Goal: Information Seeking & Learning: Learn about a topic

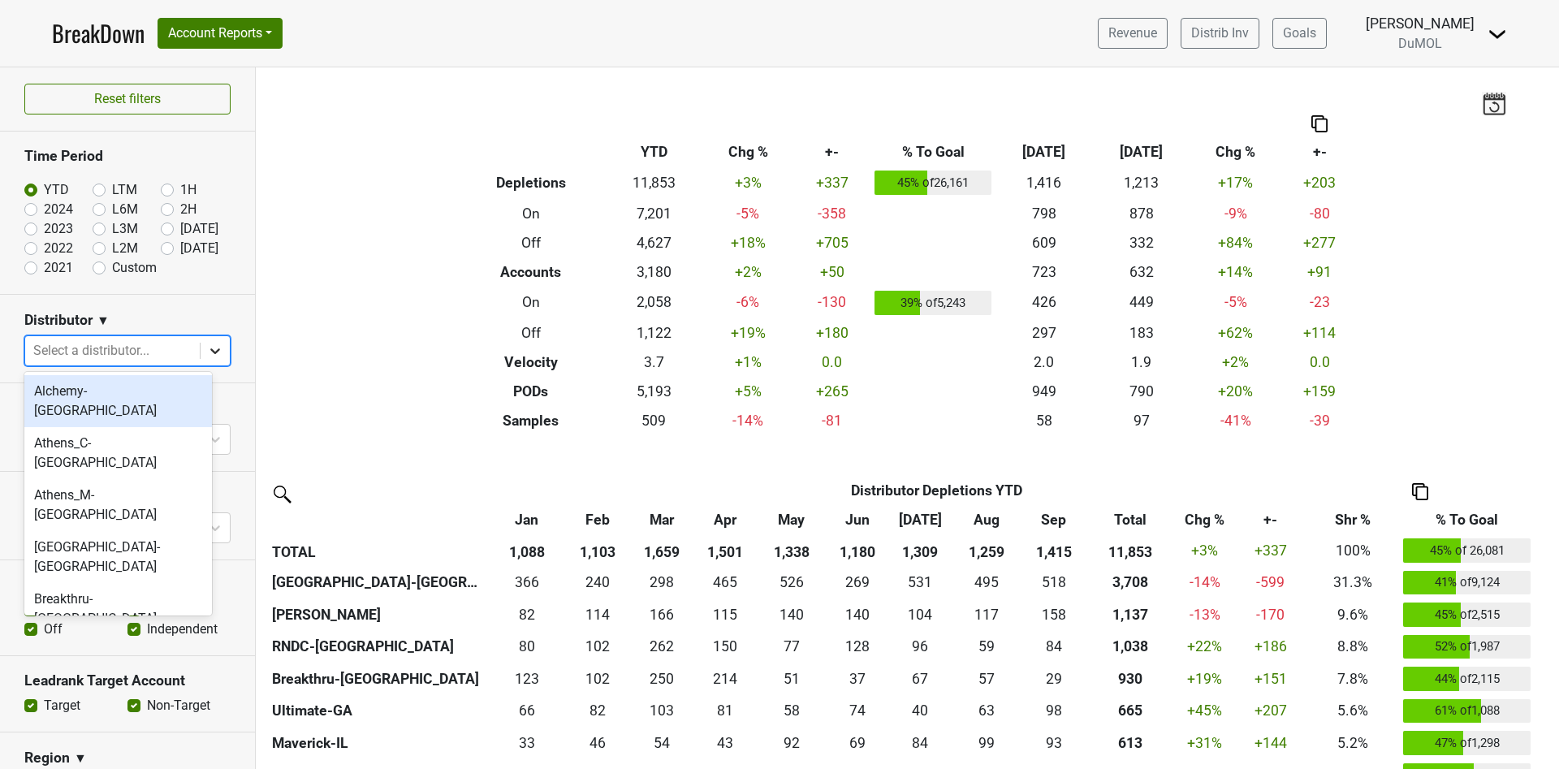
click at [207, 351] on icon at bounding box center [215, 351] width 16 height 16
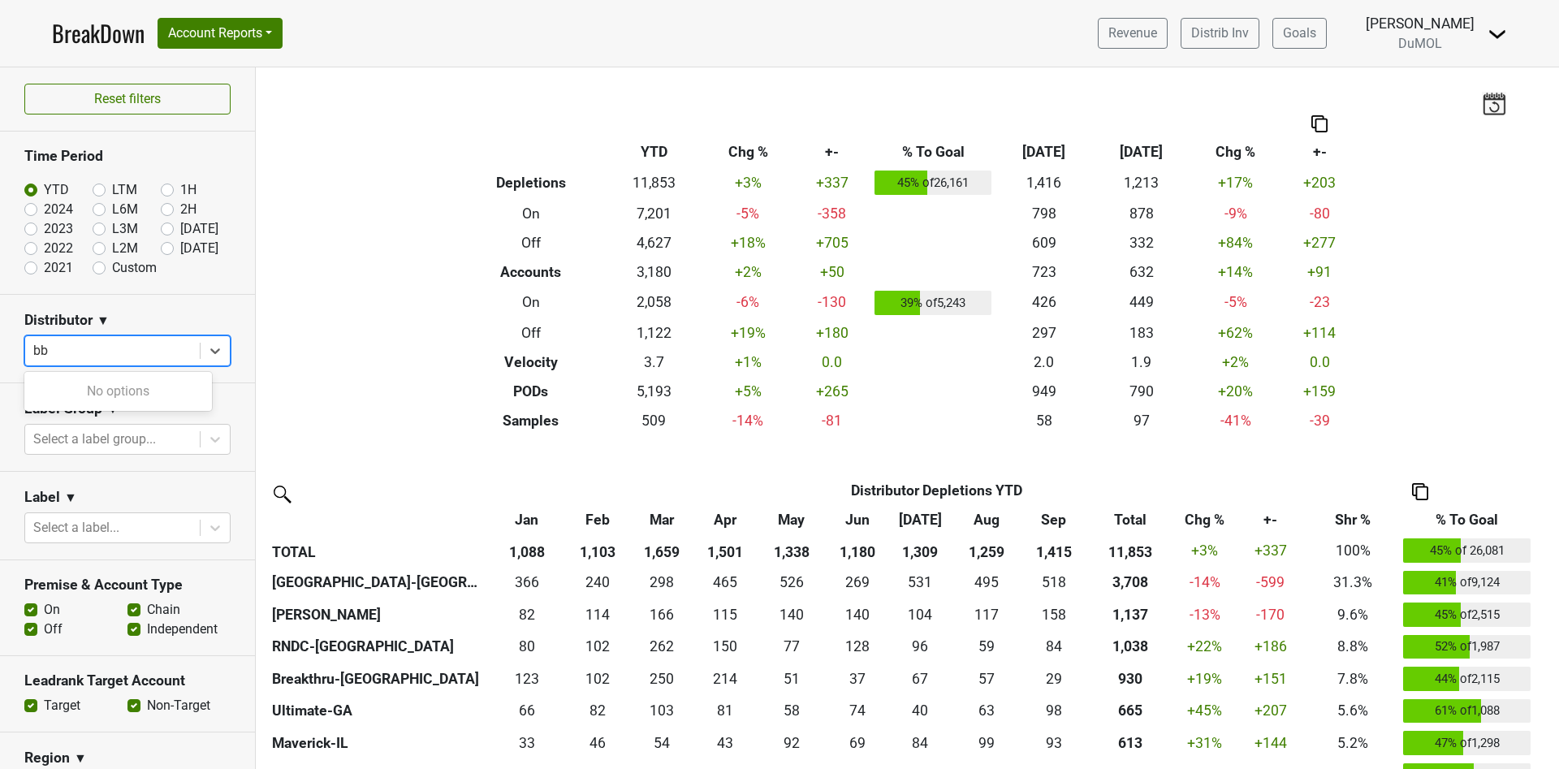
type input "b"
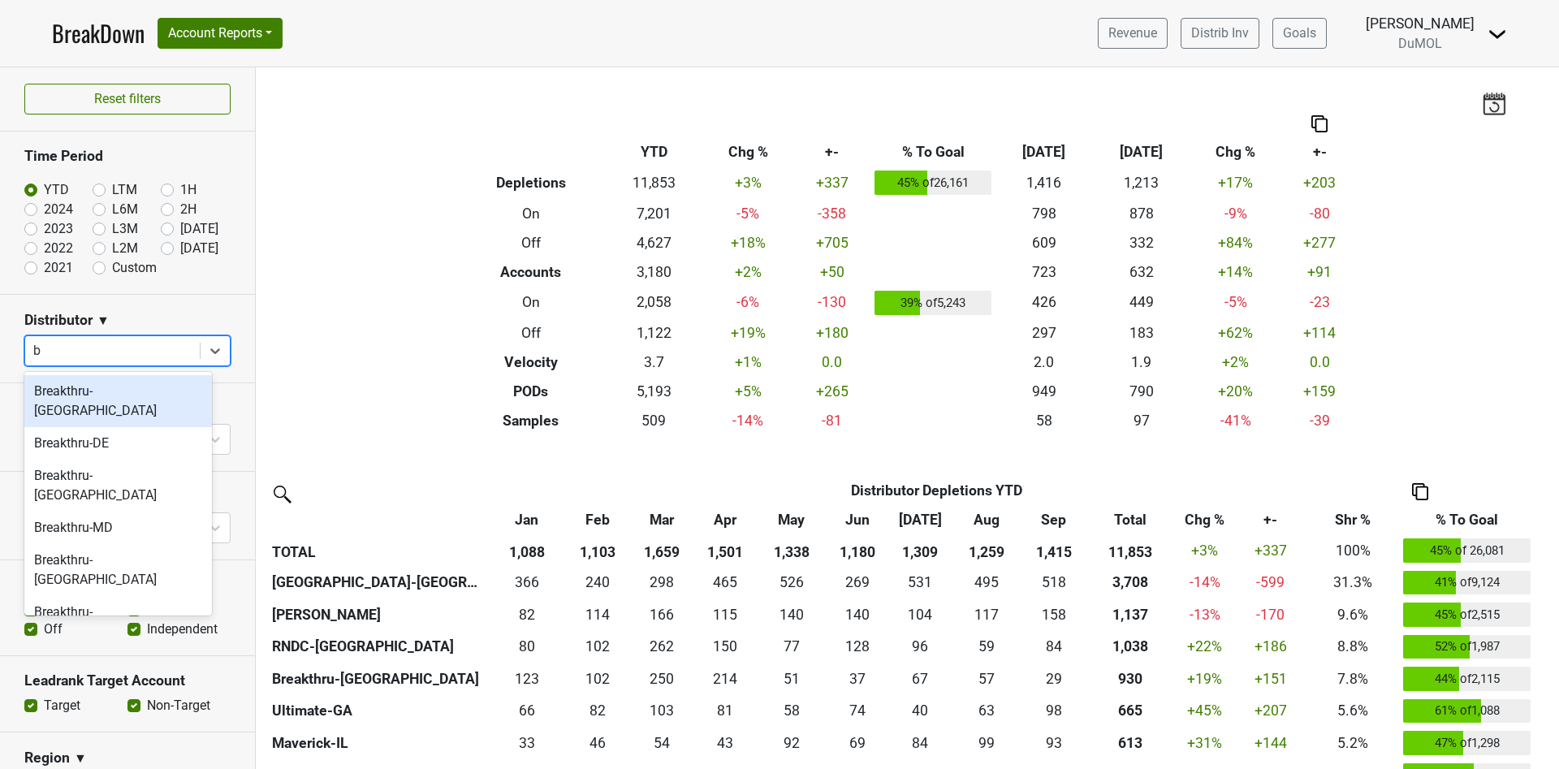
click at [140, 390] on div "Breakthru-[GEOGRAPHIC_DATA]" at bounding box center [118, 401] width 188 height 52
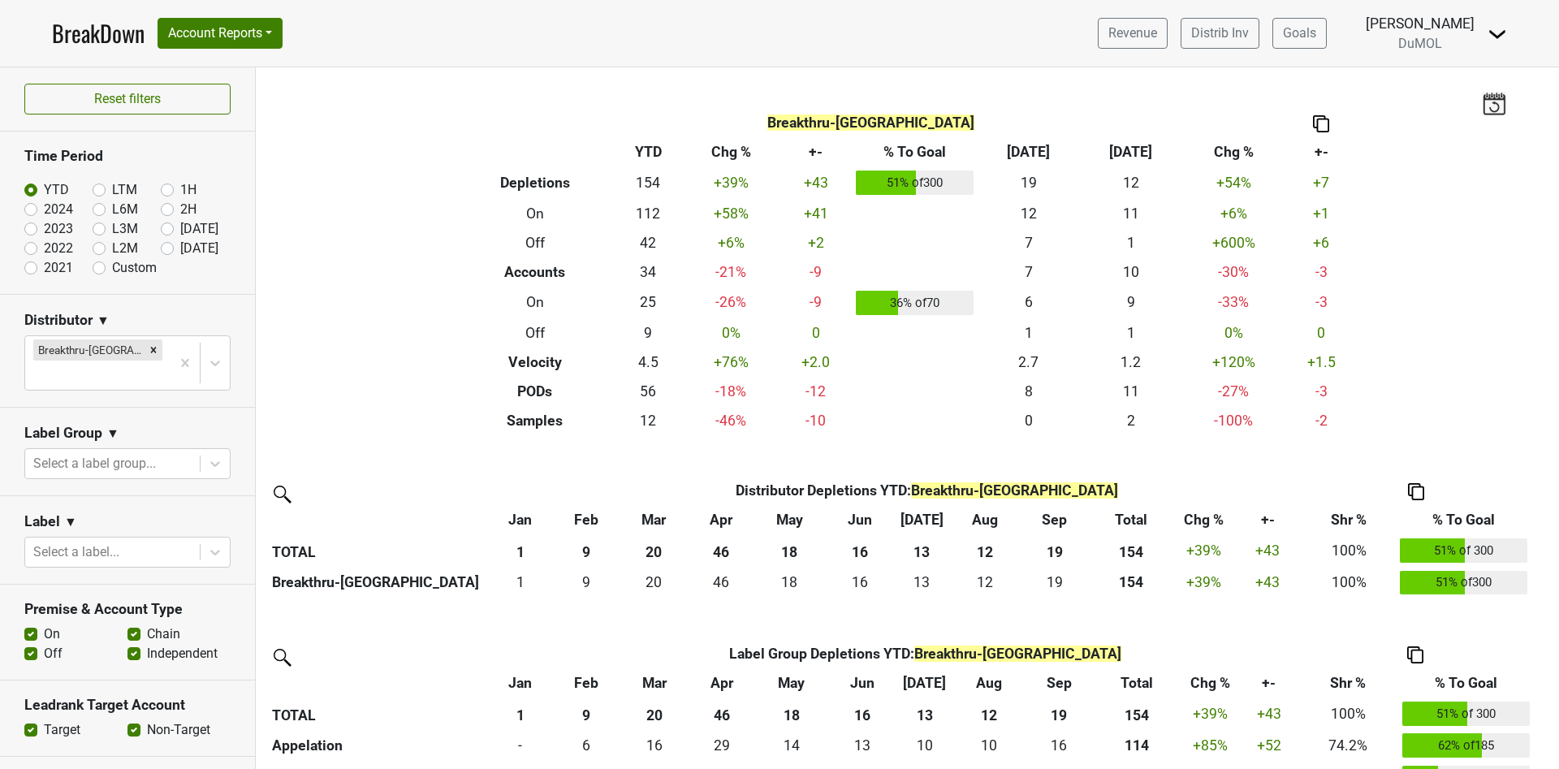
click at [1316, 124] on img at bounding box center [1321, 123] width 16 height 17
click at [1304, 71] on div "Copy as Image" at bounding box center [1313, 70] width 81 height 24
click at [148, 348] on icon "Remove Breakthru-DC" at bounding box center [153, 349] width 11 height 11
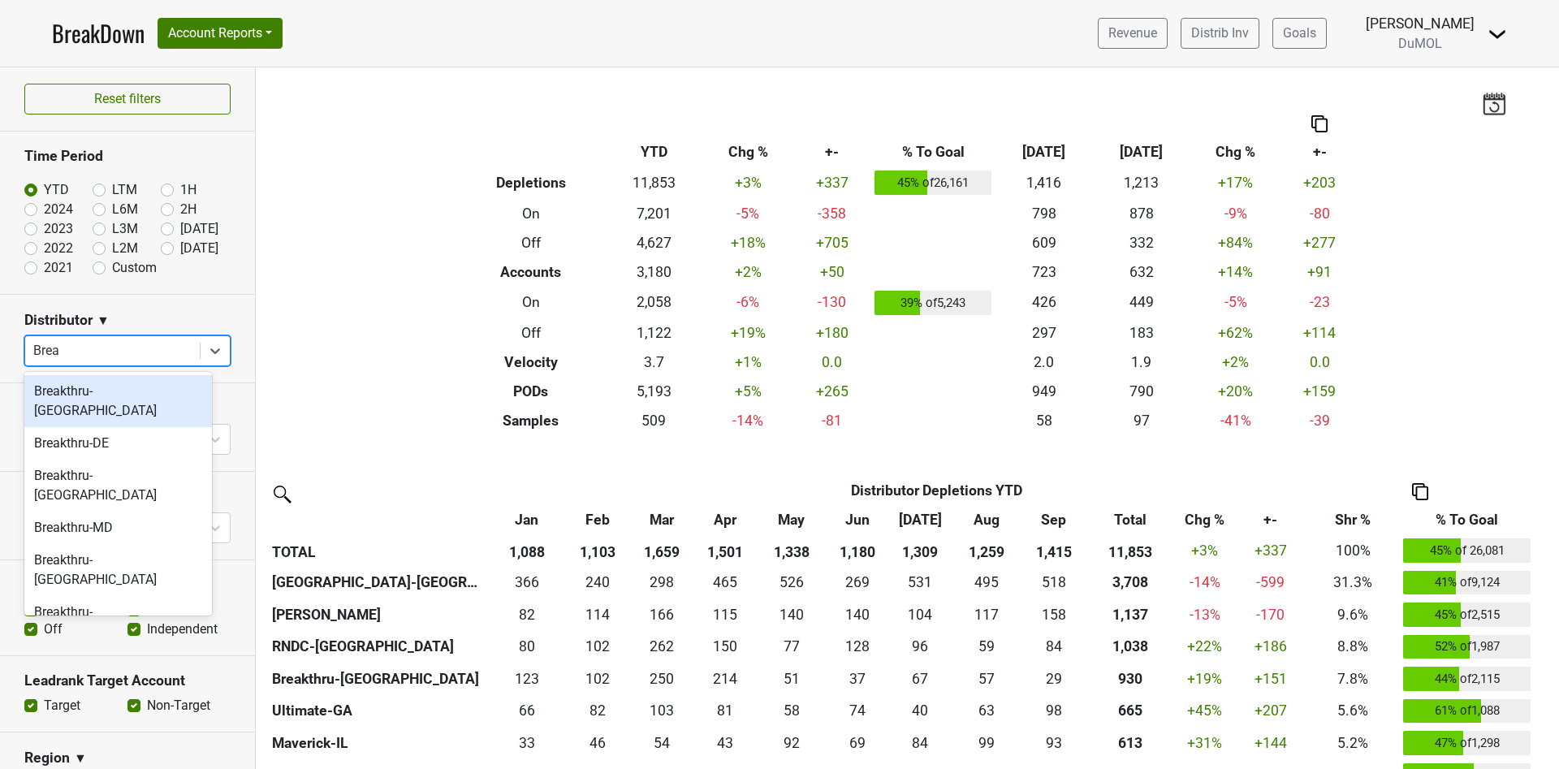
type input "Break"
click at [104, 427] on div "Breakthru-DE" at bounding box center [118, 443] width 188 height 32
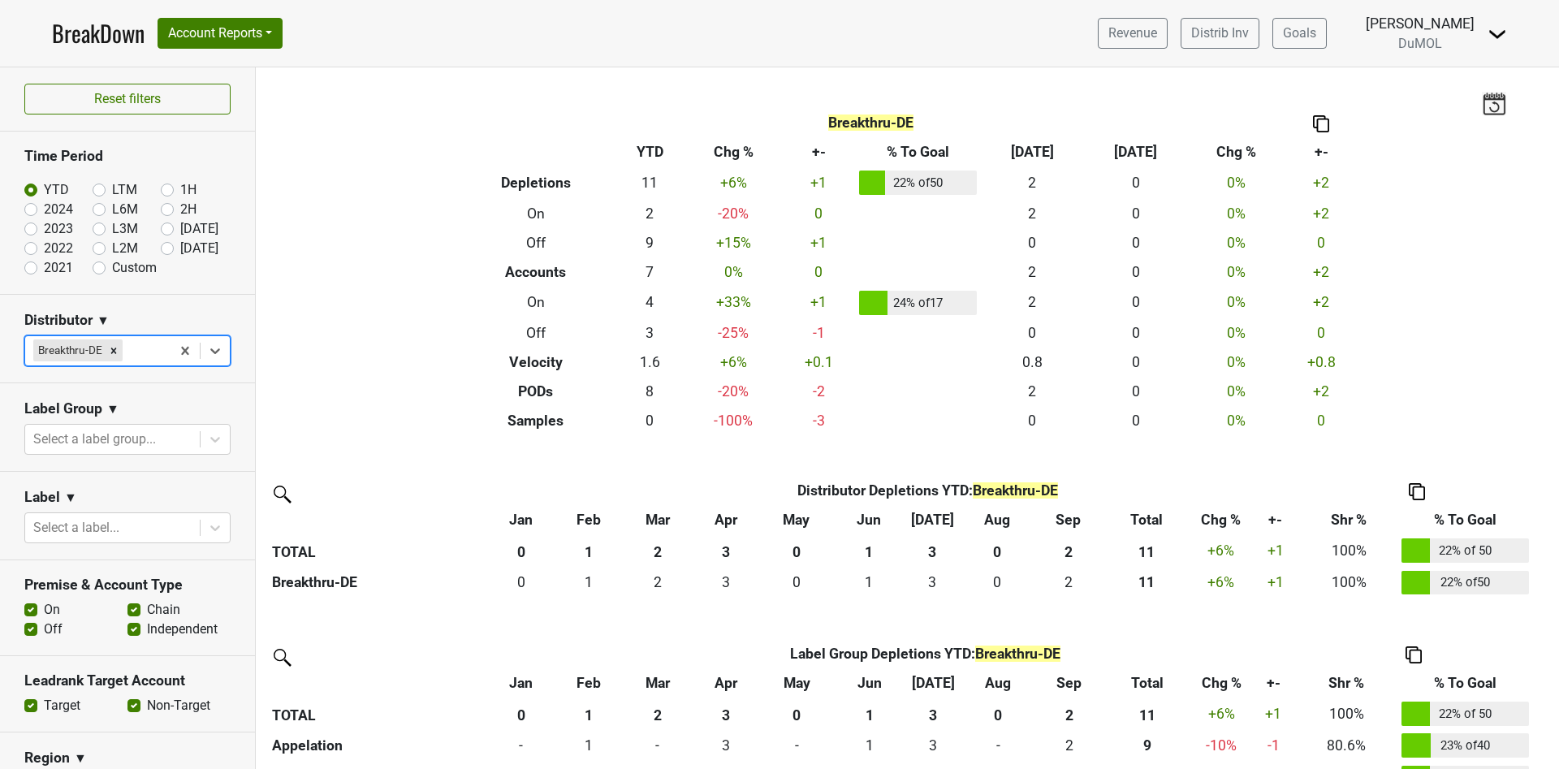
click at [1314, 123] on img at bounding box center [1321, 123] width 16 height 17
click at [1304, 74] on div "Copy as Image" at bounding box center [1313, 70] width 81 height 24
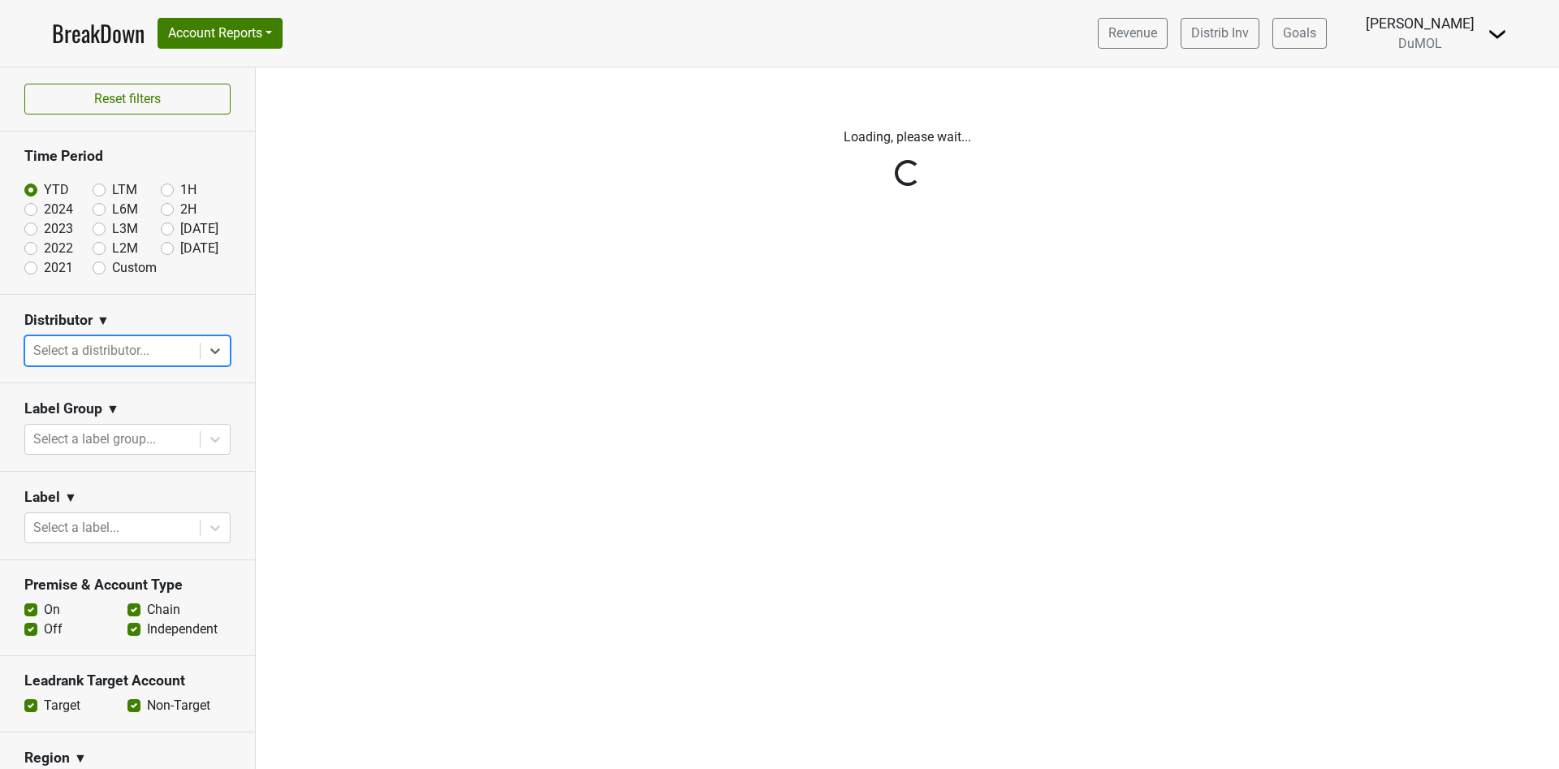
type input "D"
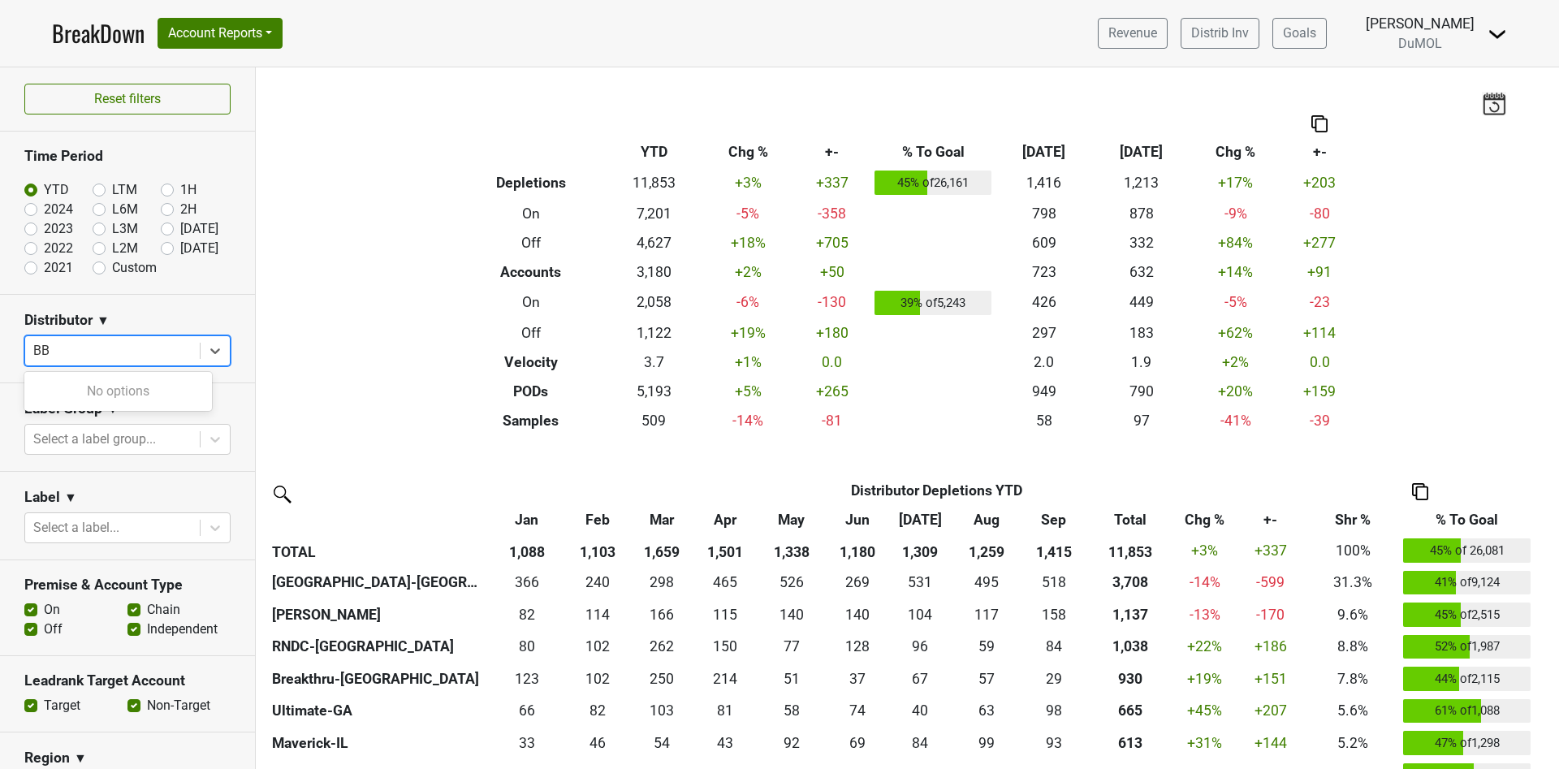
type input "B"
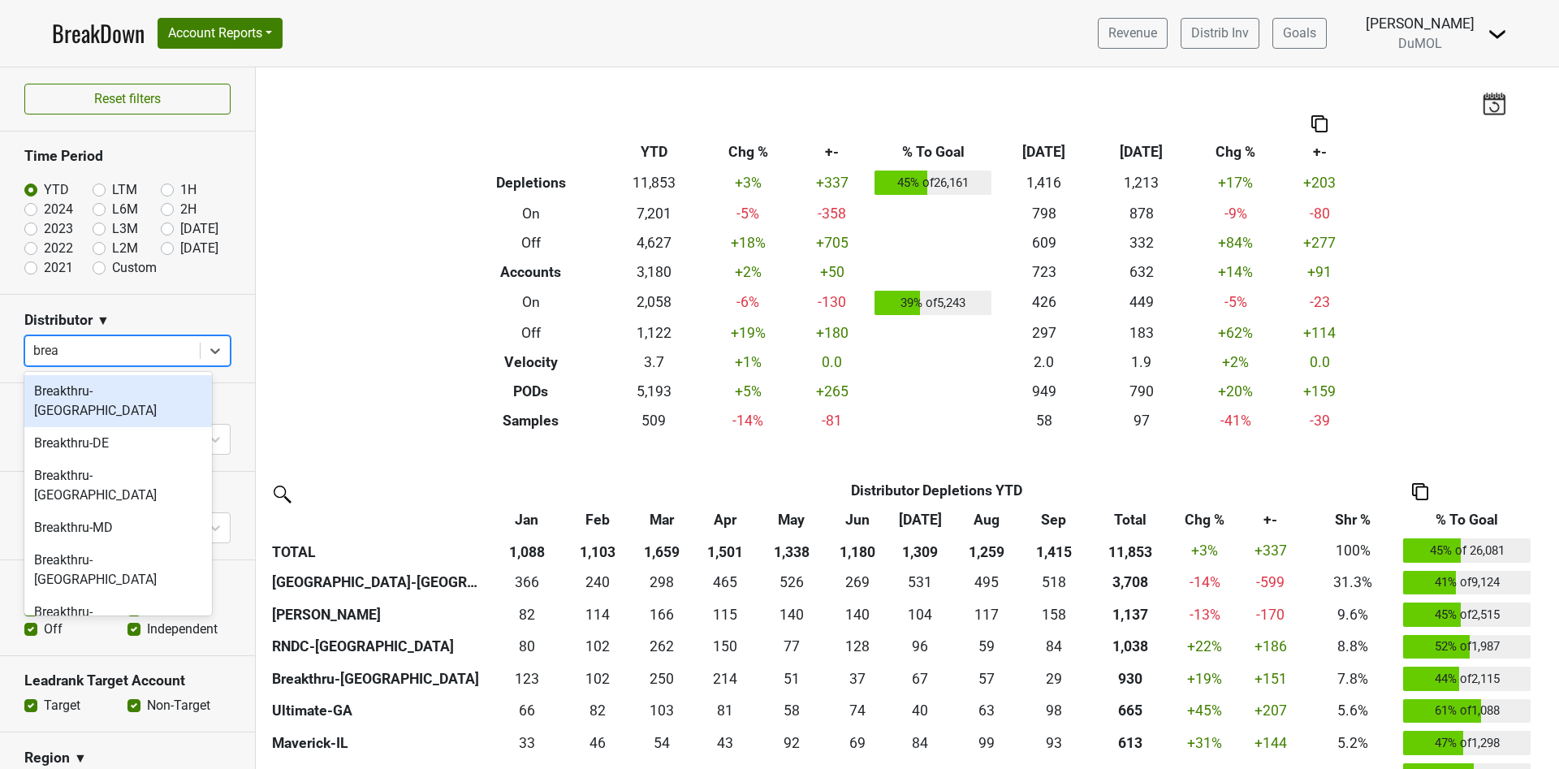
type input "break"
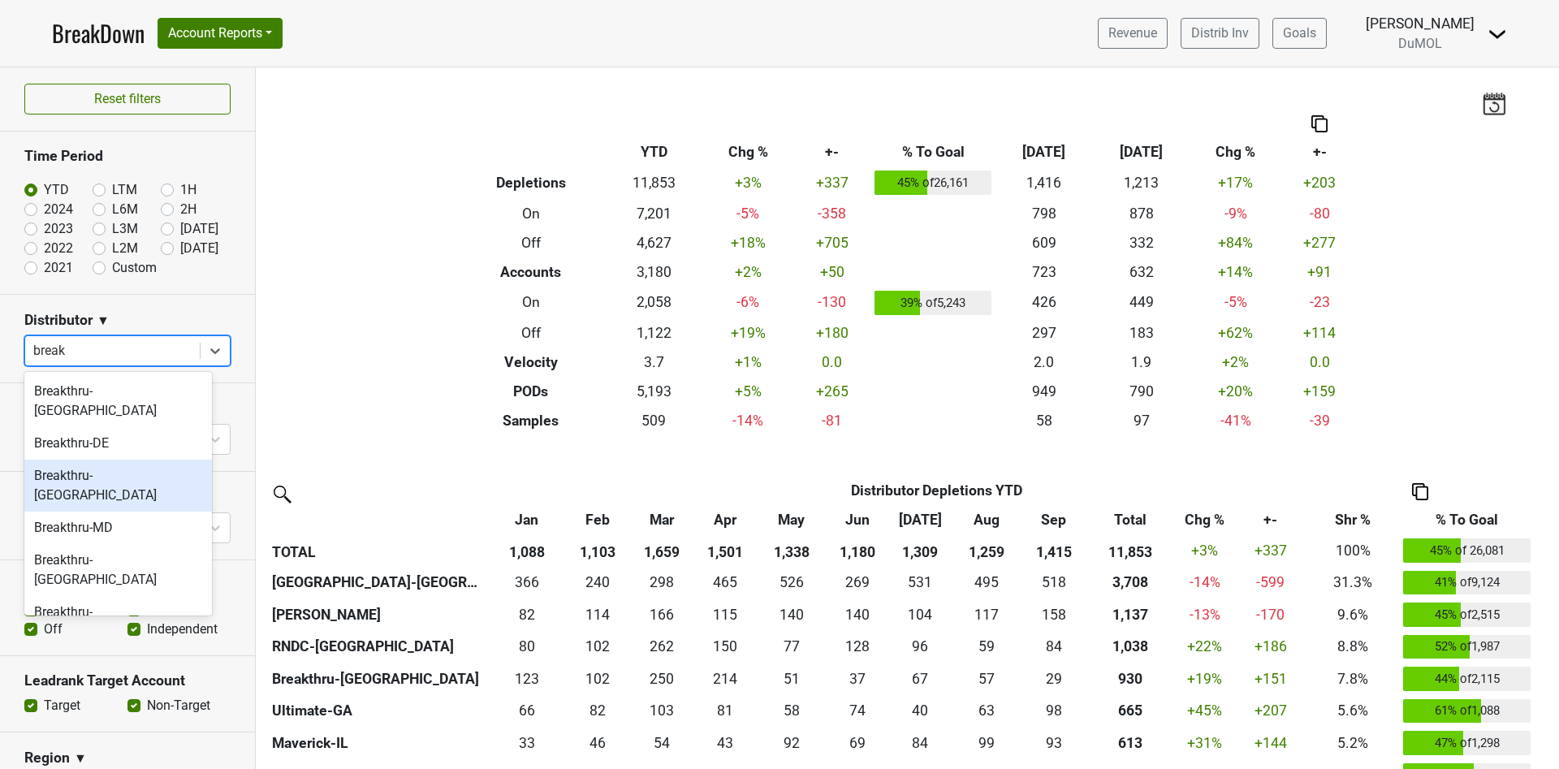
click at [85, 459] on div "Breakthru-FL" at bounding box center [118, 485] width 188 height 52
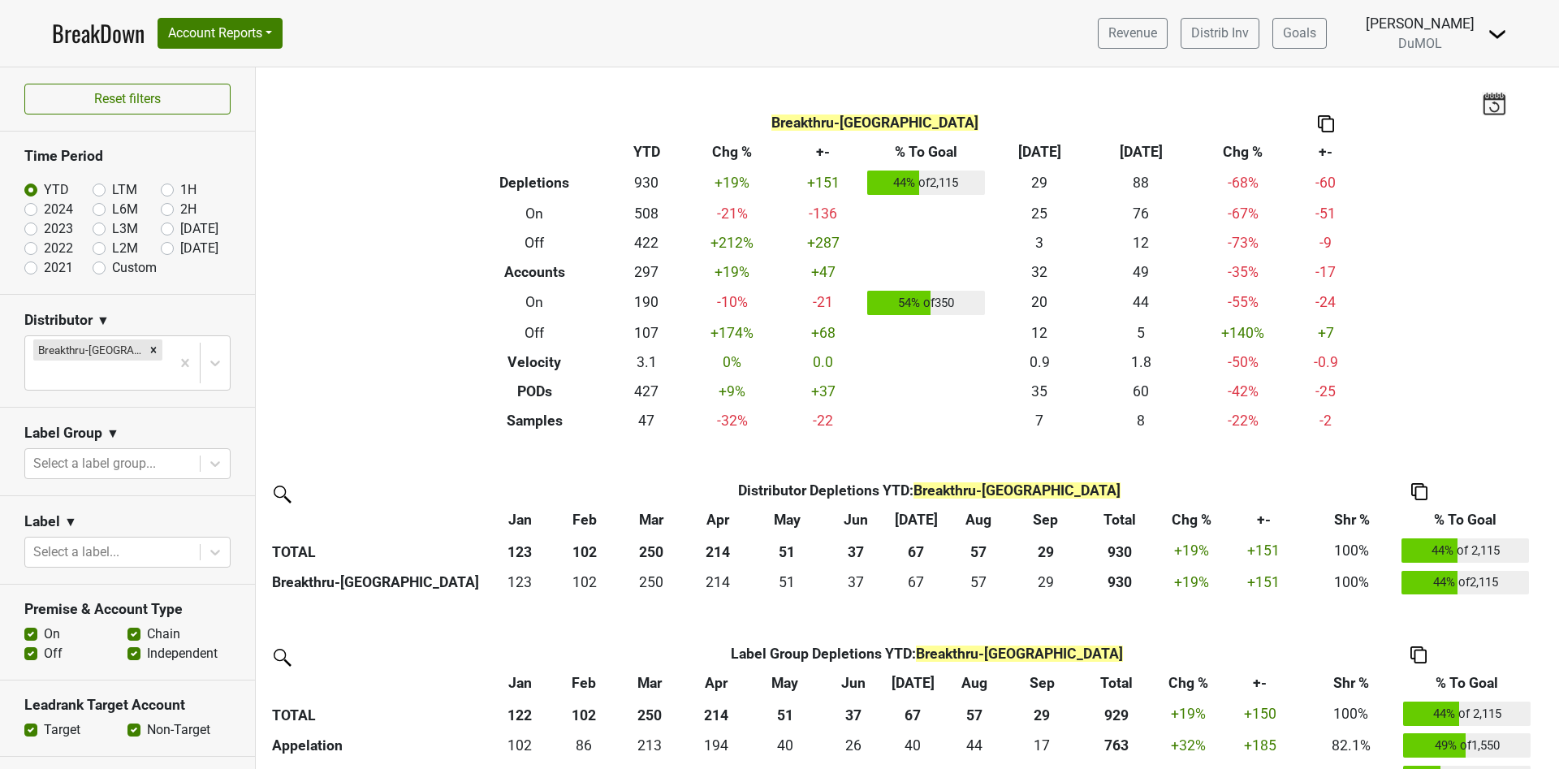
click at [180, 249] on label "Oct '25" at bounding box center [199, 248] width 38 height 19
click at [161, 249] on input "Oct '25" at bounding box center [193, 247] width 65 height 16
radio input "true"
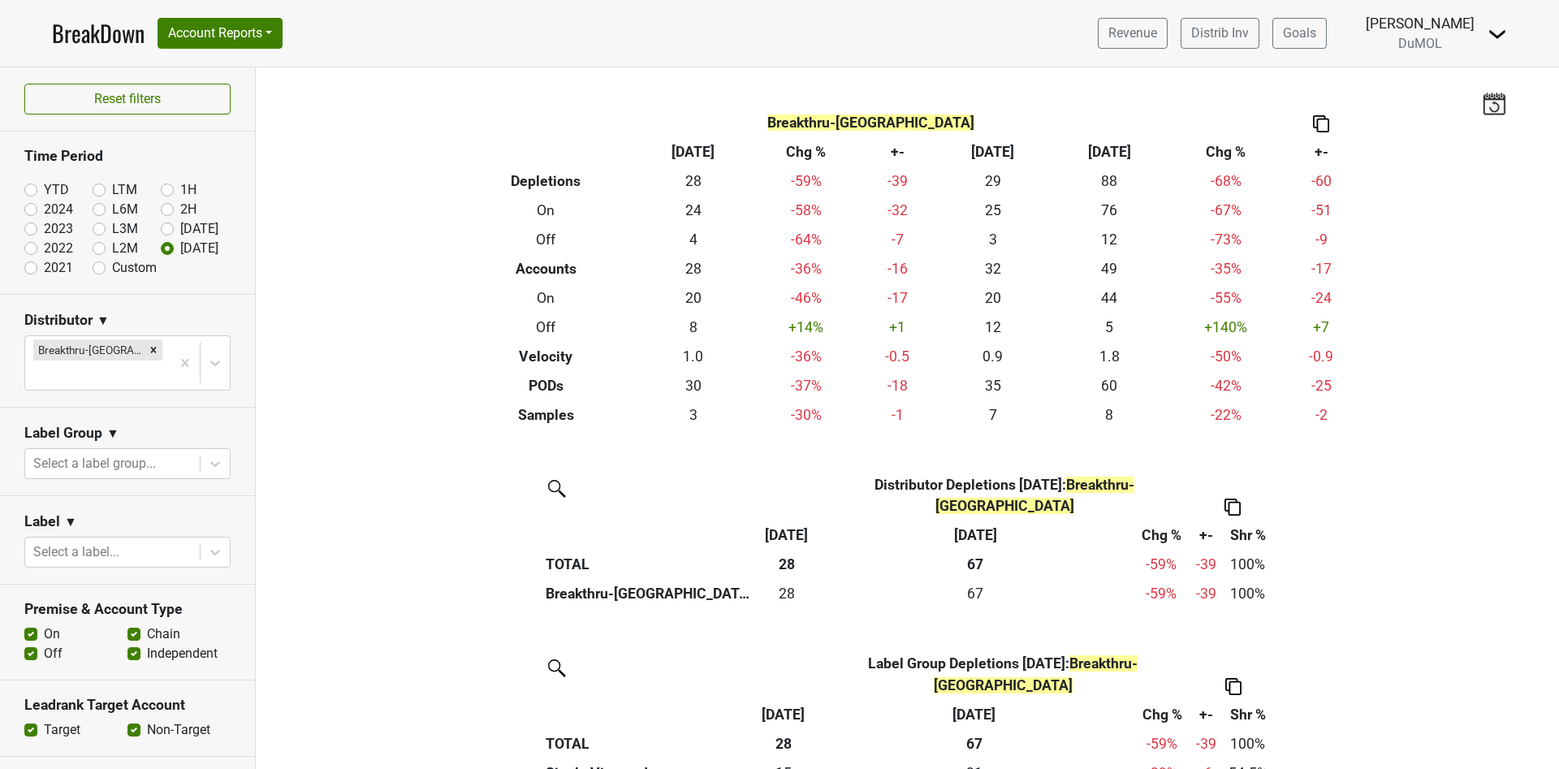
click at [1333, 447] on div "Filters Breakthru-FL Breakdown Type Oct '25 Chg % +- Sep ‘25 Sep ‘24 Chg % +- D…" at bounding box center [907, 417] width 1303 height 701
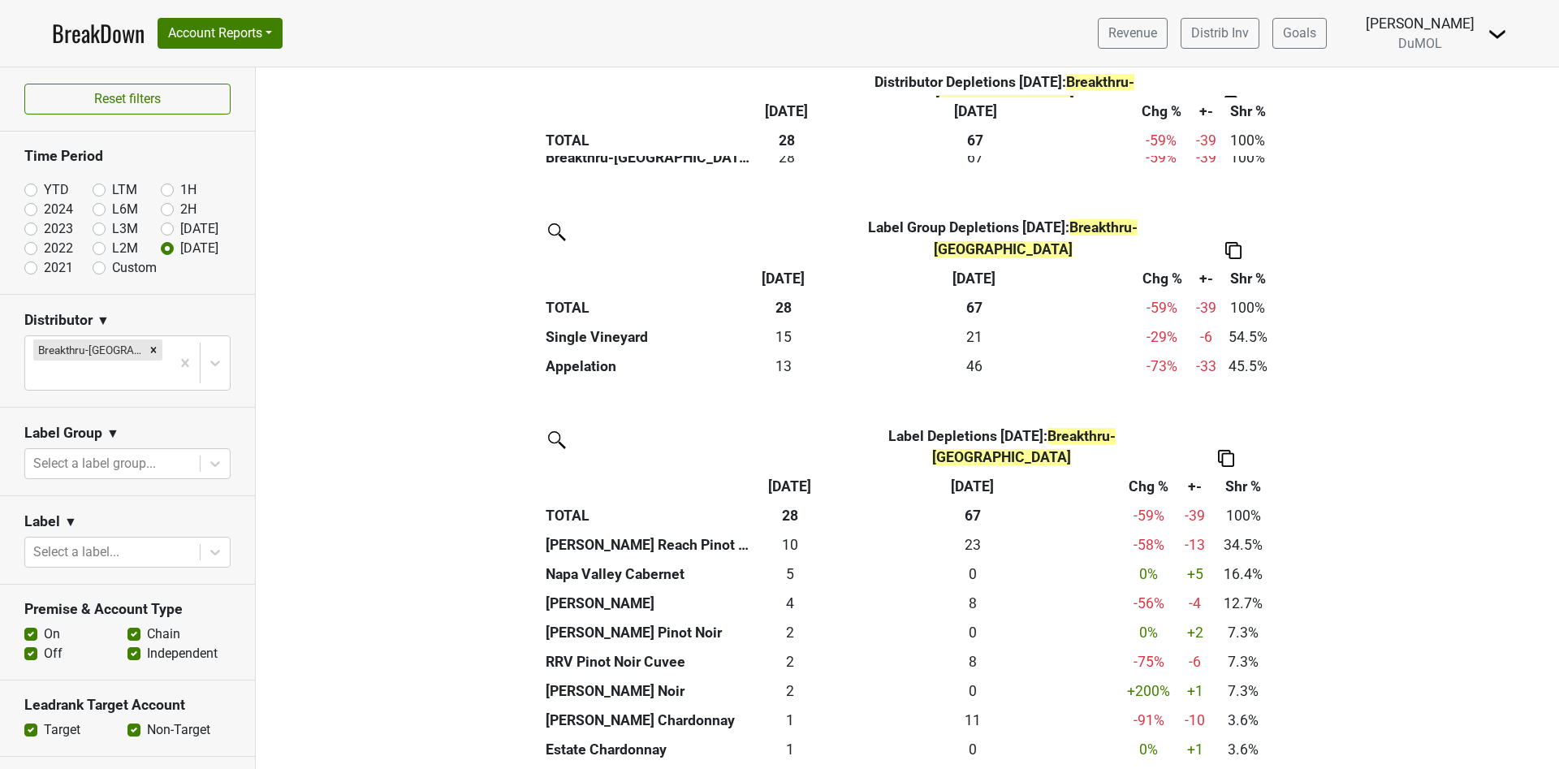
scroll to position [487, 0]
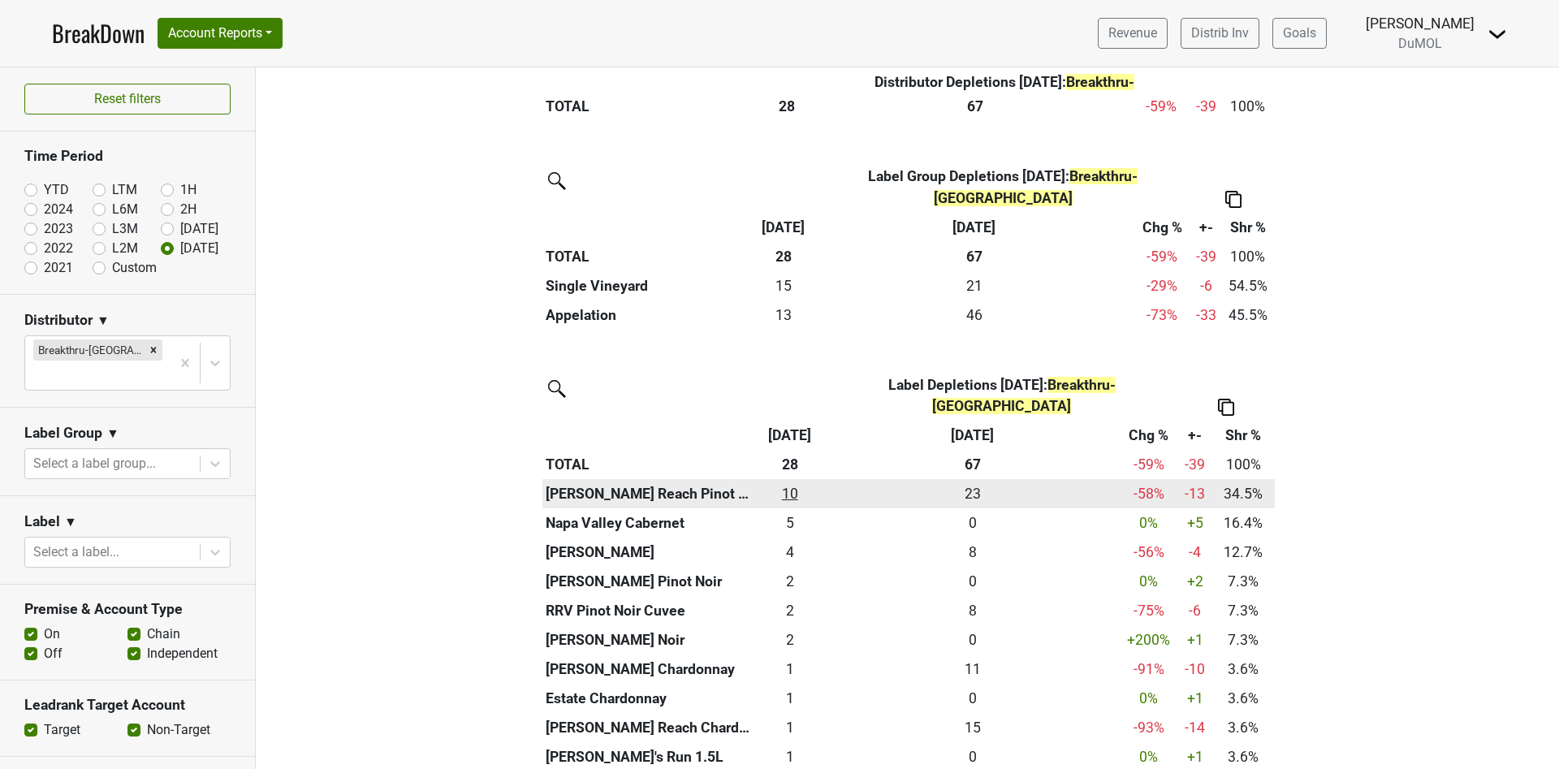
click at [784, 483] on div "9.5 10" at bounding box center [789, 493] width 64 height 21
click at [398, 199] on div "Distributor Distributor Depletions Oct '25 : Breakthru-FL Oct '25 Oct '24 Chg %…" at bounding box center [907, 494] width 1303 height 1022
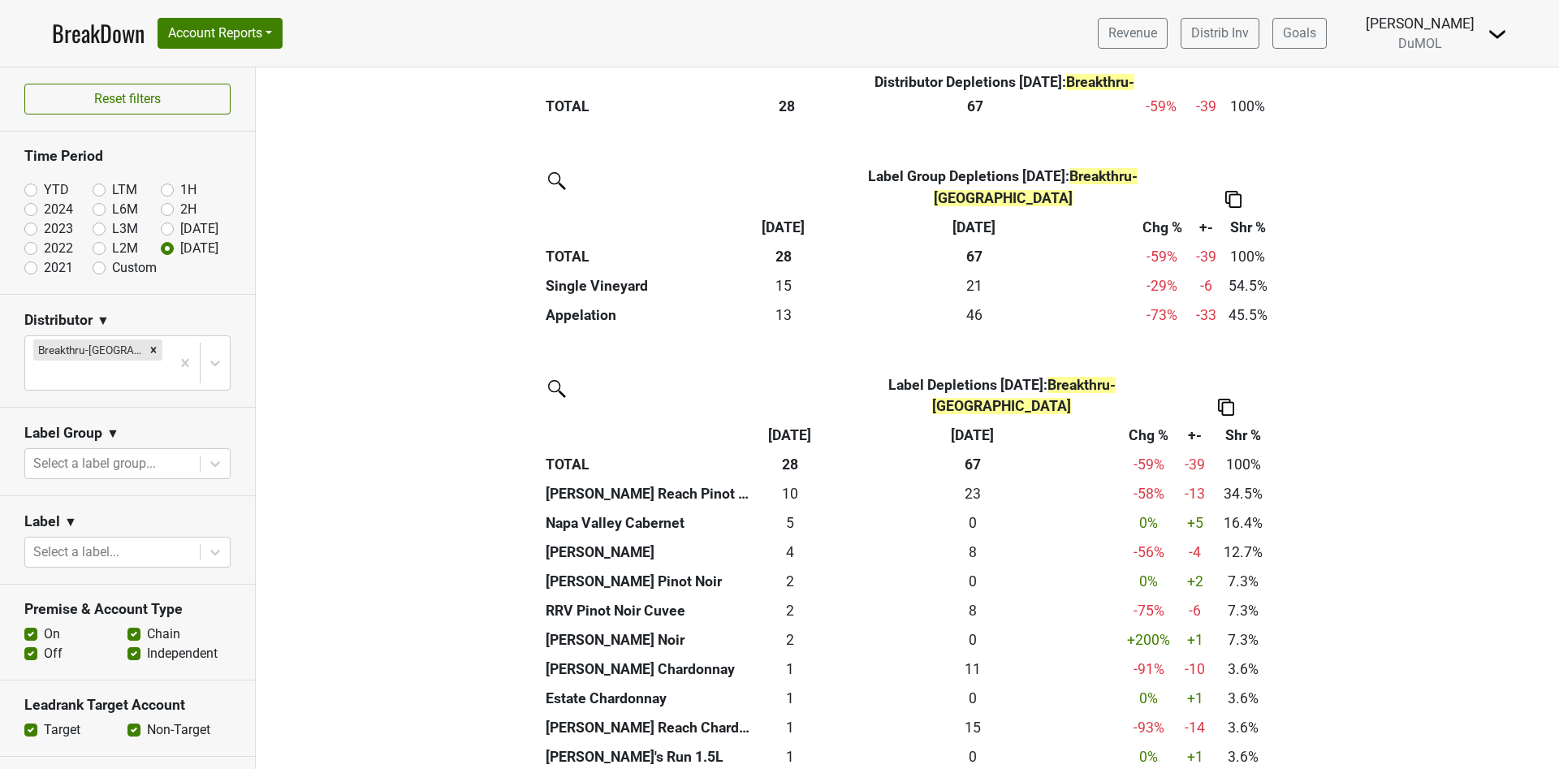
click at [44, 190] on label "YTD" at bounding box center [56, 189] width 25 height 19
click at [31, 190] on input "YTD" at bounding box center [56, 188] width 65 height 16
radio input "true"
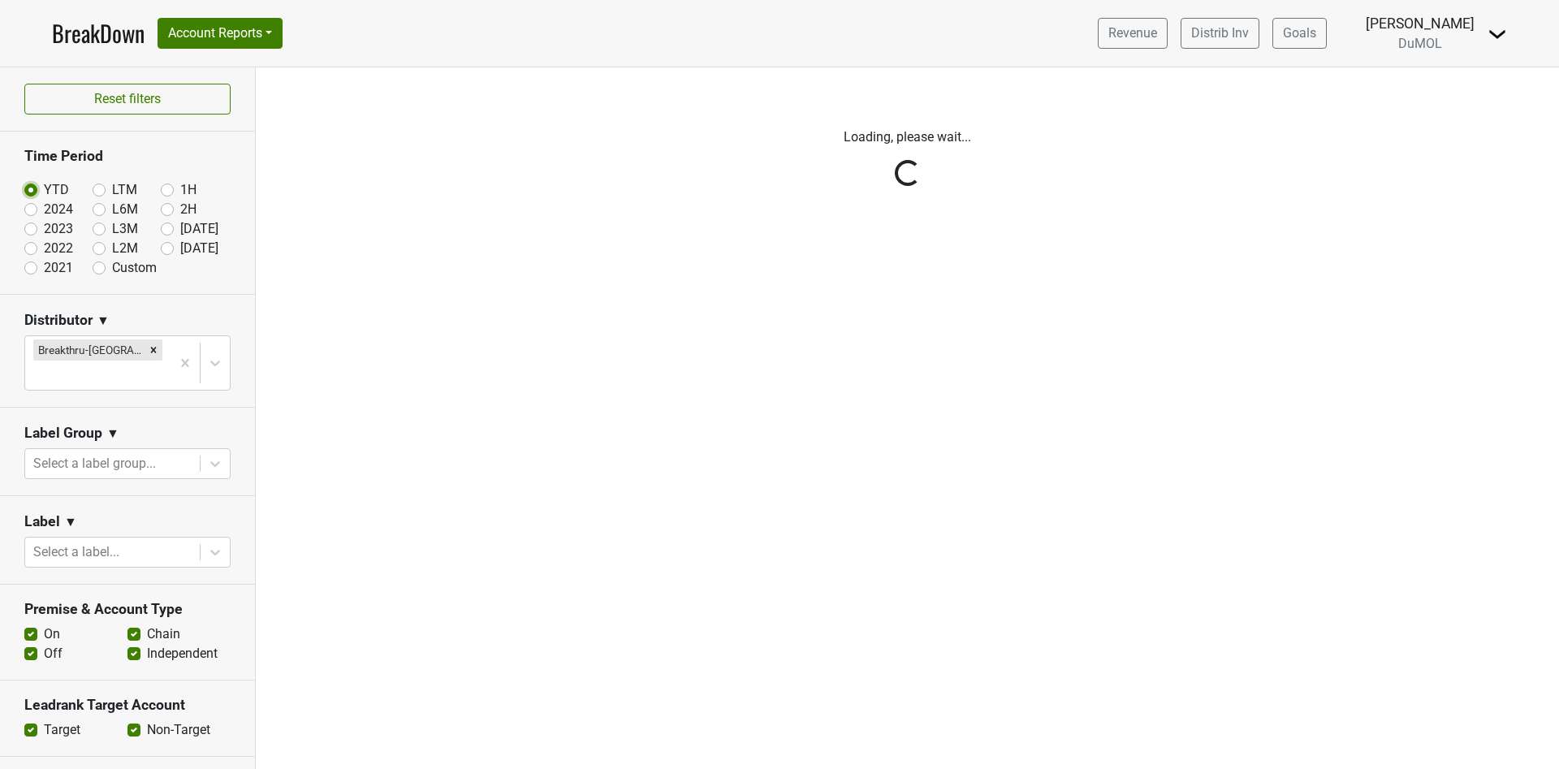
scroll to position [0, 0]
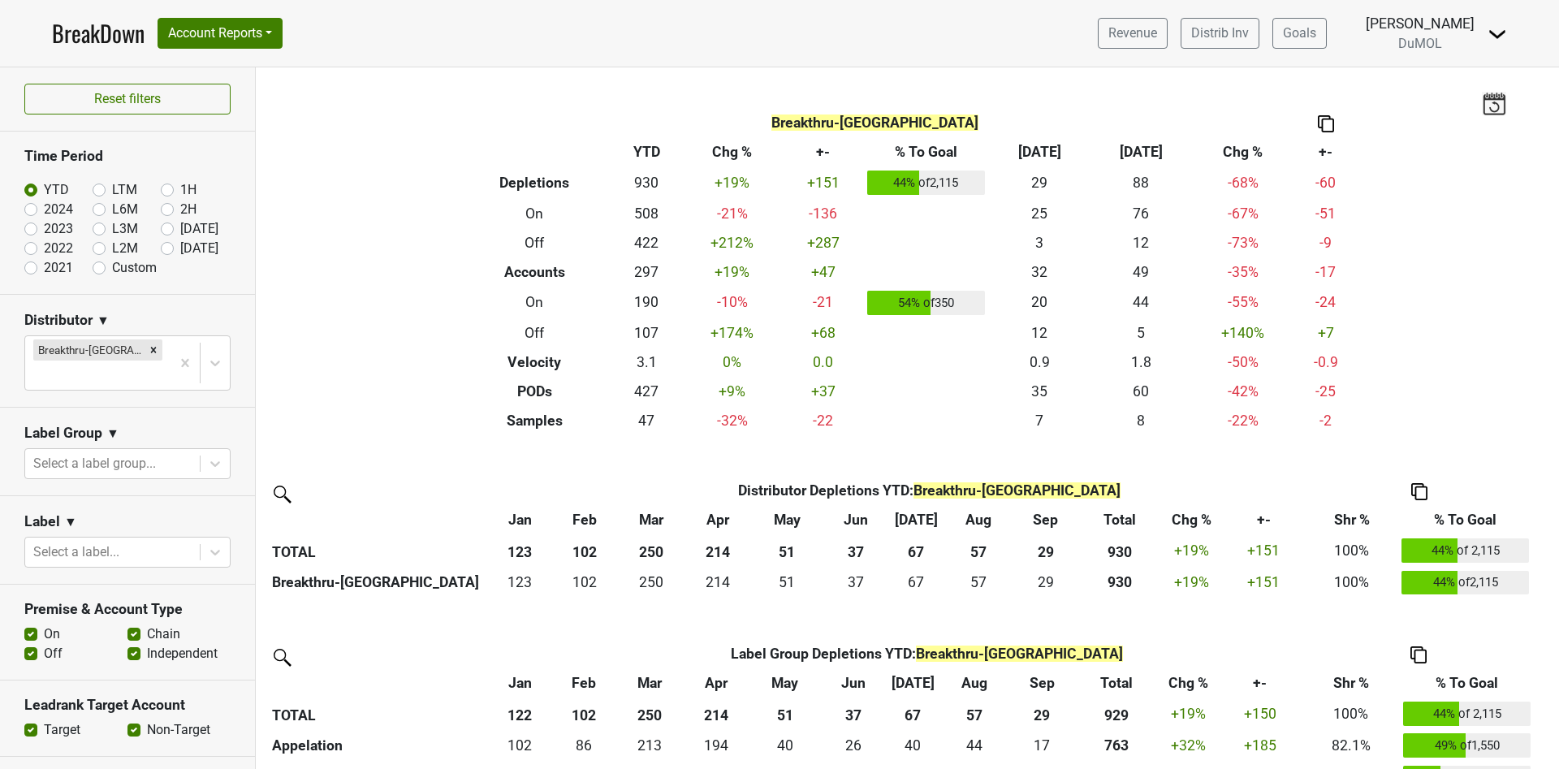
click at [1320, 122] on img at bounding box center [1325, 123] width 16 height 17
click at [1308, 72] on div "Copy as Image" at bounding box center [1317, 70] width 81 height 24
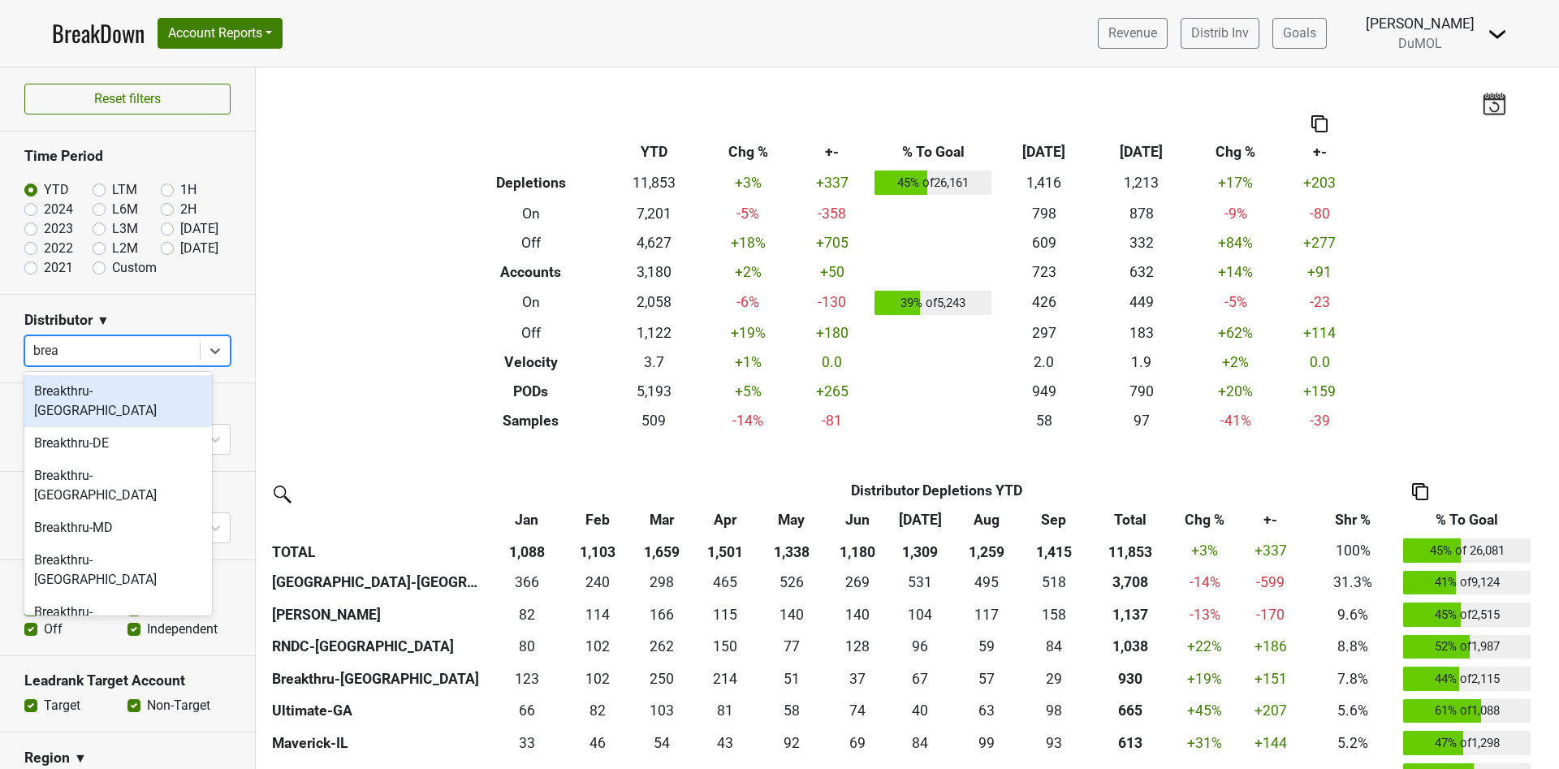
type input "break"
click at [109, 511] on div "Breakthru-MD" at bounding box center [118, 527] width 188 height 32
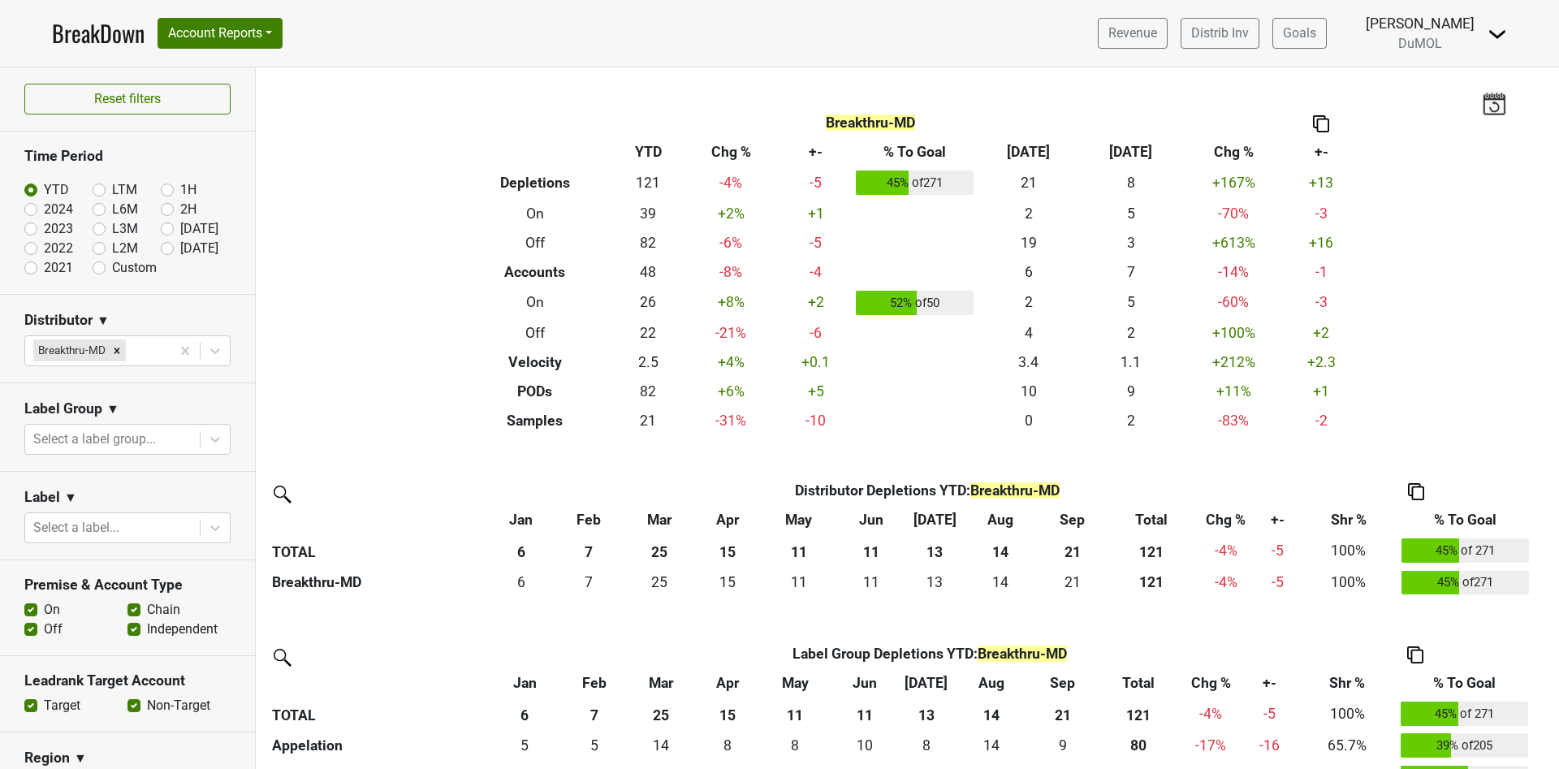
click at [1317, 124] on img at bounding box center [1321, 123] width 16 height 17
click at [1321, 76] on div "Copy as Image" at bounding box center [1313, 70] width 81 height 24
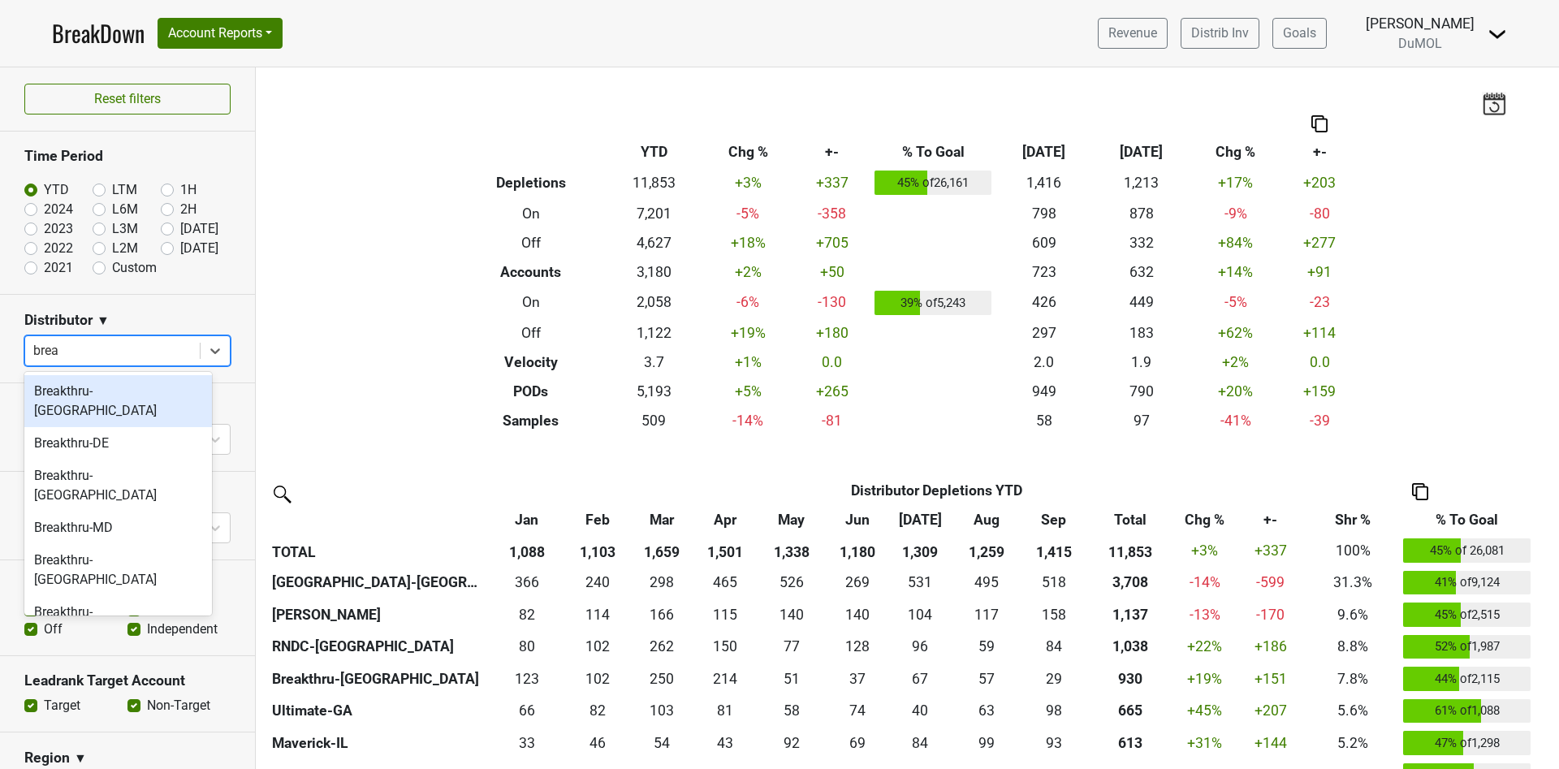
type input "break"
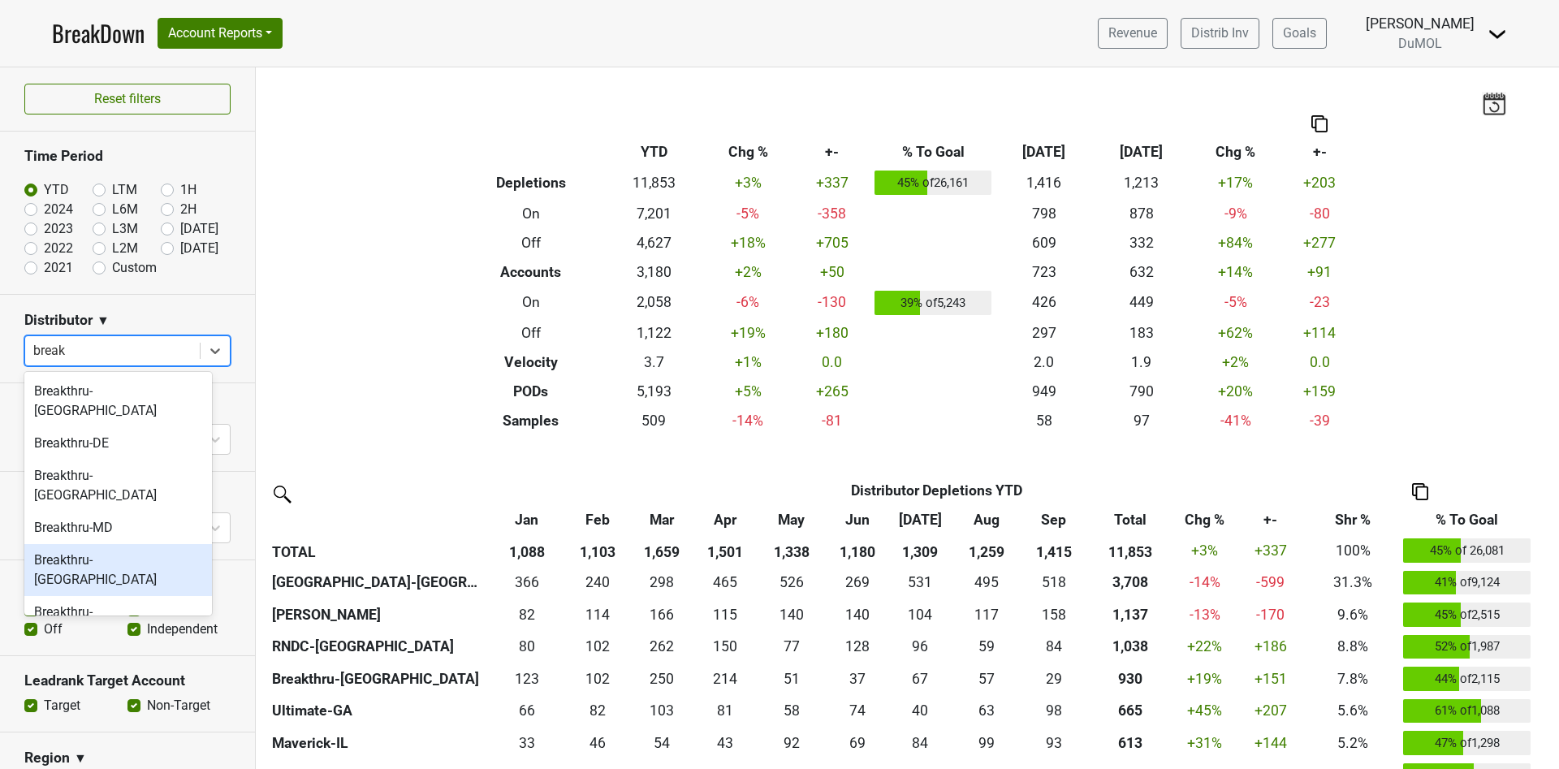
click at [107, 596] on div "Breakthru-[GEOGRAPHIC_DATA]" at bounding box center [118, 622] width 188 height 52
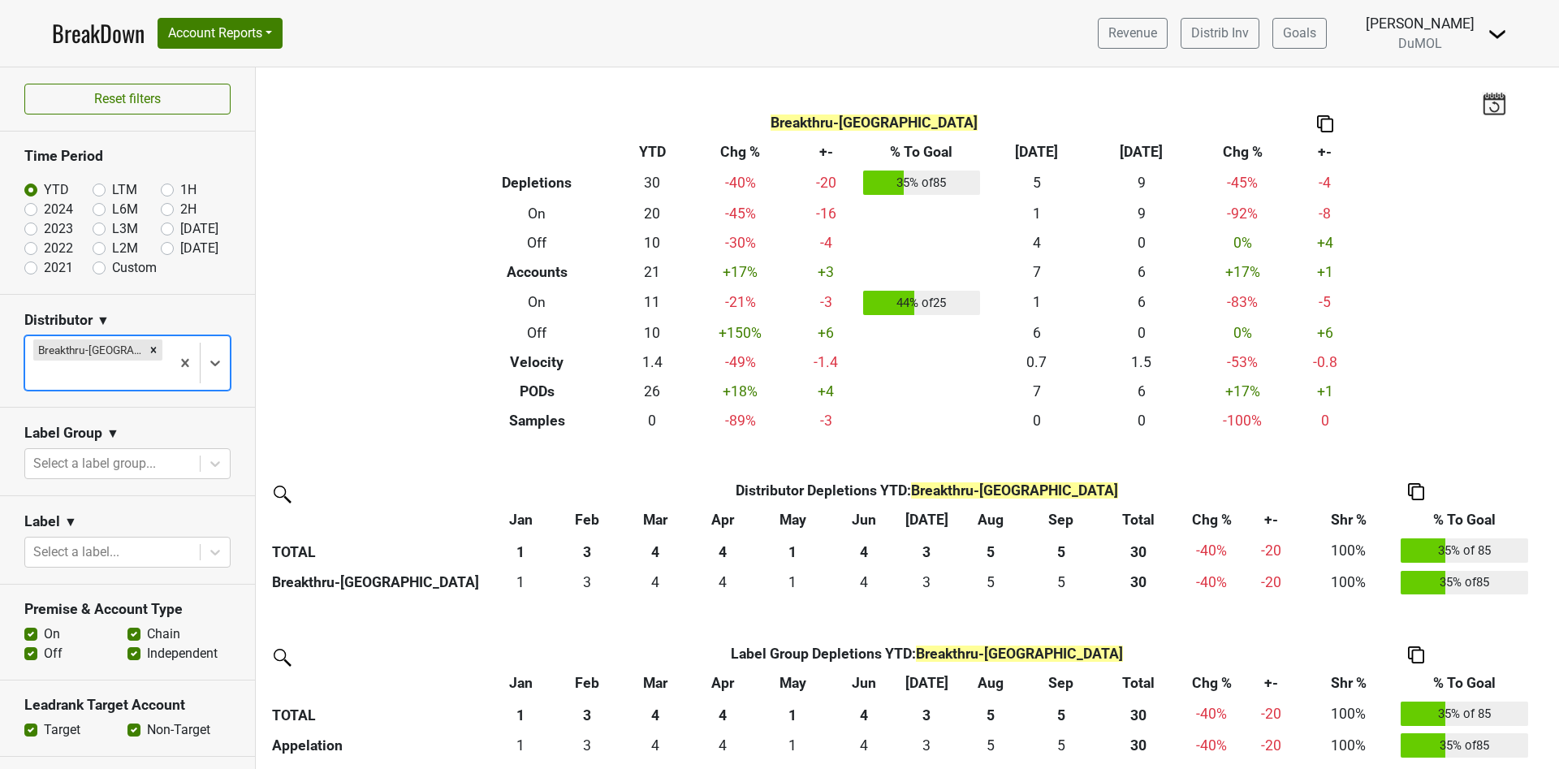
click at [1320, 127] on img at bounding box center [1325, 123] width 16 height 17
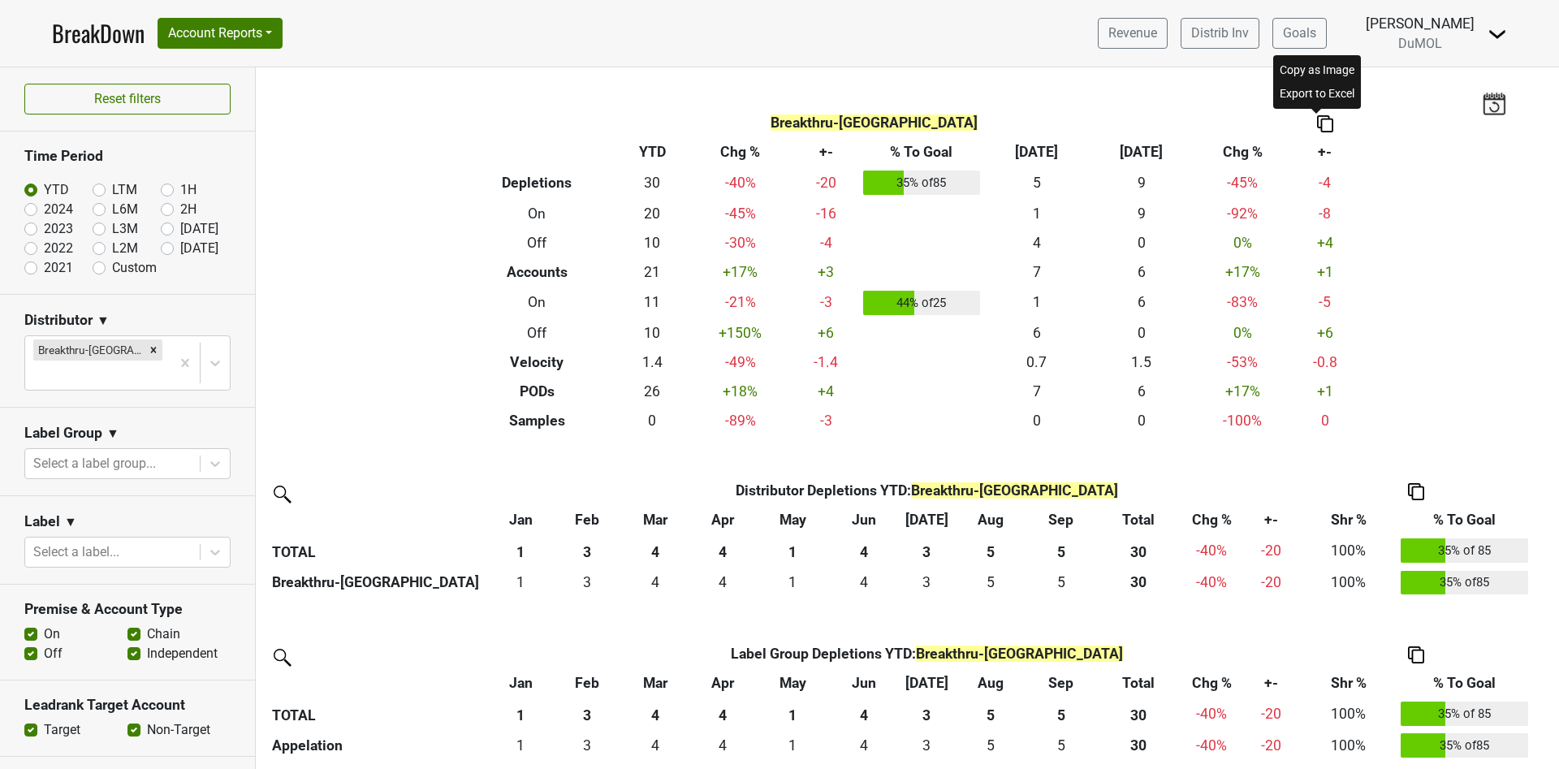
click at [1307, 70] on div "Copy as Image" at bounding box center [1316, 70] width 81 height 24
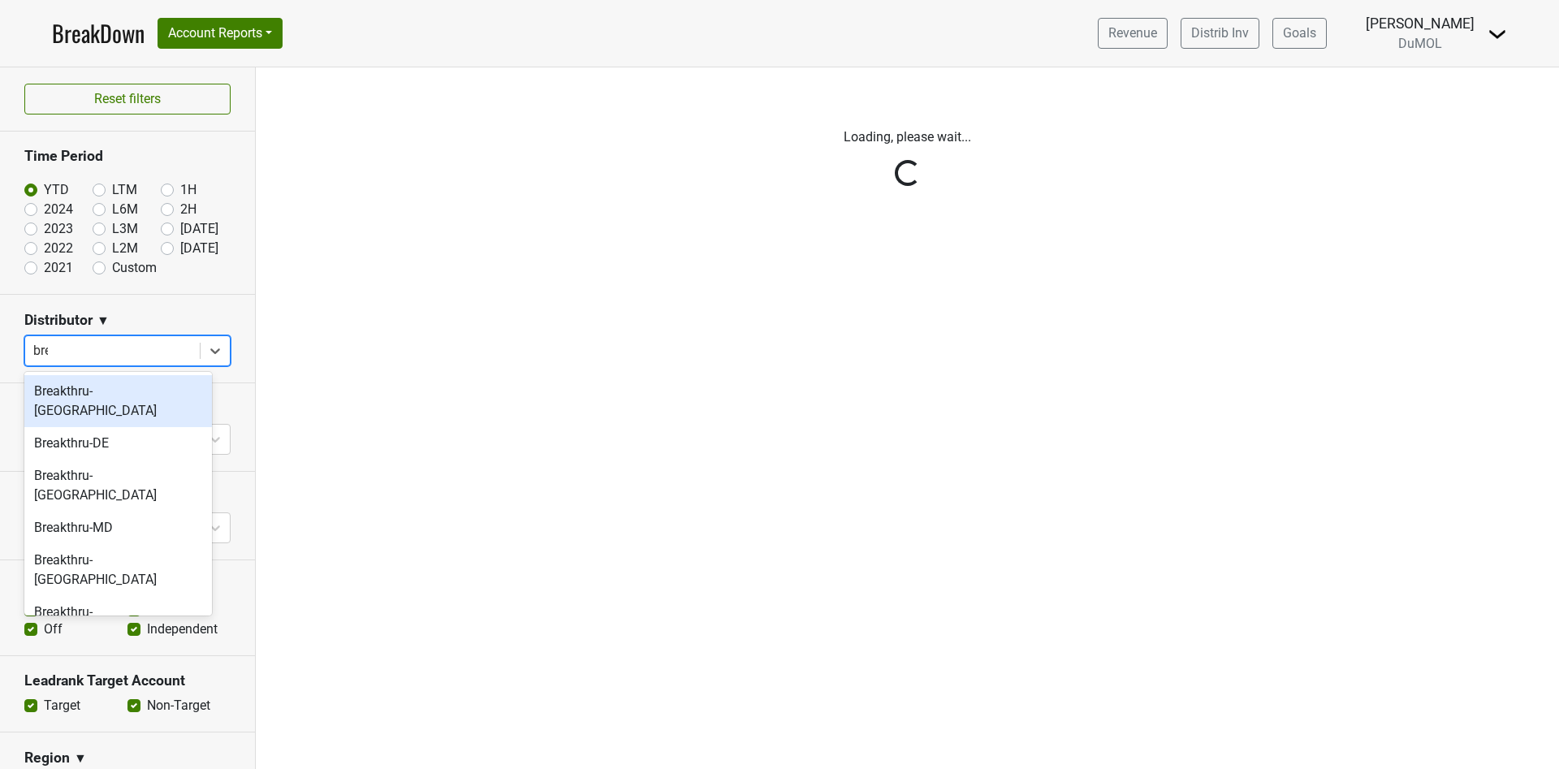
type input "brea"
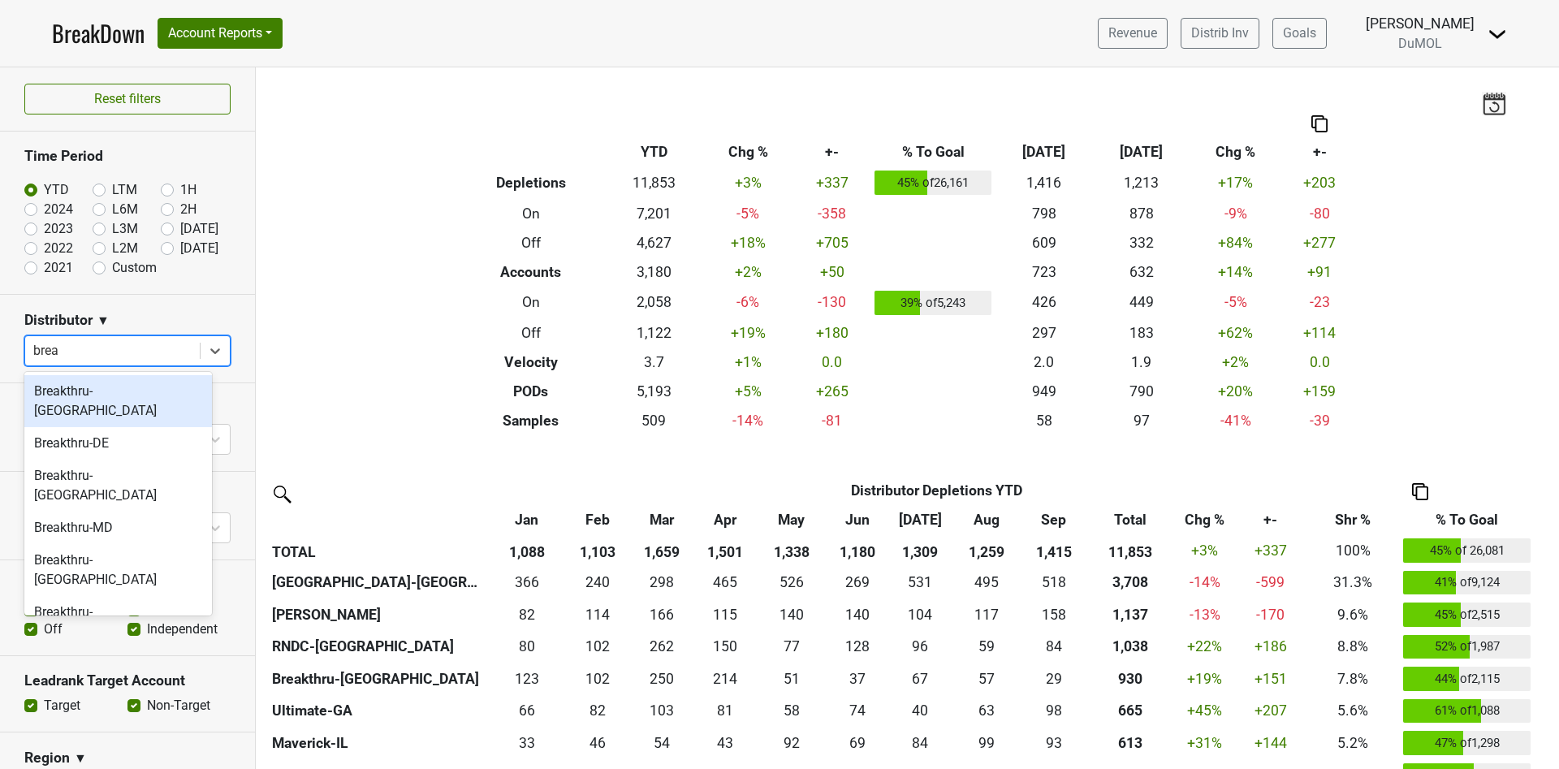
click at [150, 386] on div "Breakthru-[GEOGRAPHIC_DATA]" at bounding box center [118, 401] width 188 height 52
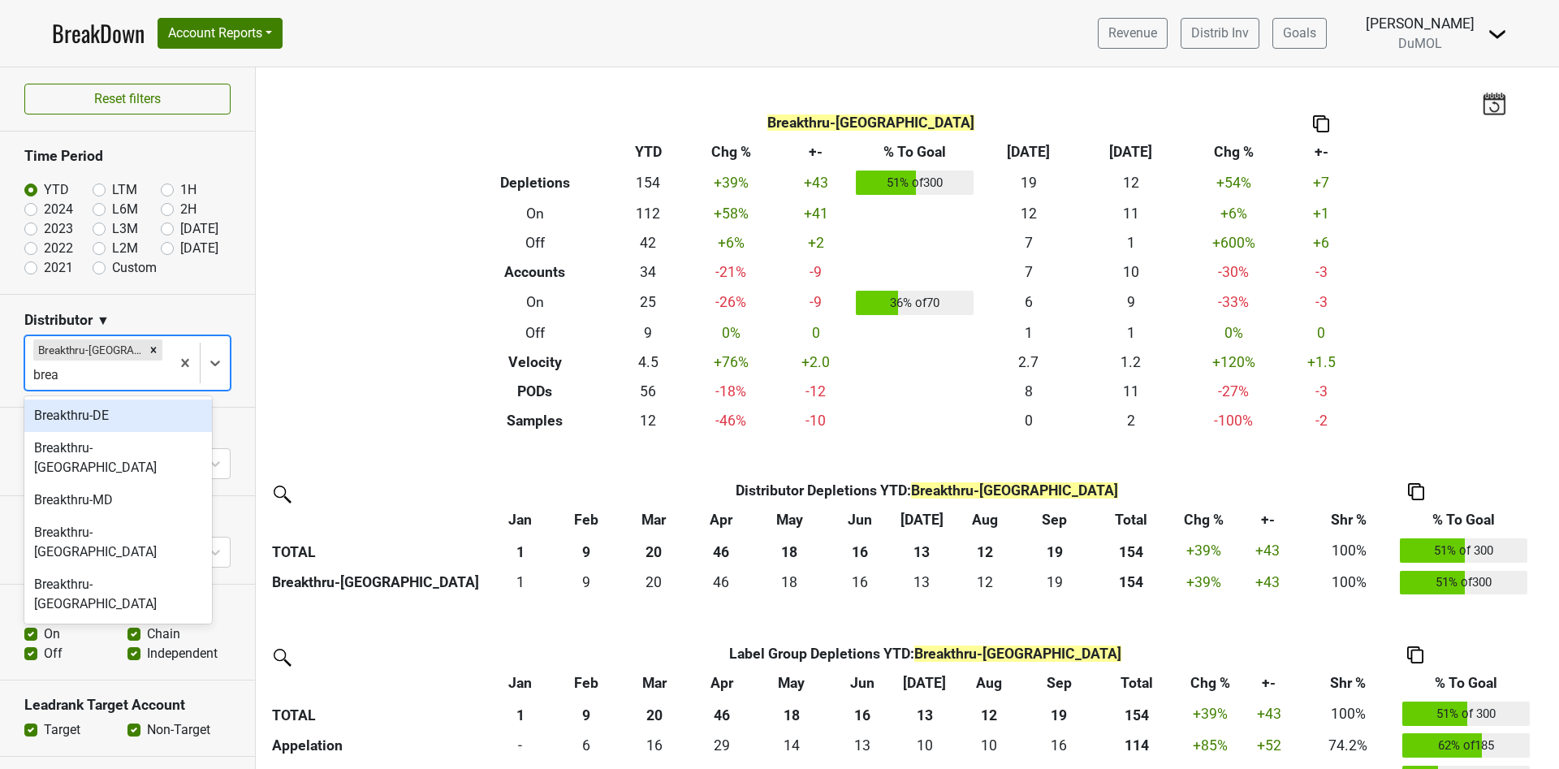
type input "break"
click at [155, 423] on div "Breakthru-DE" at bounding box center [118, 415] width 188 height 32
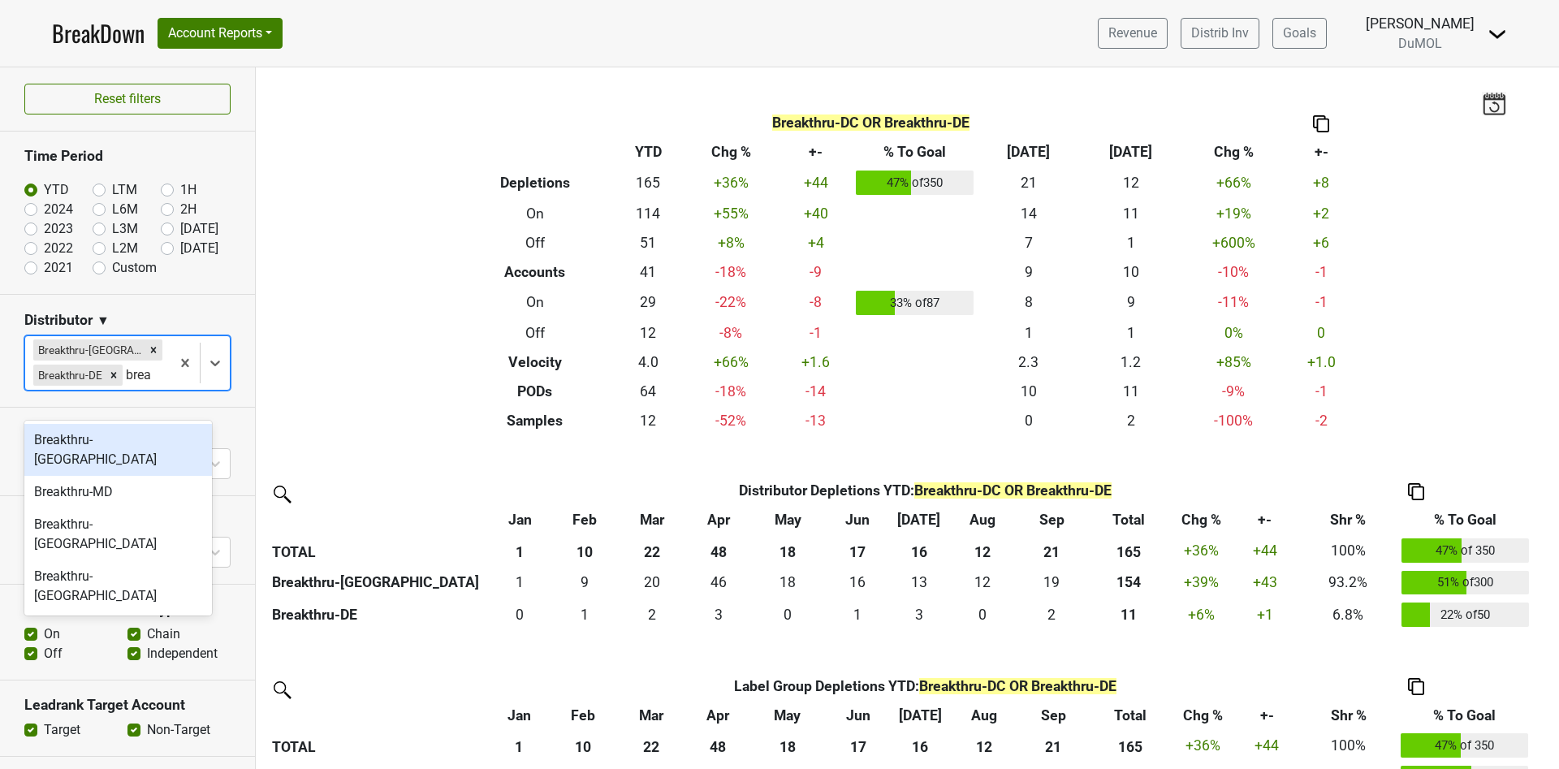
type input "break"
click at [132, 476] on div "Breakthru-MD" at bounding box center [118, 492] width 188 height 32
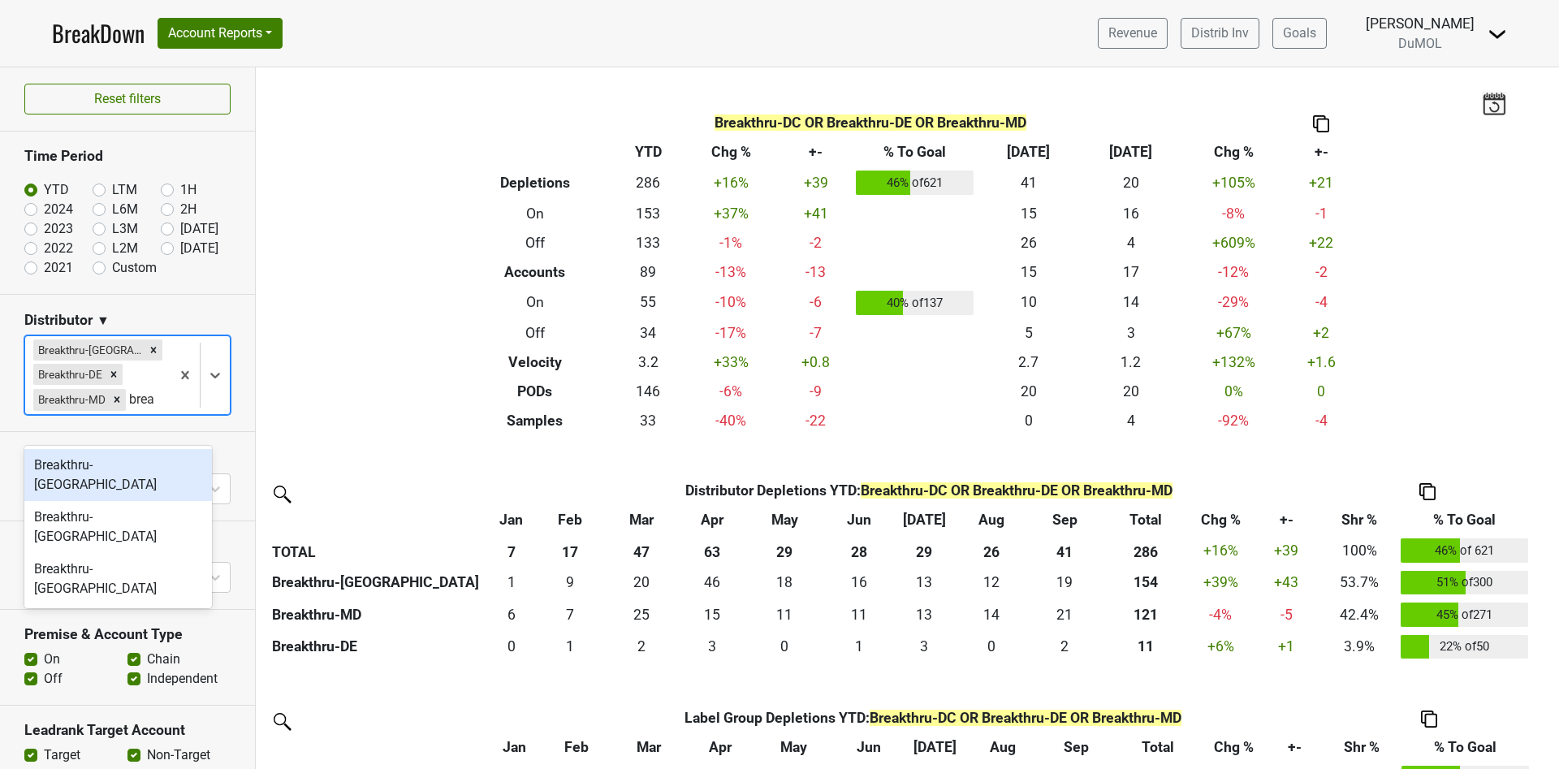
type input "break"
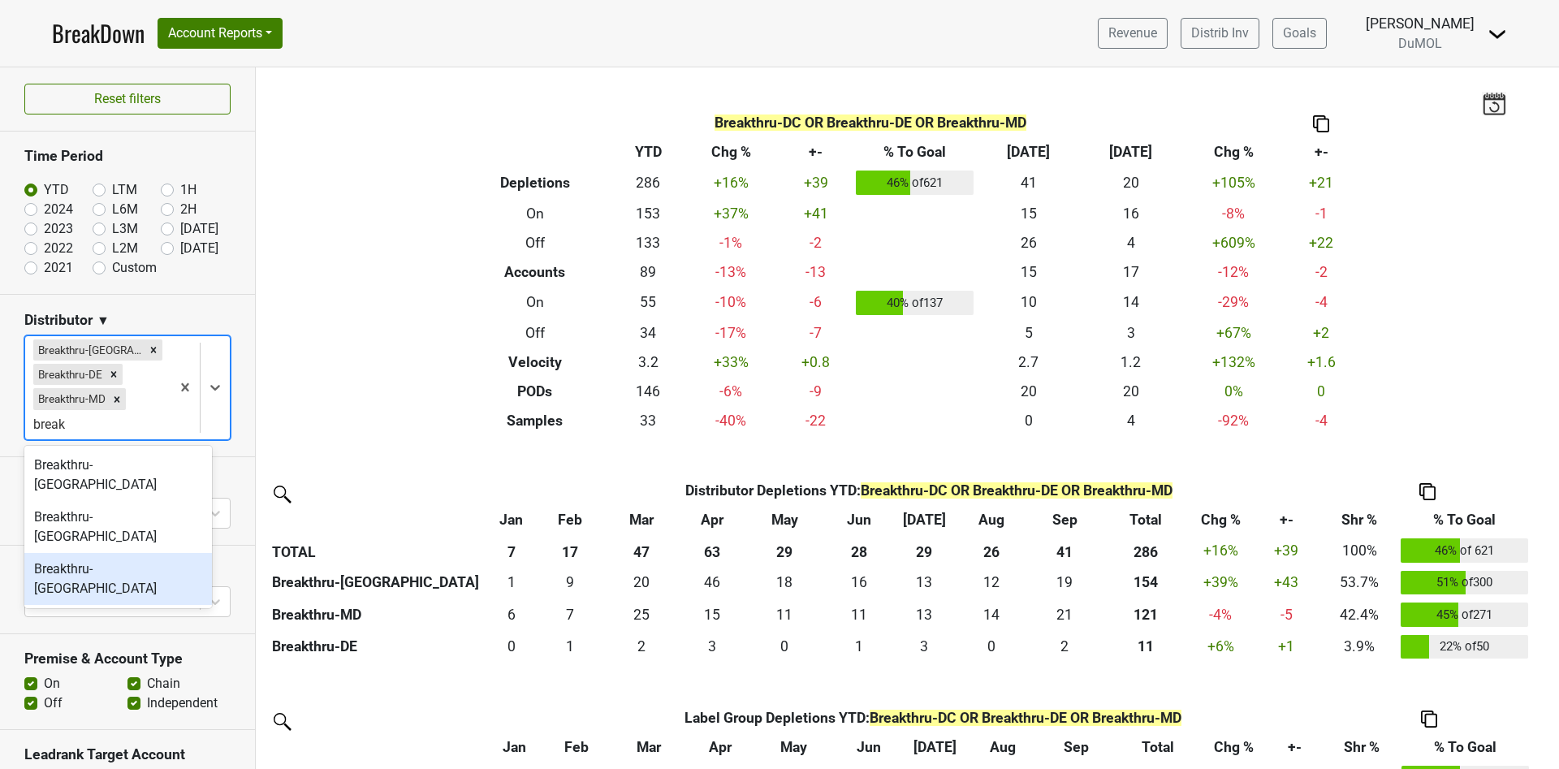
click at [125, 553] on div "Breakthru-[GEOGRAPHIC_DATA]" at bounding box center [118, 579] width 188 height 52
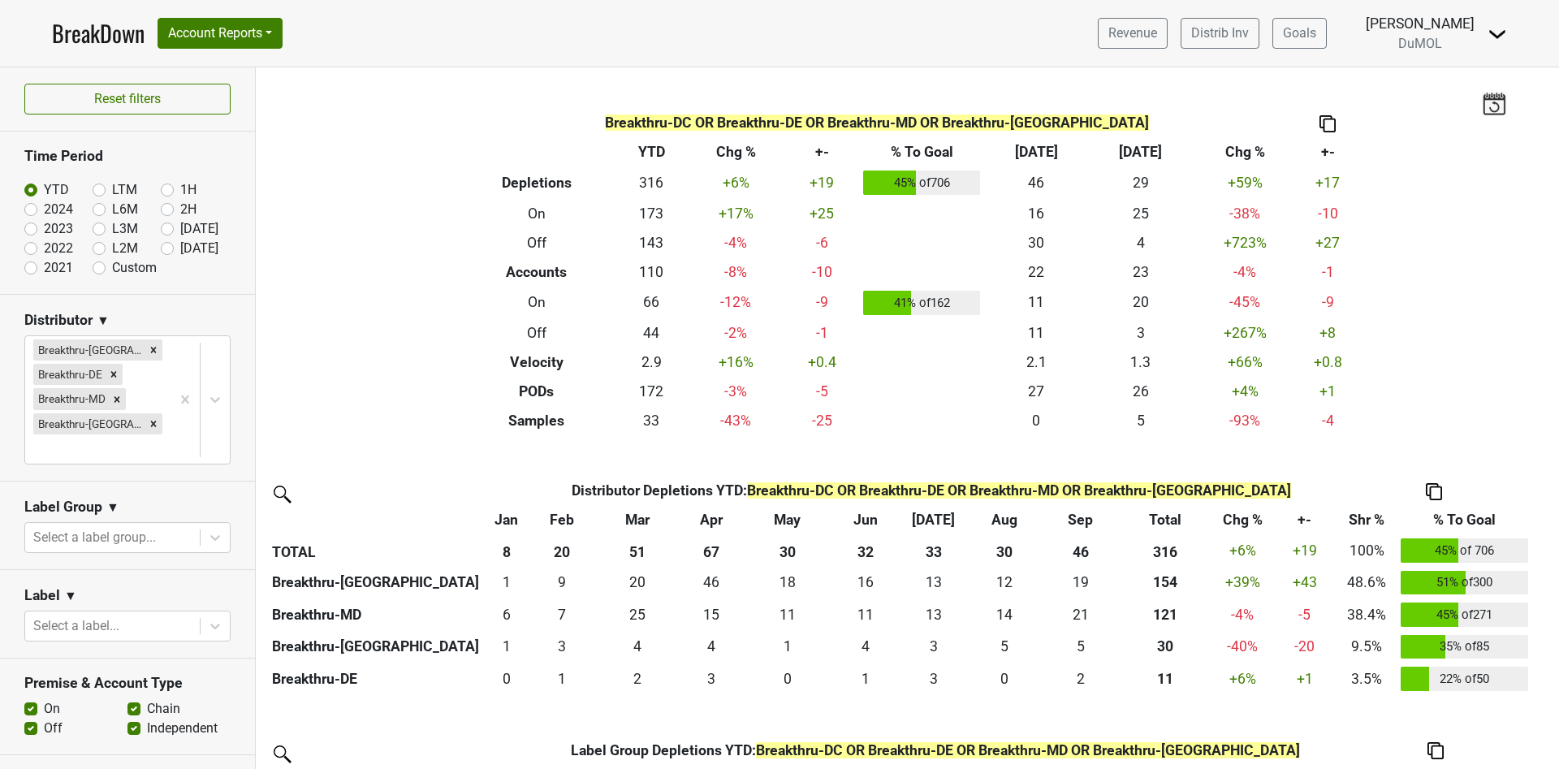
click at [1437, 492] on img at bounding box center [1433, 491] width 16 height 17
click at [1433, 407] on div "Copy as Image" at bounding box center [1433, 415] width 83 height 24
click at [1395, 340] on div "Filters Breakthru-DC OR Breakthru-DE OR Breakthru-MD OR Breakthru-VA Breakdown …" at bounding box center [907, 417] width 1303 height 701
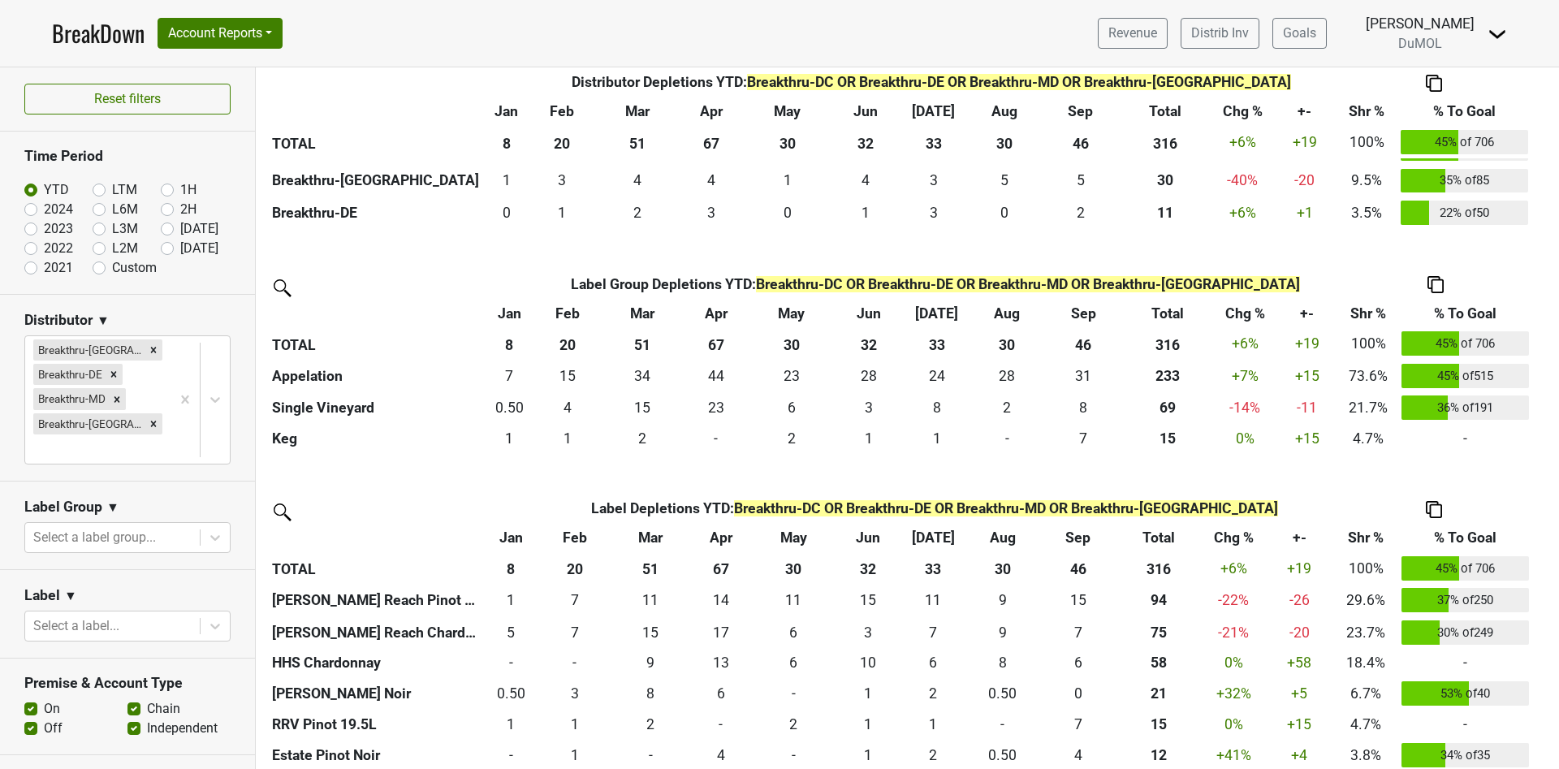
scroll to position [483, 0]
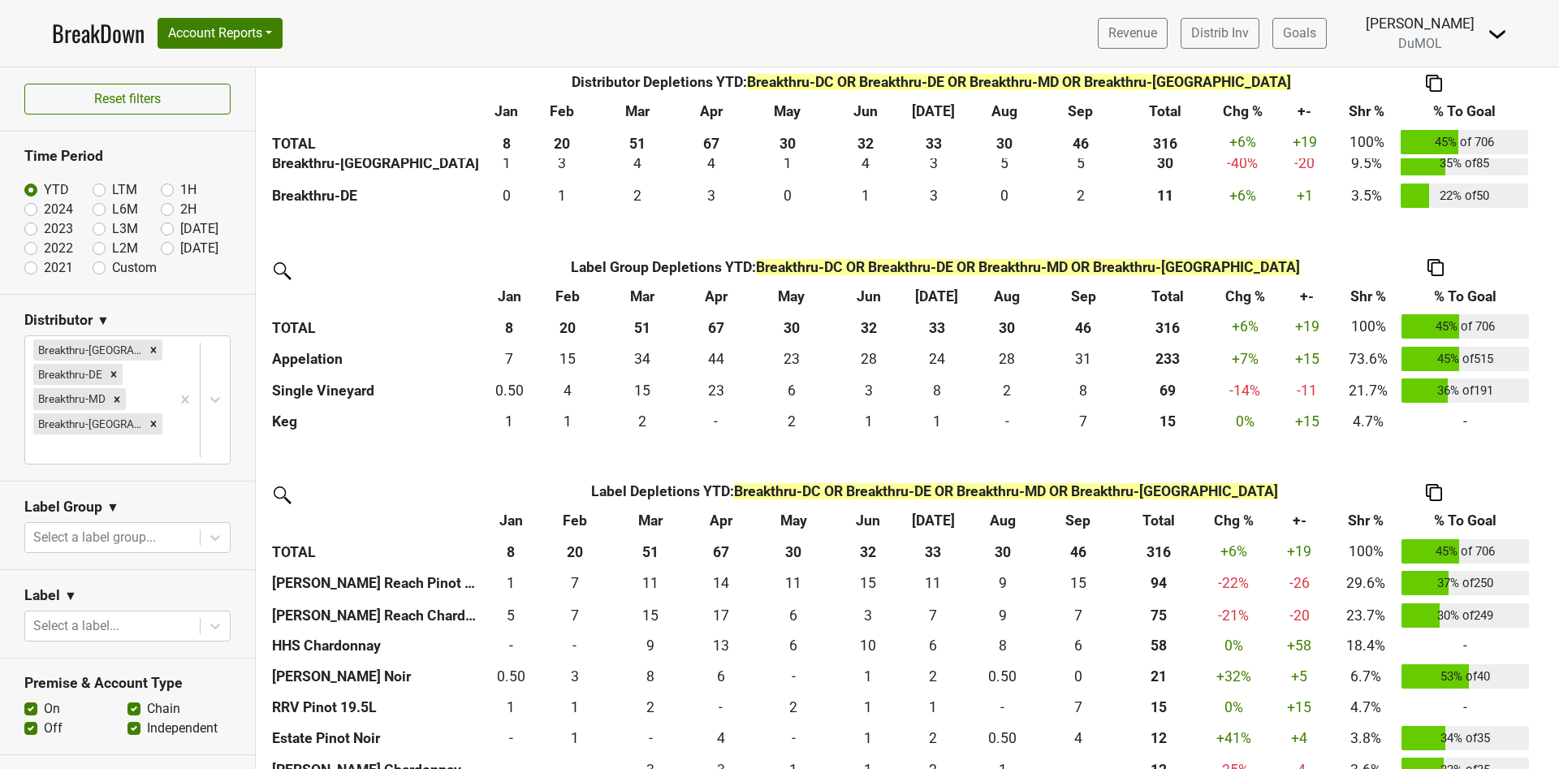
click at [219, 570] on section "Label ▼ Select a label..." at bounding box center [127, 614] width 255 height 88
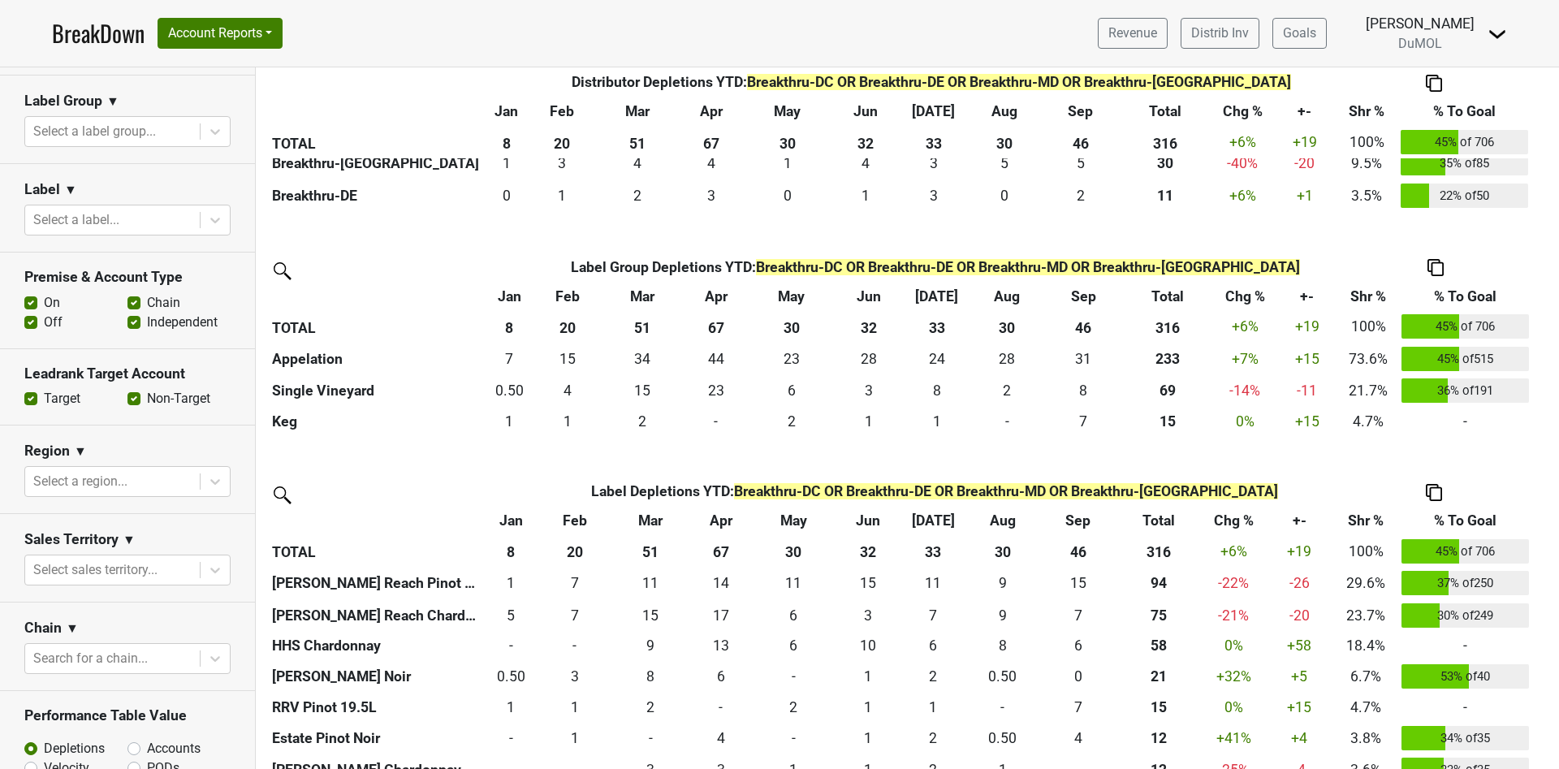
scroll to position [450, 0]
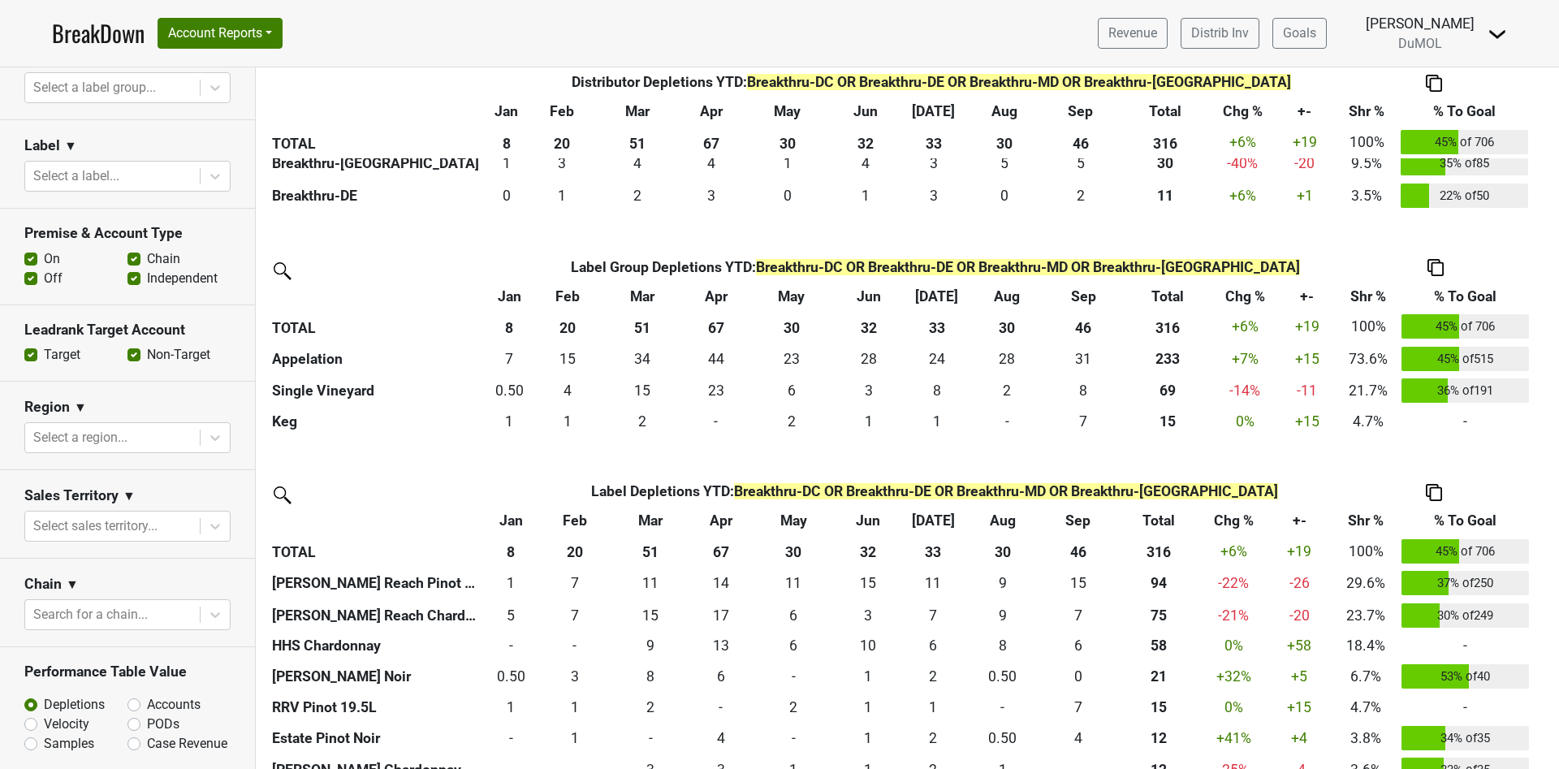
click at [147, 695] on label "Accounts" at bounding box center [174, 704] width 54 height 19
click at [127, 695] on input "Accounts" at bounding box center [176, 703] width 98 height 16
radio input "true"
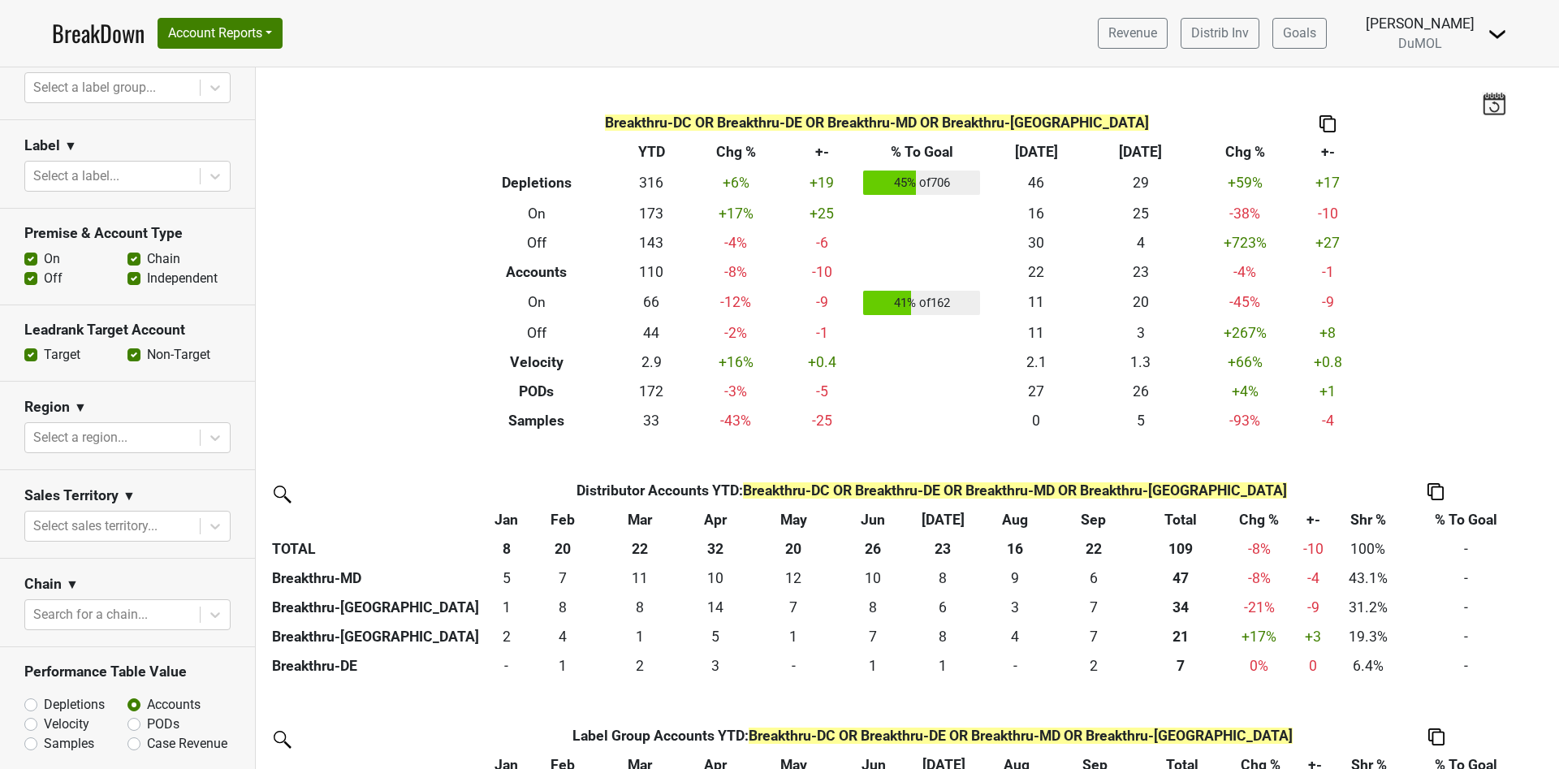
click at [200, 486] on div "Sales Territory ▼" at bounding box center [127, 498] width 206 height 24
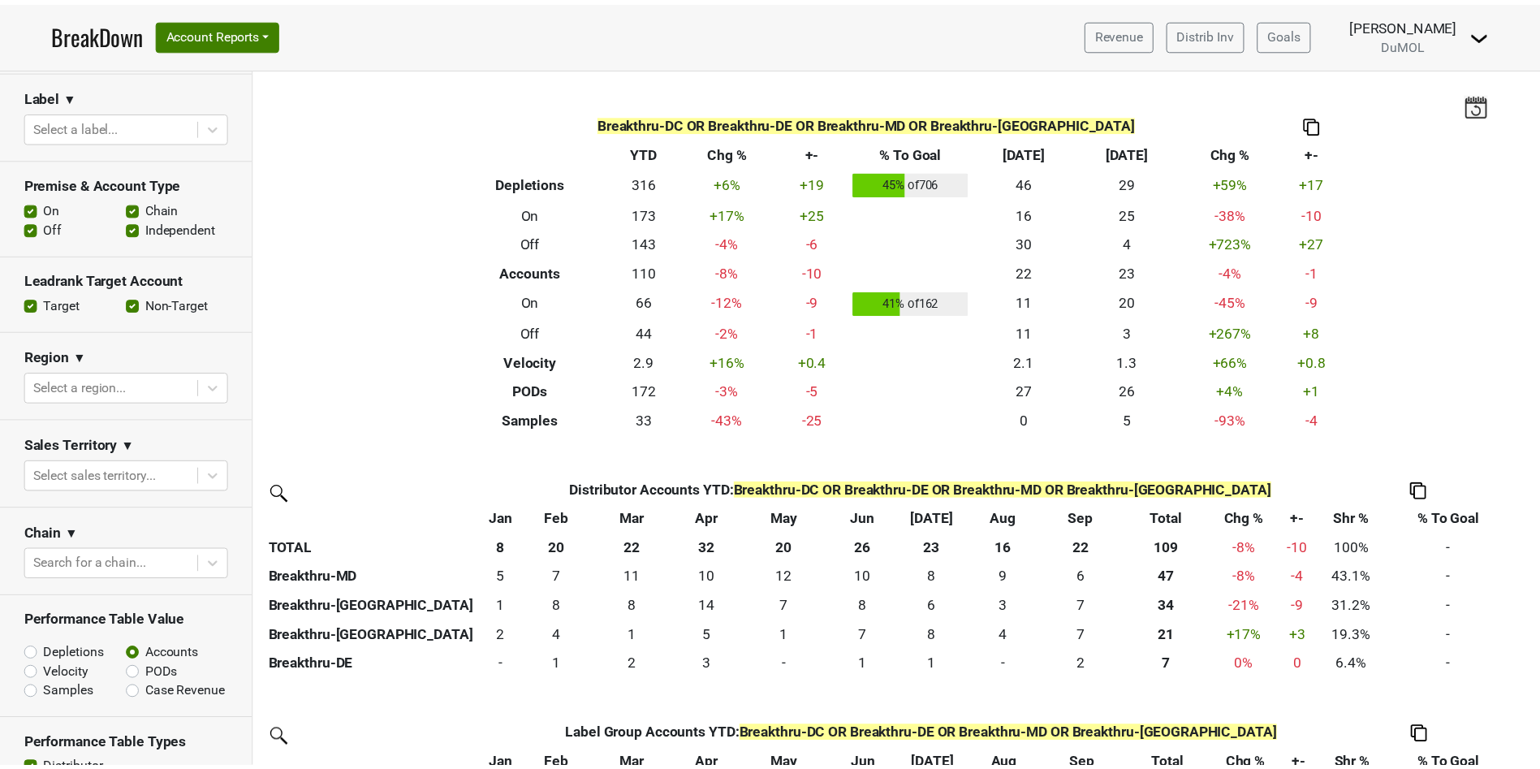
scroll to position [494, 0]
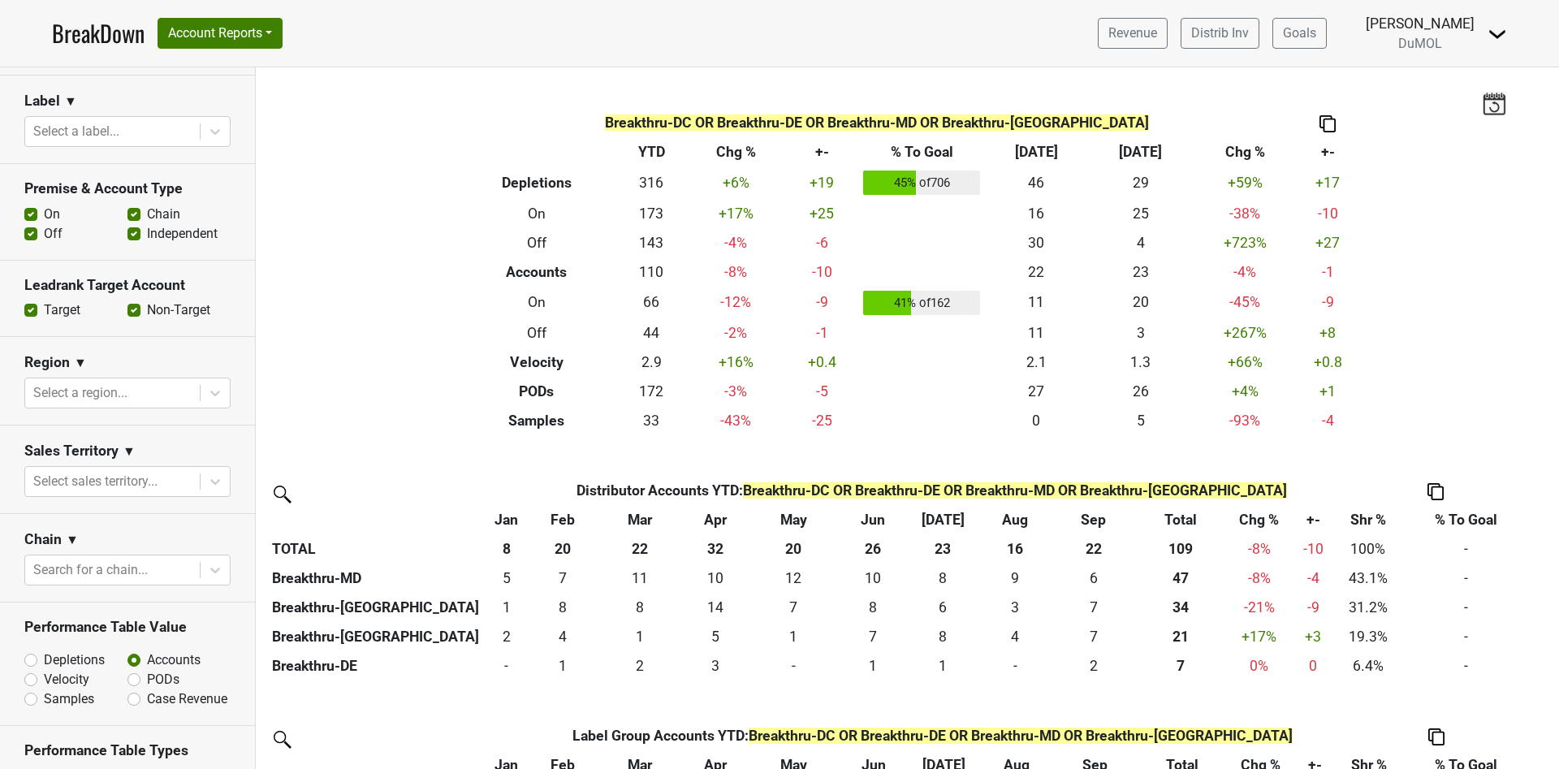
click at [44, 224] on label "Off" at bounding box center [53, 233] width 19 height 19
click at [31, 224] on input "Off" at bounding box center [30, 232] width 13 height 16
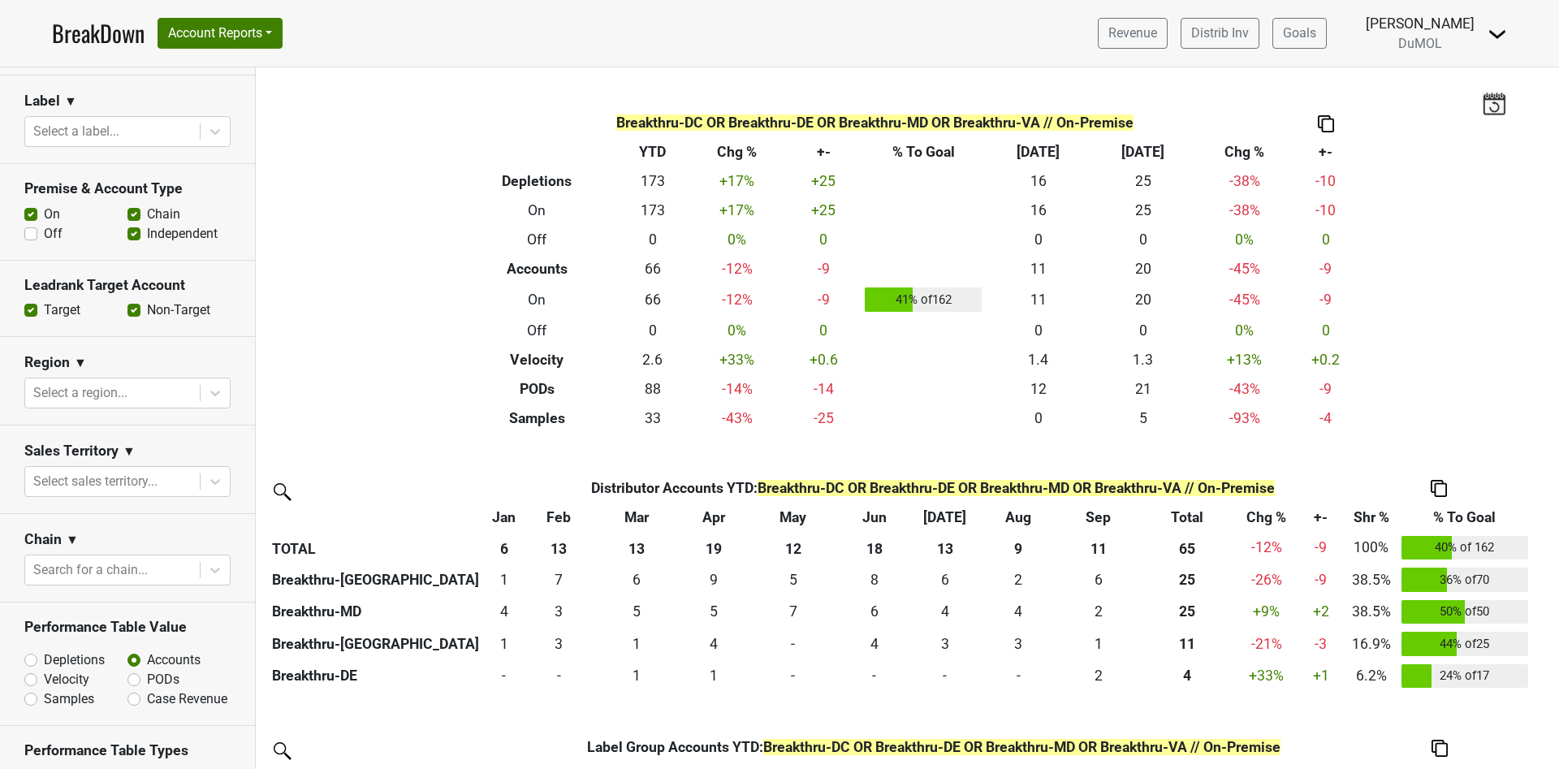
click at [1441, 486] on img at bounding box center [1438, 488] width 16 height 17
click at [1438, 491] on img at bounding box center [1438, 488] width 16 height 17
click at [1445, 488] on img at bounding box center [1438, 488] width 16 height 17
click at [1448, 406] on div "Copy as Image" at bounding box center [1437, 412] width 83 height 24
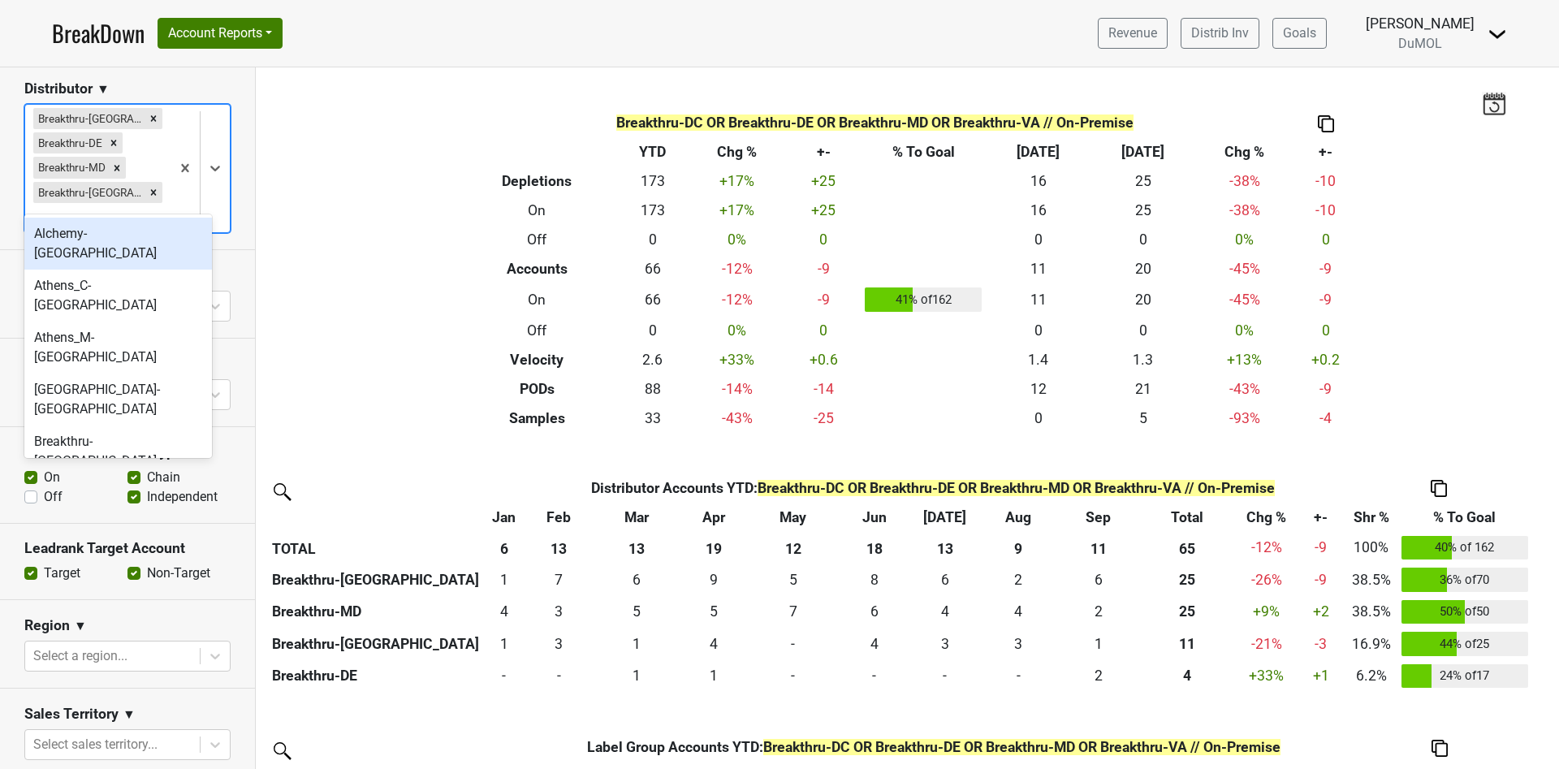
scroll to position [241, 0]
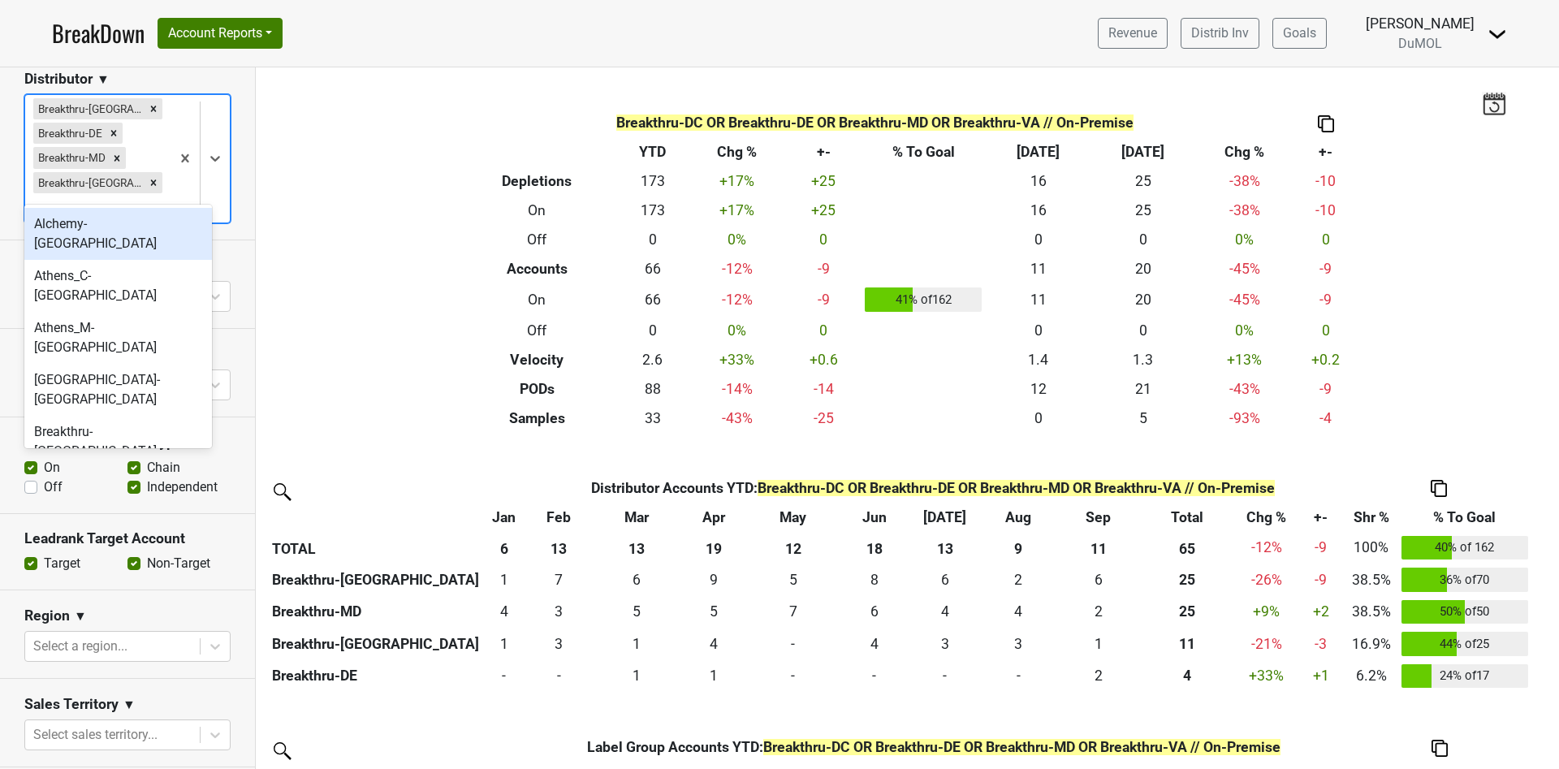
click at [384, 153] on div "Filters Breakthru-DC OR Breakthru-DE OR Breakthru-MD OR Breakthru-VA // On-Prem…" at bounding box center [907, 417] width 1303 height 701
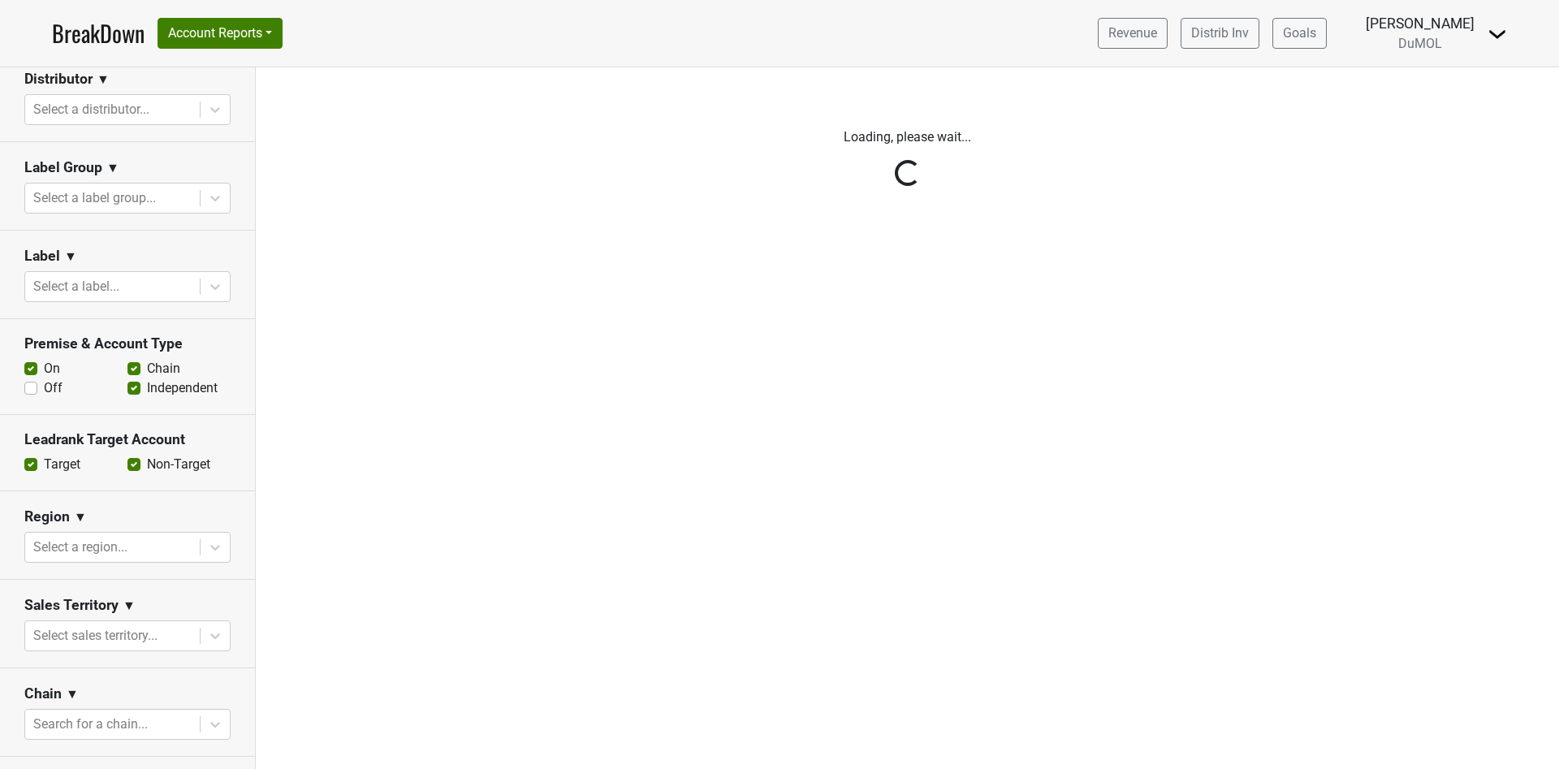
click at [35, 383] on div "Reset filters Time Period YTD LTM 1H 2024 L6M 2H 2023 L3M Sep '25 2022 L2M Oct …" at bounding box center [128, 417] width 256 height 701
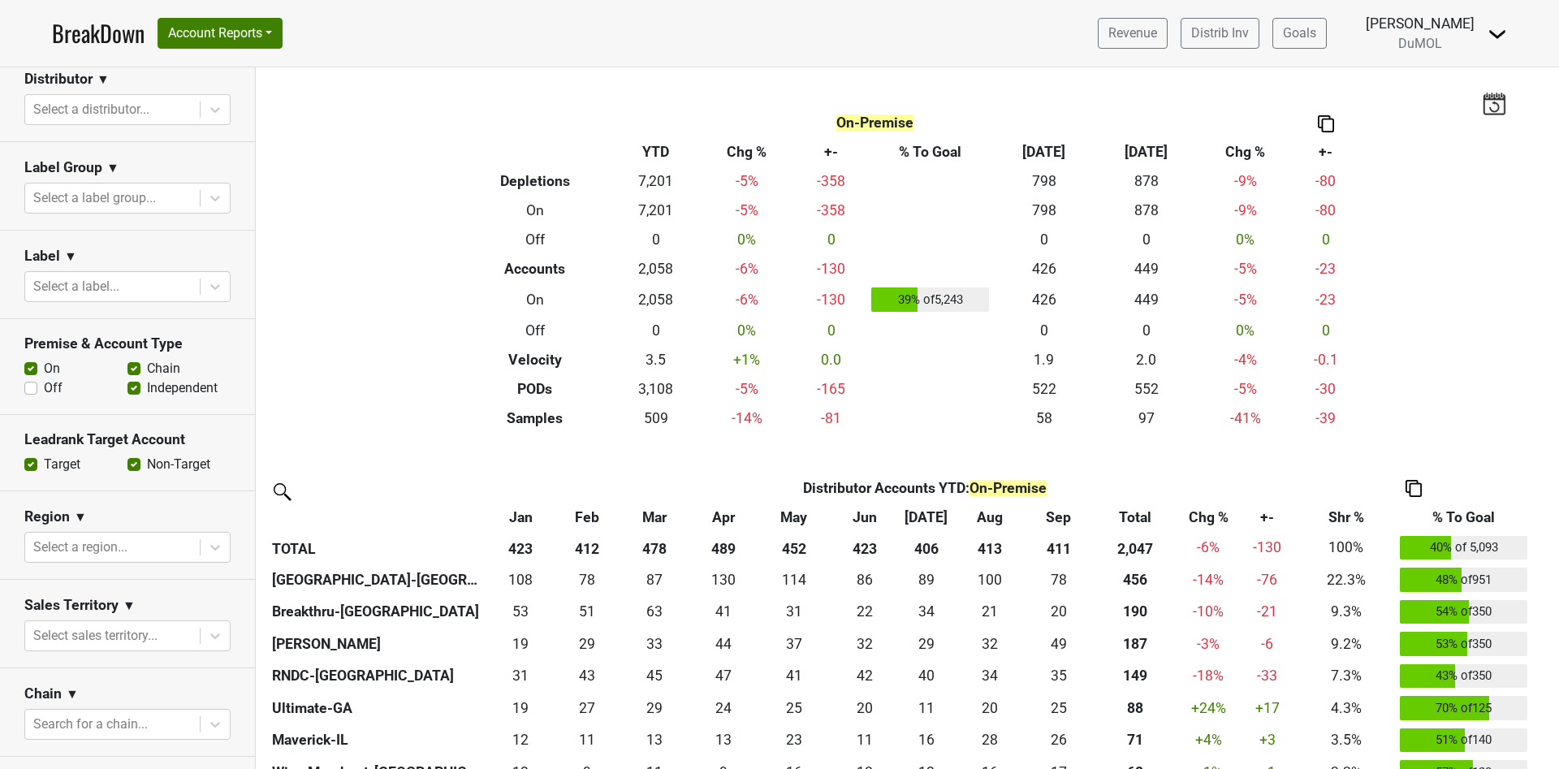
click at [44, 385] on label "Off" at bounding box center [53, 387] width 19 height 19
click at [32, 385] on input "Off" at bounding box center [30, 386] width 13 height 16
checkbox input "true"
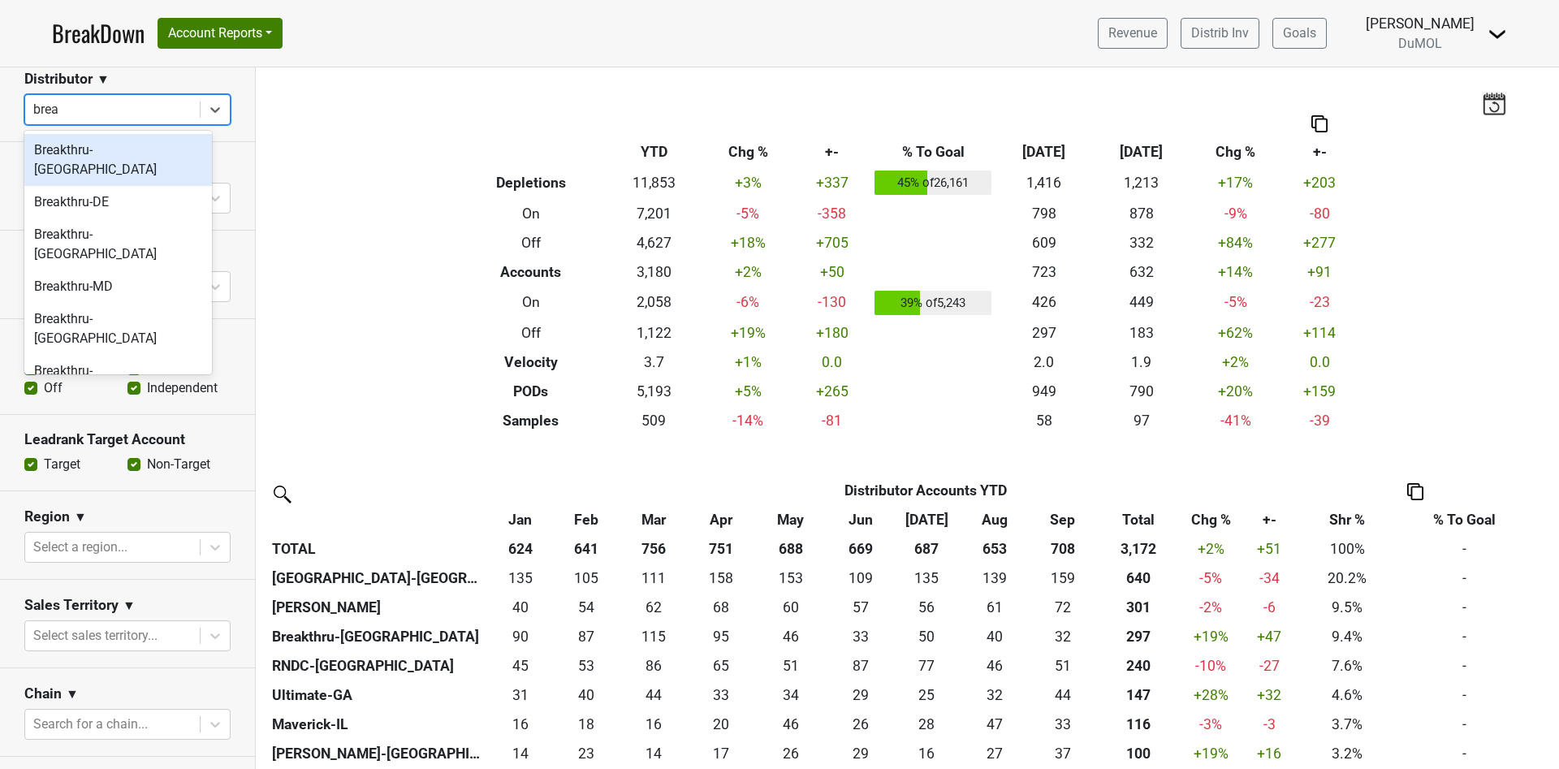
type input "break"
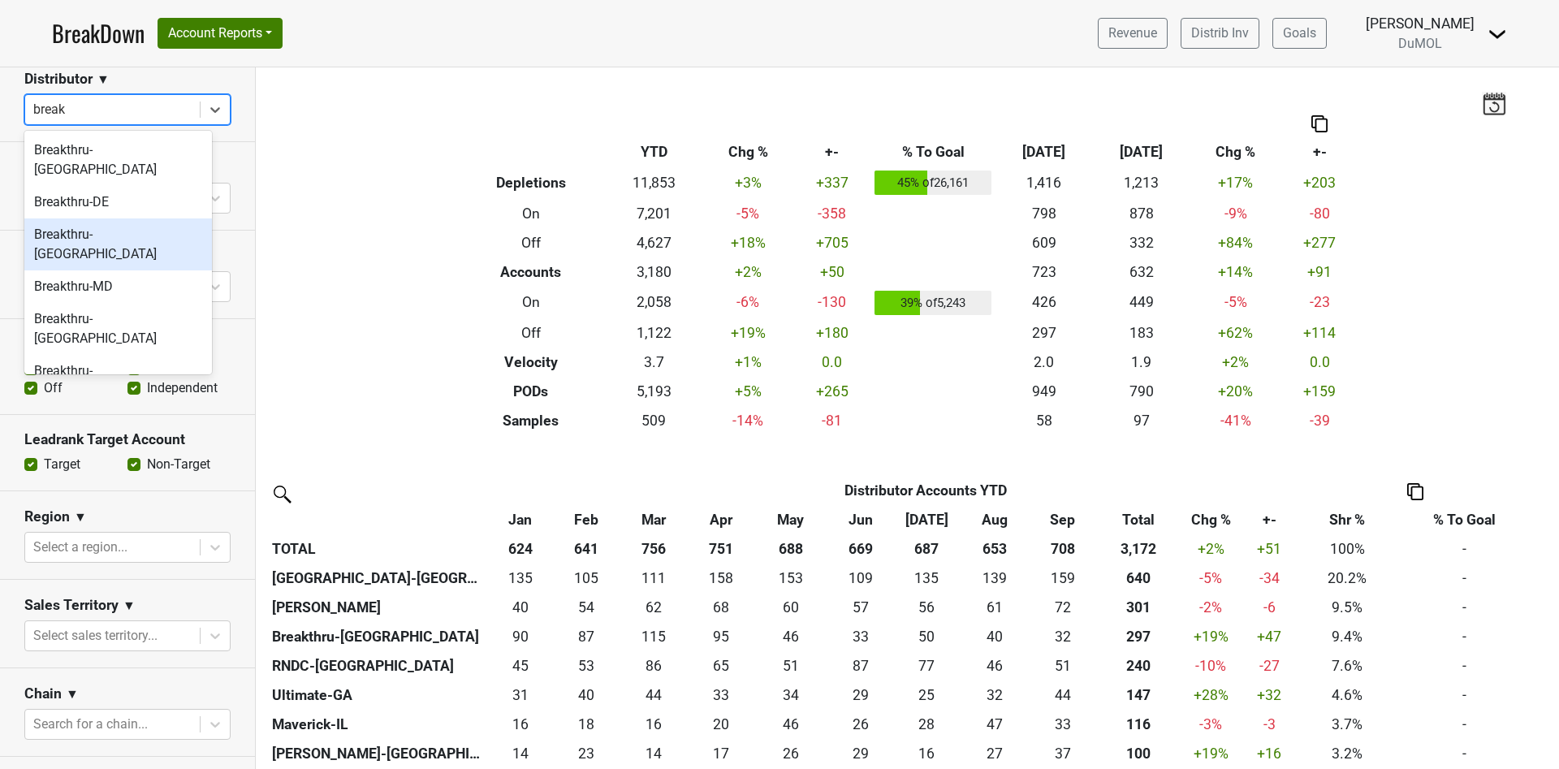
click at [72, 218] on div "Breakthru-[GEOGRAPHIC_DATA]" at bounding box center [118, 244] width 188 height 52
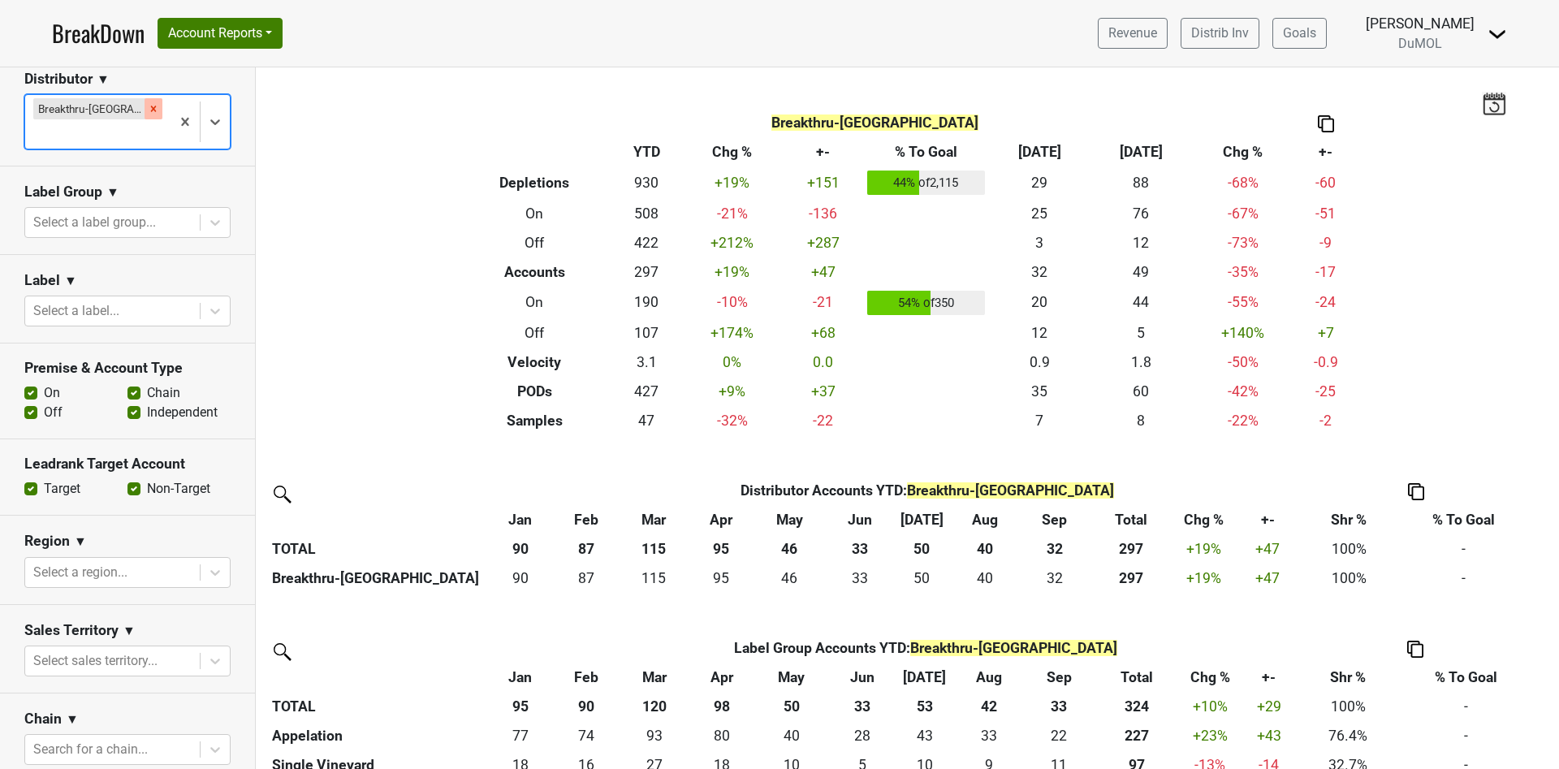
click at [148, 110] on icon "Remove Breakthru-FL" at bounding box center [153, 108] width 11 height 11
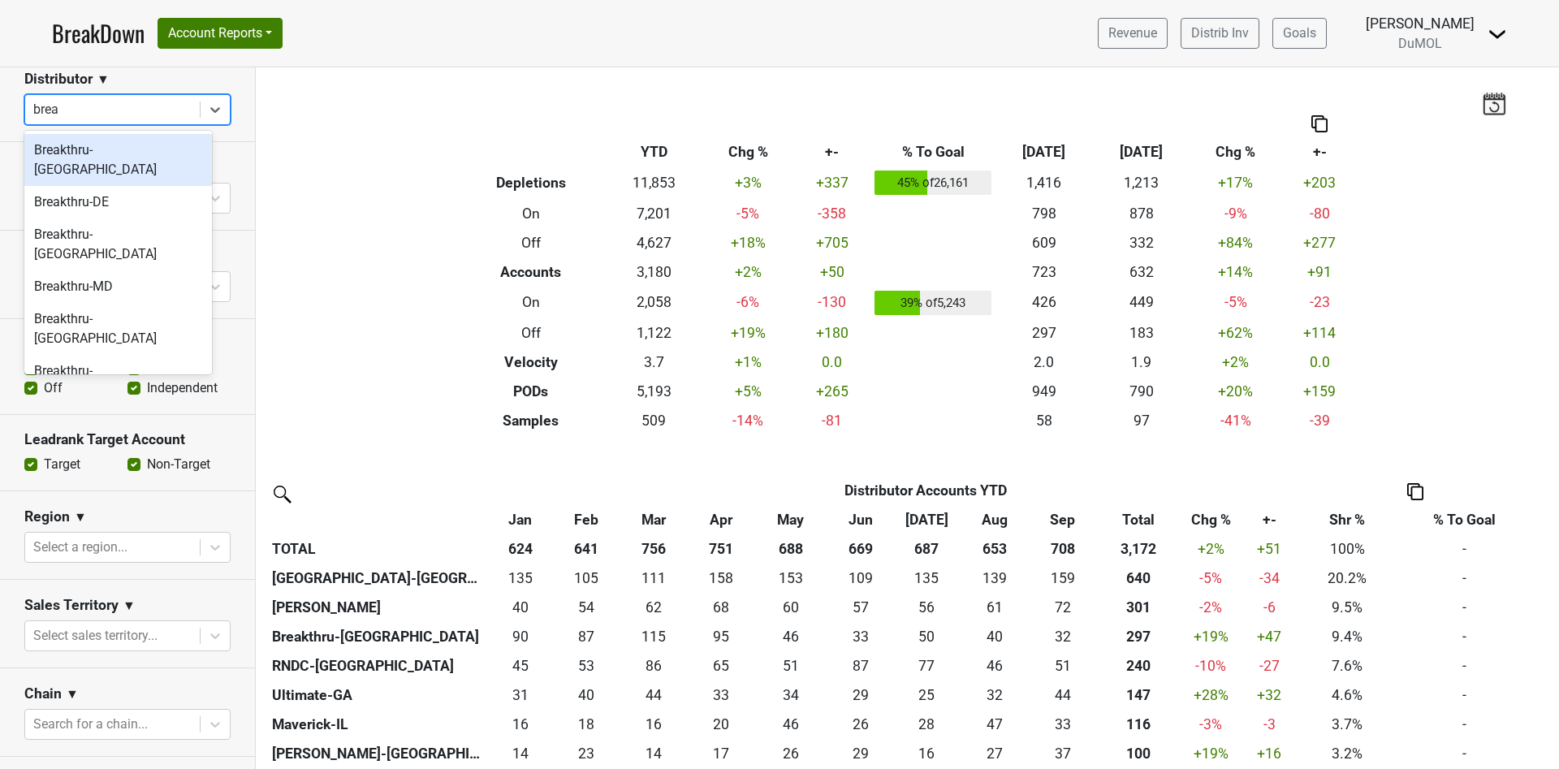
type input "break"
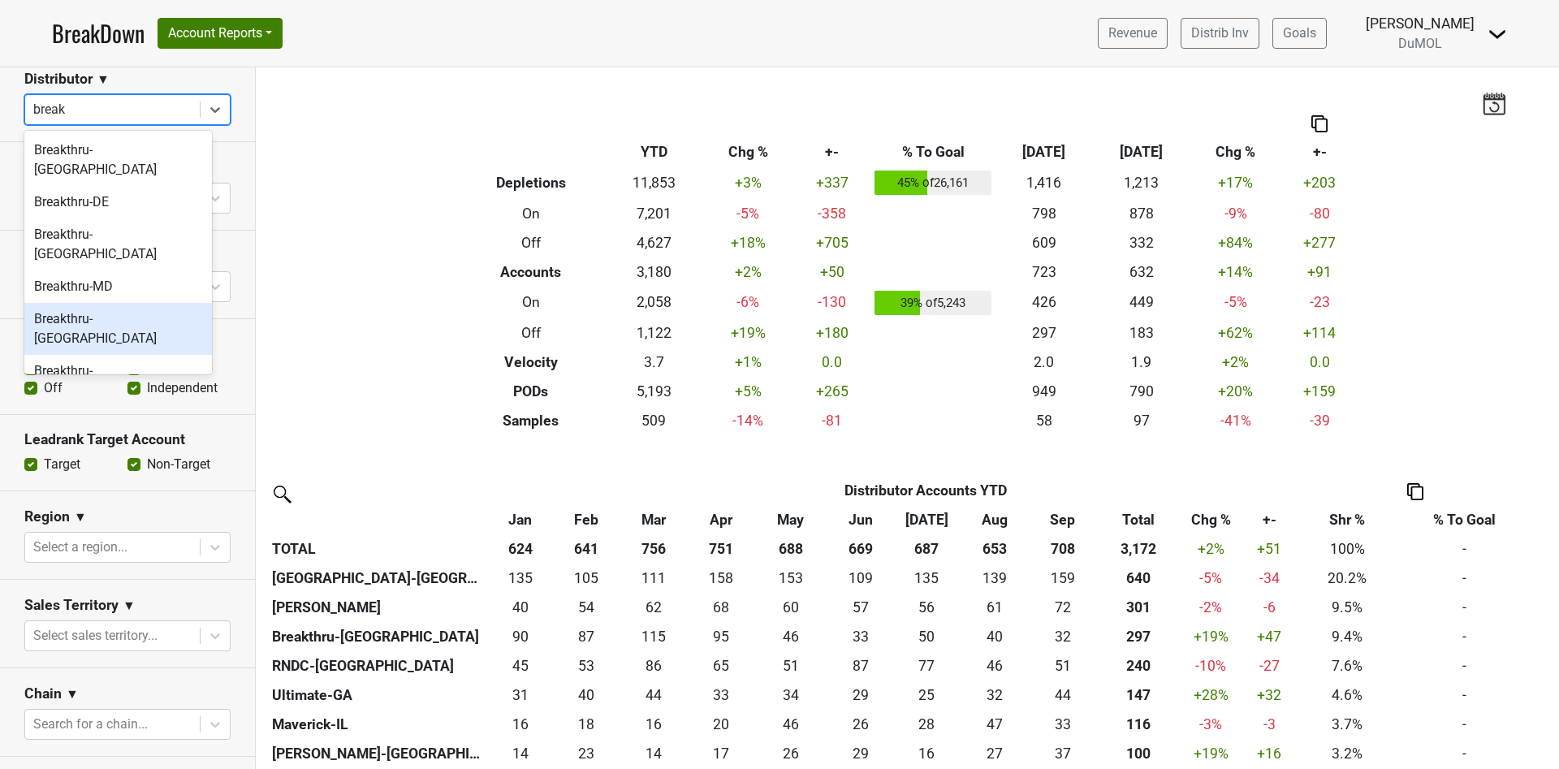
click at [119, 303] on div "Breakthru-[GEOGRAPHIC_DATA]" at bounding box center [118, 329] width 188 height 52
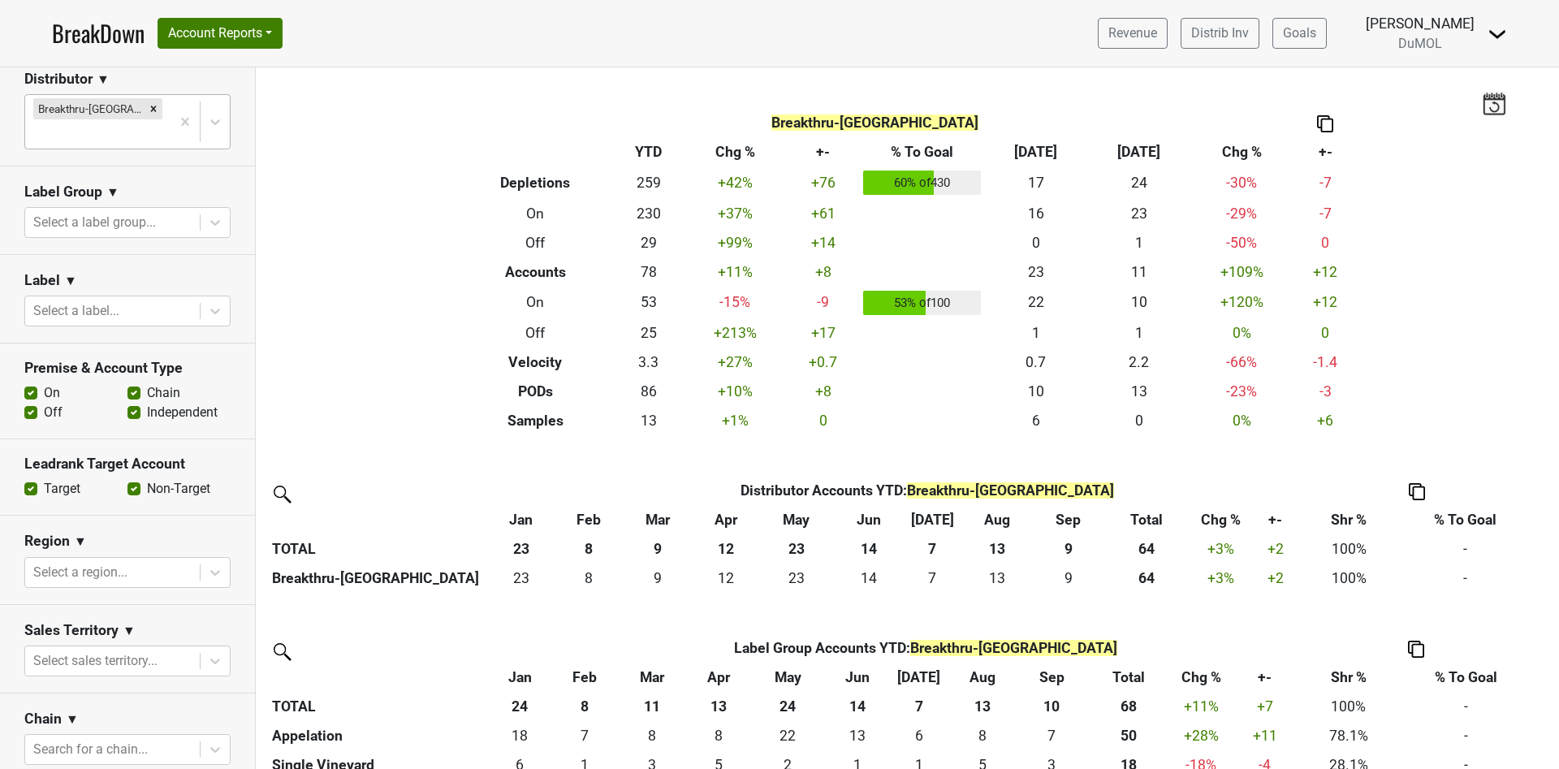
click at [1329, 124] on th at bounding box center [1324, 122] width 65 height 29
click at [1317, 122] on img at bounding box center [1325, 123] width 16 height 17
click at [1329, 64] on div "Copy as Image" at bounding box center [1316, 70] width 81 height 24
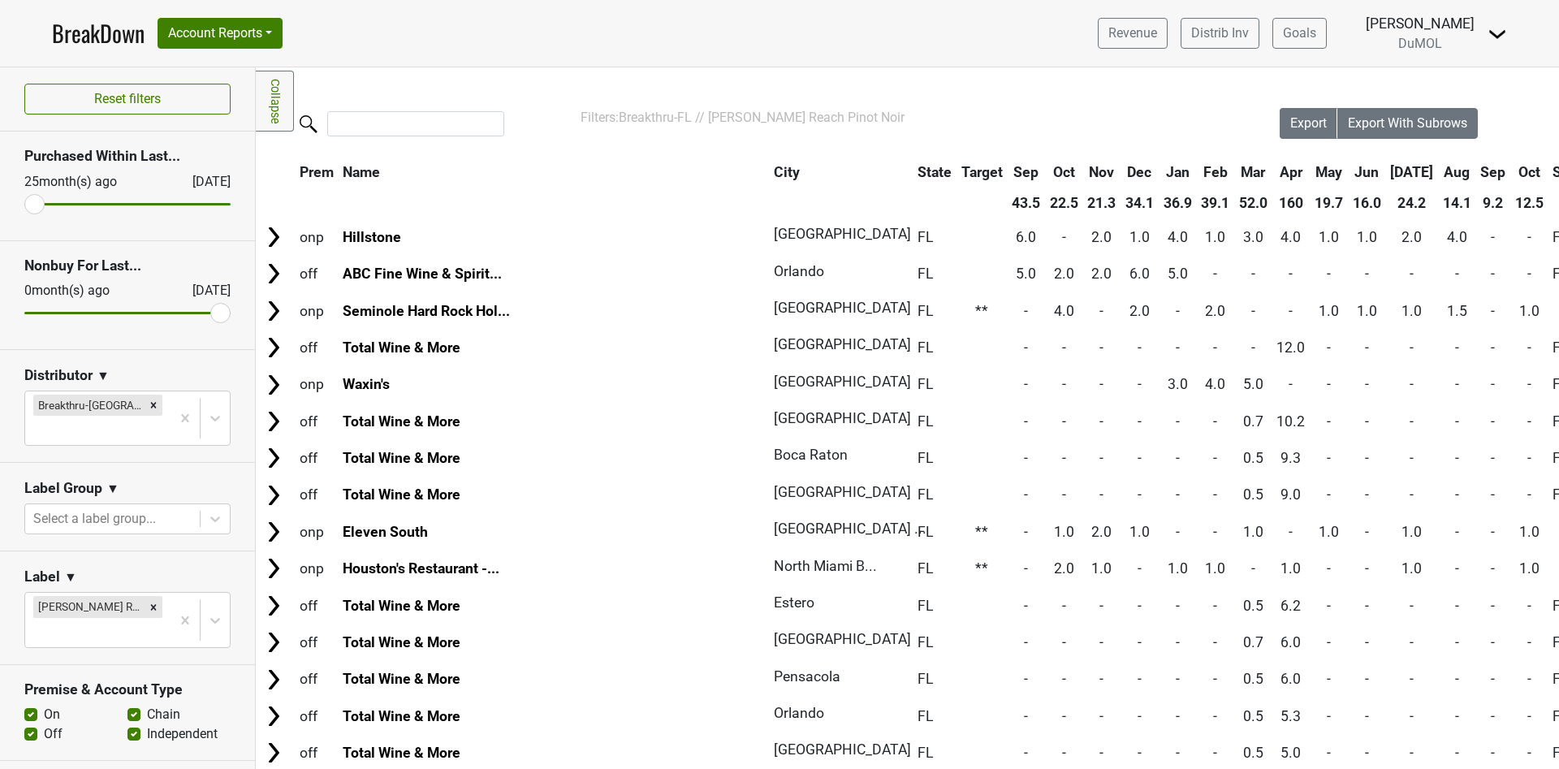
click at [1511, 170] on th "Oct" at bounding box center [1529, 171] width 37 height 29
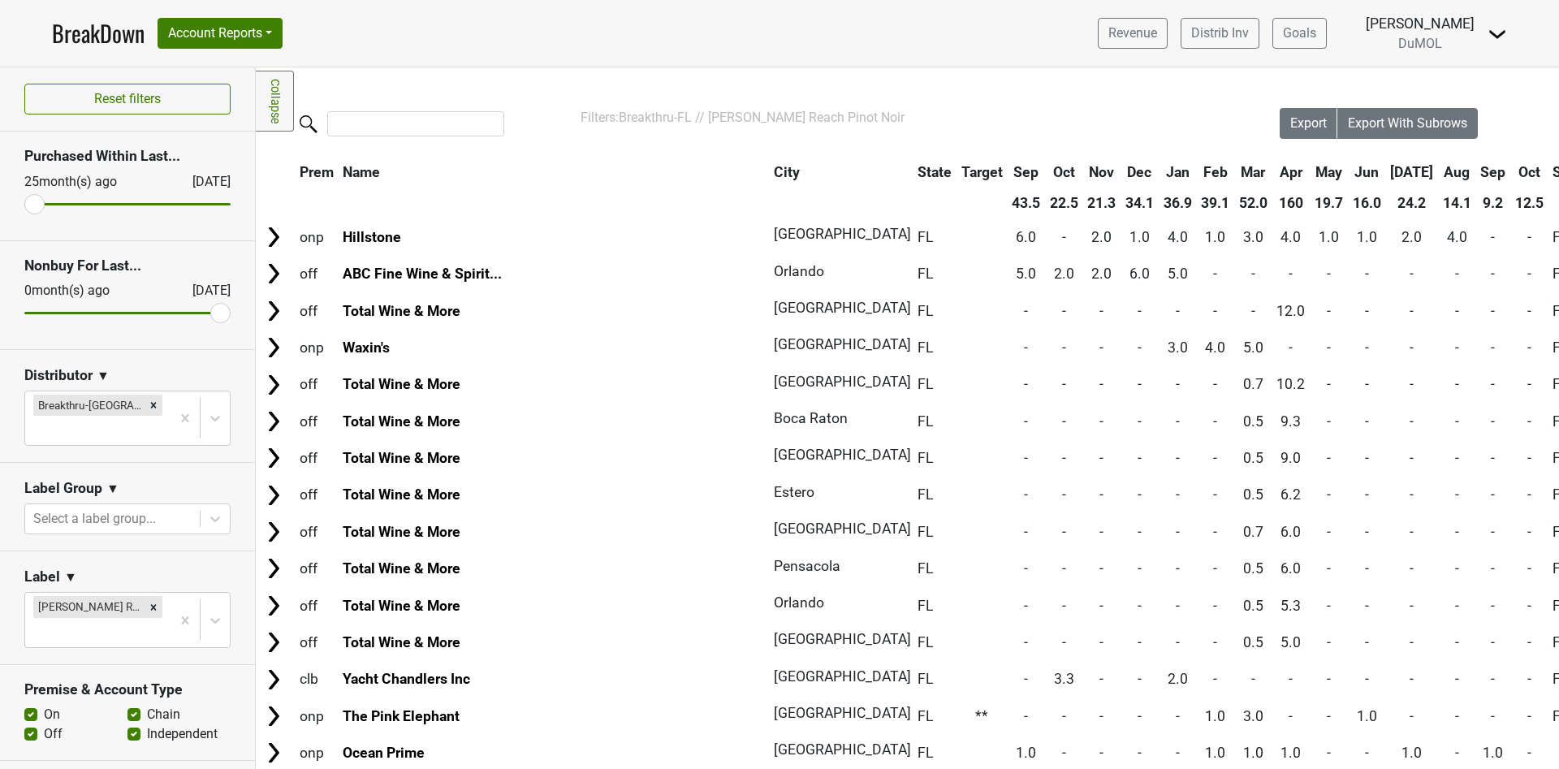
click at [1511, 169] on th "Oct" at bounding box center [1529, 171] width 37 height 29
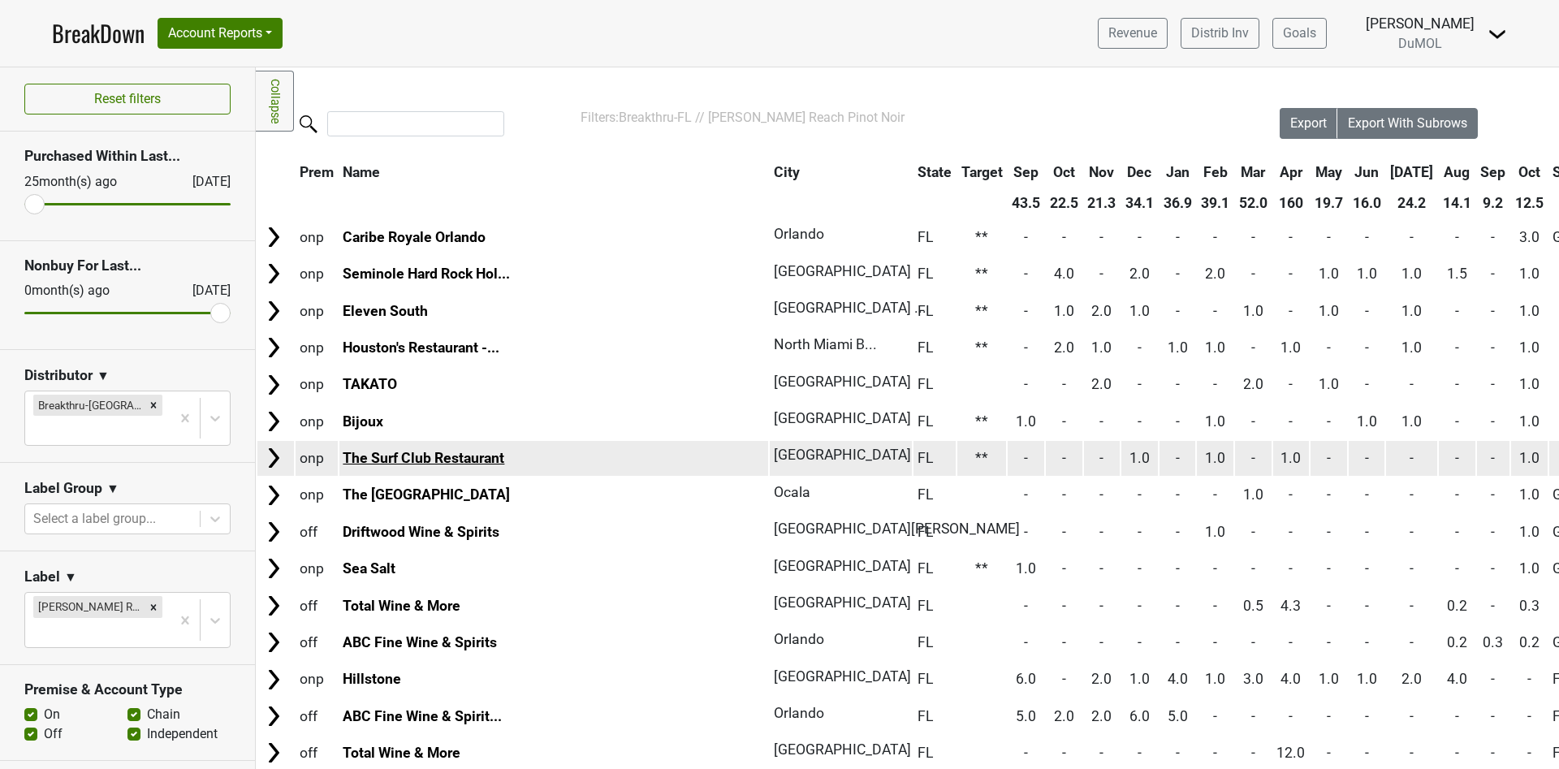
click at [476, 455] on link "The Surf Club Restaurant" at bounding box center [424, 458] width 162 height 16
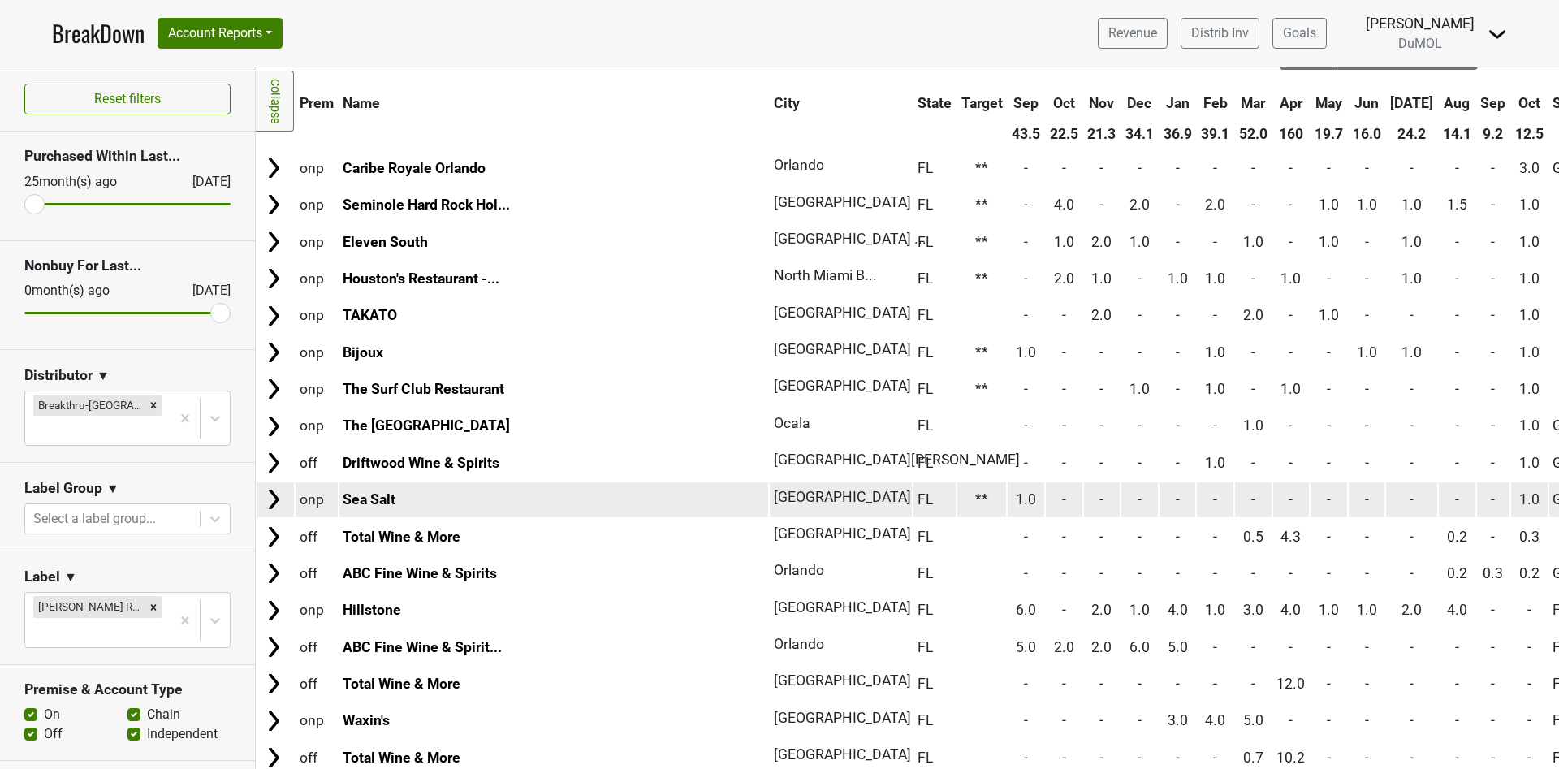
scroll to position [122, 0]
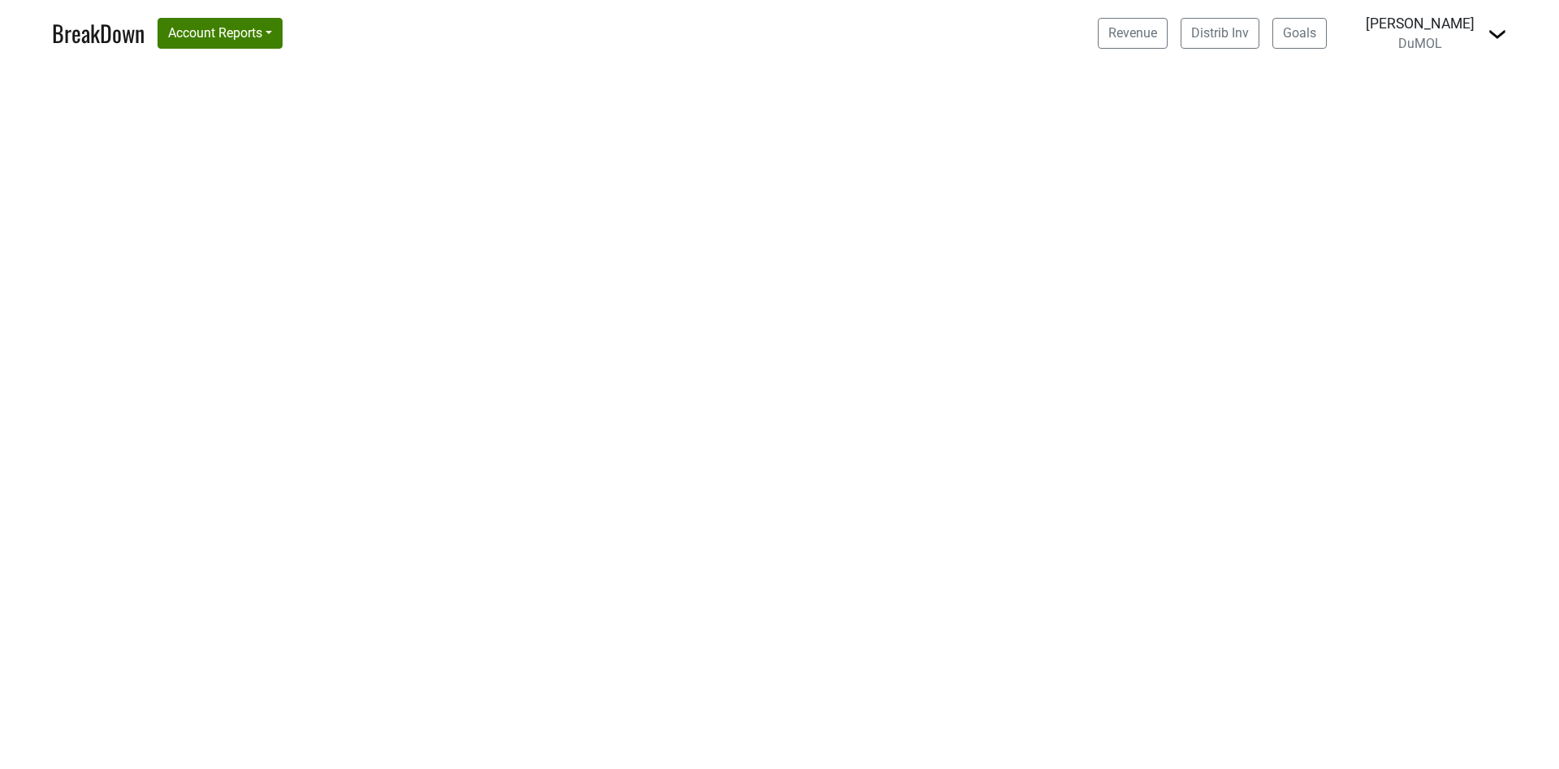
select select "CA"
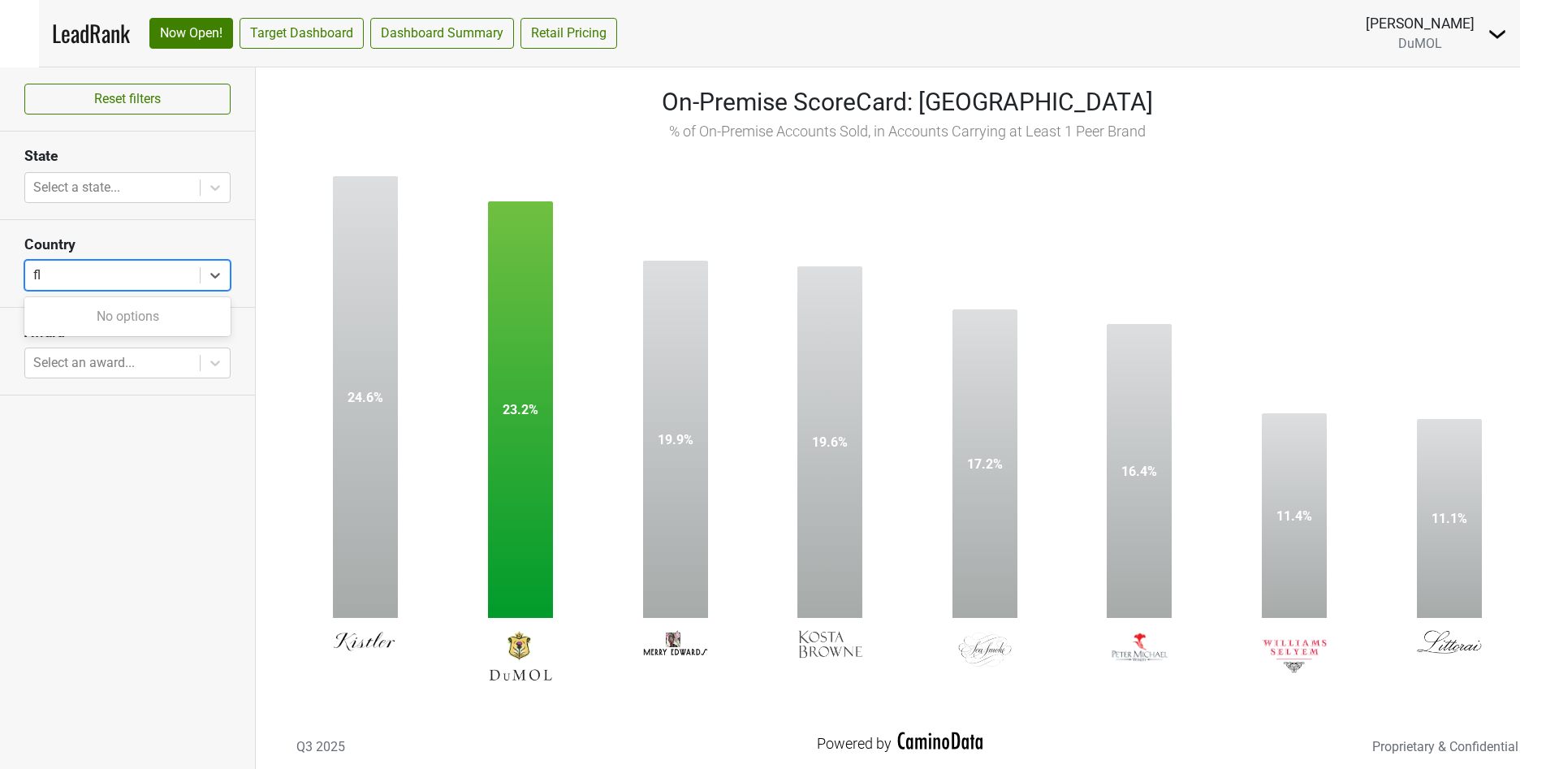
type input "f"
click at [745, 28] on nav "LeadRank Now Open! Target Dashboard Dashboard Summary Retail Pricing Marc Guerg…" at bounding box center [779, 33] width 1481 height 67
click at [223, 271] on div at bounding box center [214, 275] width 29 height 29
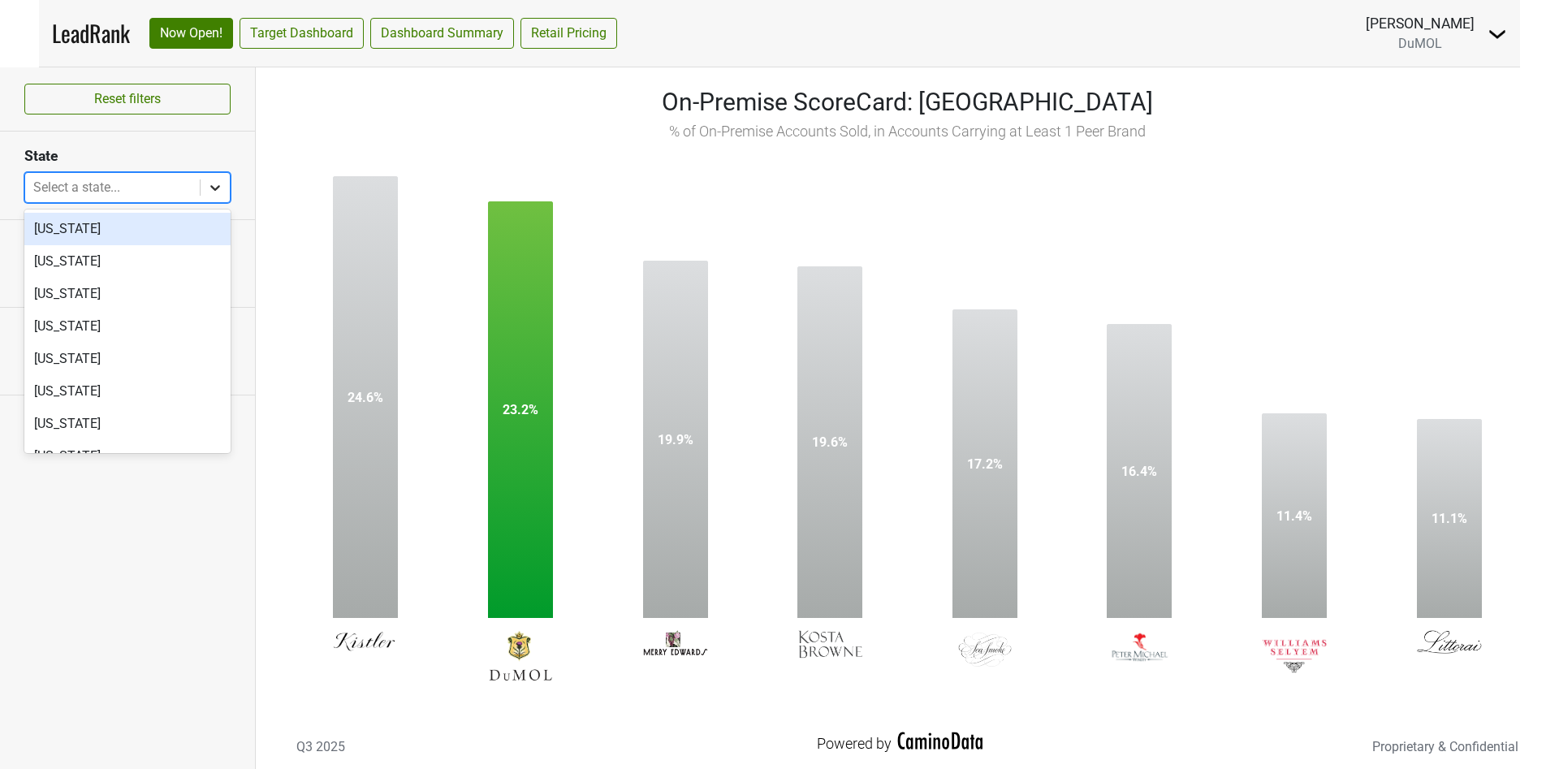
click at [208, 178] on div at bounding box center [214, 187] width 29 height 29
type input "fl"
click at [61, 222] on div "[US_STATE]" at bounding box center [127, 229] width 206 height 32
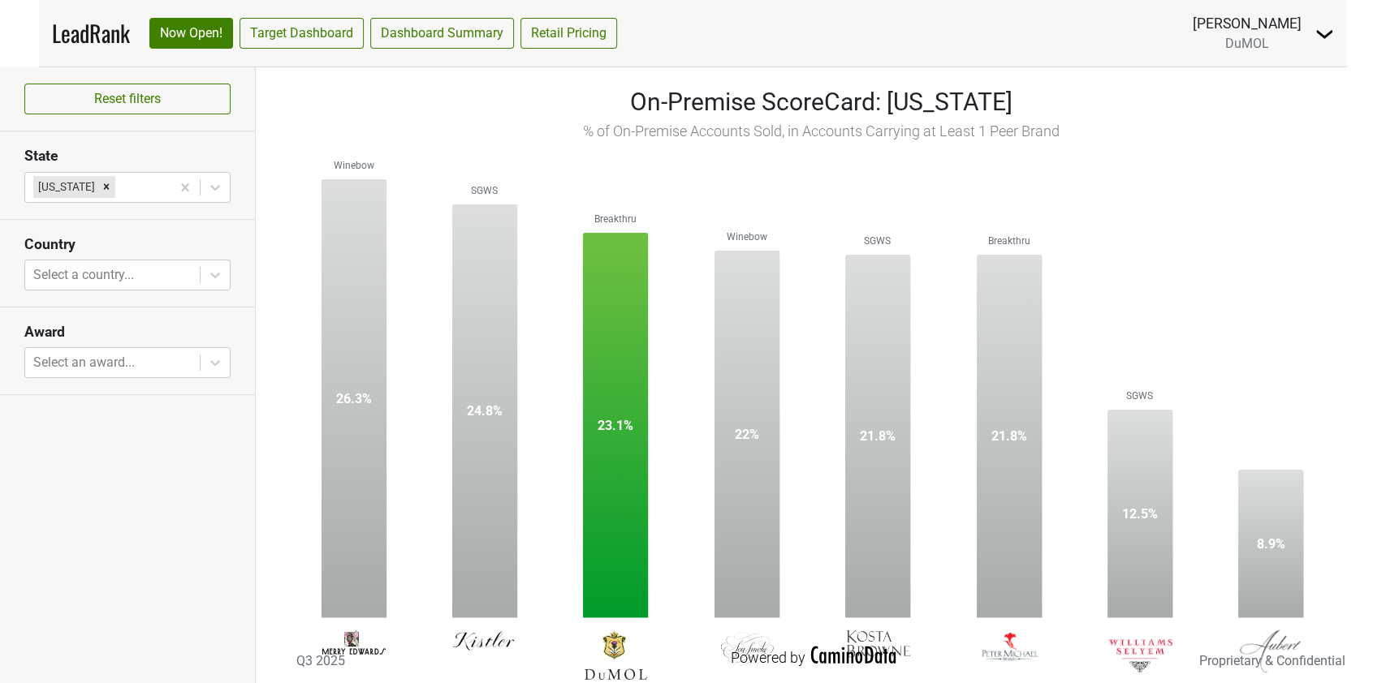
drag, startPoint x: 1539, startPoint y: 1, endPoint x: 958, endPoint y: 51, distance: 583.4
click at [958, 51] on nav "LeadRank Now Open! Target Dashboard Dashboard Summary Retail Pricing Marc Guerg…" at bounding box center [693, 33] width 1308 height 67
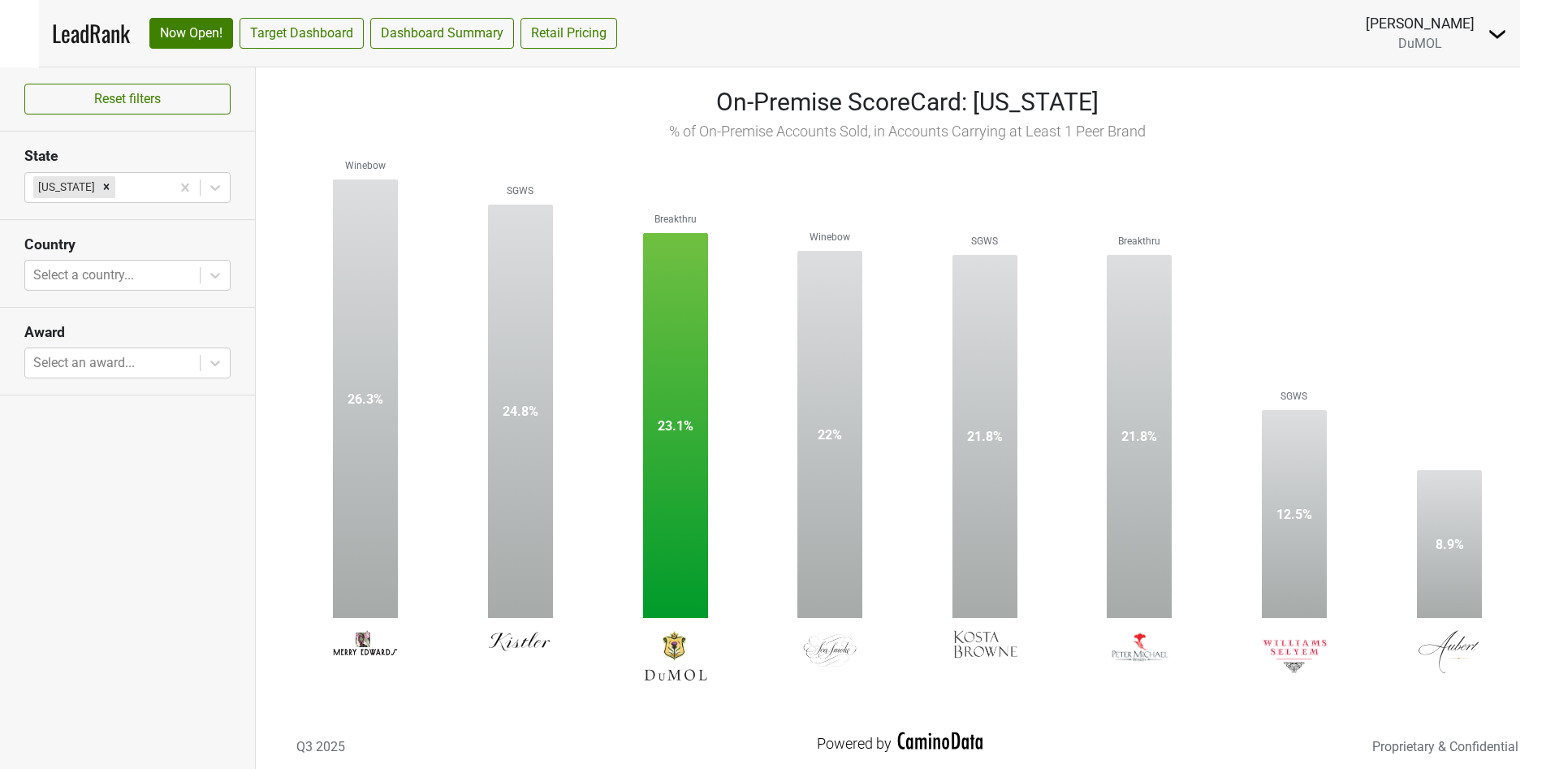
drag, startPoint x: 1348, startPoint y: 0, endPoint x: 844, endPoint y: 52, distance: 506.8
click at [857, 49] on nav "LeadRank Now Open! Target Dashboard Dashboard Summary Retail Pricing Marc Guerg…" at bounding box center [779, 33] width 1481 height 67
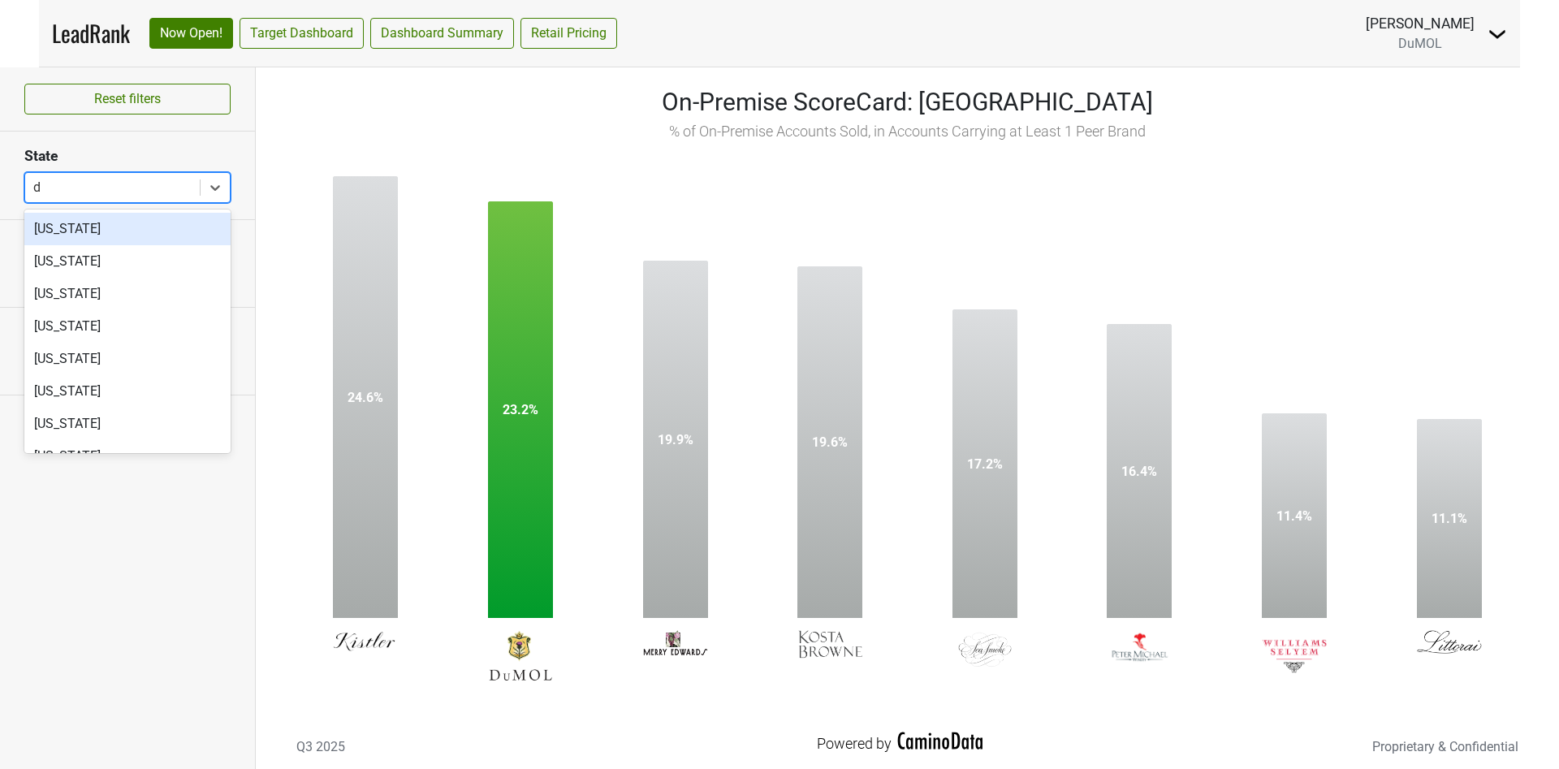
type input "de"
click at [76, 218] on div "[US_STATE]" at bounding box center [127, 229] width 206 height 32
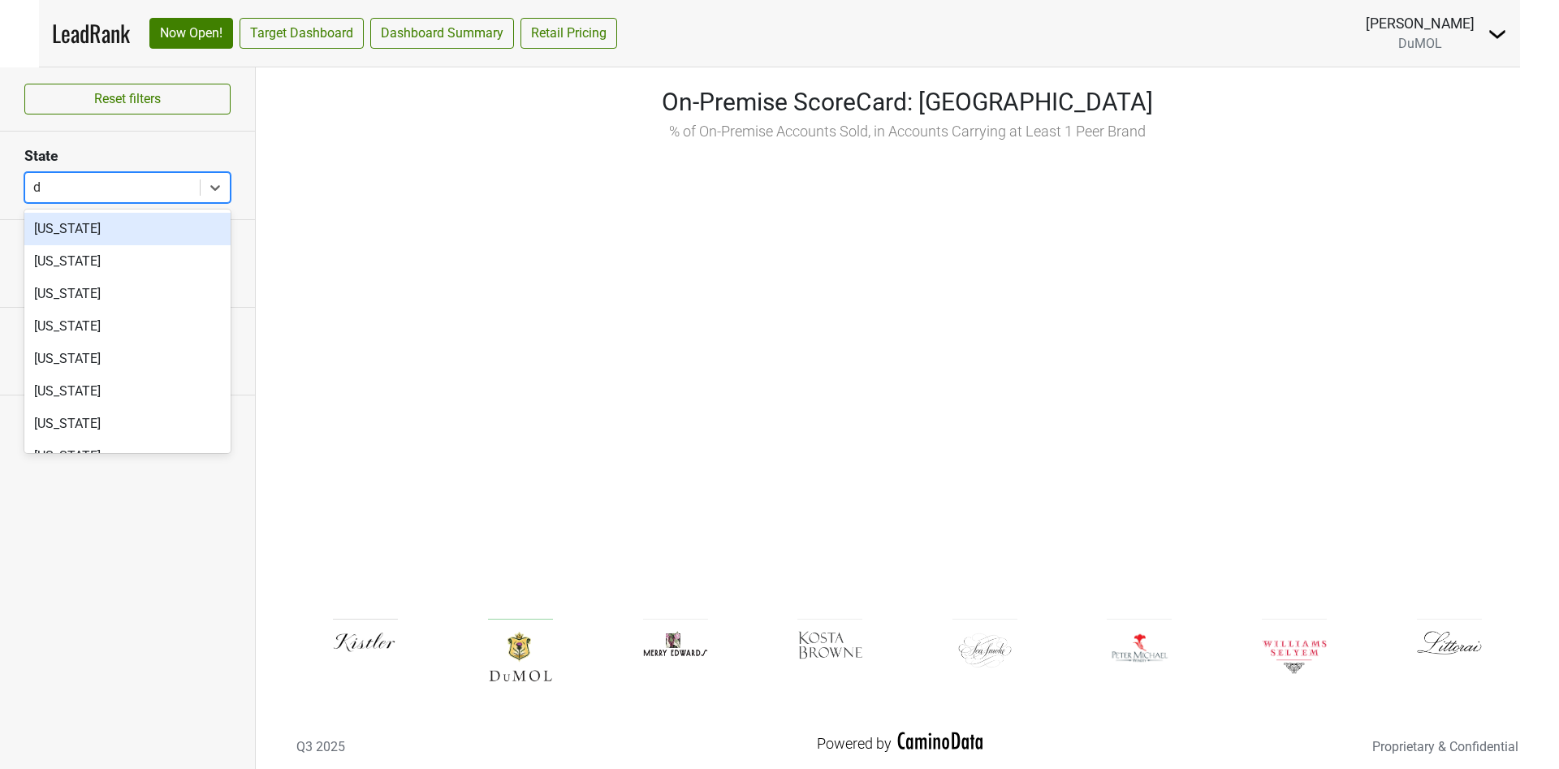
type input "dc"
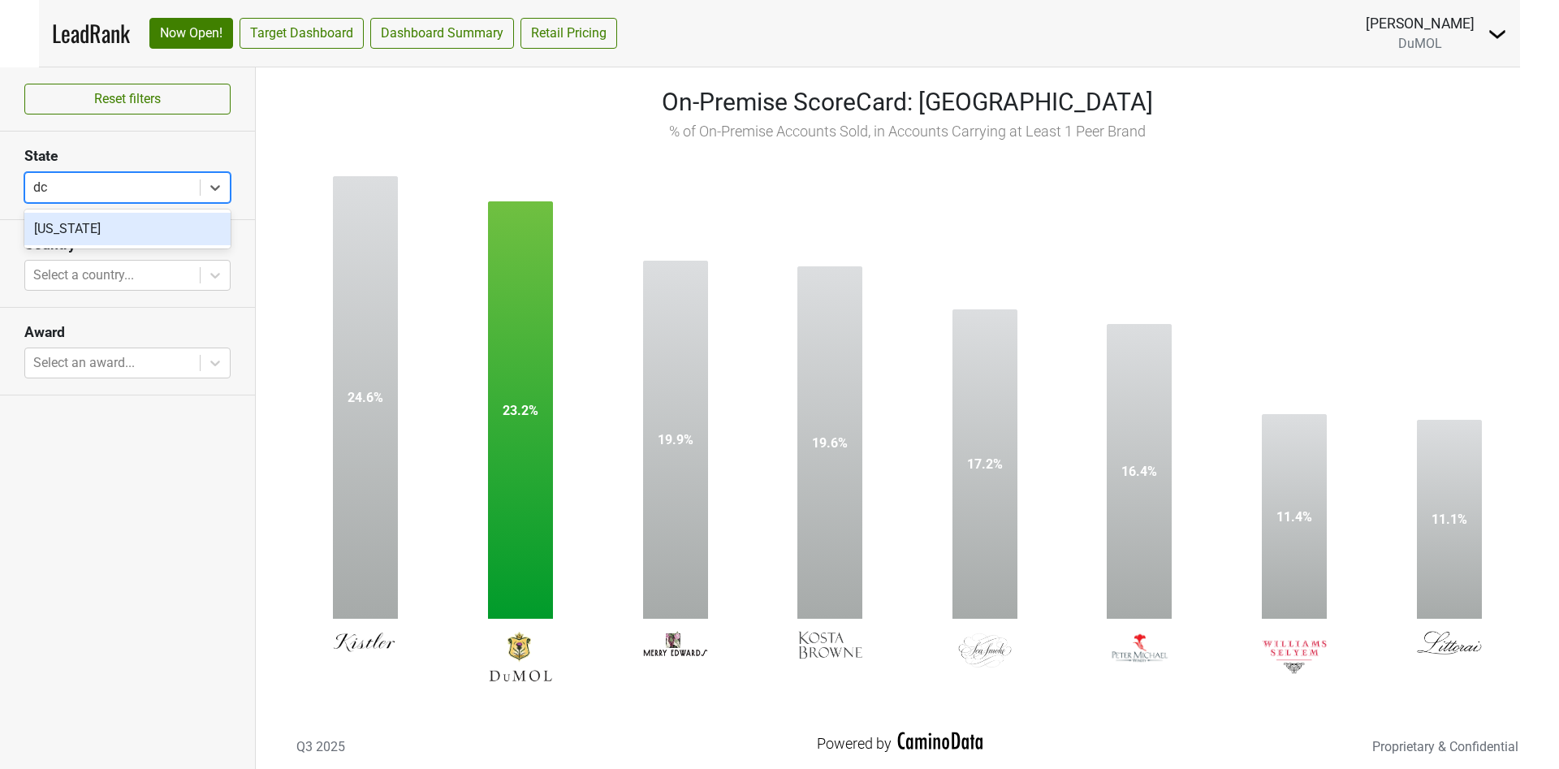
click at [114, 230] on div "District of Columbia" at bounding box center [127, 229] width 206 height 32
type input "m"
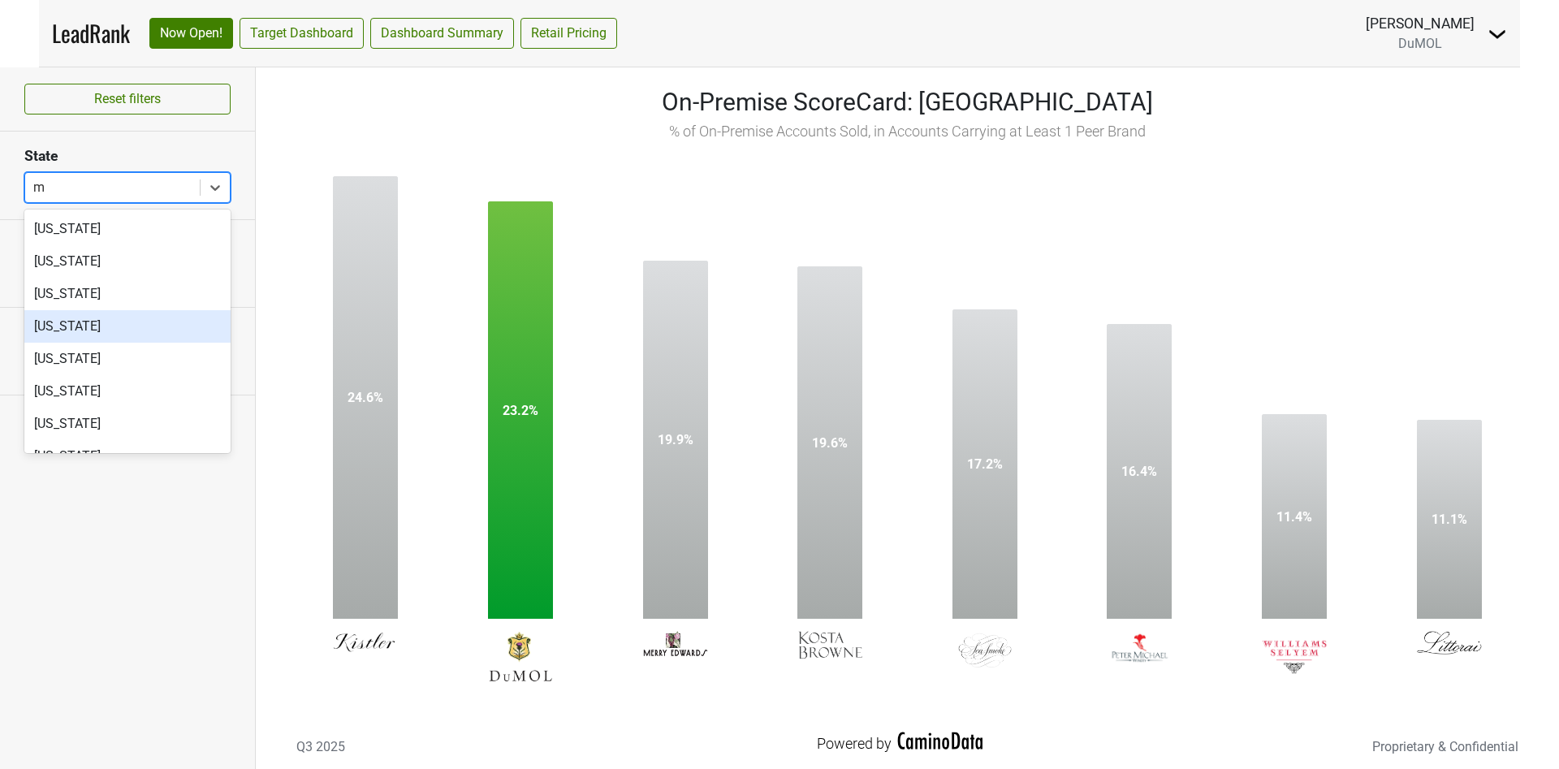
click at [50, 326] on div "Maryland" at bounding box center [127, 326] width 206 height 32
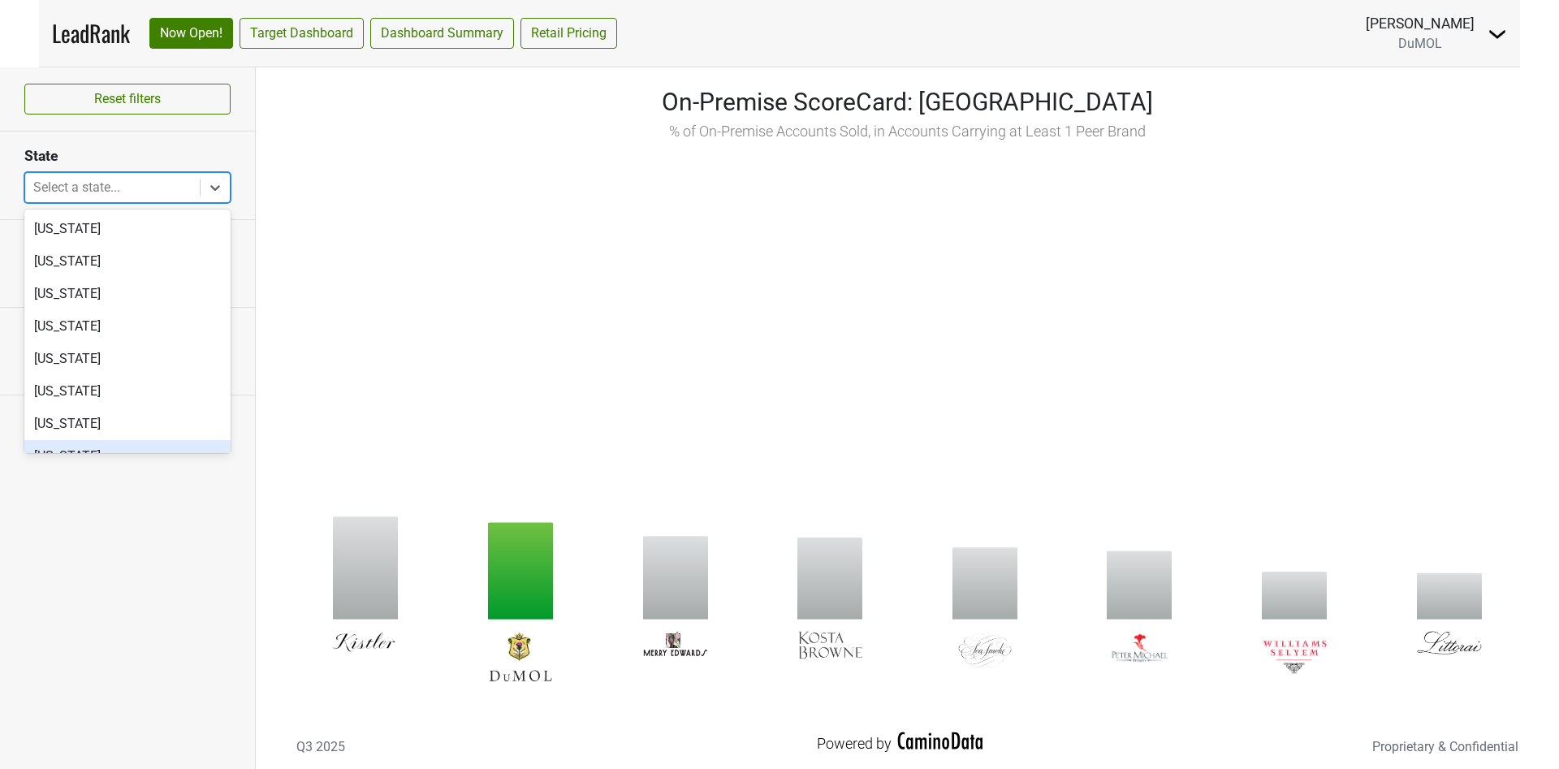
type input "v"
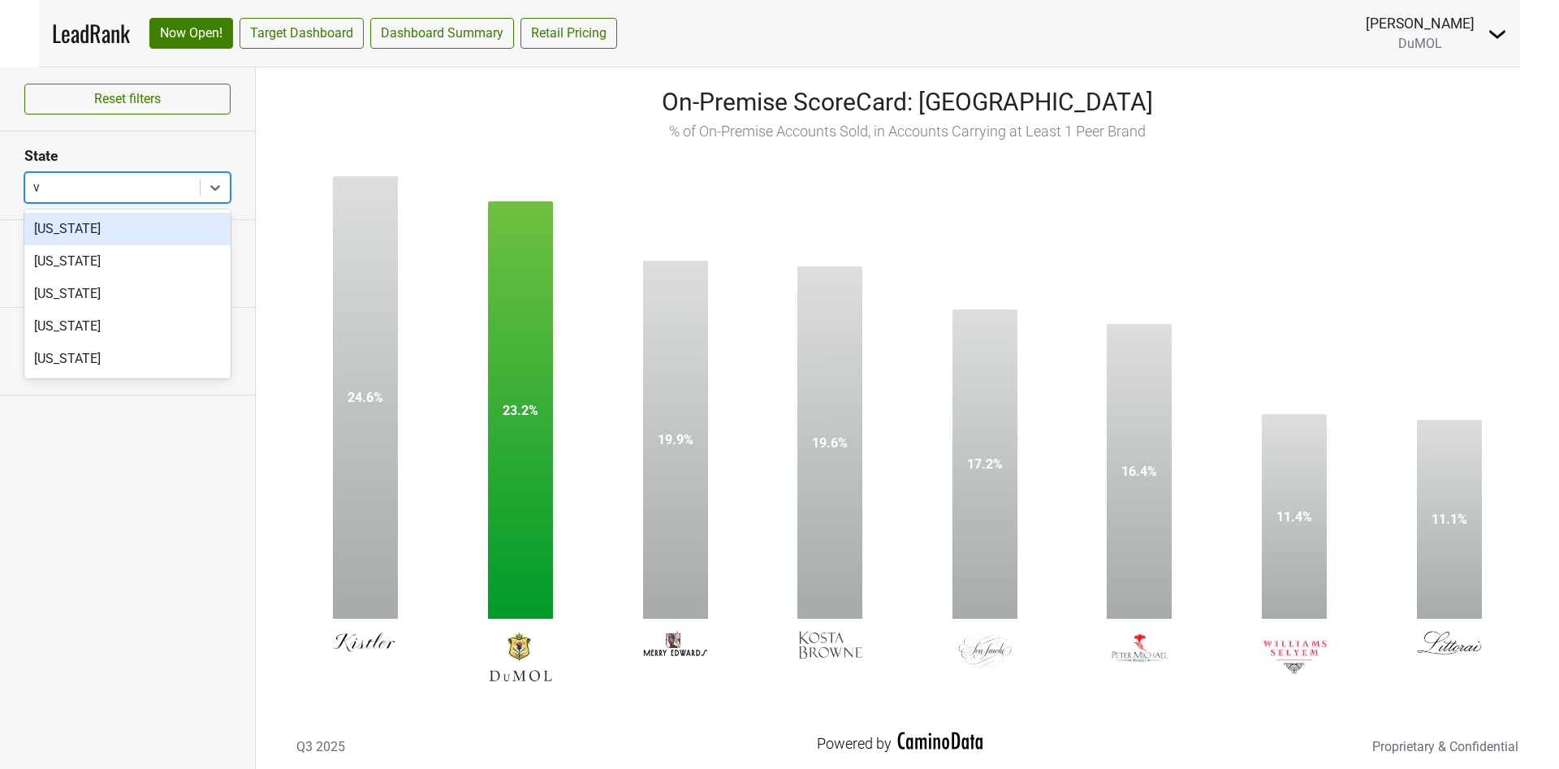
click at [68, 225] on div "Nevada" at bounding box center [127, 229] width 206 height 32
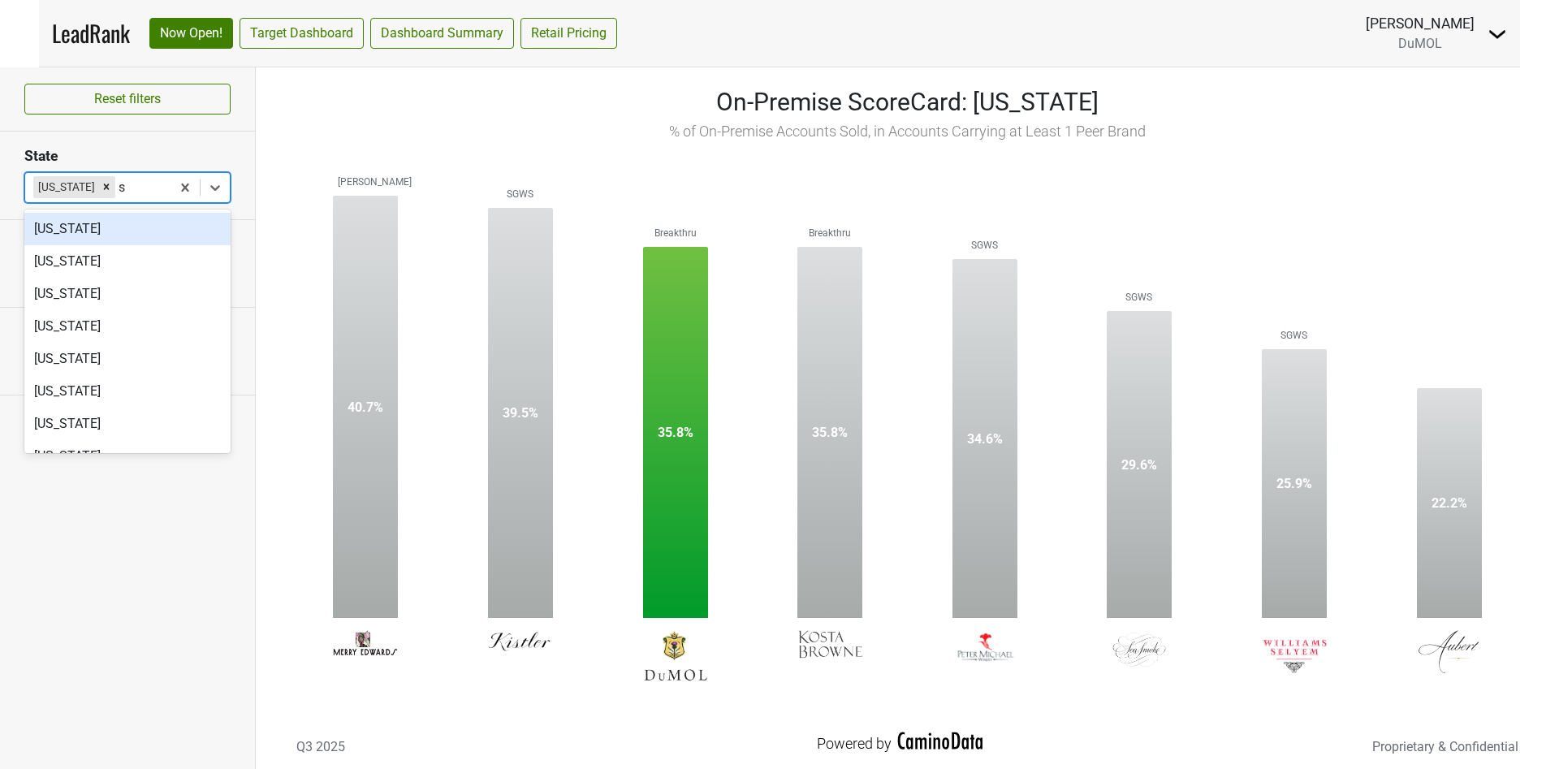
type input "s"
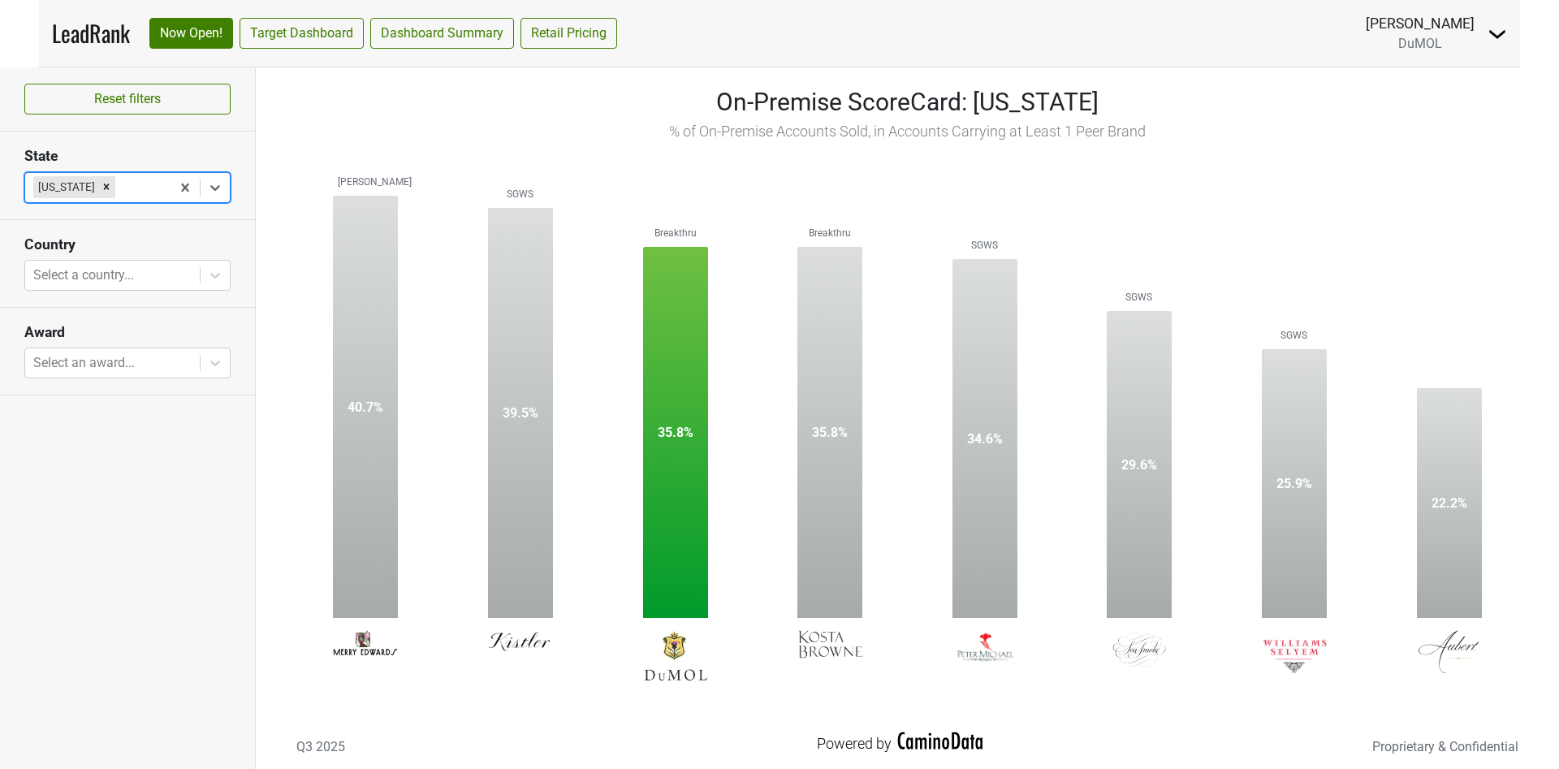
click at [104, 185] on icon "Remove Nevada" at bounding box center [107, 187] width 6 height 6
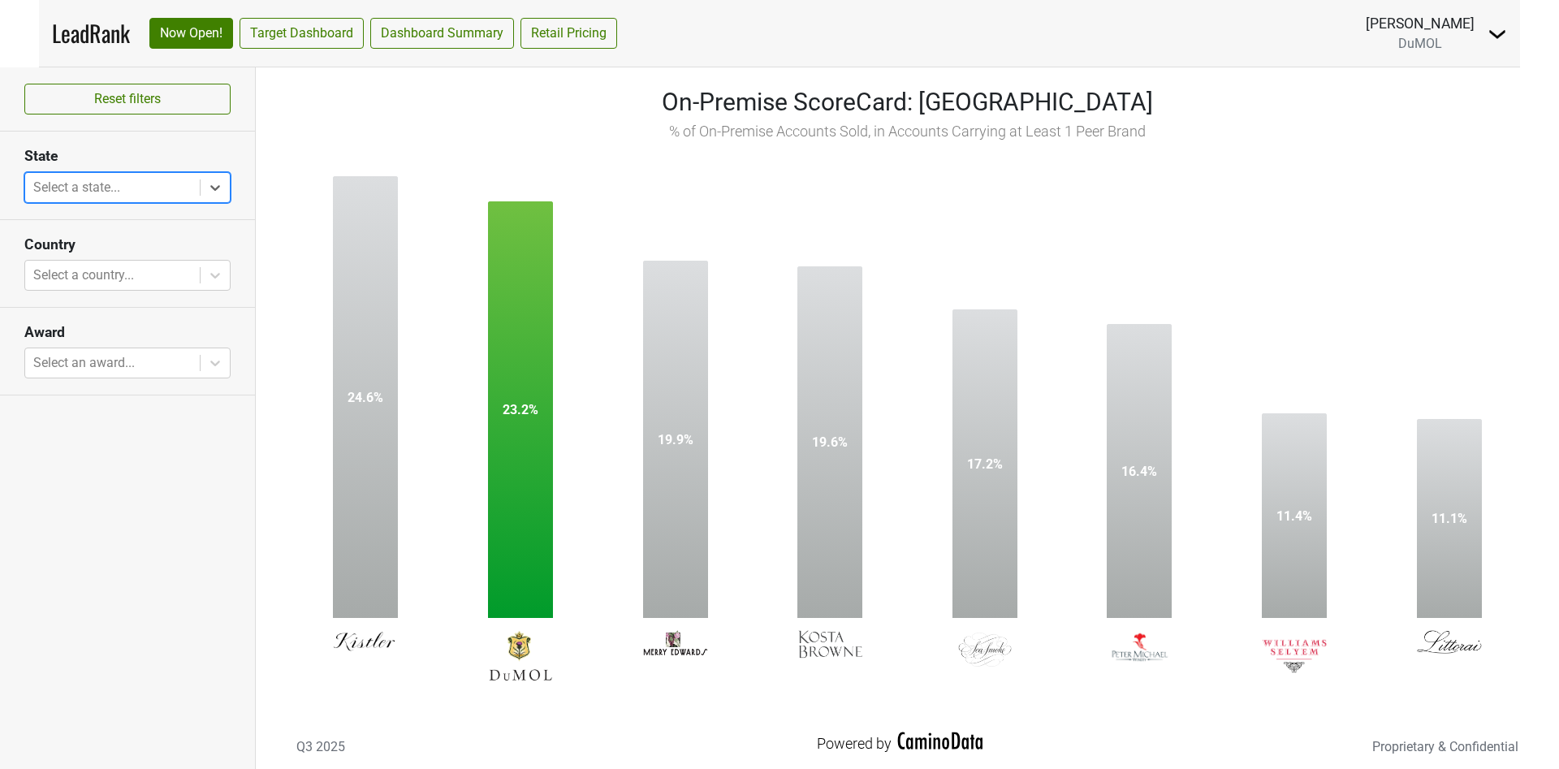
click at [51, 188] on div at bounding box center [112, 187] width 158 height 23
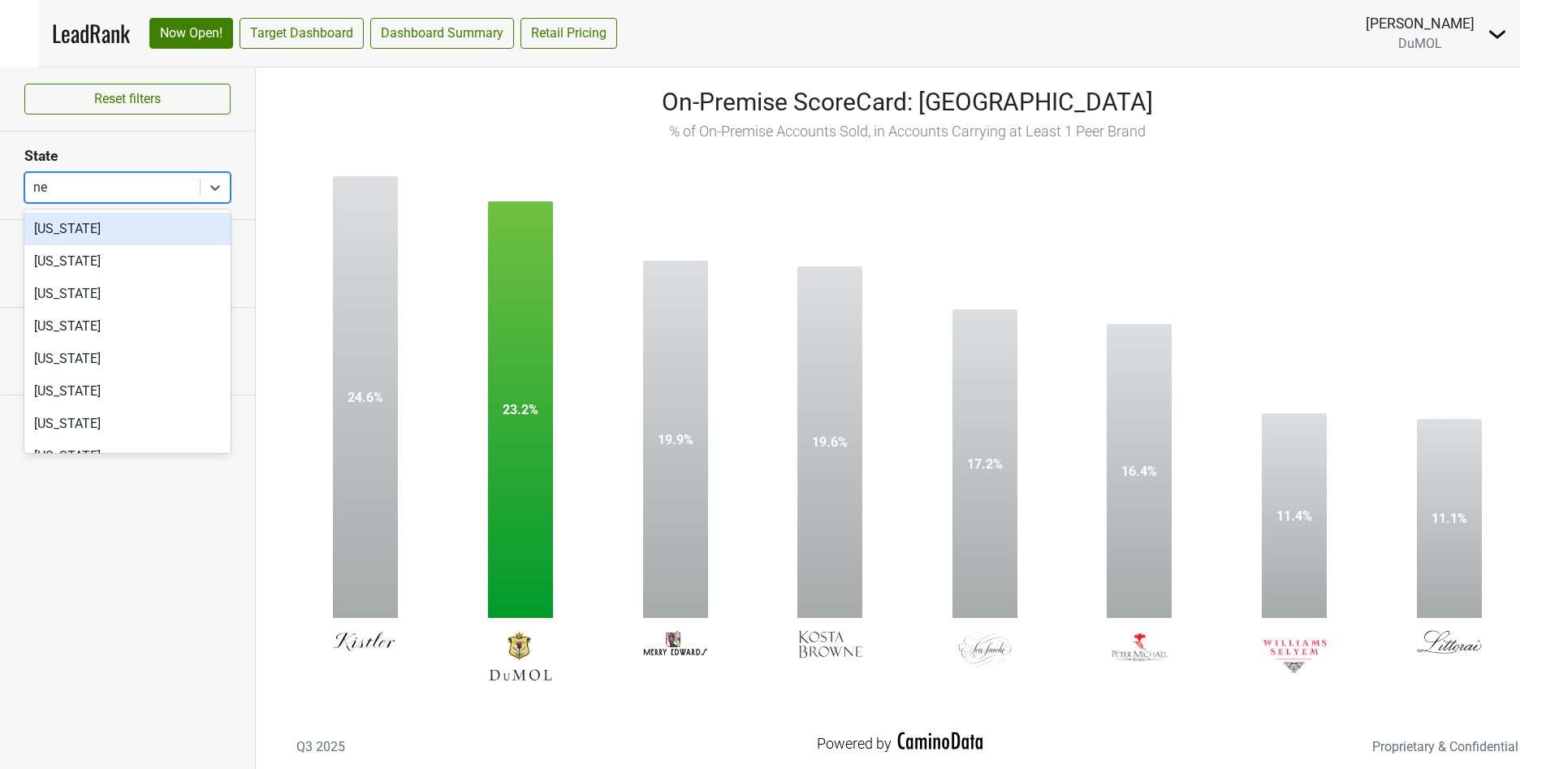
type input "nev"
click at [98, 243] on div "Nevada" at bounding box center [127, 229] width 206 height 32
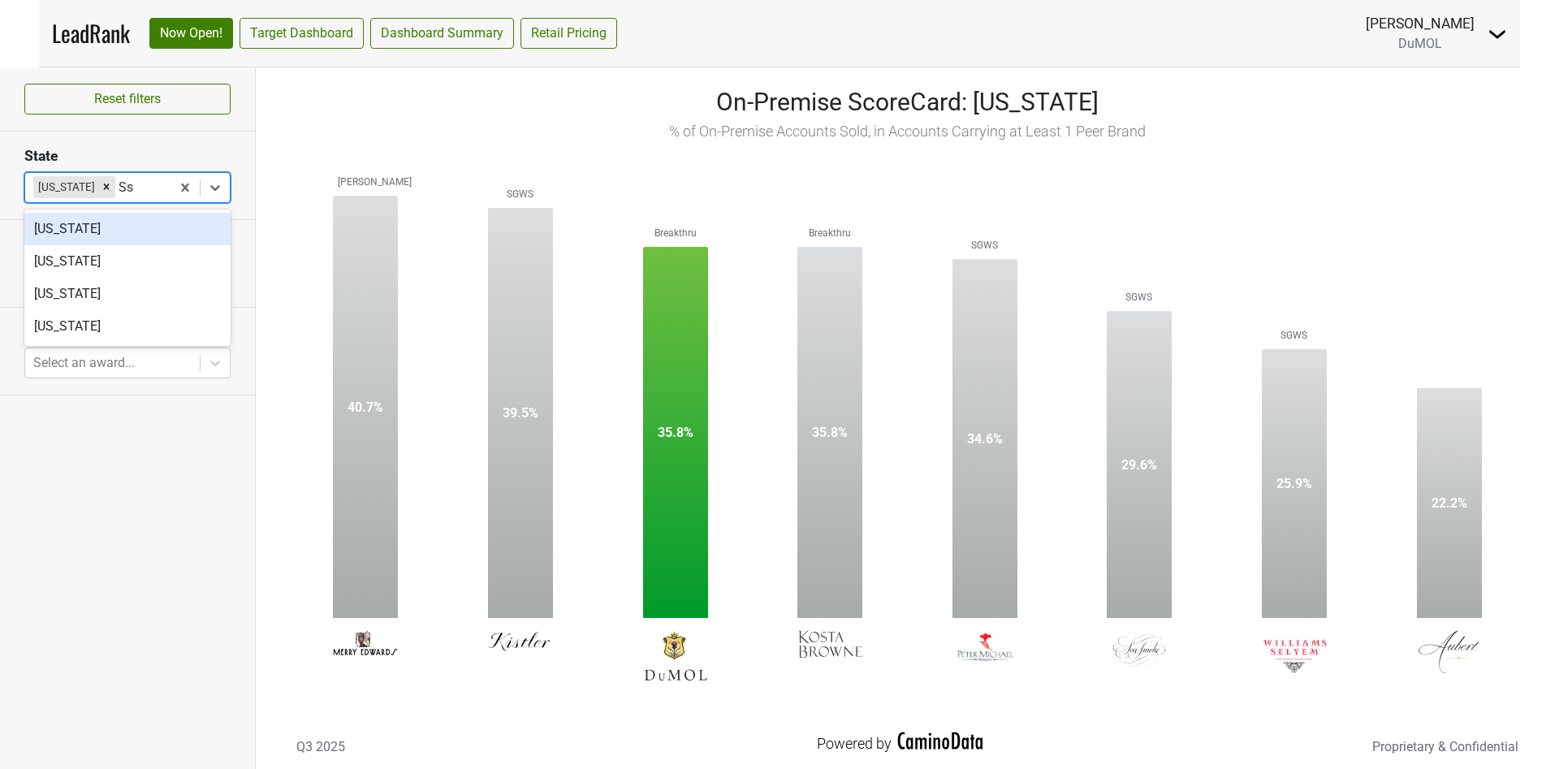
type input "Ss"
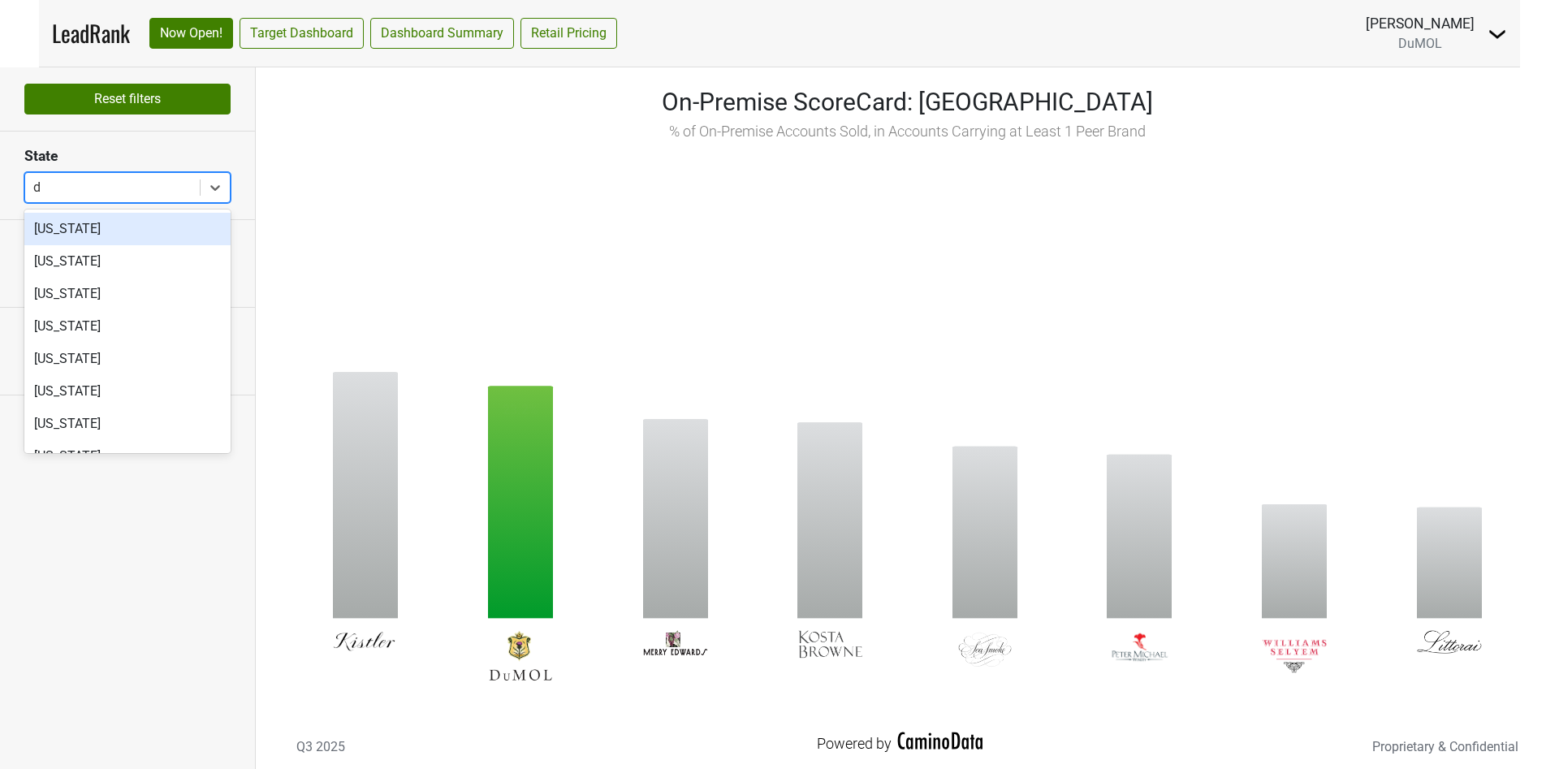
type input "de"
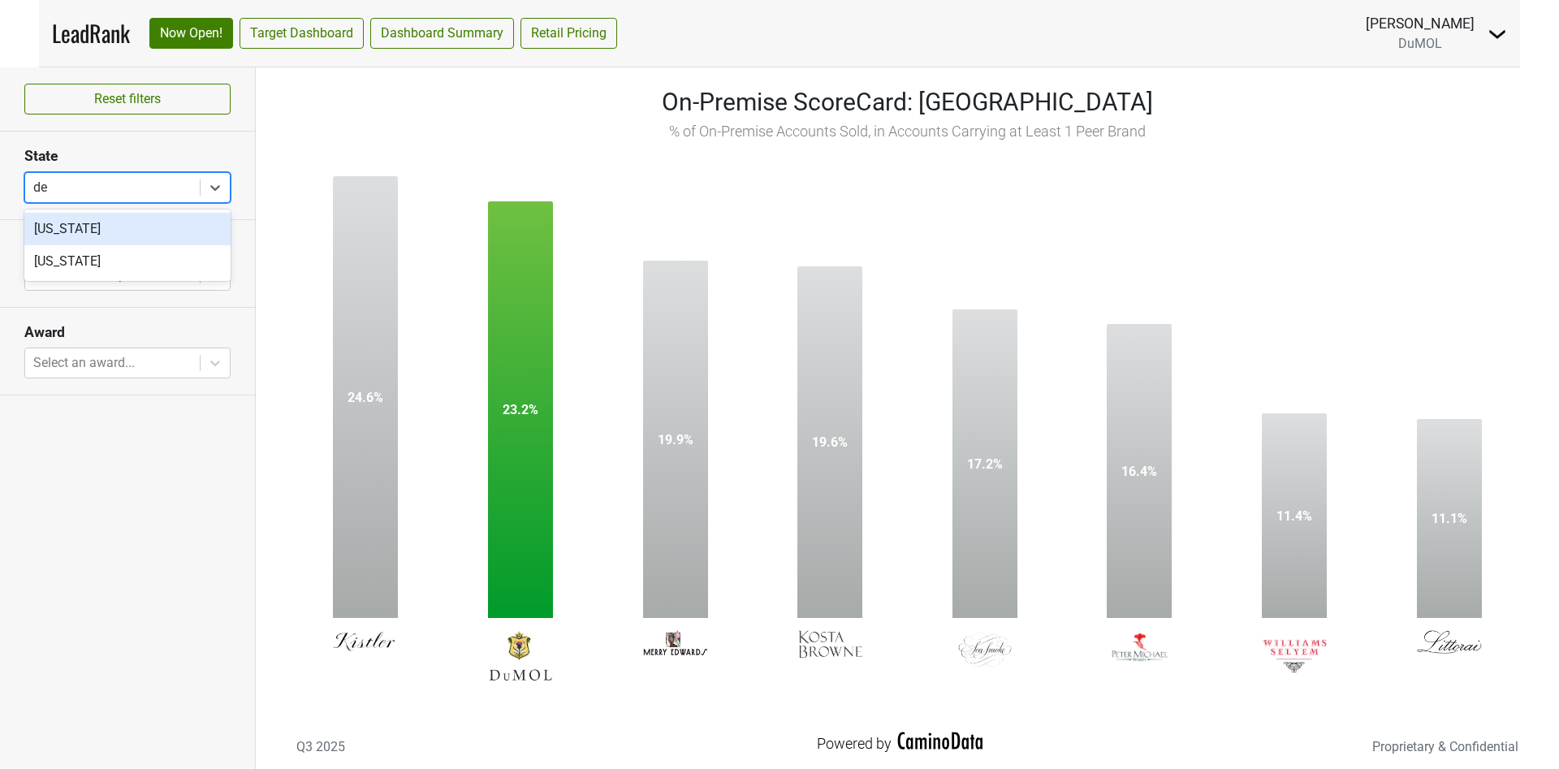
click at [97, 226] on div "[US_STATE]" at bounding box center [127, 229] width 206 height 32
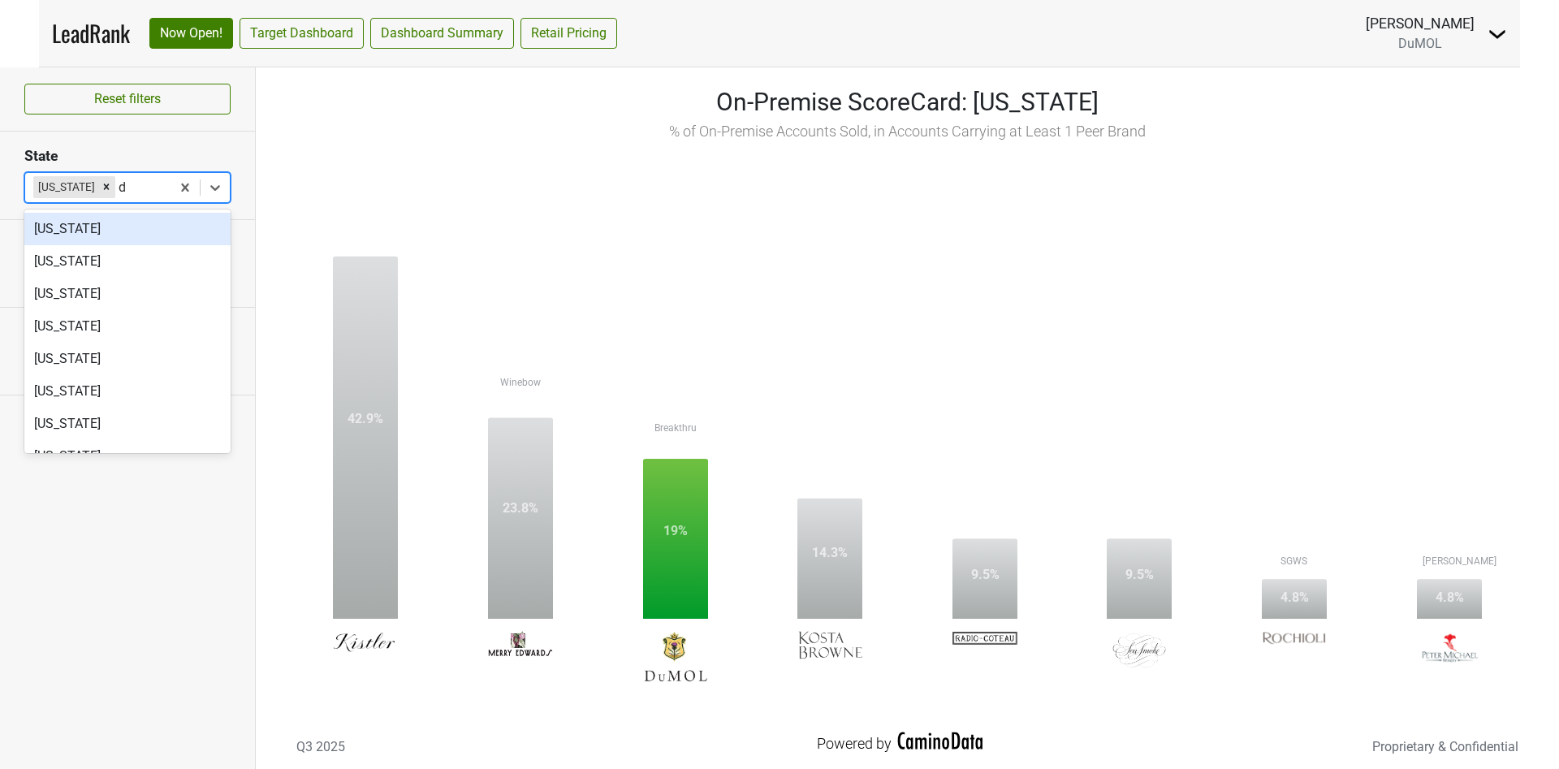
type input "dc"
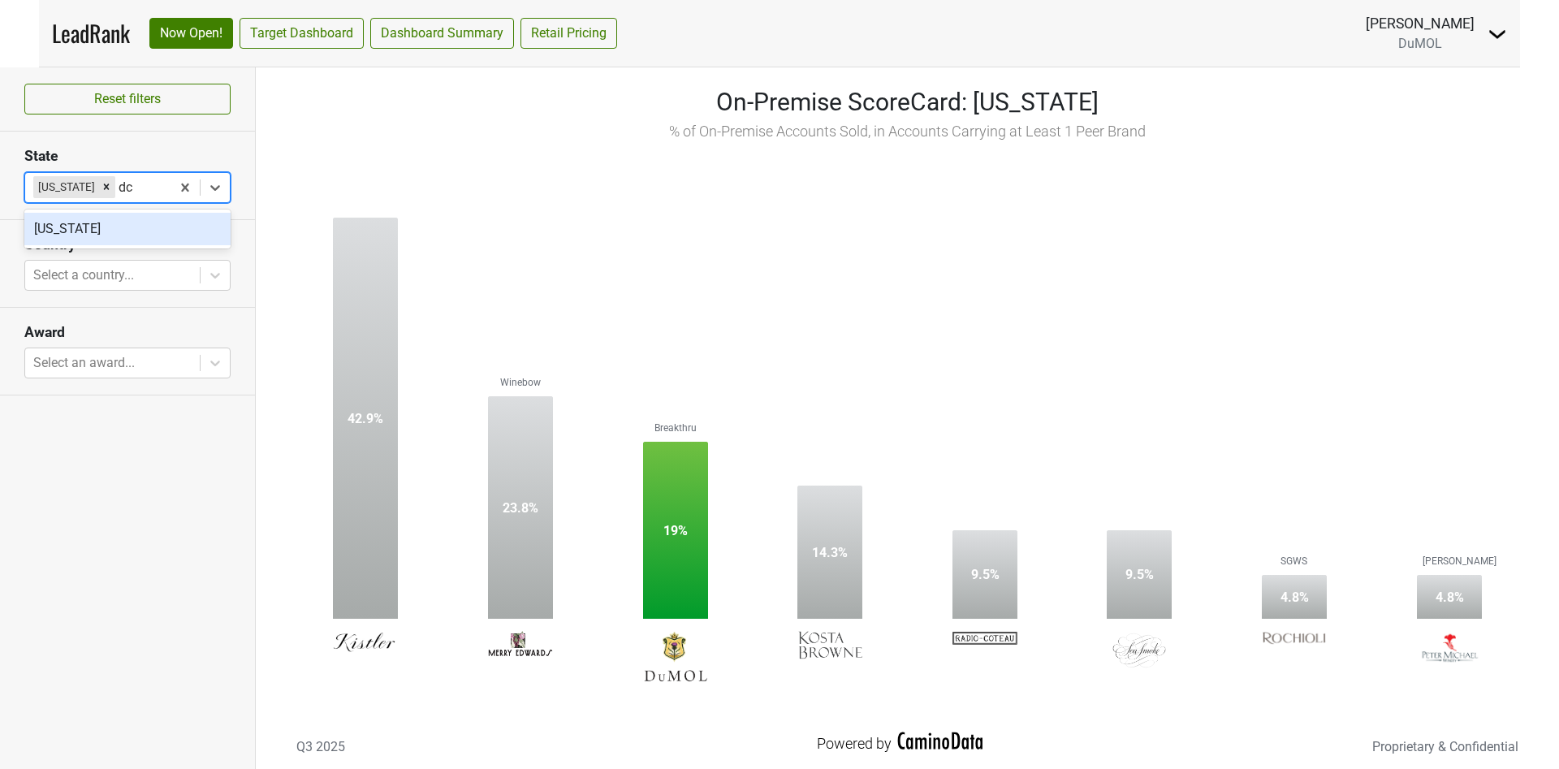
click at [100, 232] on div "District of Columbia" at bounding box center [127, 229] width 206 height 32
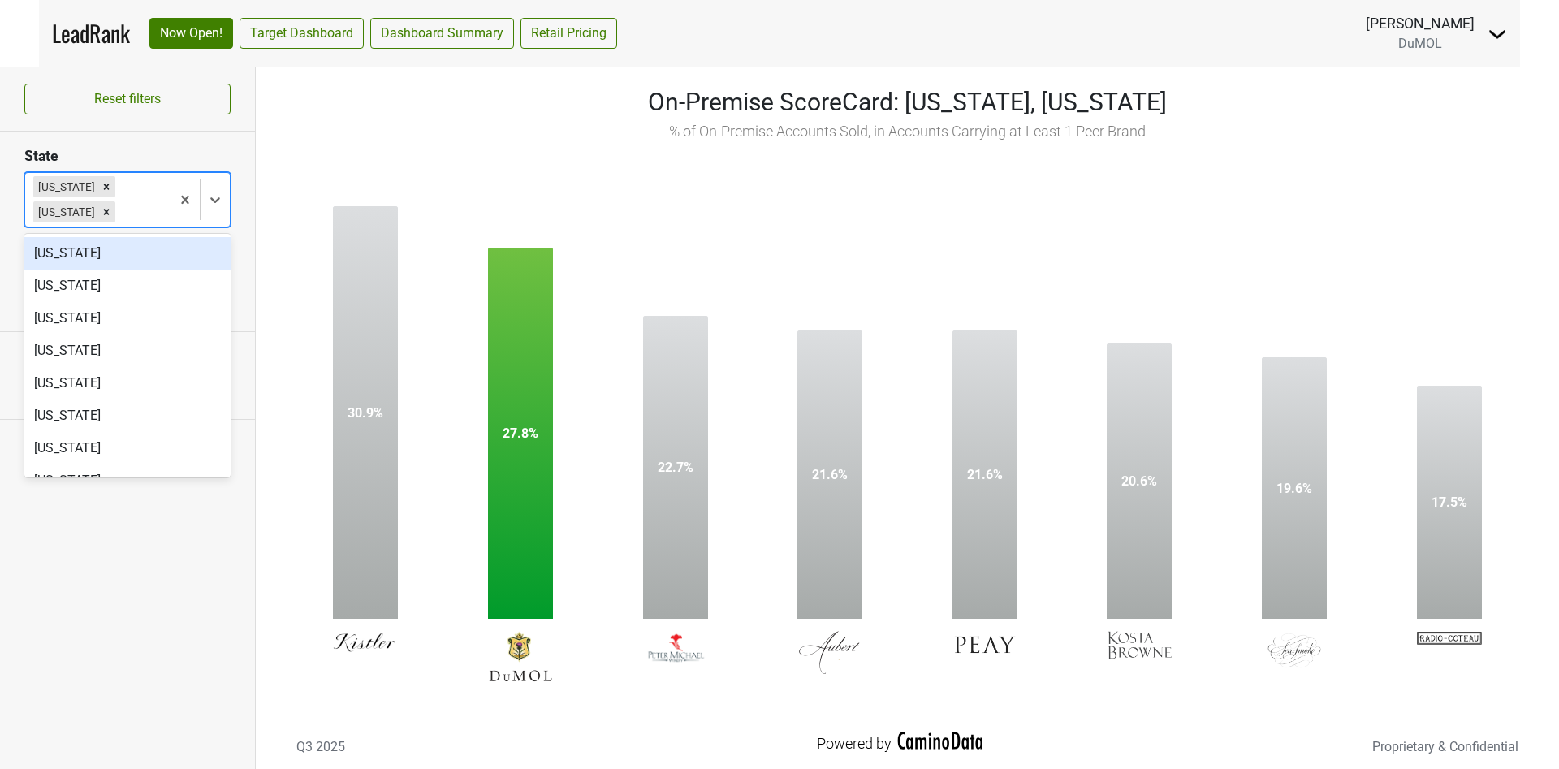
type input "v"
type input "m"
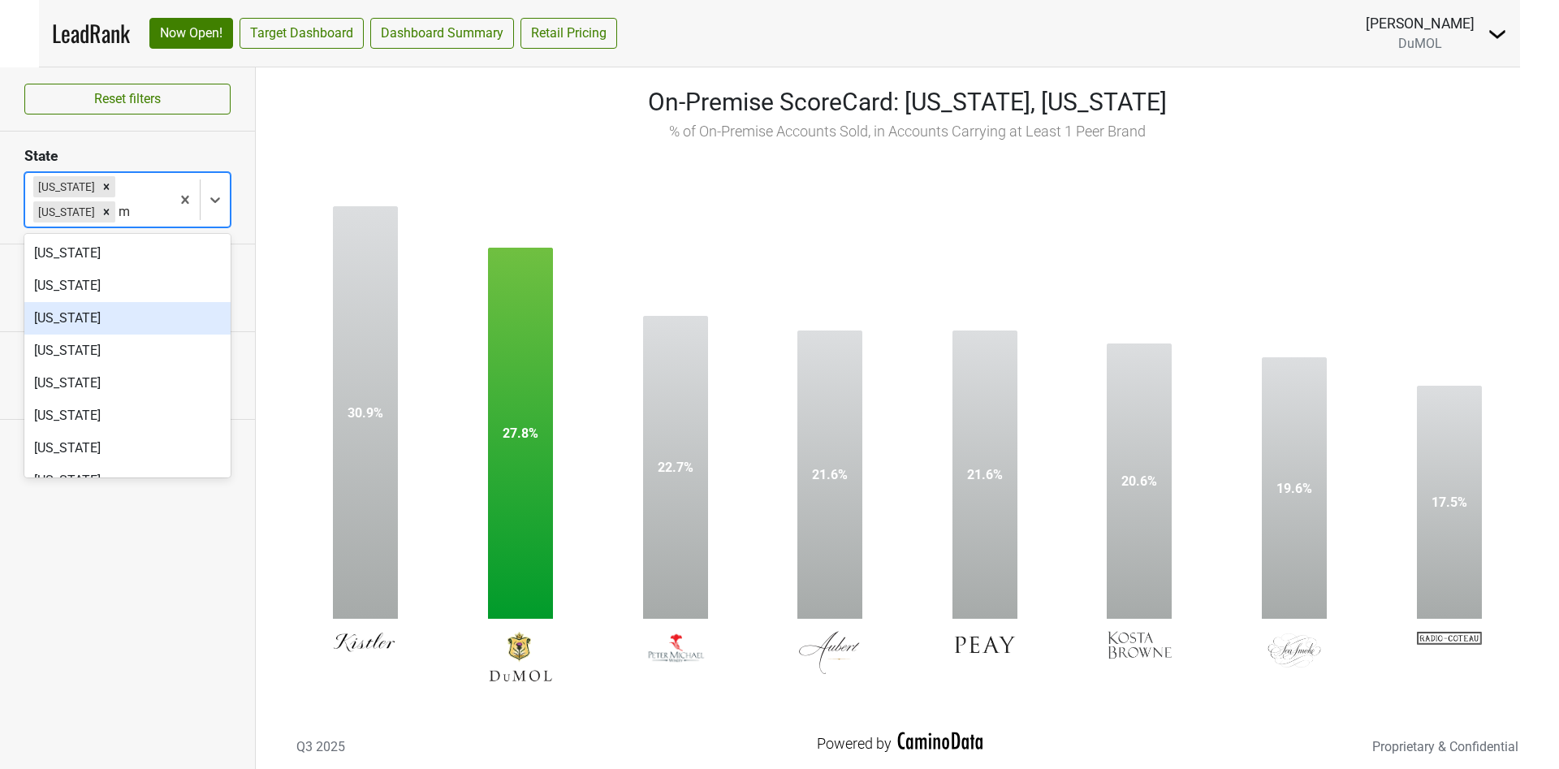
click at [84, 334] on div "Maryland" at bounding box center [127, 318] width 206 height 32
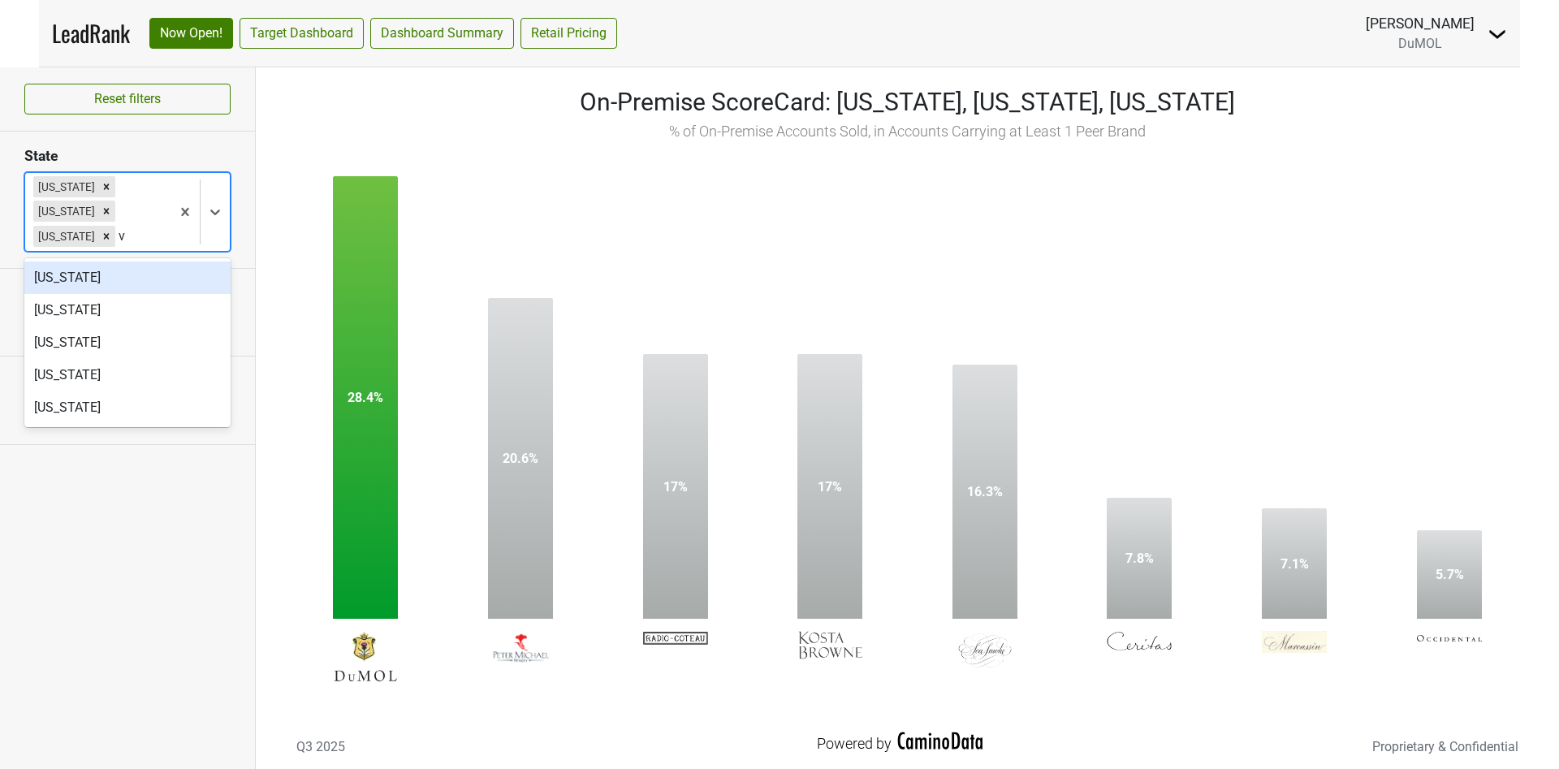
type input "va"
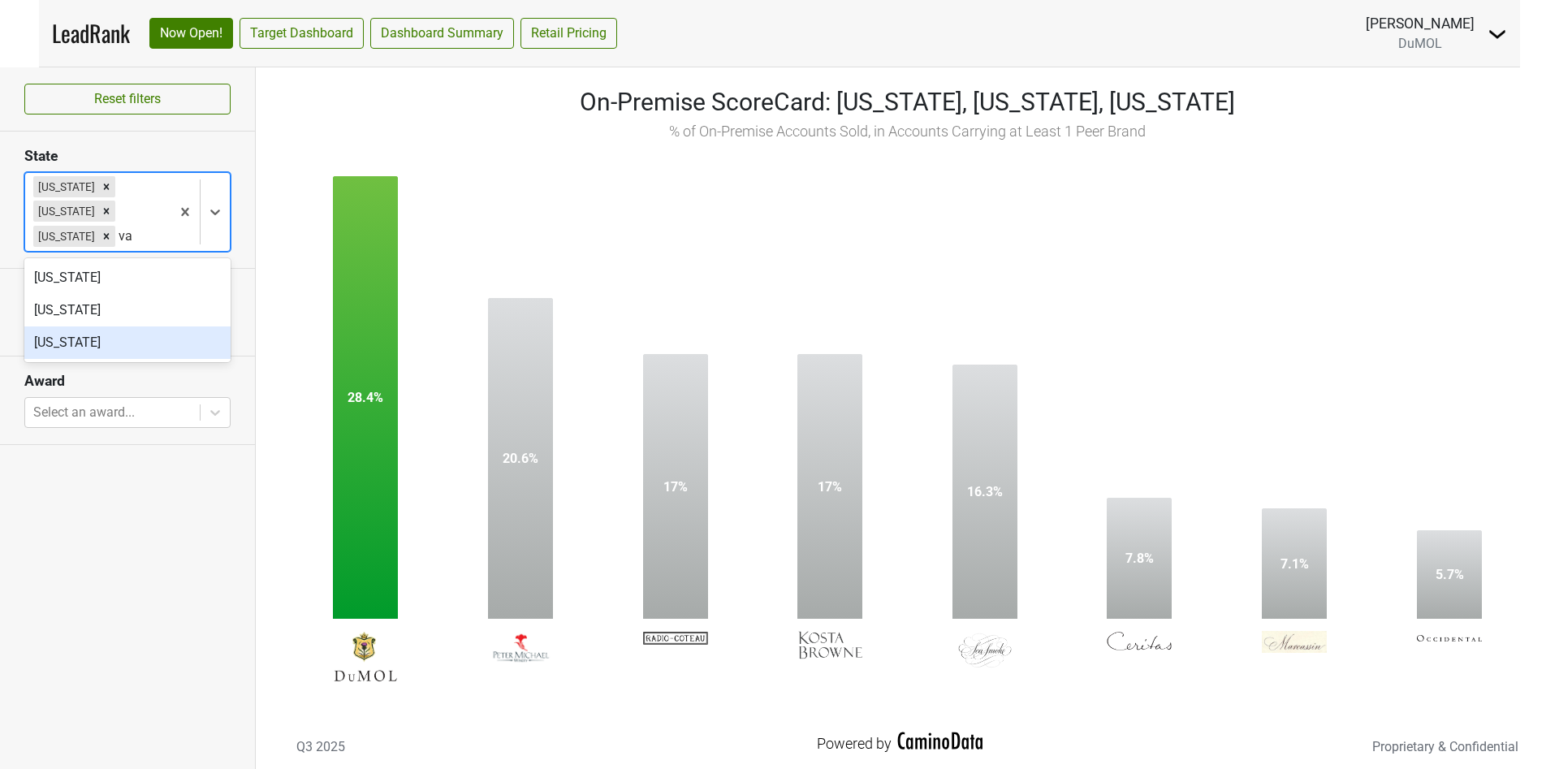
click at [114, 346] on div "Virginia" at bounding box center [127, 342] width 206 height 32
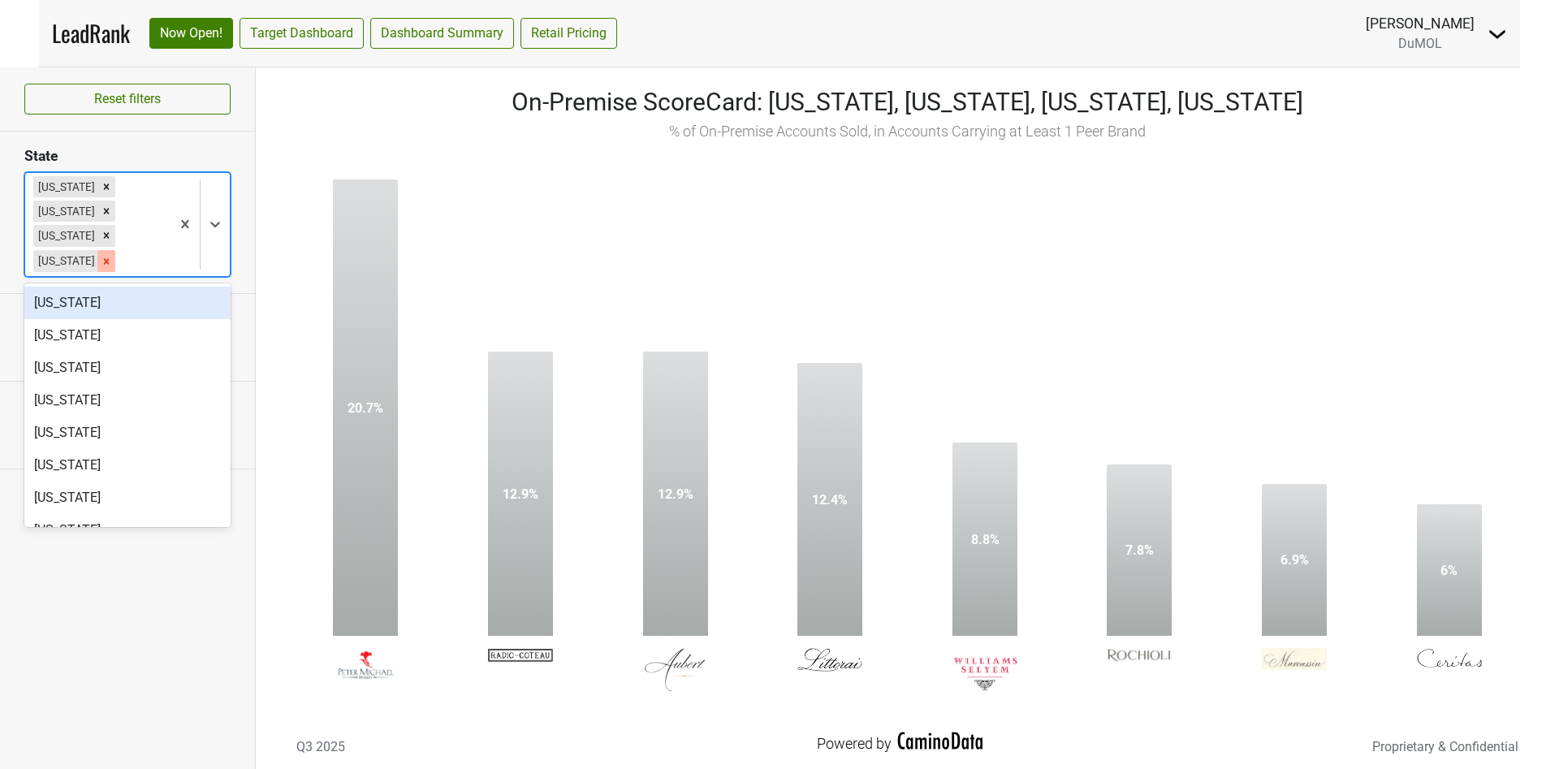
click at [97, 268] on div "Remove Virginia" at bounding box center [106, 260] width 18 height 21
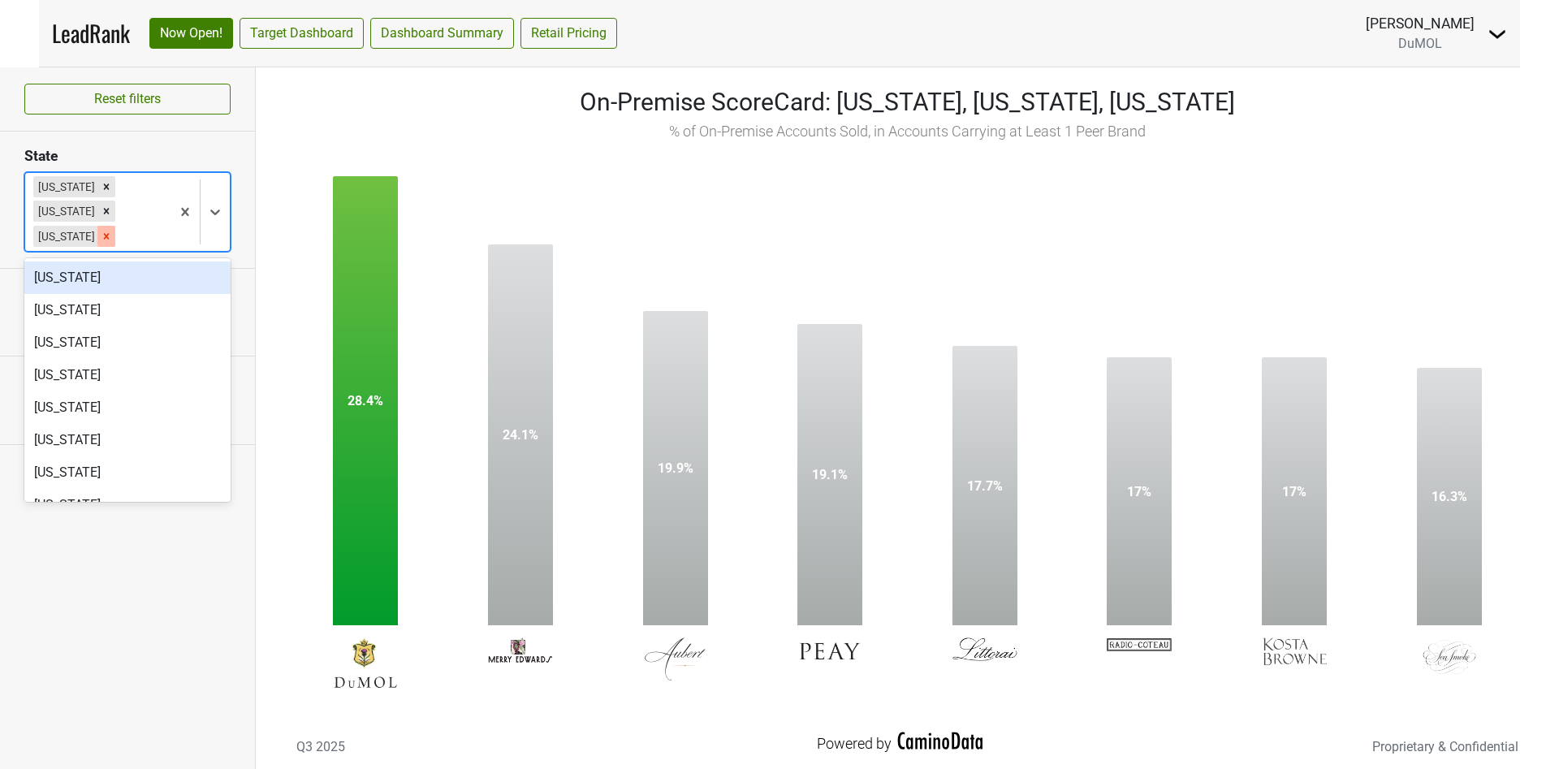
click at [104, 235] on icon "Remove Maryland" at bounding box center [107, 237] width 6 height 6
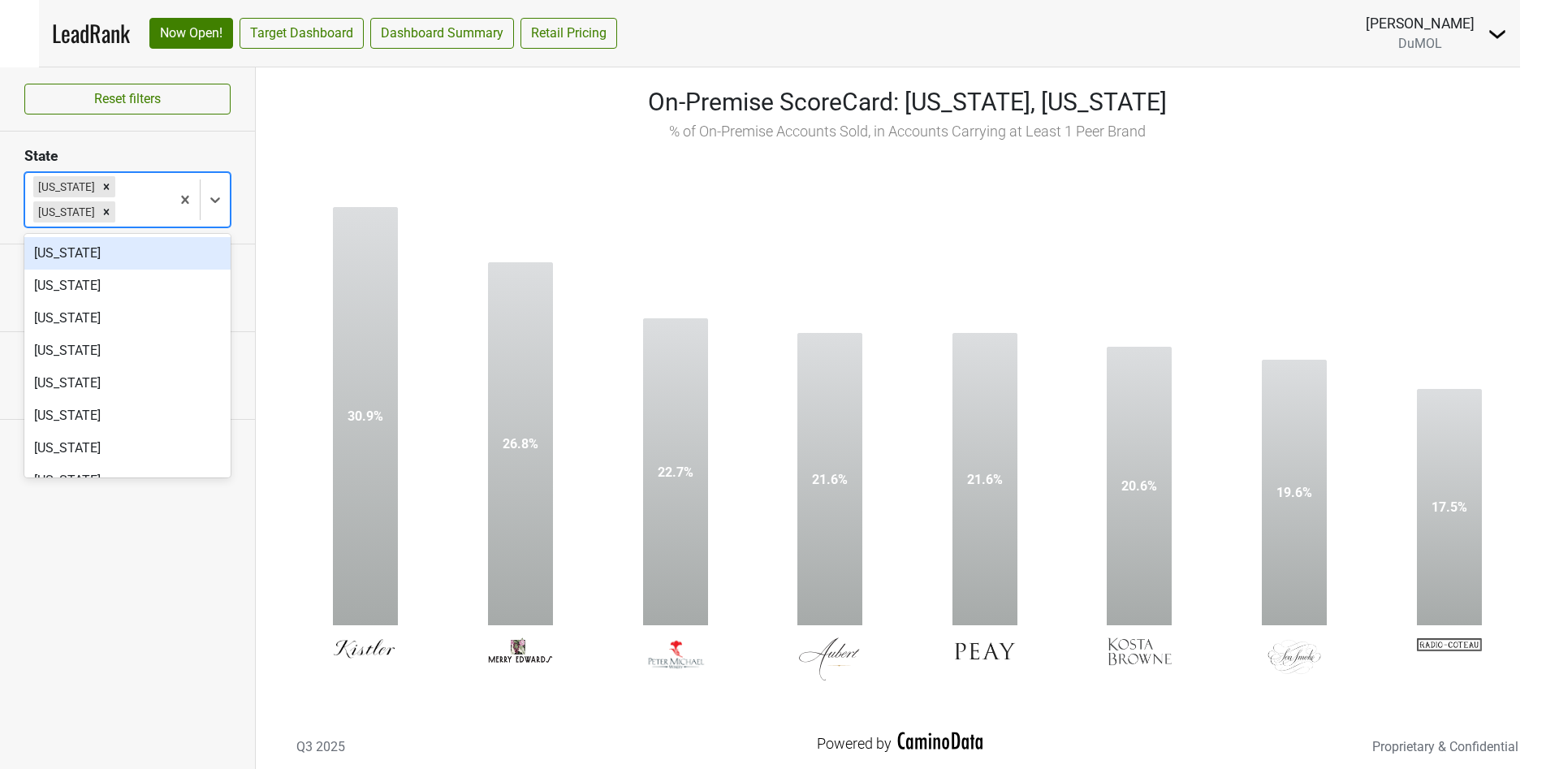
click at [97, 209] on div "District of Columbia" at bounding box center [65, 211] width 64 height 21
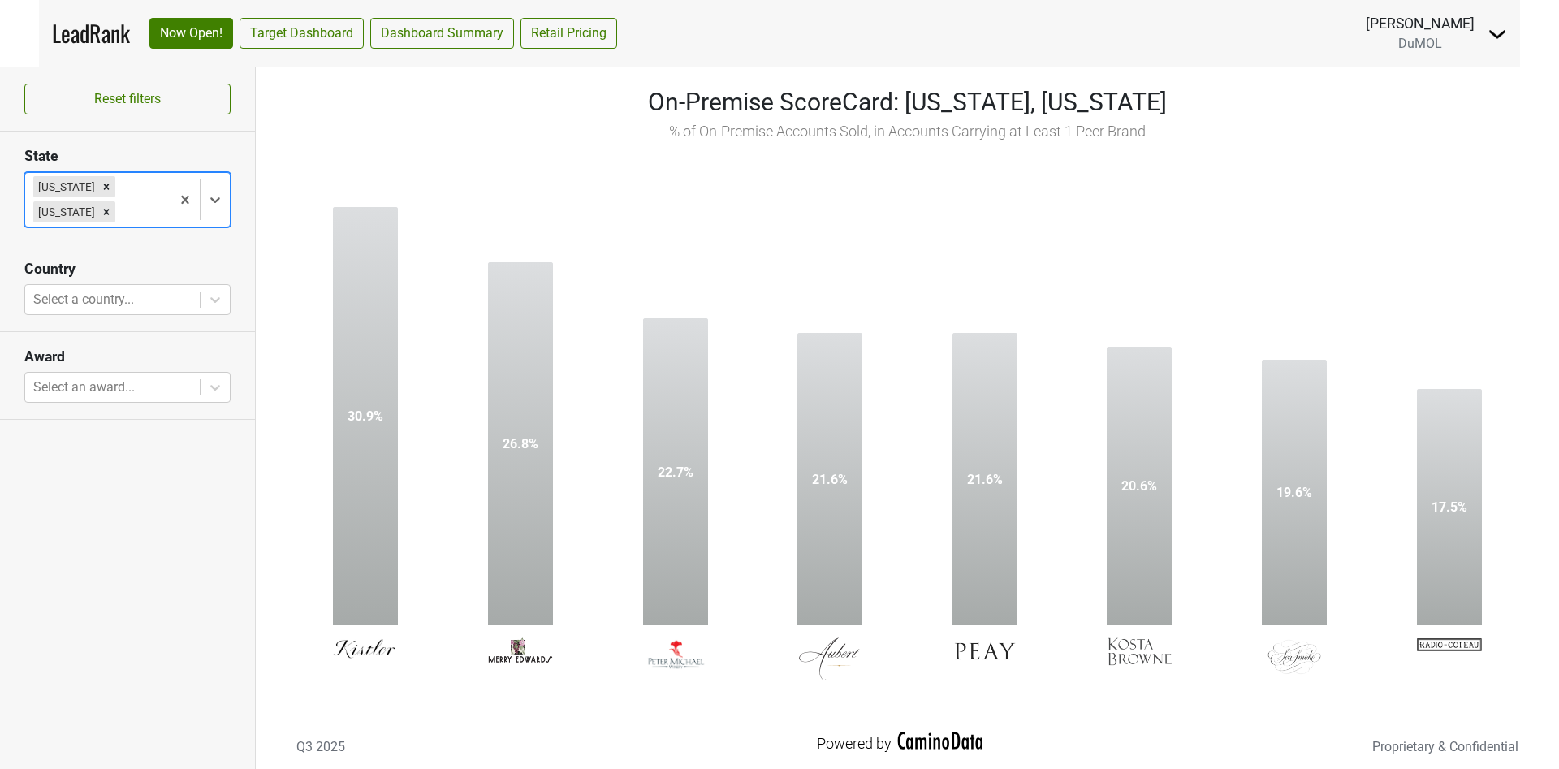
click at [112, 209] on icon "Remove District of Columbia" at bounding box center [106, 211] width 11 height 11
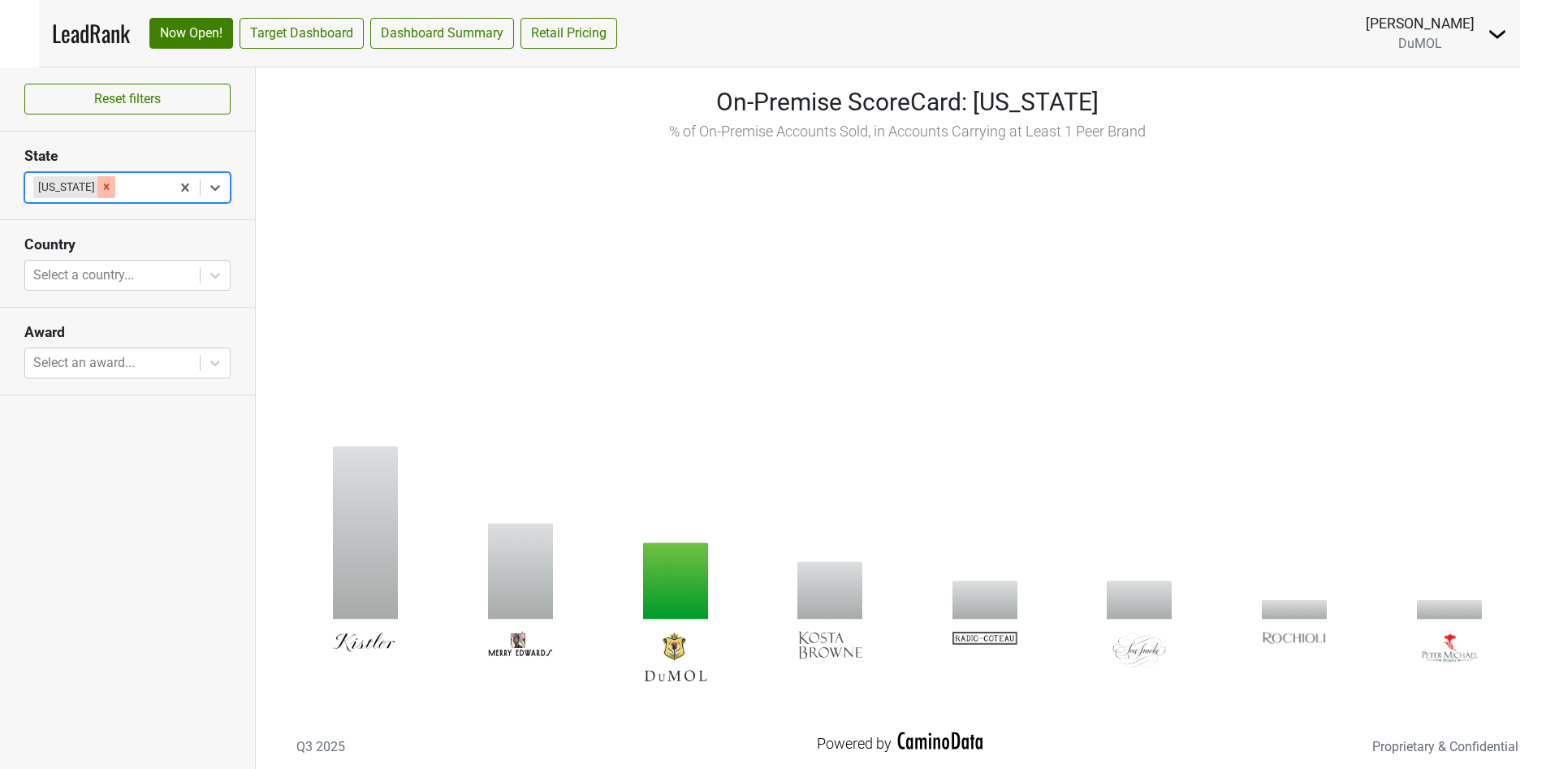
click at [101, 192] on icon "Remove Delaware" at bounding box center [106, 186] width 11 height 11
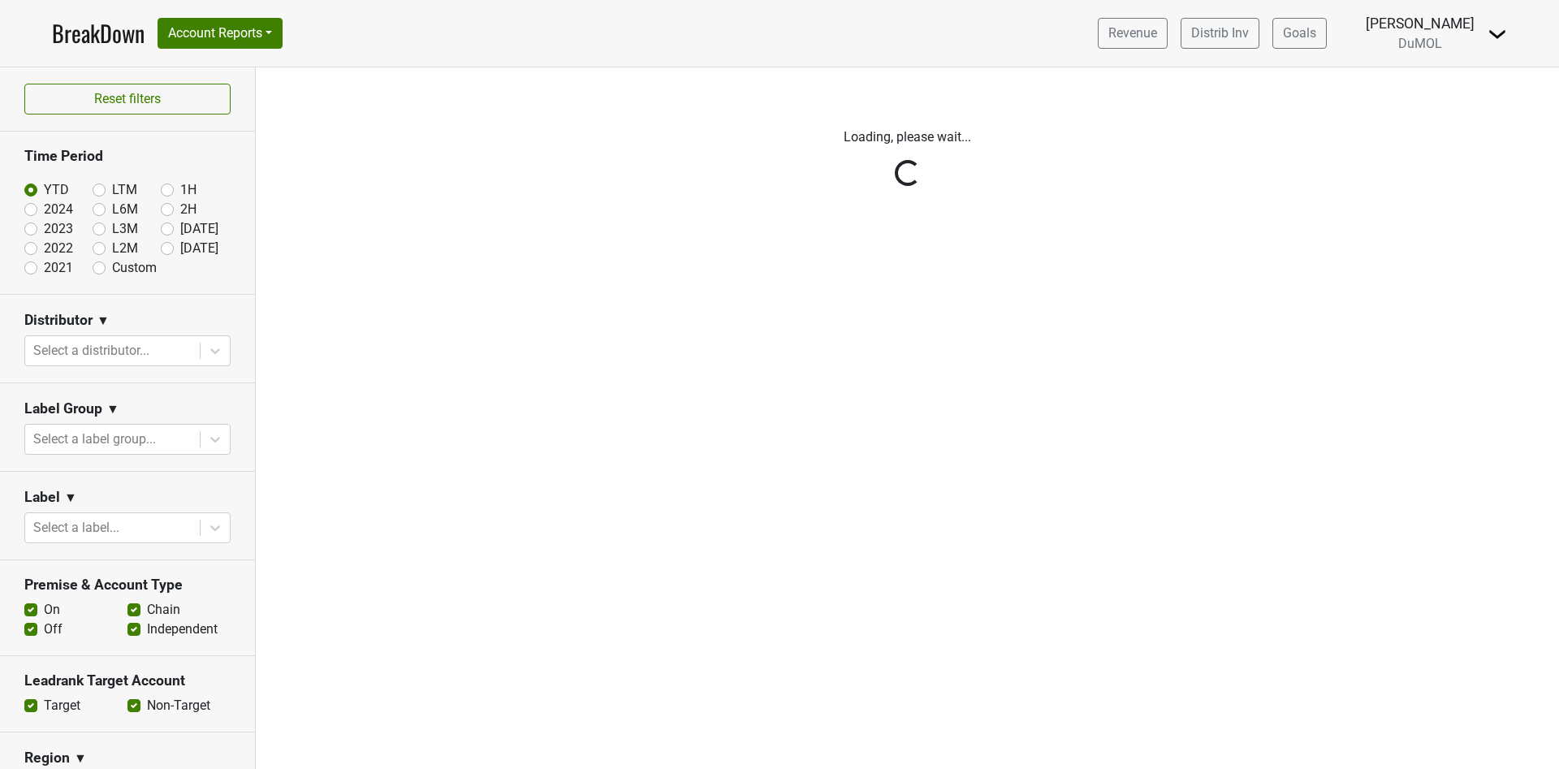
click at [101, 348] on div "Reset filters Time Period YTD LTM 1H 2024 L6M 2H 2023 L3M Sep '25 2022 L2M Oct …" at bounding box center [128, 417] width 256 height 701
click at [103, 346] on div "Reset filters Time Period YTD LTM 1H 2024 L6M 2H 2023 L3M Sep '25 2022 L2M Oct …" at bounding box center [128, 417] width 256 height 701
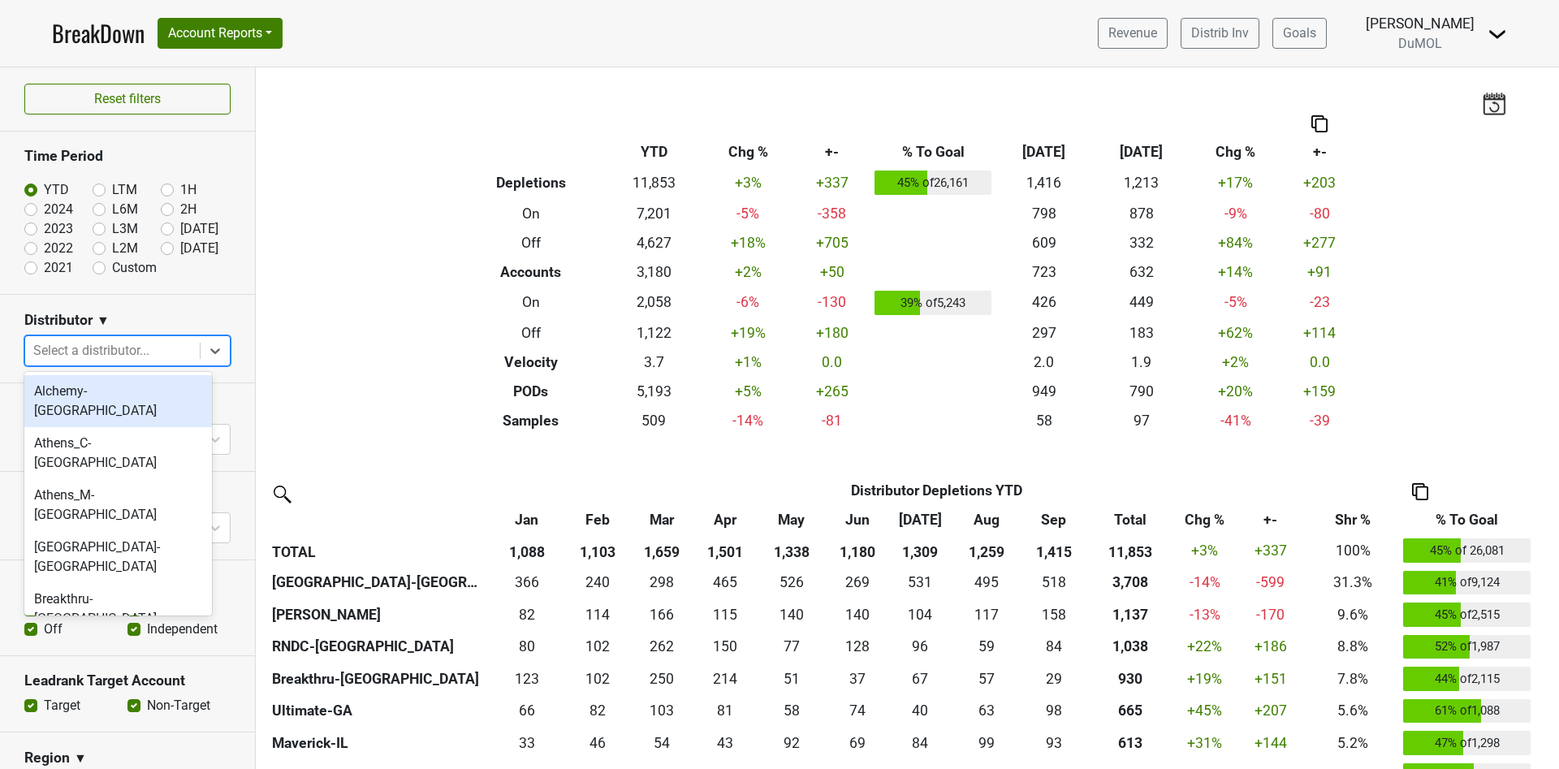
click at [104, 347] on div at bounding box center [112, 350] width 158 height 23
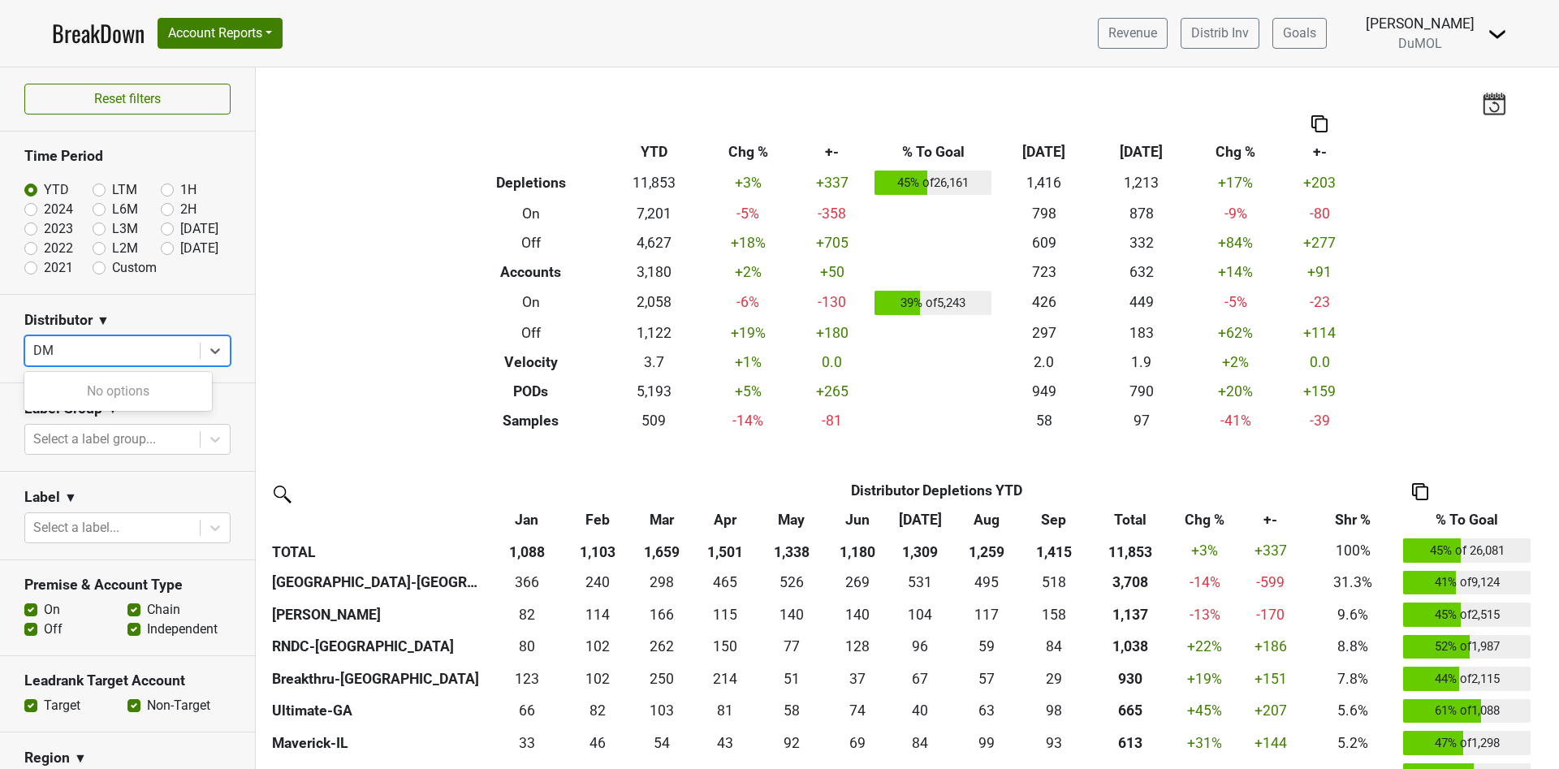
type input "D"
type input "B"
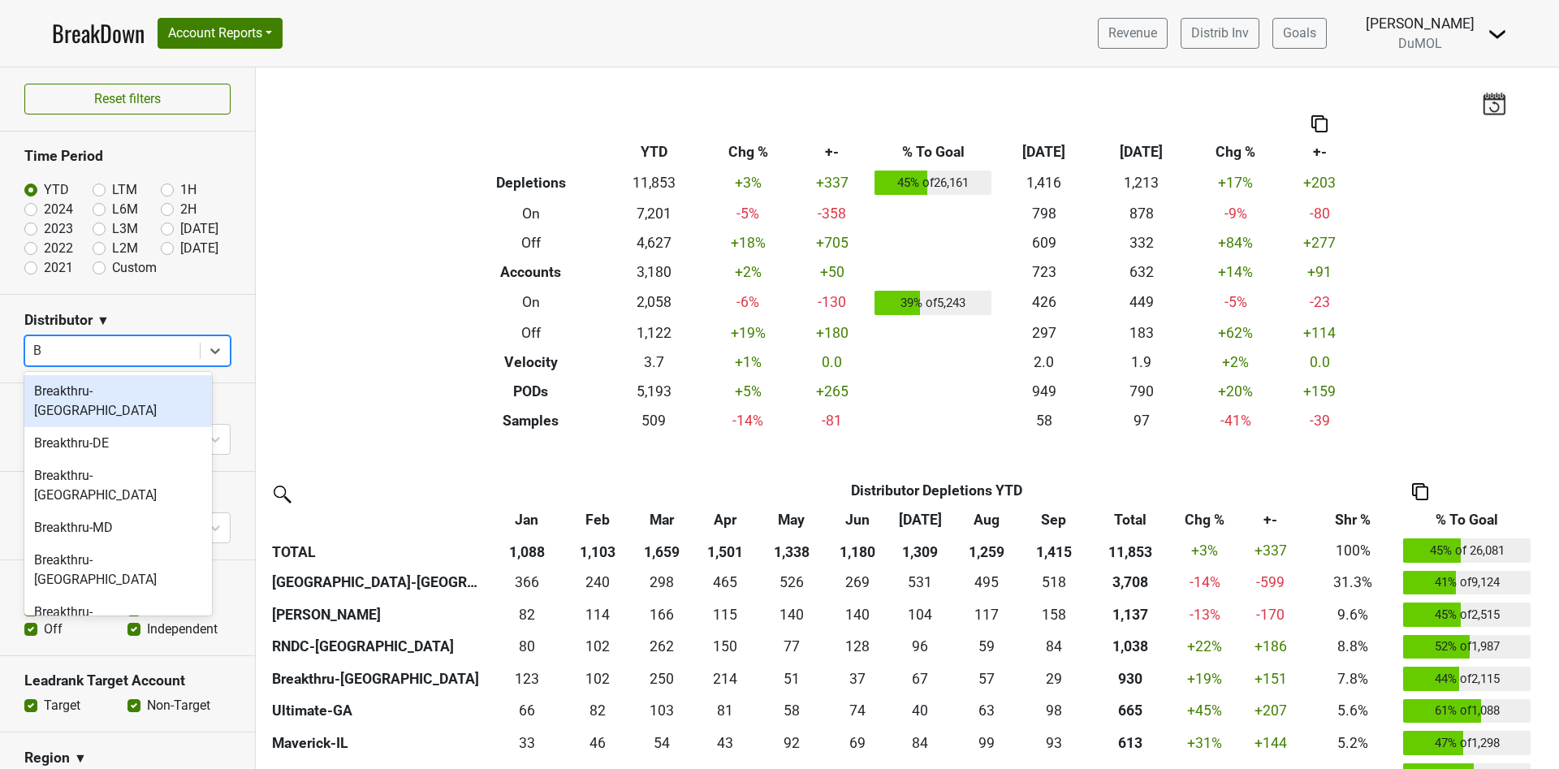
click at [117, 401] on div "Breakthru-[GEOGRAPHIC_DATA]" at bounding box center [118, 401] width 188 height 52
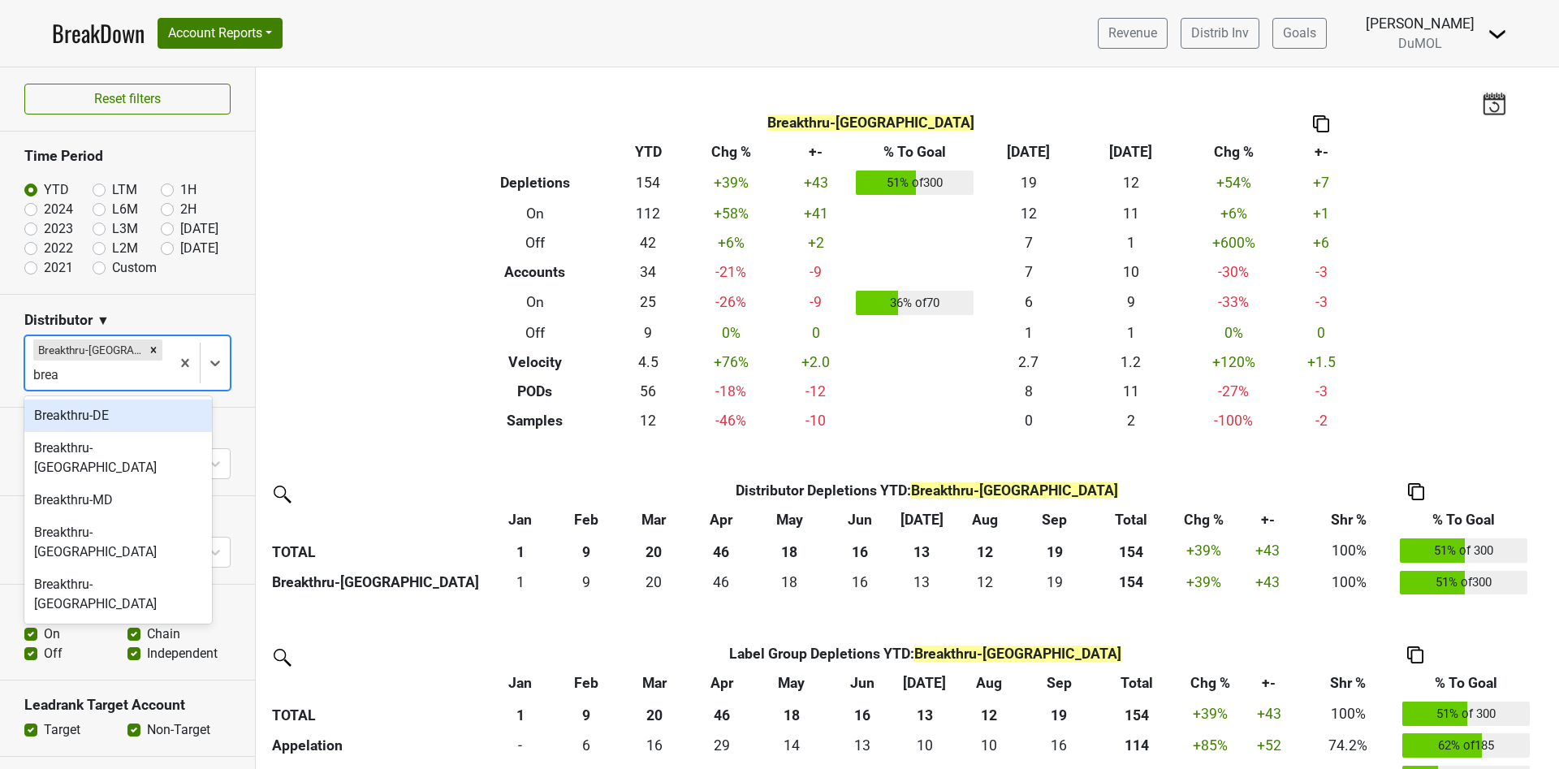
type input "break"
click at [117, 416] on div "Breakthru-DE" at bounding box center [118, 415] width 188 height 32
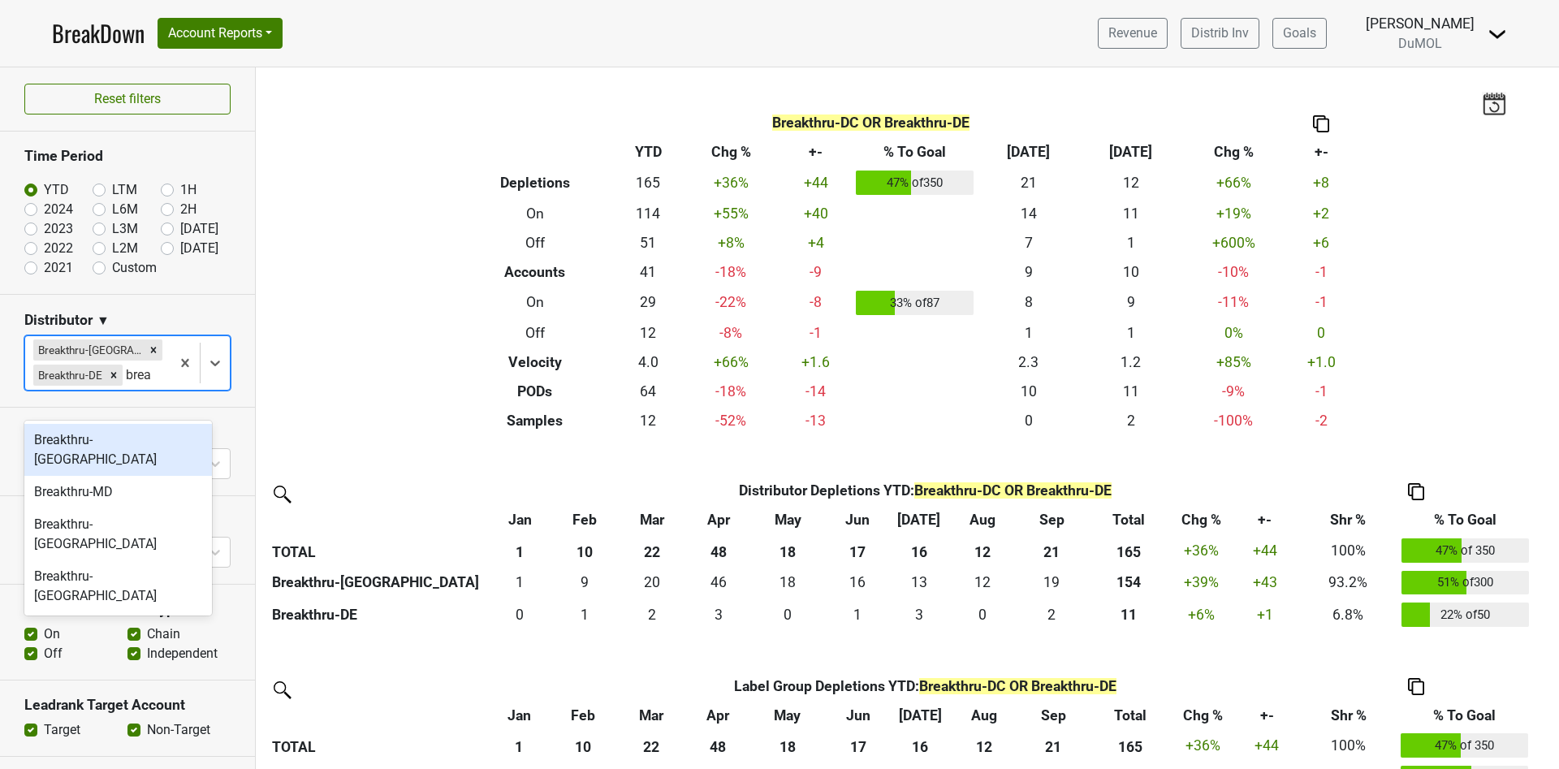
type input "break"
click at [125, 437] on div "Breakthru-[GEOGRAPHIC_DATA]" at bounding box center [118, 450] width 188 height 52
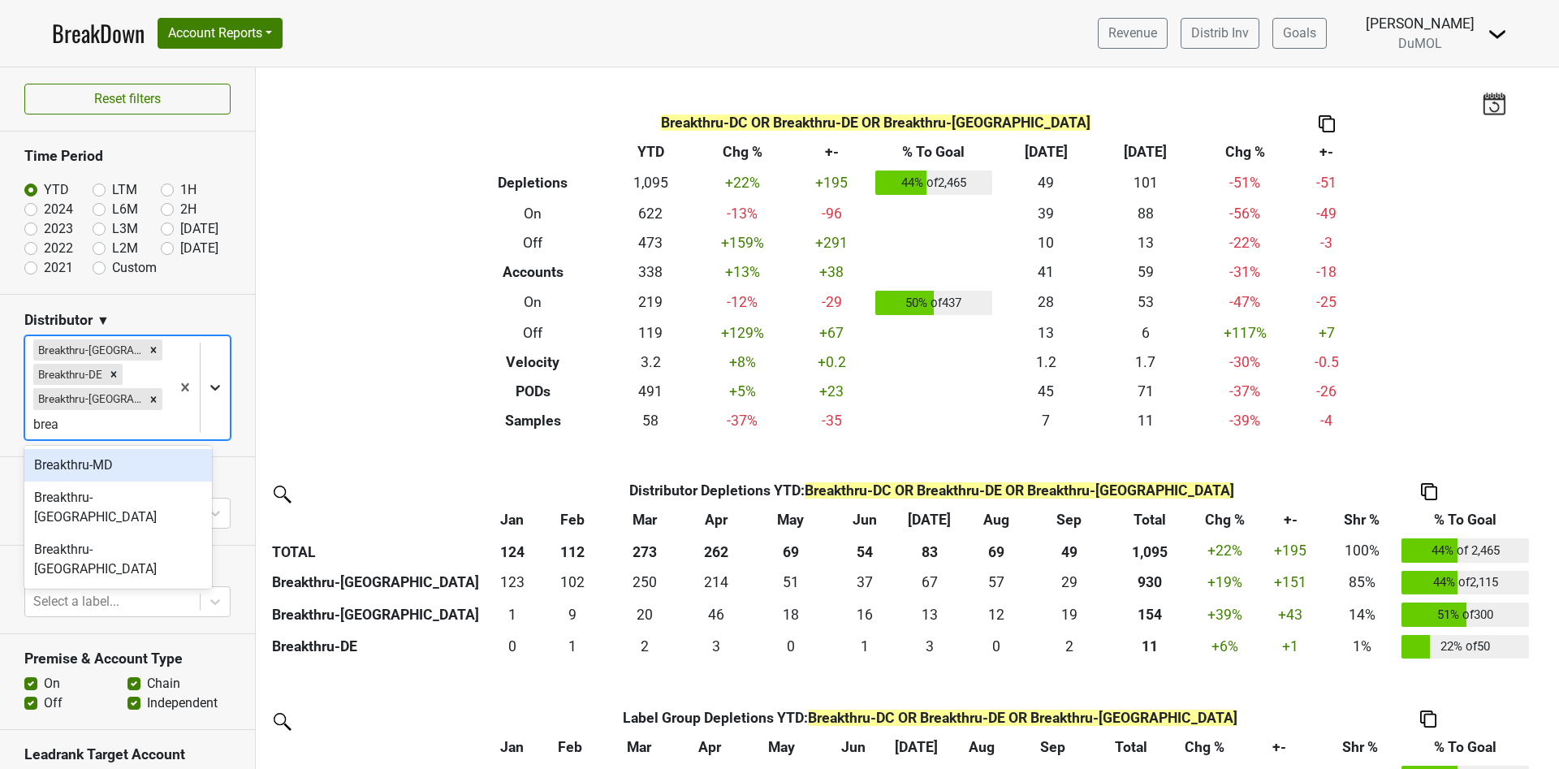
type input "break"
click at [94, 468] on div "Breakthru-MD" at bounding box center [118, 465] width 188 height 32
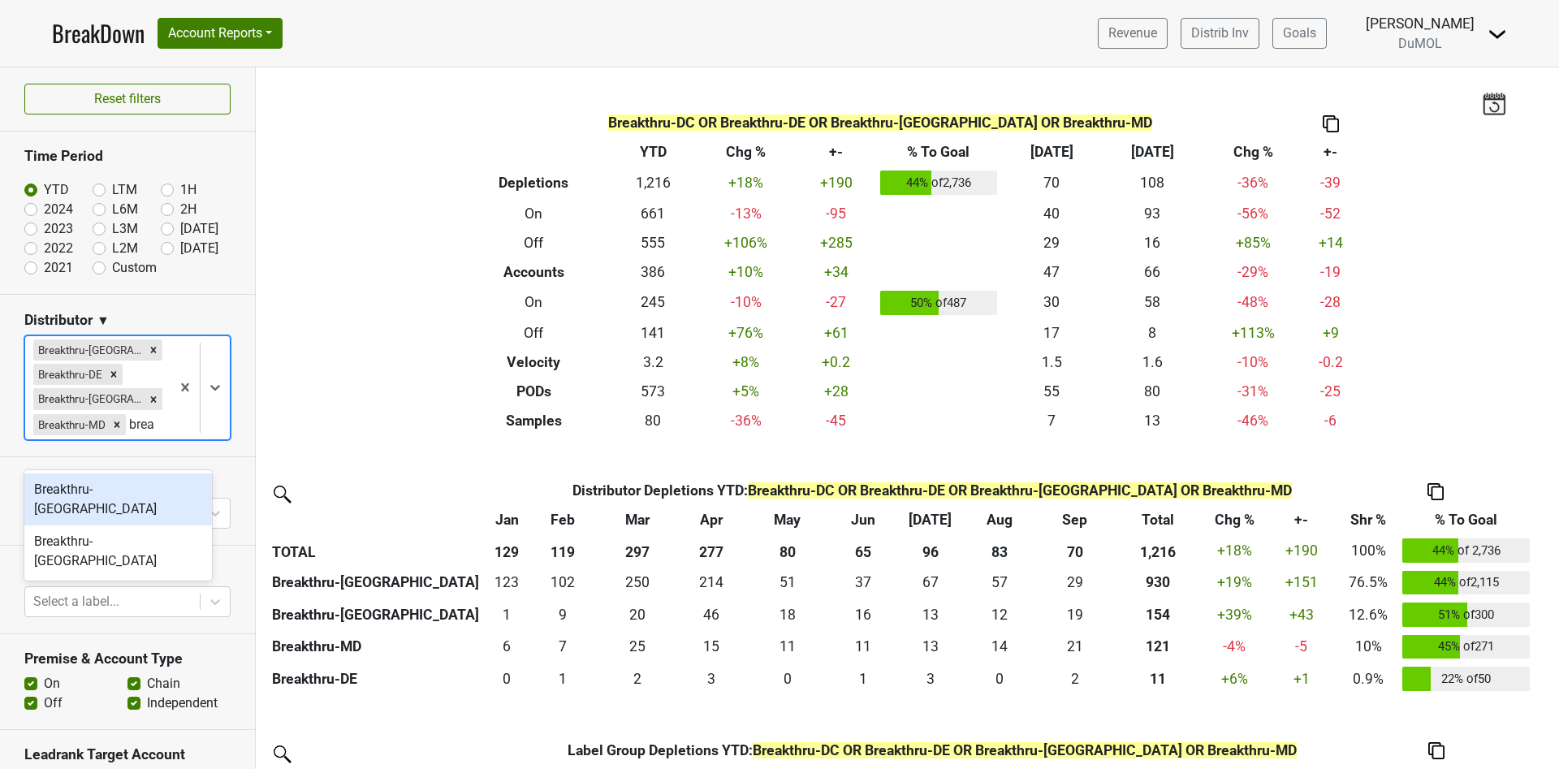
type input "break"
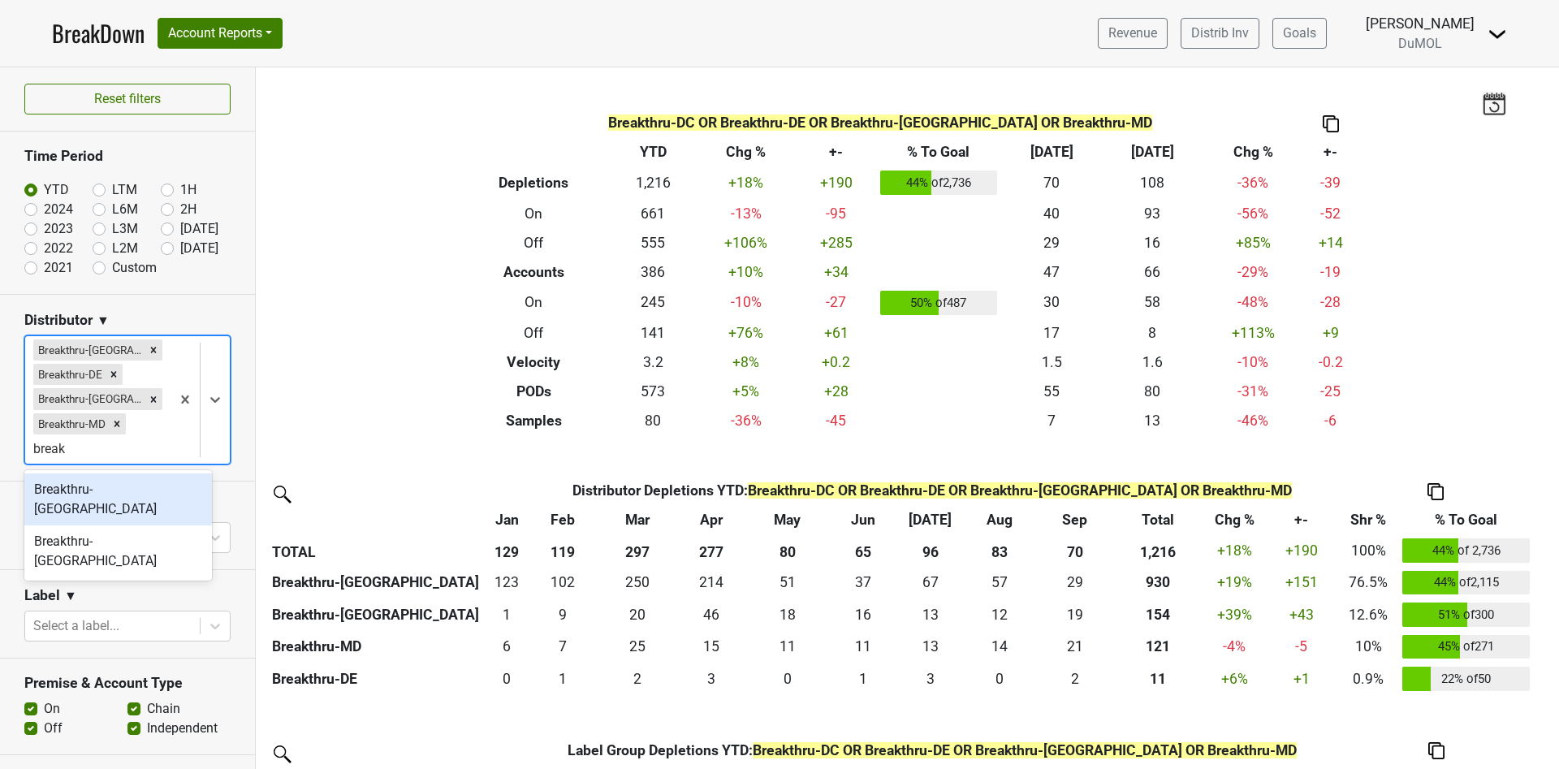
click at [127, 489] on div "Breakthru-NV" at bounding box center [118, 499] width 188 height 52
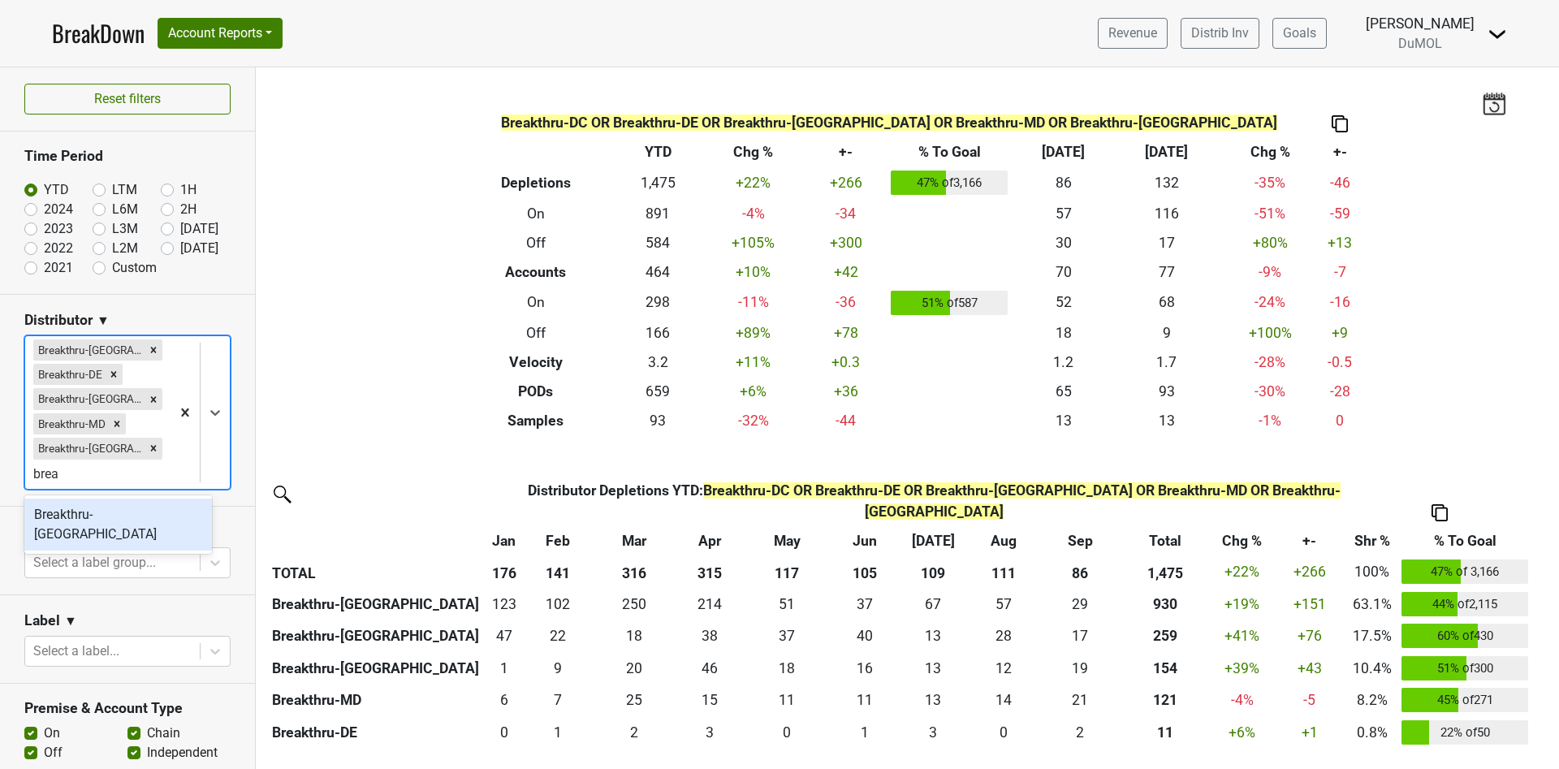
type input "break"
click at [132, 510] on div "Breakthru-VA" at bounding box center [118, 524] width 188 height 52
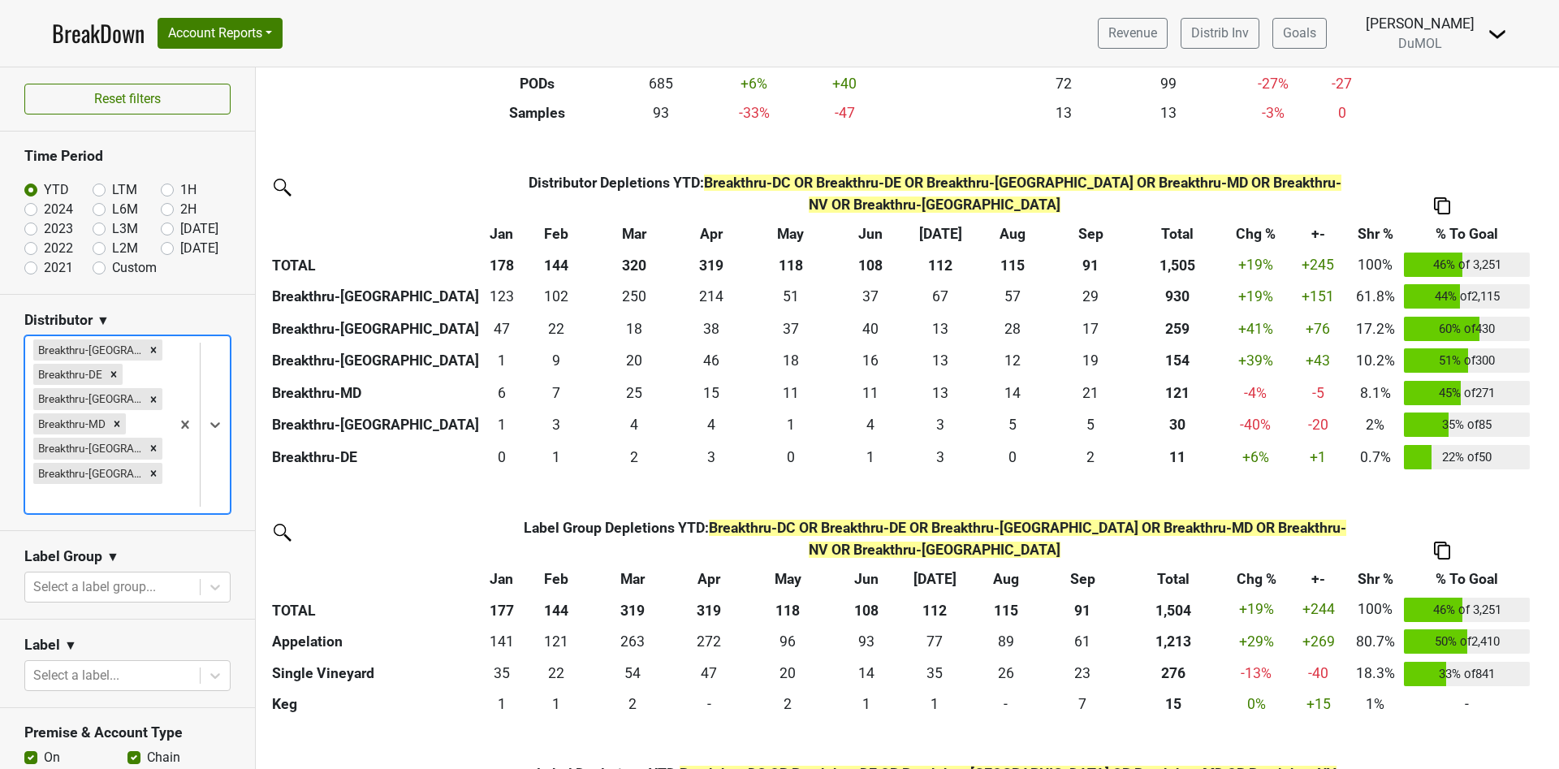
scroll to position [365, 0]
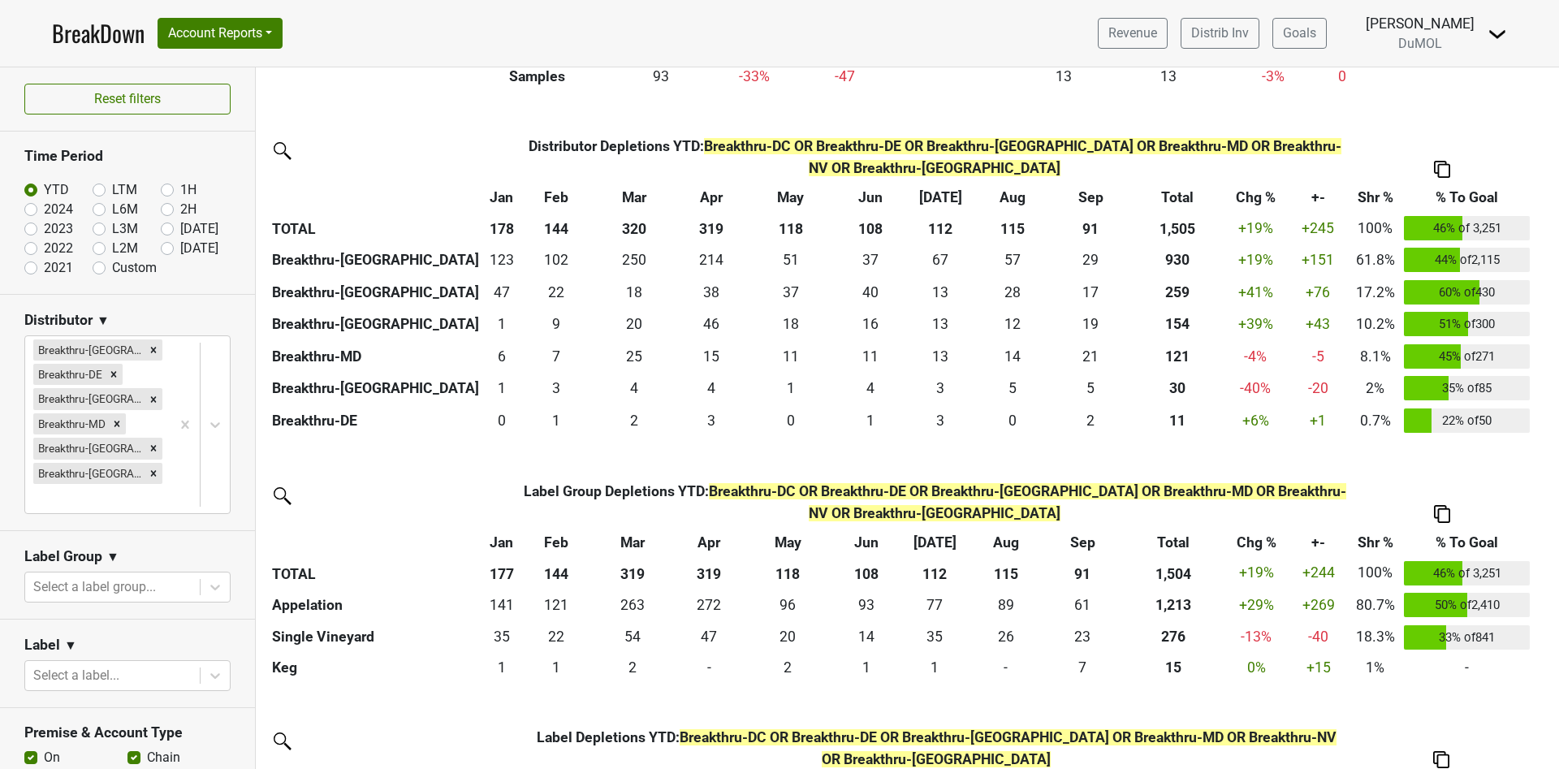
click at [1447, 161] on img at bounding box center [1442, 169] width 16 height 17
click at [1440, 67] on div "Copy as Image" at bounding box center [1441, 70] width 83 height 24
click at [225, 619] on section "Label ▼ Select a label..." at bounding box center [127, 663] width 255 height 88
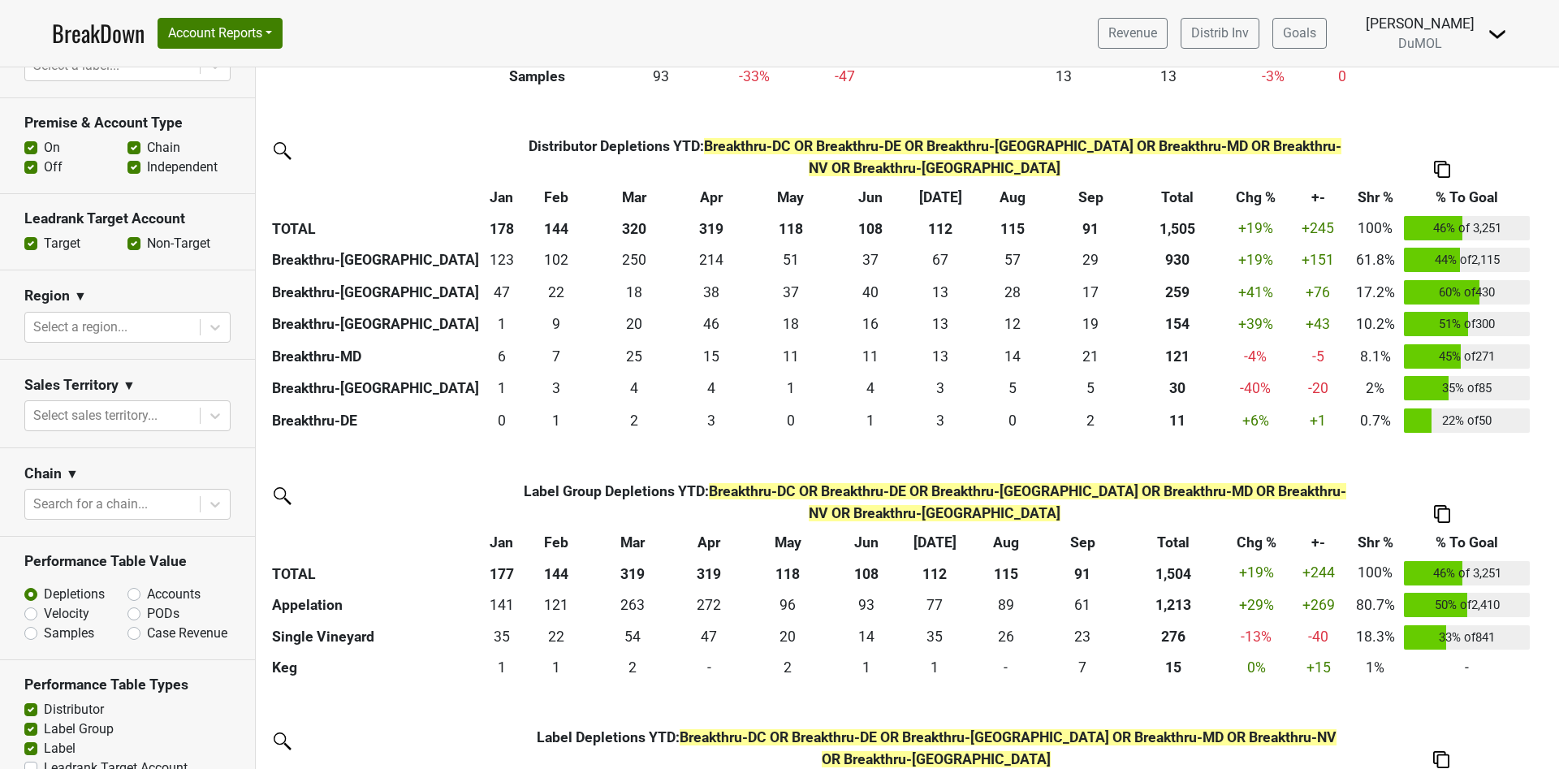
scroll to position [742, 0]
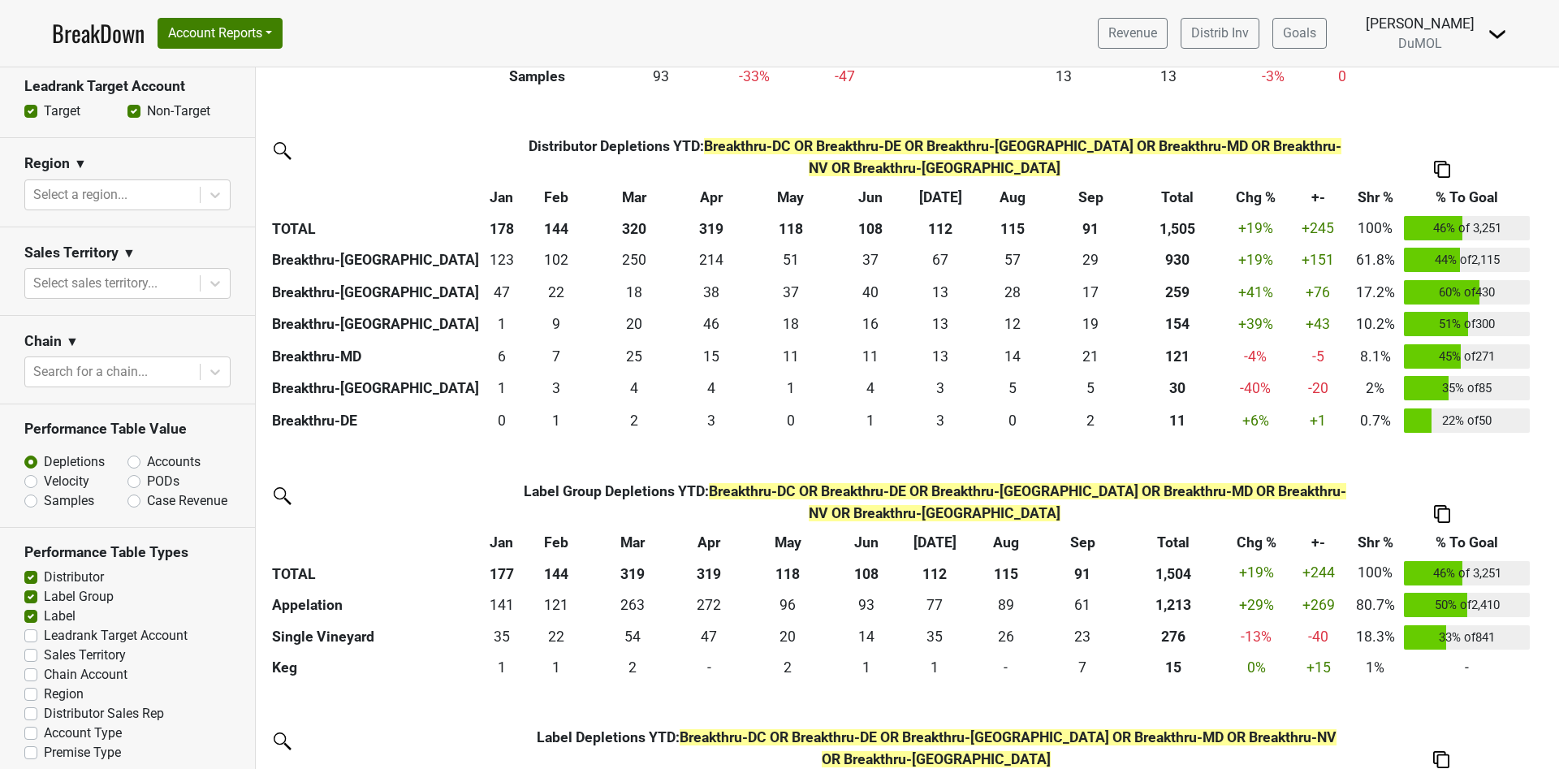
click at [147, 452] on label "Accounts" at bounding box center [174, 461] width 54 height 19
click at [131, 452] on input "Accounts" at bounding box center [176, 460] width 98 height 16
radio input "true"
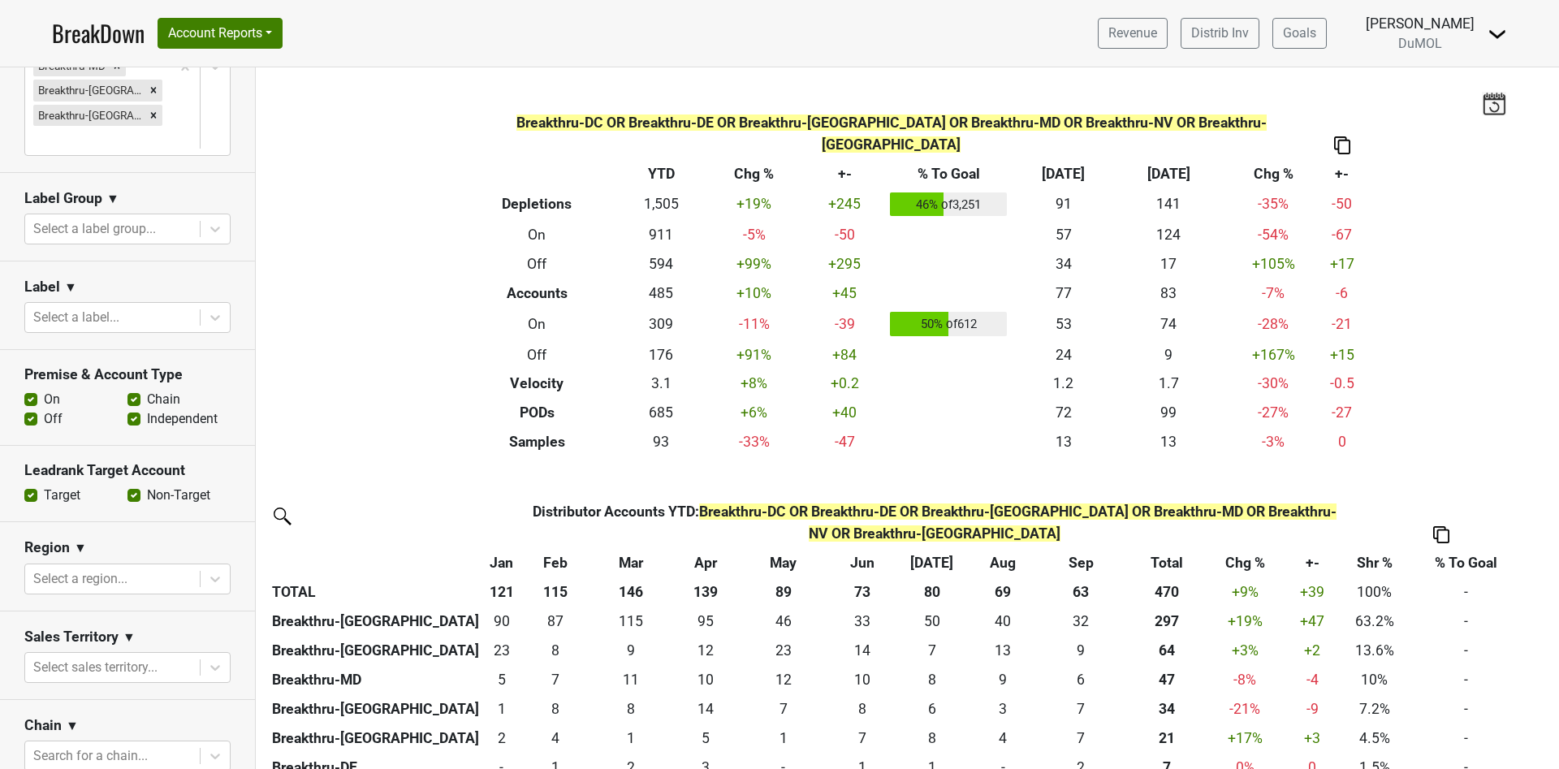
scroll to position [396, 0]
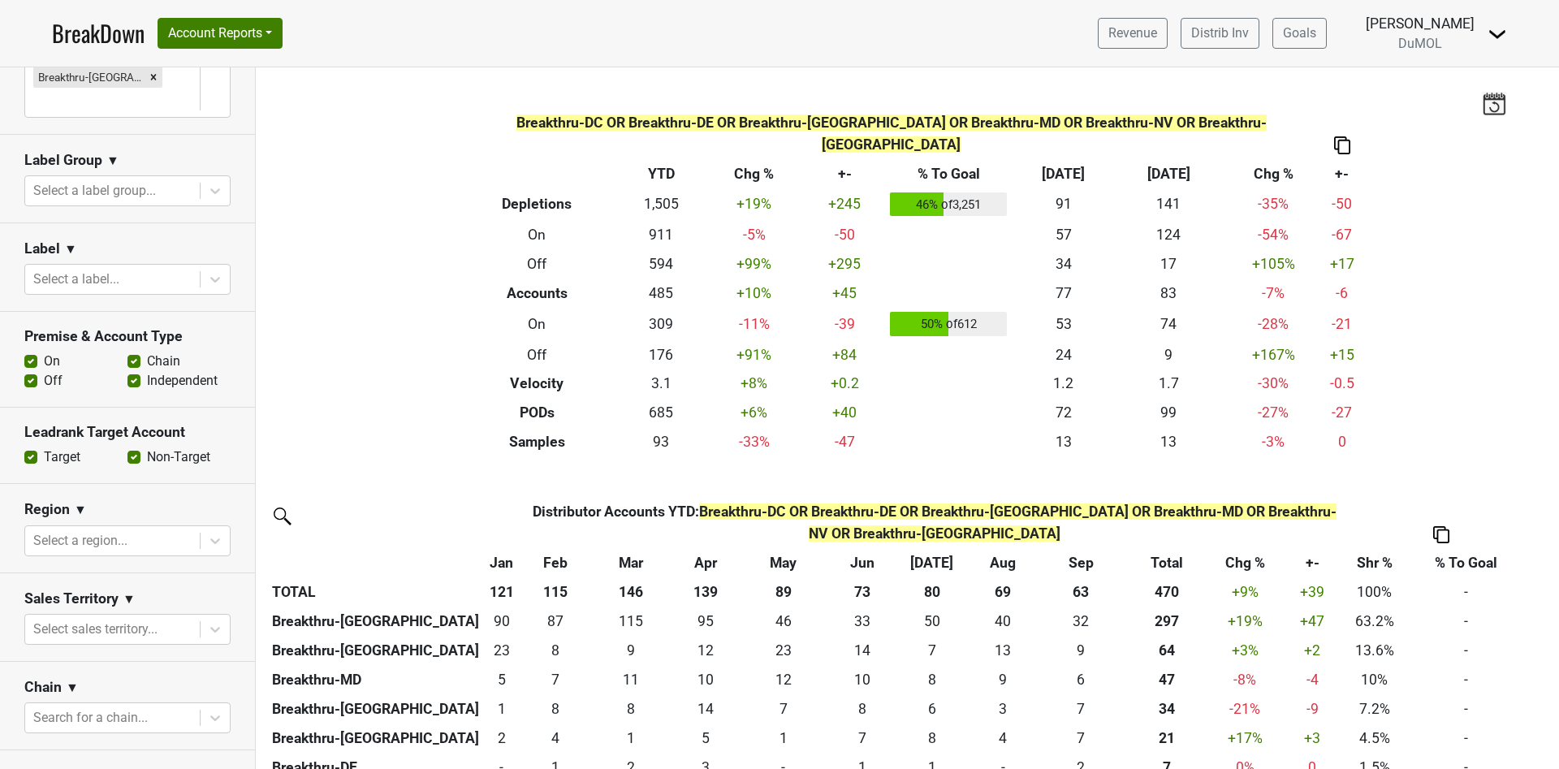
click at [1399, 403] on div "Filters Breakthru-DC OR Breakthru-DE OR Breakthru-FL OR Breakthru-MD OR Breakth…" at bounding box center [907, 417] width 1303 height 701
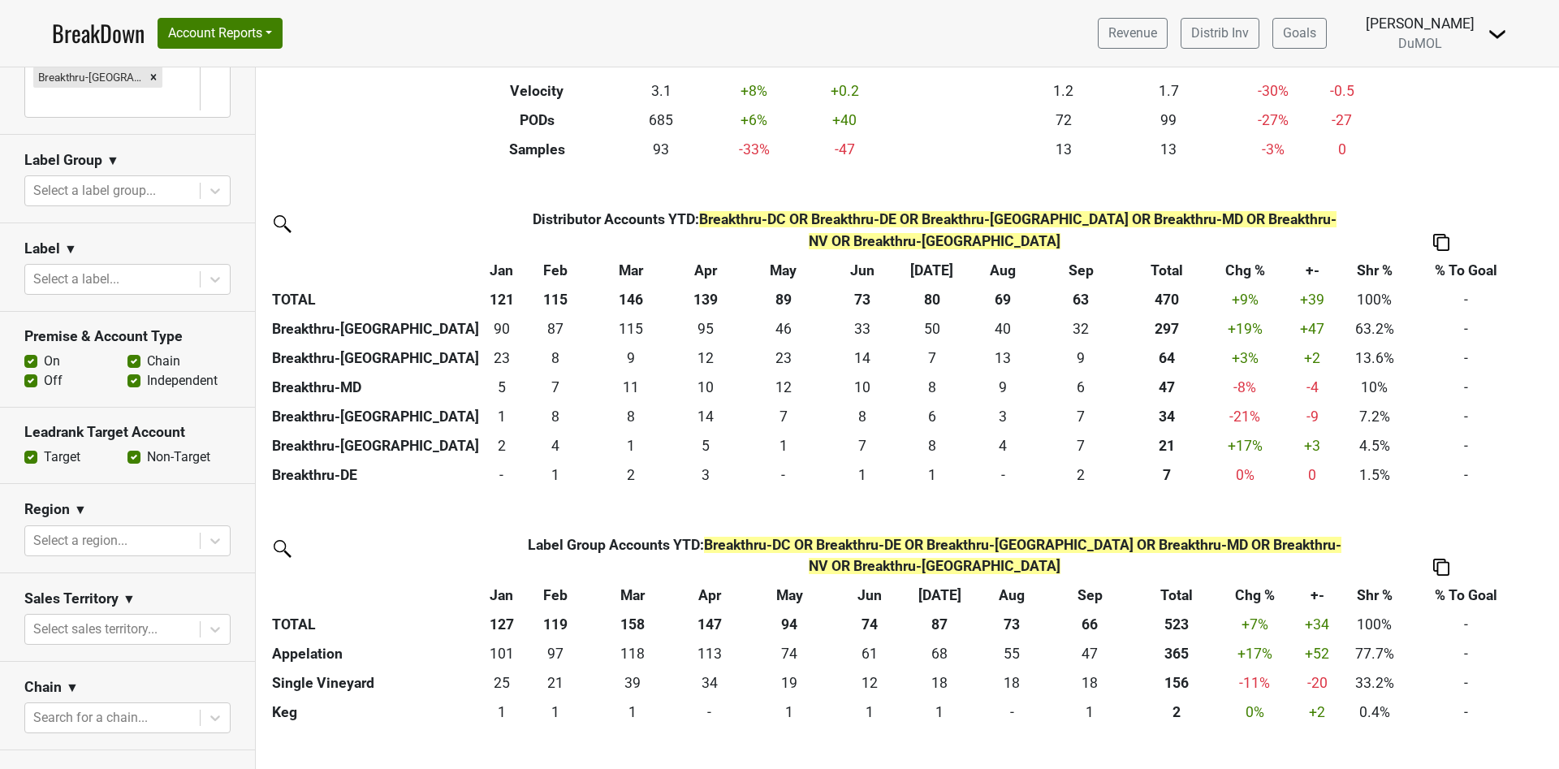
scroll to position [310, 0]
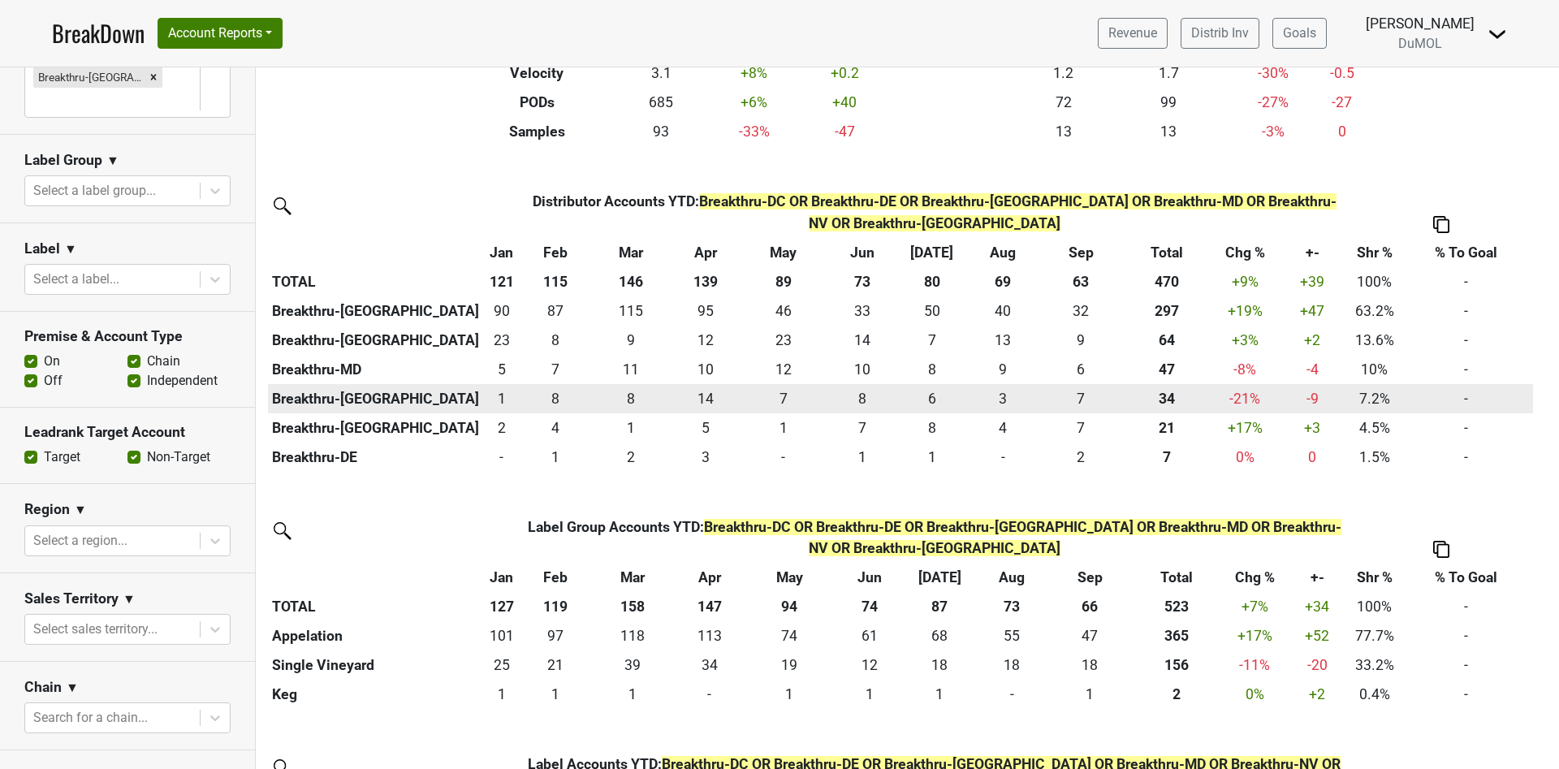
click at [1468, 384] on td "-" at bounding box center [1465, 398] width 133 height 29
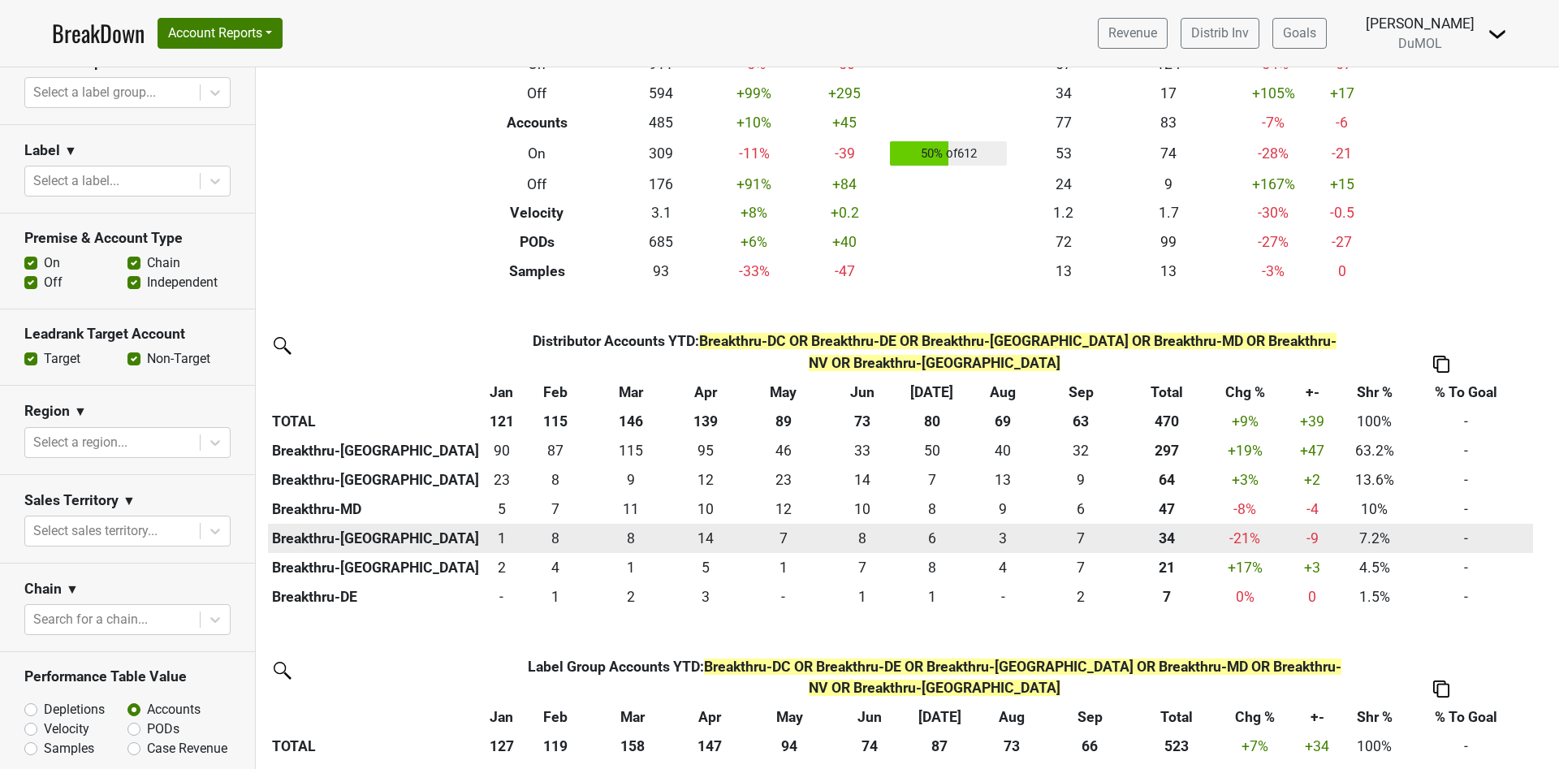
scroll to position [514, 0]
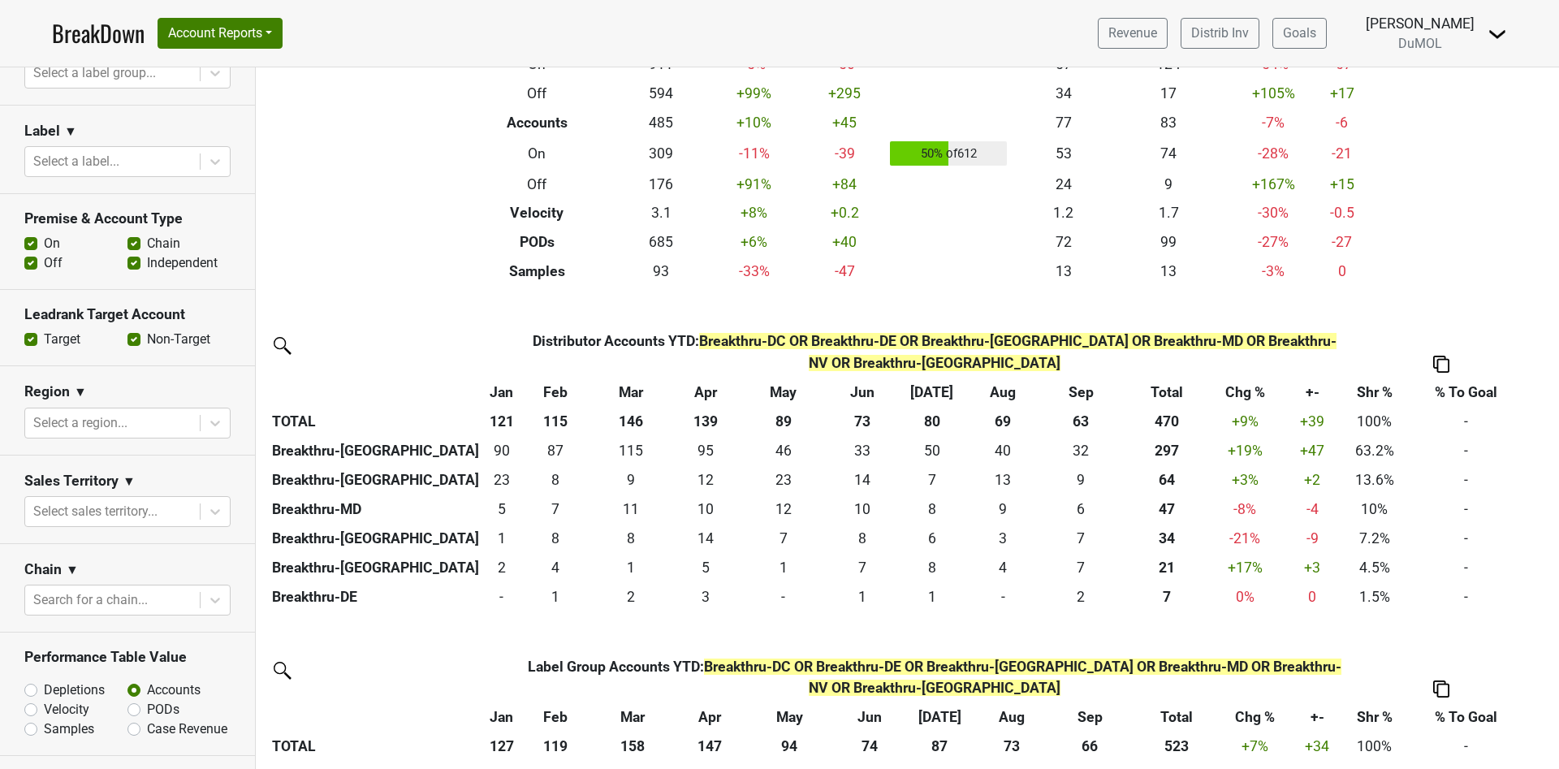
click at [1413, 153] on div "Filters Breakthru-DC OR Breakthru-DE OR Breakthru-FL OR Breakthru-MD OR Breakth…" at bounding box center [907, 417] width 1303 height 701
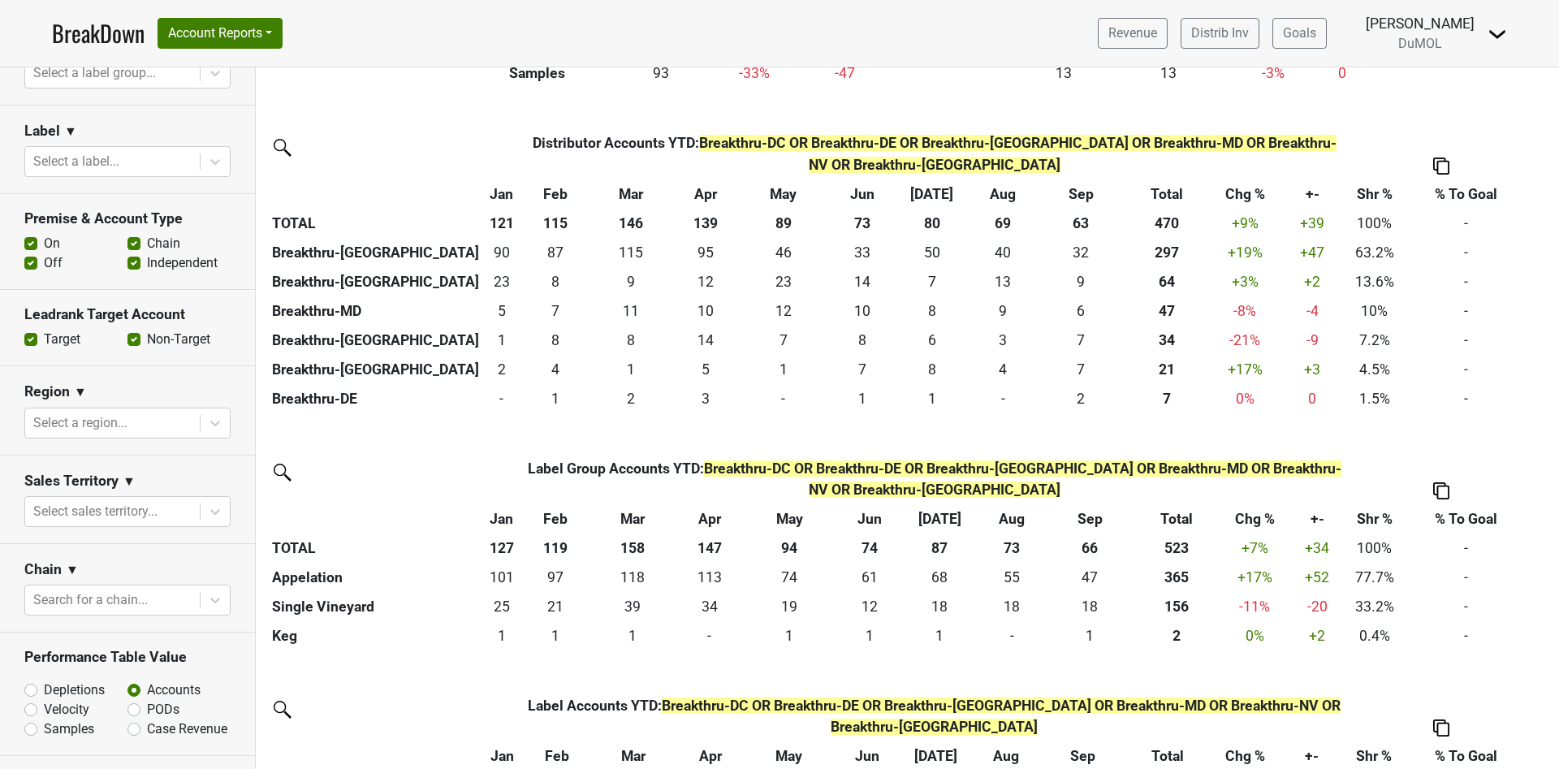
scroll to position [382, 0]
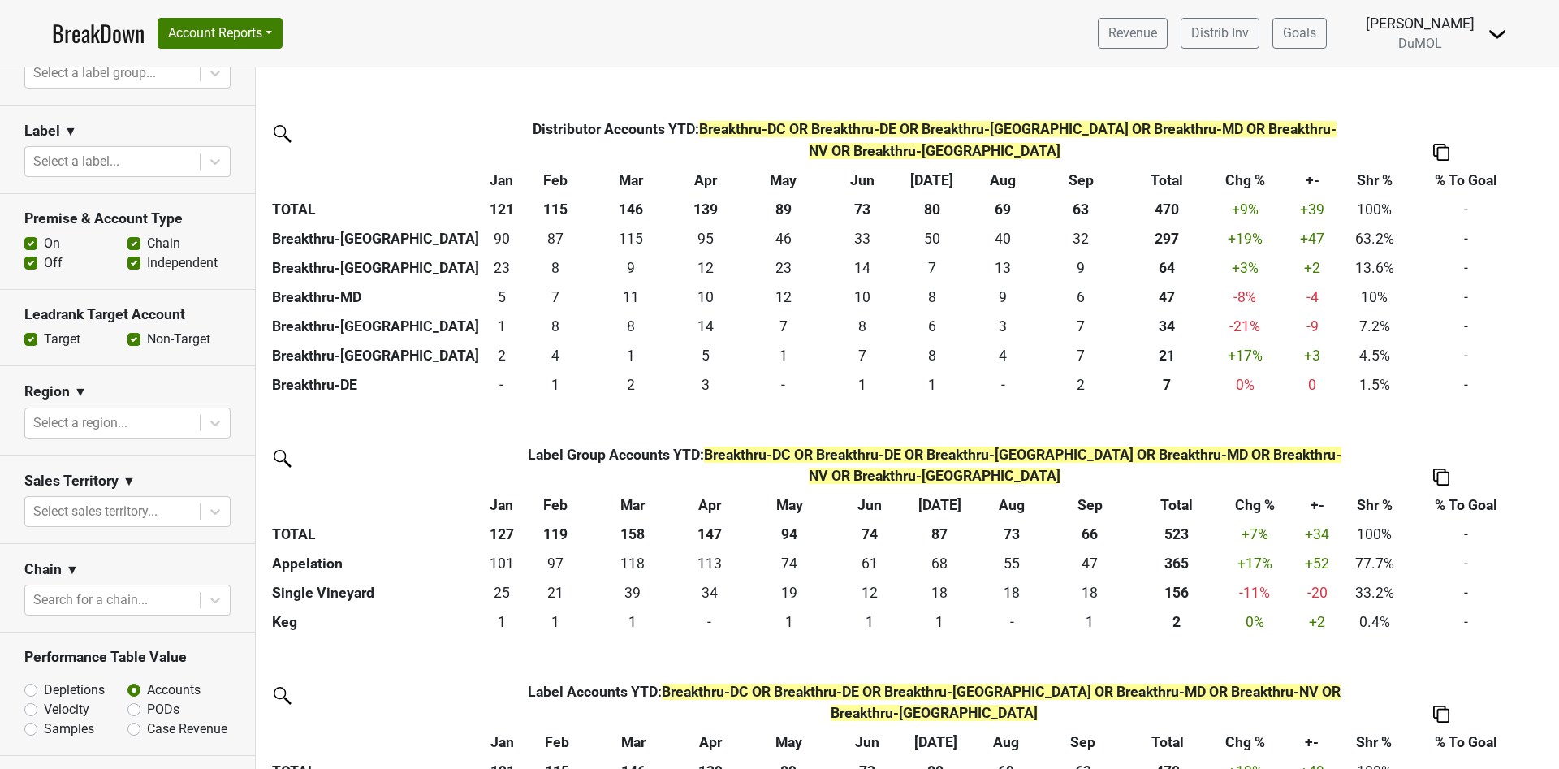
click at [44, 253] on label "Off" at bounding box center [53, 262] width 19 height 19
click at [31, 253] on input "Off" at bounding box center [30, 261] width 13 height 16
checkbox input "false"
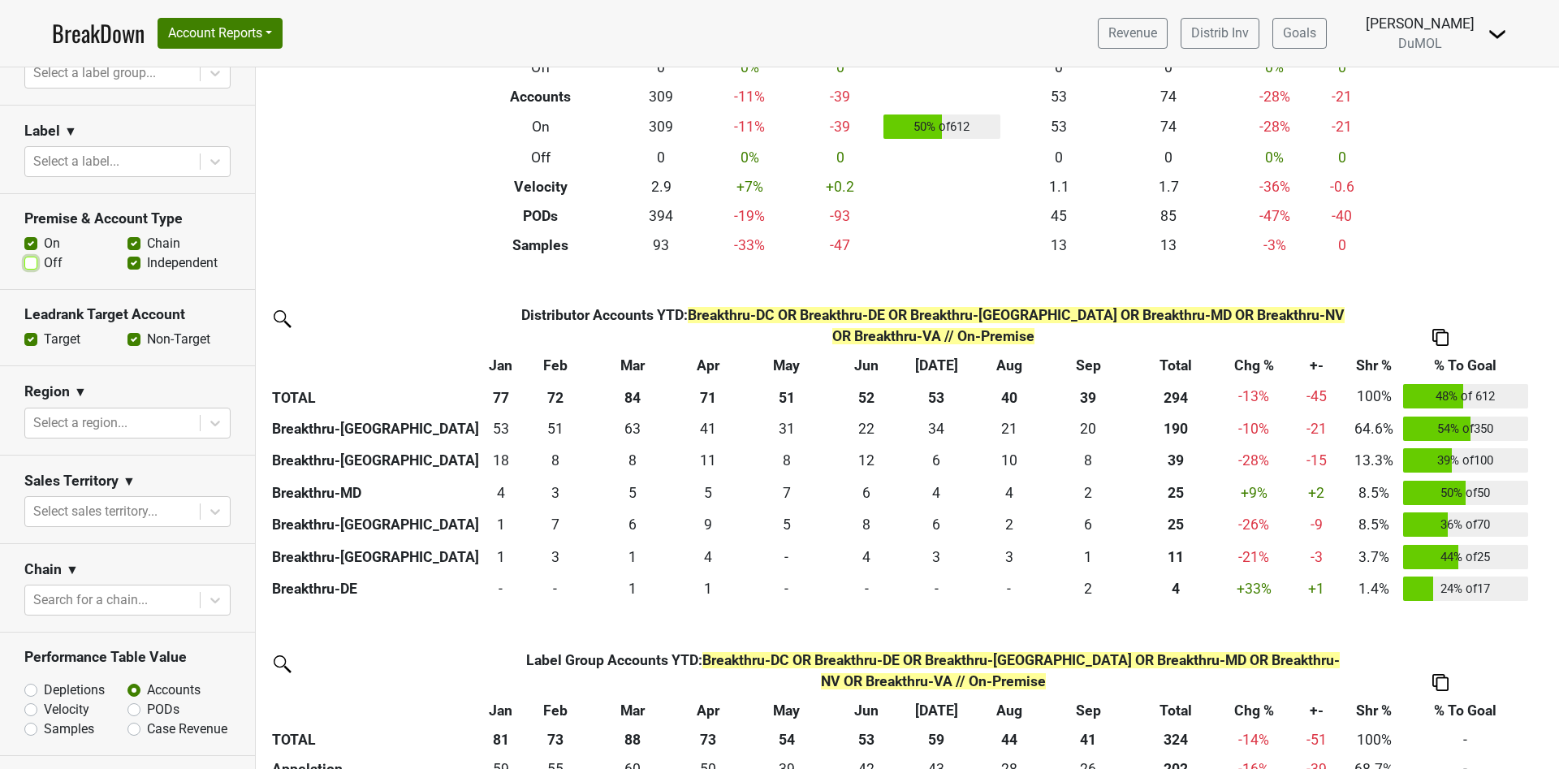
scroll to position [207, 0]
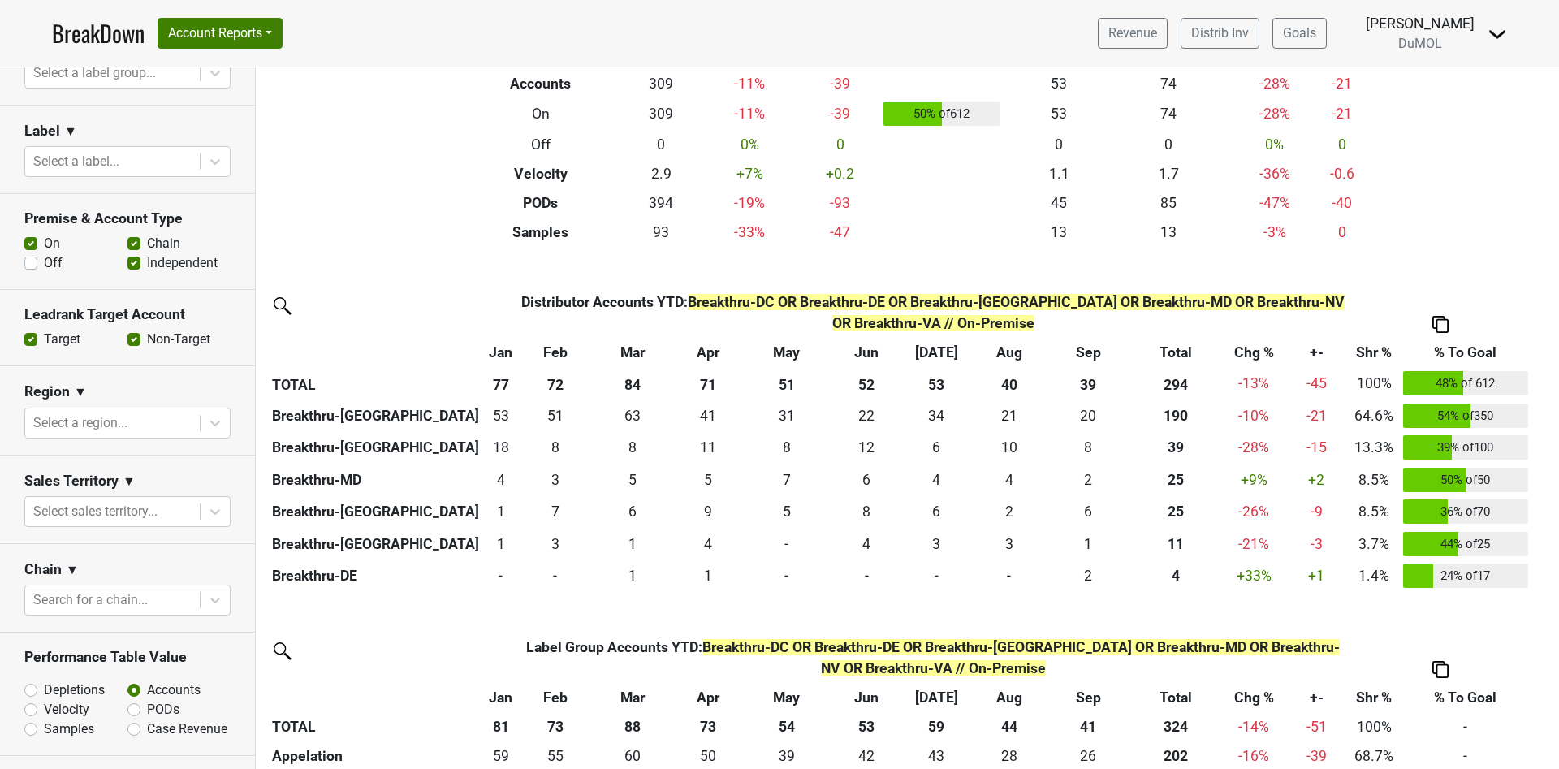
click at [1445, 316] on img at bounding box center [1440, 324] width 16 height 17
click at [1446, 226] on div "Copy as Image" at bounding box center [1440, 226] width 83 height 24
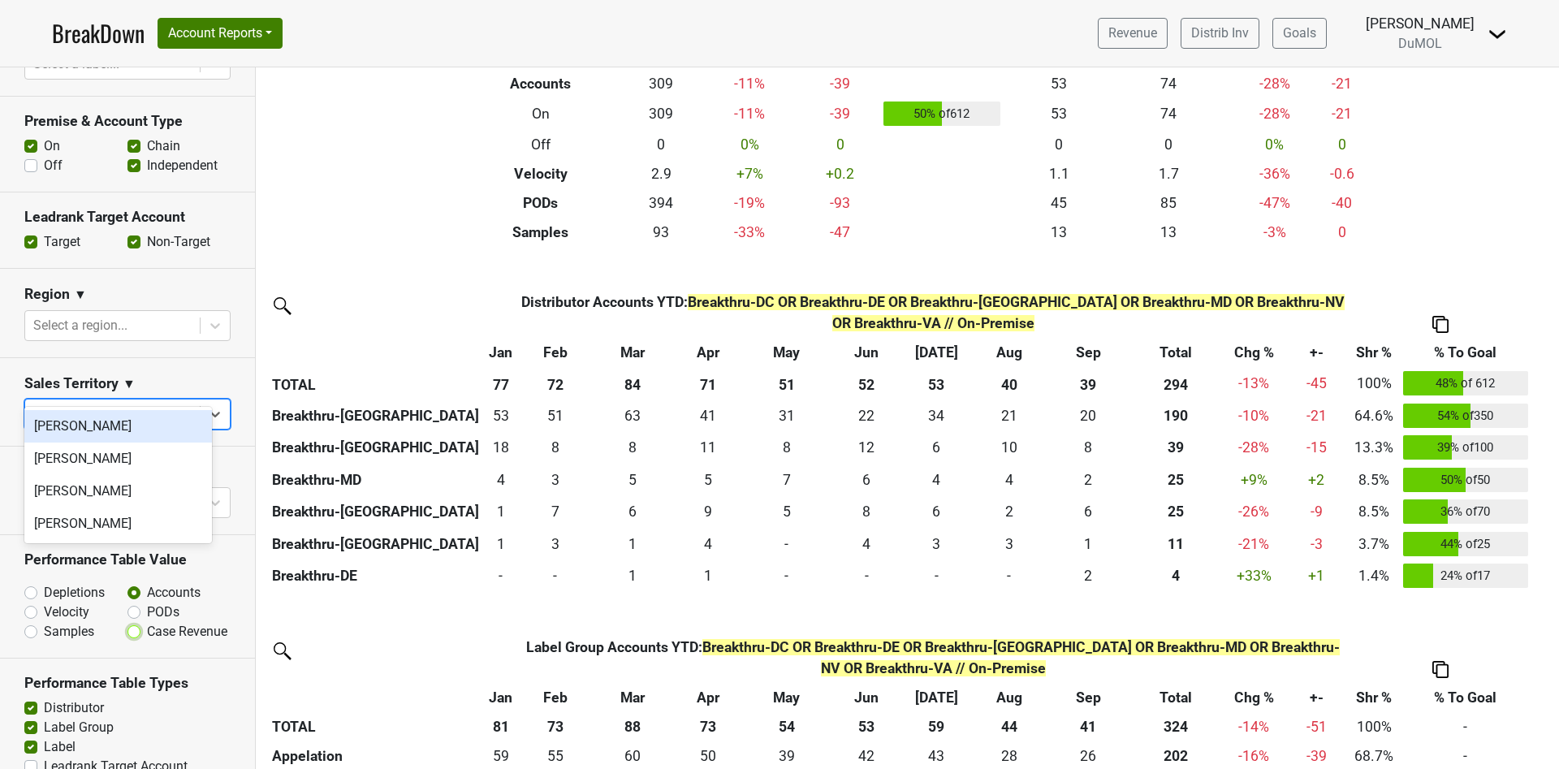
click at [131, 622] on input "Case Revenue" at bounding box center [176, 630] width 98 height 16
radio input "true"
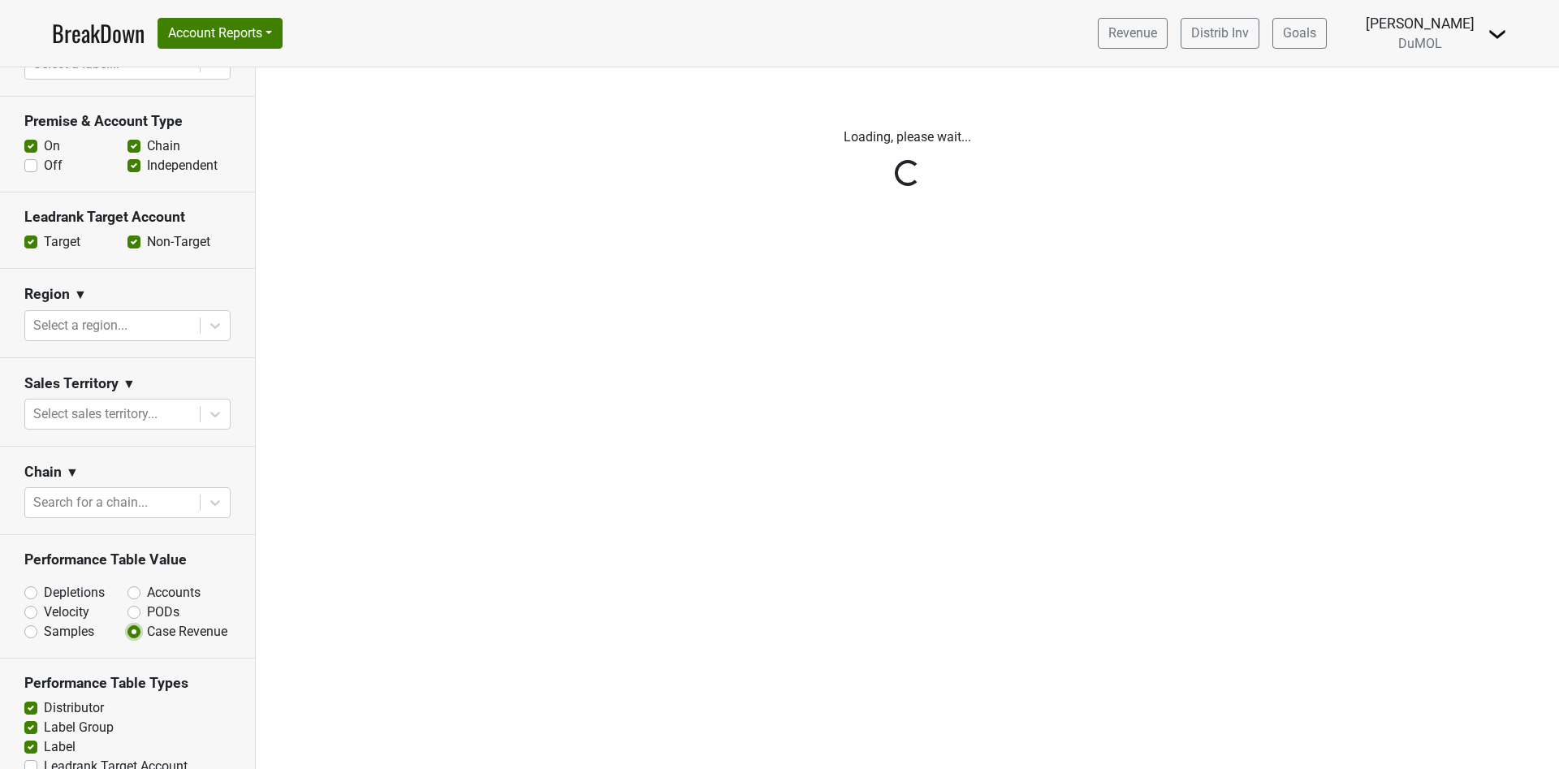
scroll to position [0, 0]
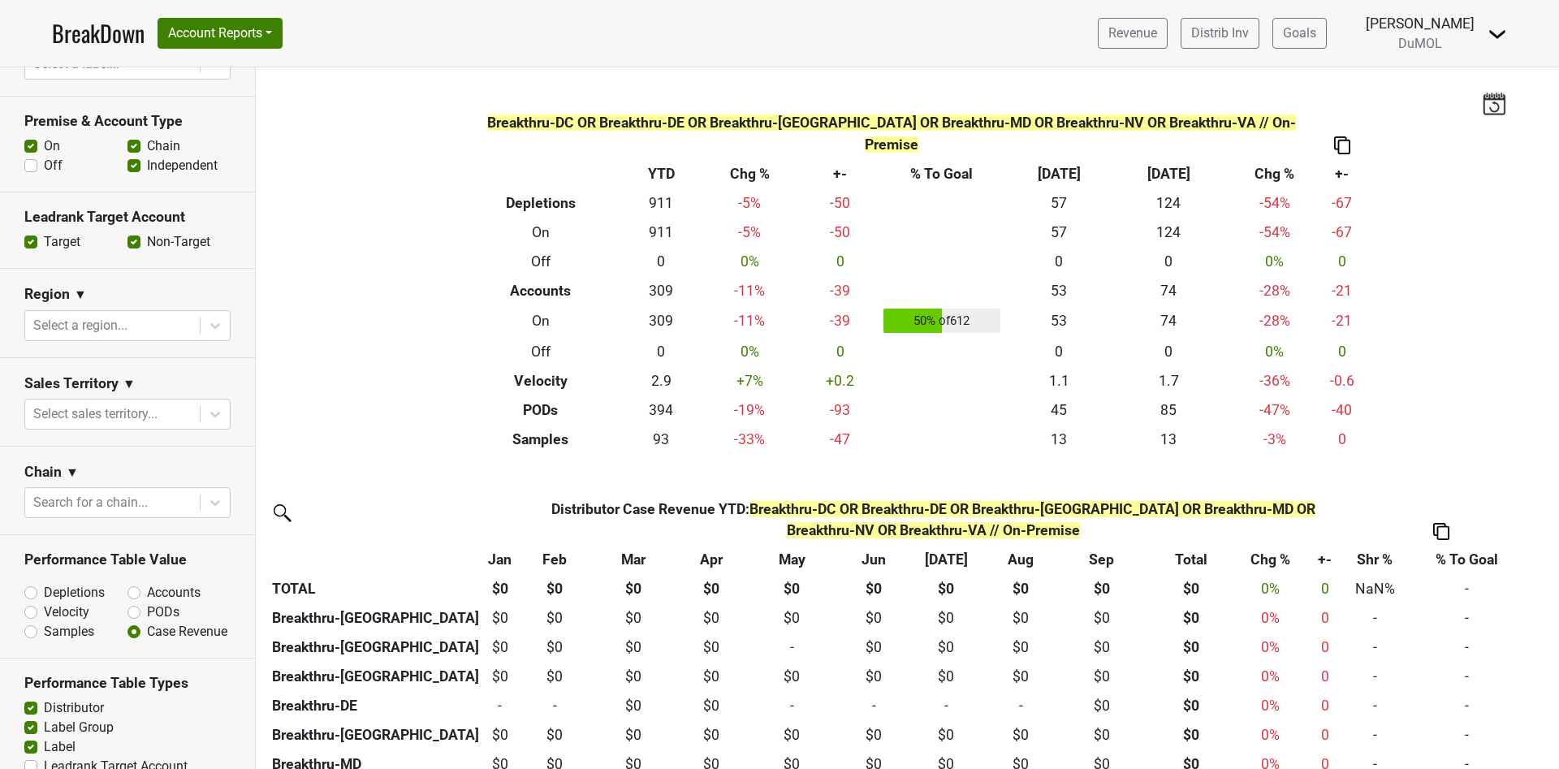
click at [147, 602] on label "PODs" at bounding box center [163, 611] width 32 height 19
click at [127, 602] on input "PODs" at bounding box center [176, 610] width 98 height 16
radio input "true"
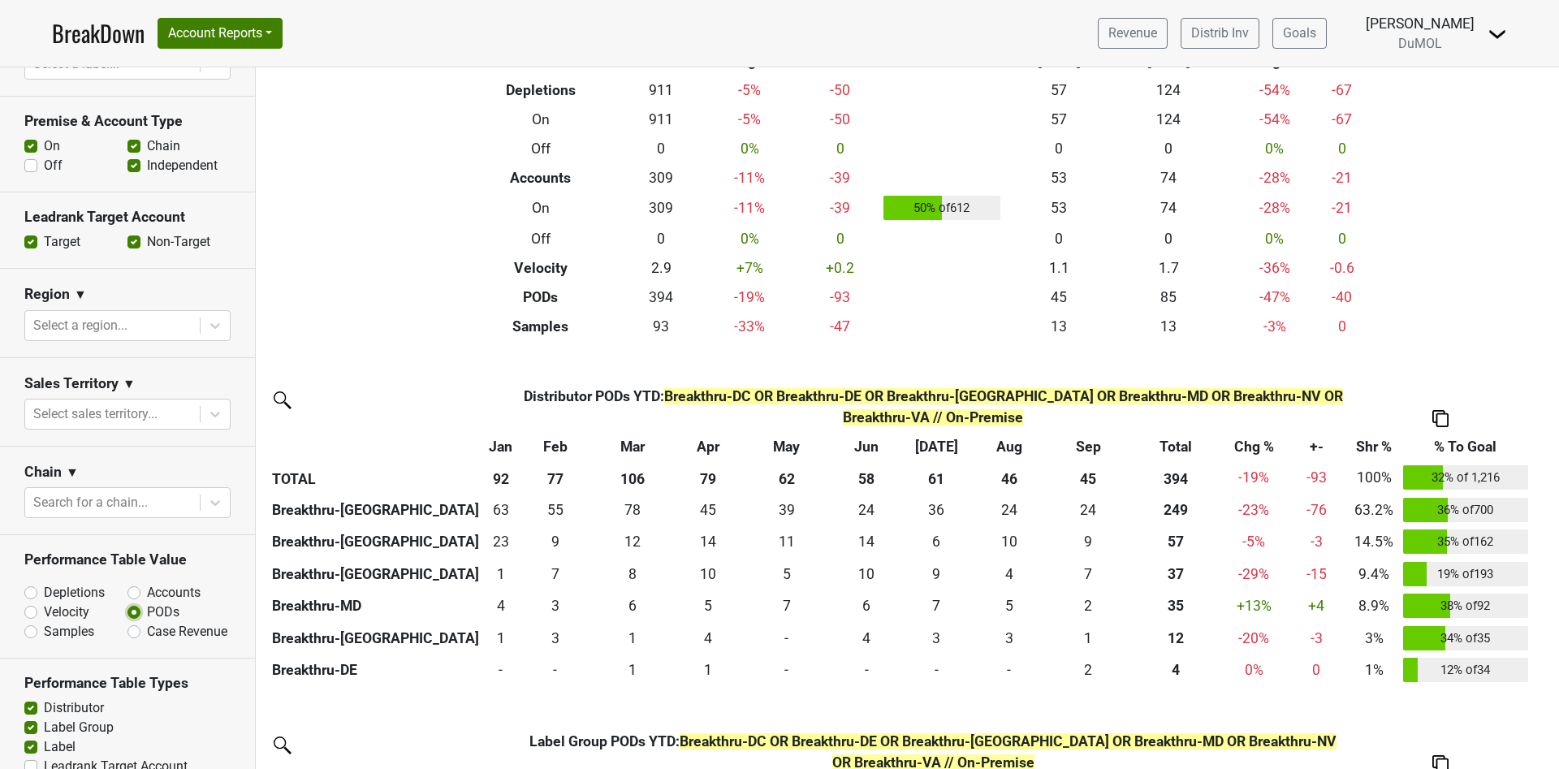
scroll to position [244, 0]
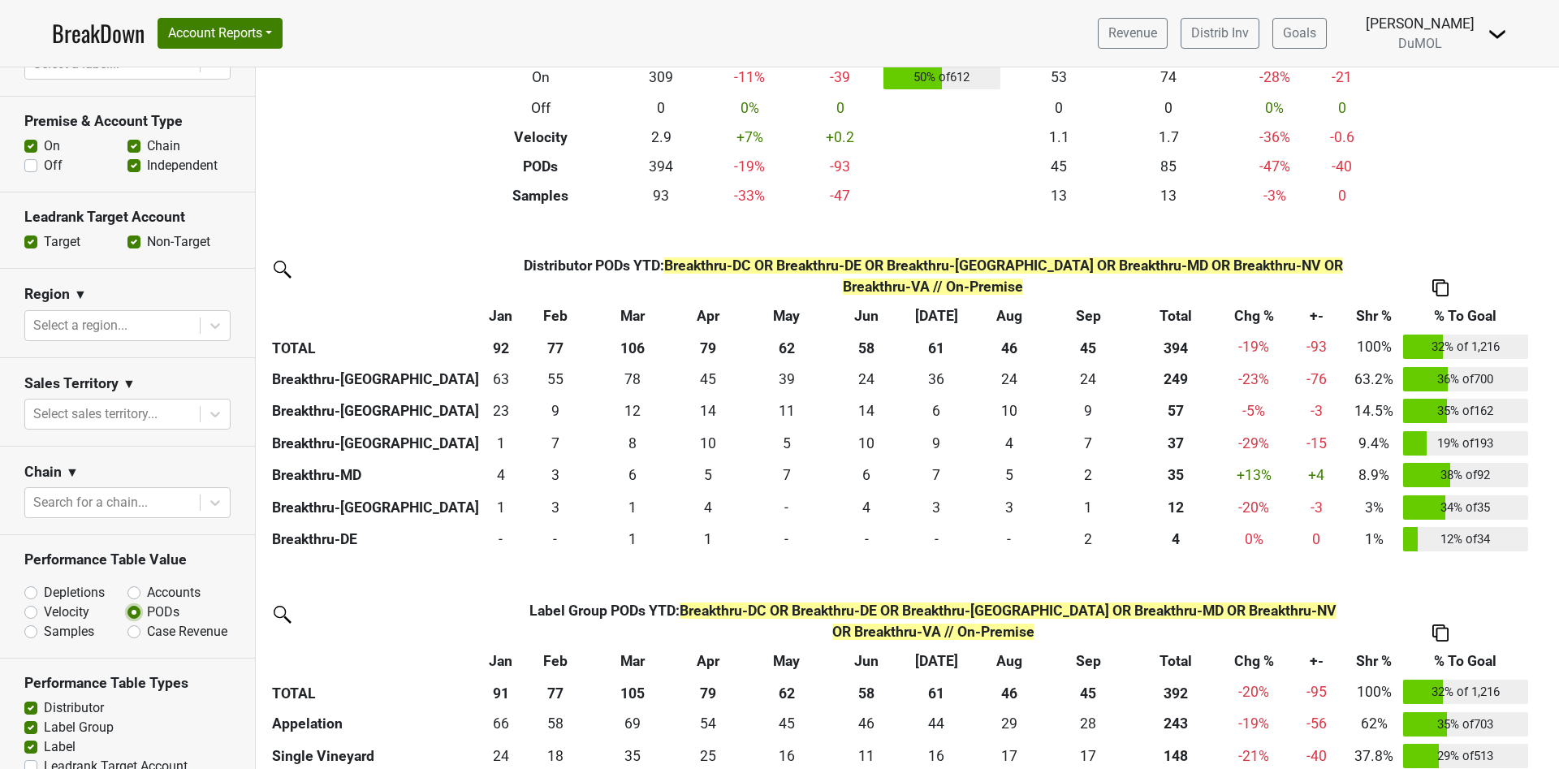
click at [44, 156] on label "Off" at bounding box center [53, 165] width 19 height 19
click at [31, 156] on input "Off" at bounding box center [30, 164] width 13 height 16
checkbox input "true"
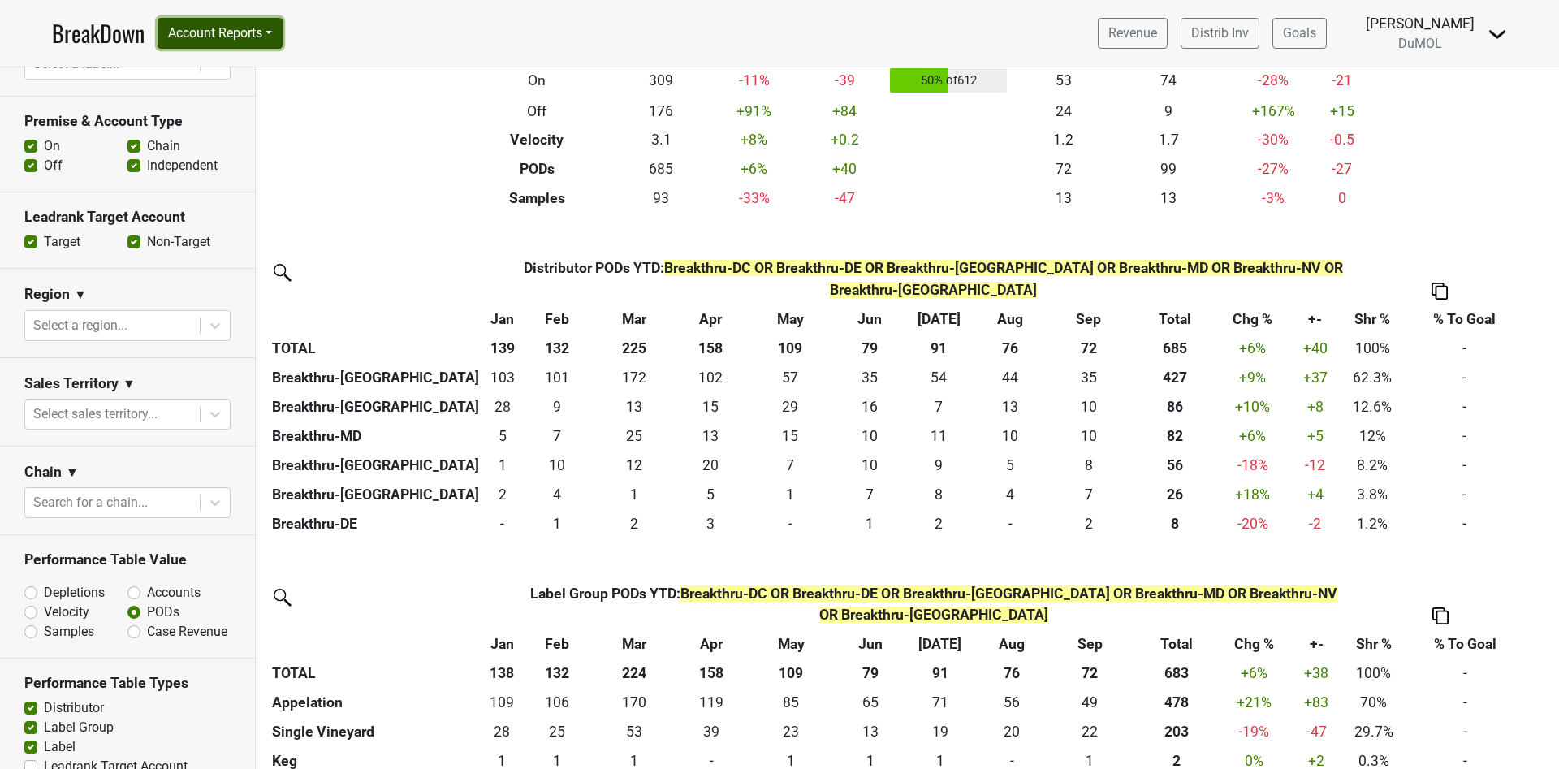
click at [274, 32] on button "Account Reports" at bounding box center [219, 33] width 125 height 31
click at [267, 124] on link "Award Progress" at bounding box center [230, 123] width 144 height 26
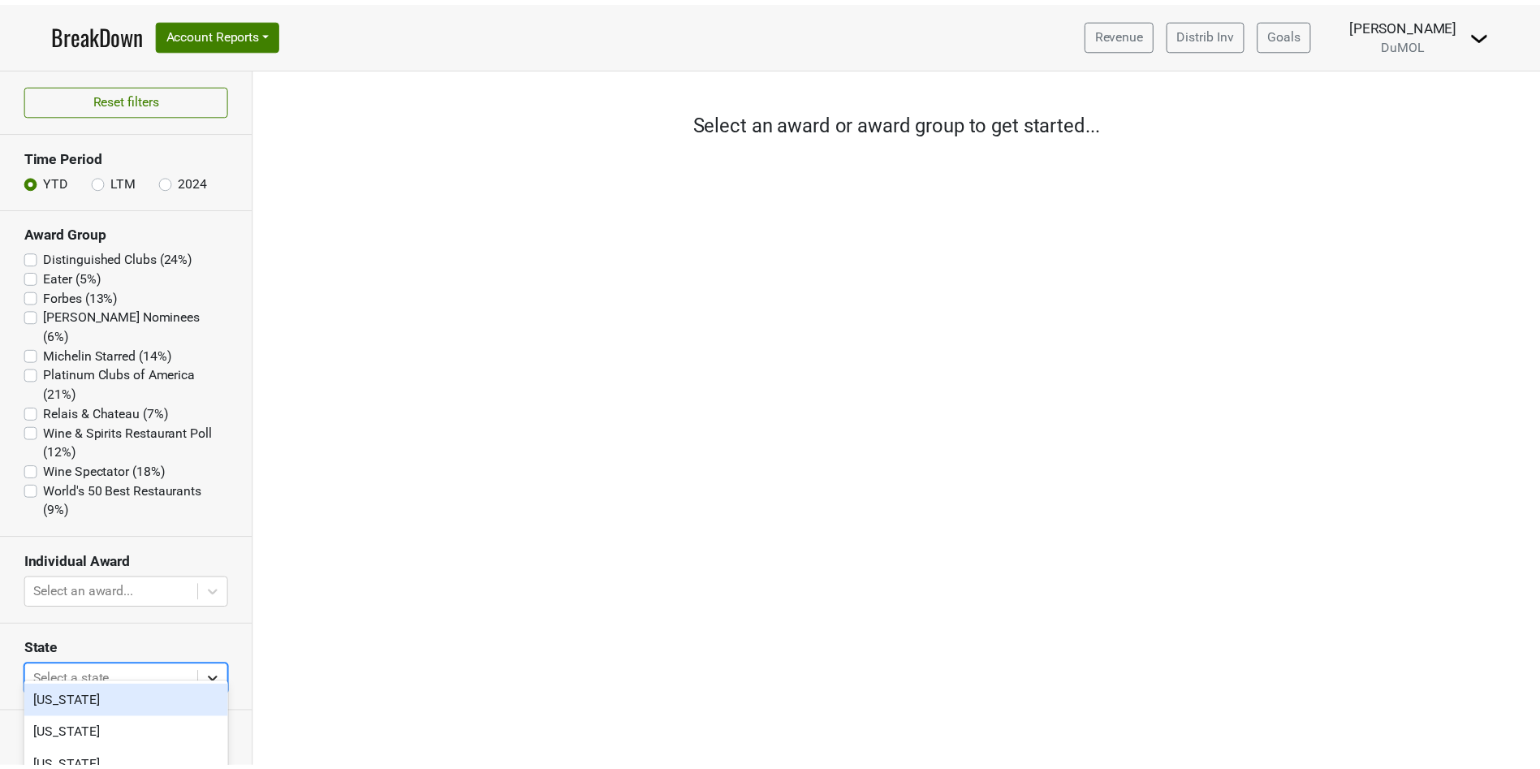
scroll to position [158, 0]
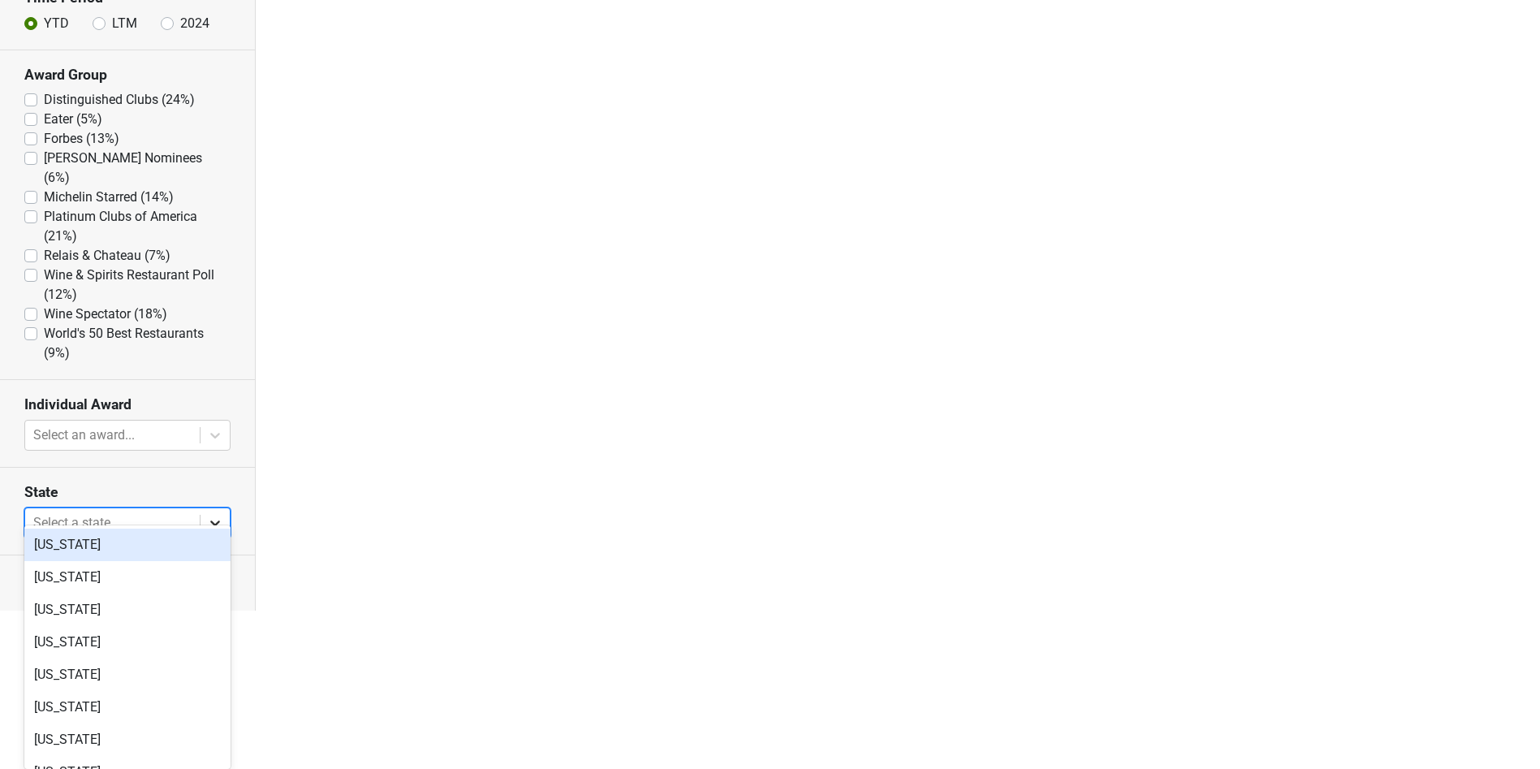
click at [218, 610] on body "BreakDown Account Reports SuperRanker Map Award Progress Chain Compliance CRM N…" at bounding box center [770, 226] width 1540 height 769
click at [495, 448] on div "Filters Select an award or award group to get started..." at bounding box center [898, 259] width 1284 height 701
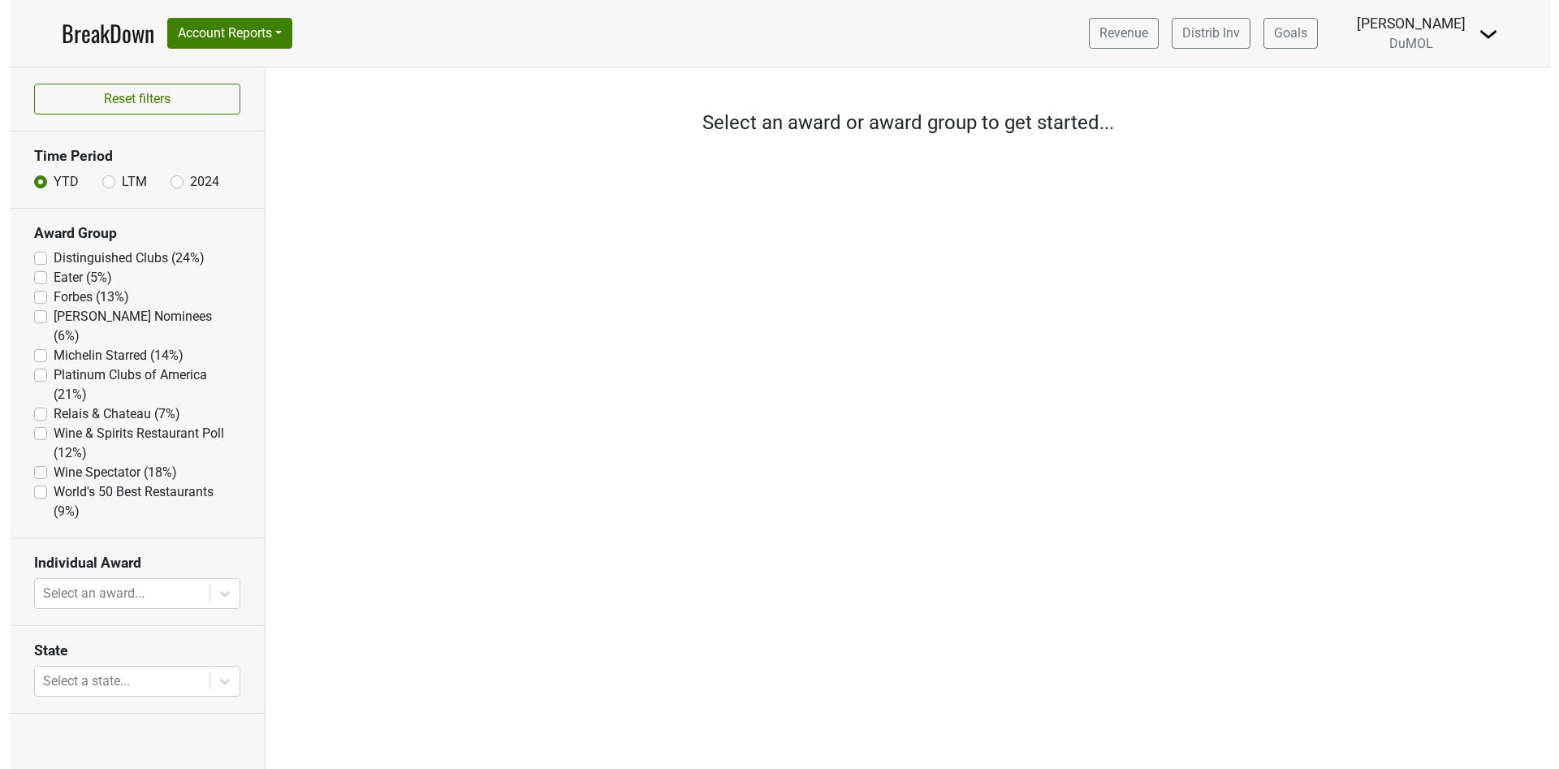
scroll to position [0, 0]
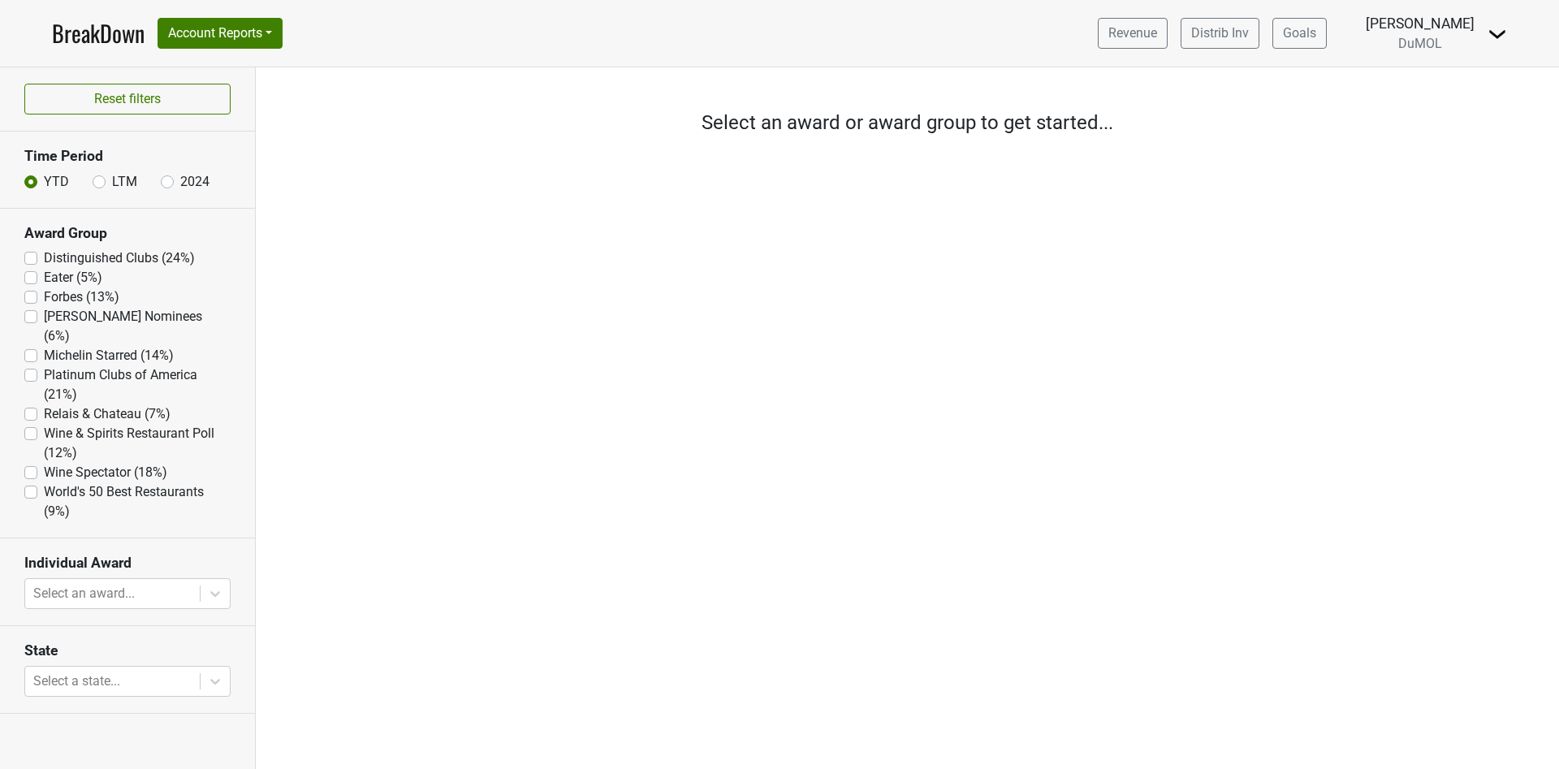
click at [44, 346] on label "Michelin Starred (14%)" at bounding box center [109, 355] width 130 height 19
click at [33, 346] on Starred "Michelin Starred (14%)" at bounding box center [30, 354] width 13 height 16
checkbox Starred "true"
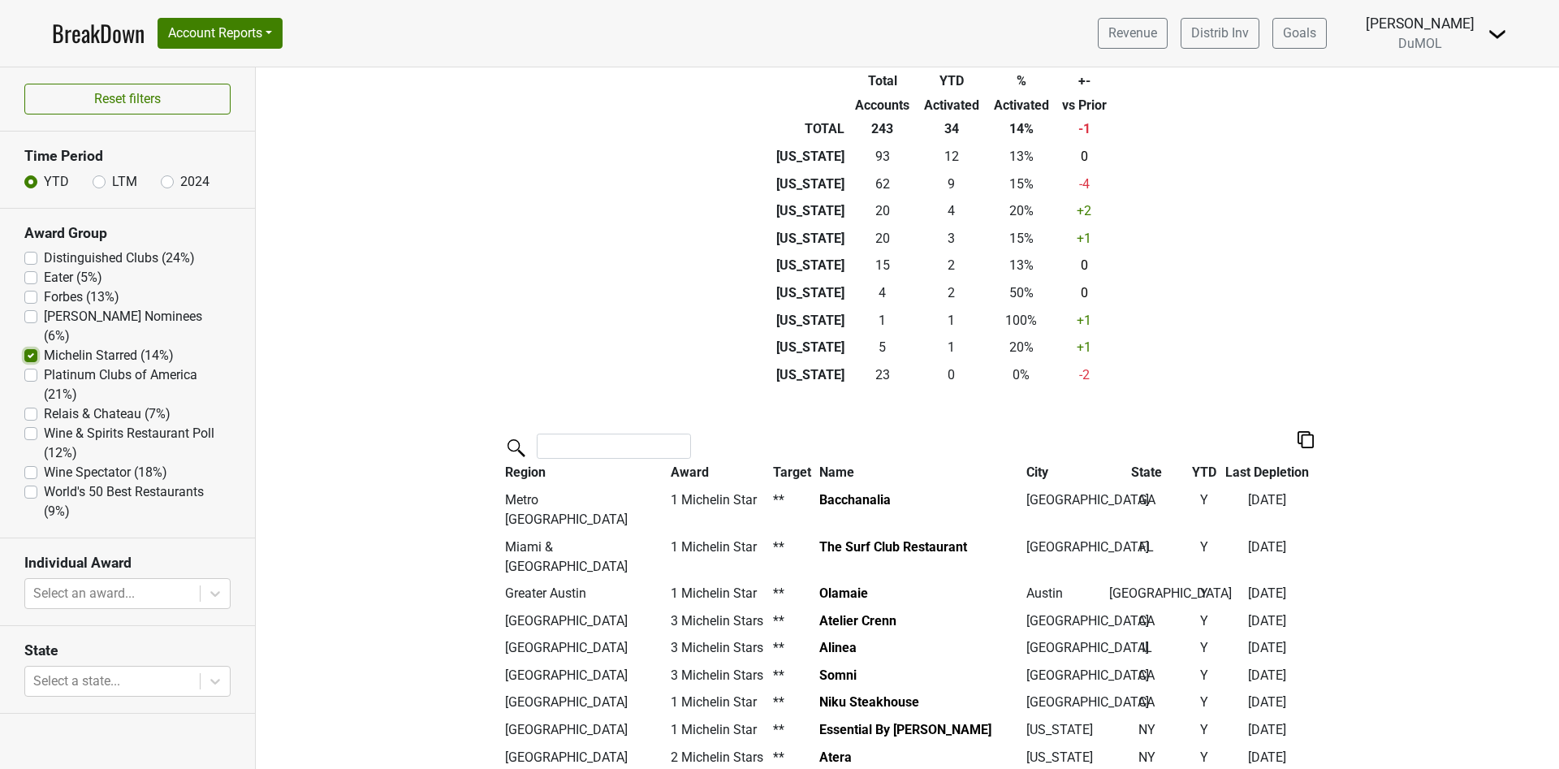
scroll to position [244, 0]
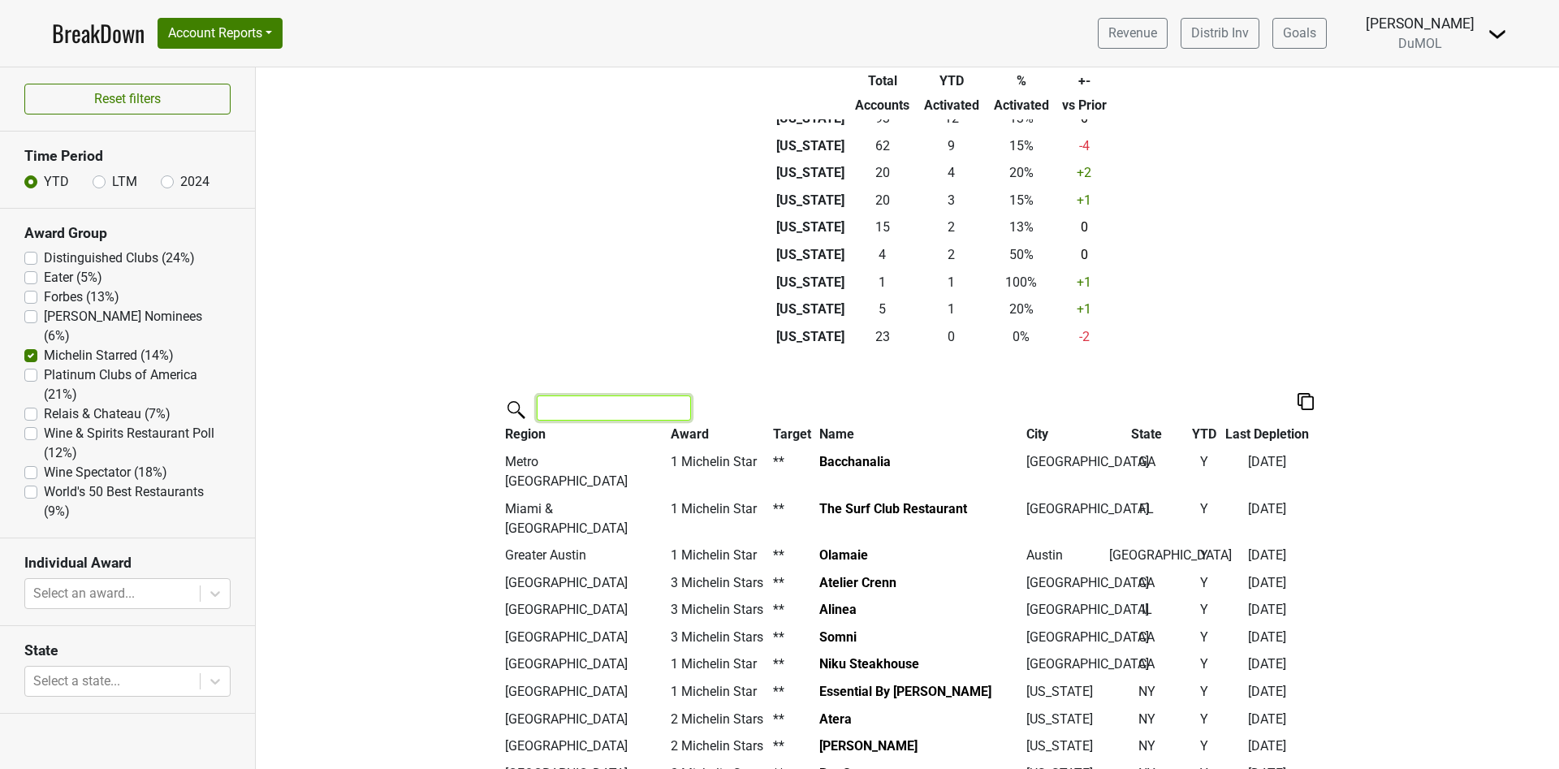
click at [572, 407] on input "search" at bounding box center [614, 407] width 154 height 25
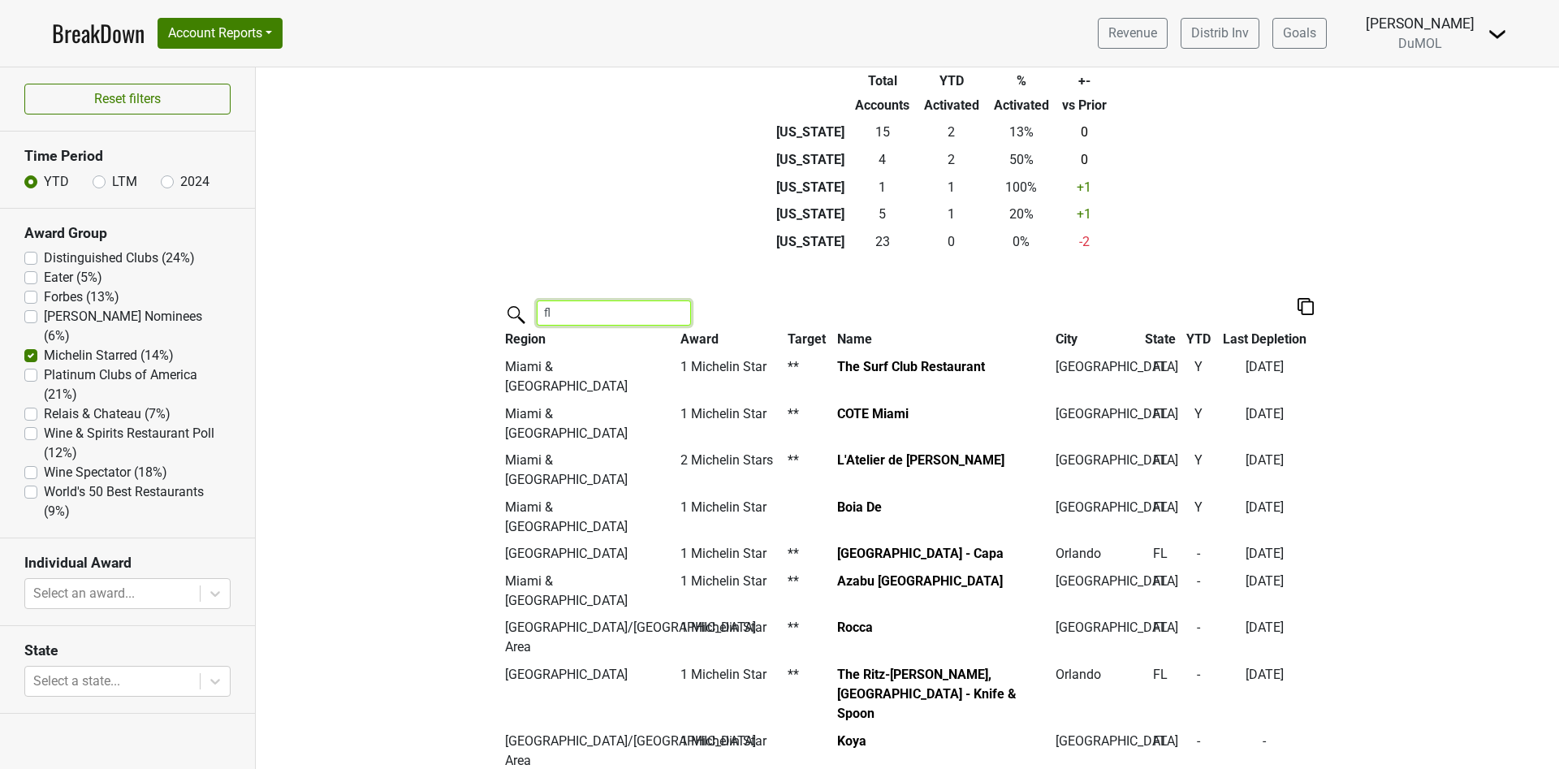
scroll to position [487, 0]
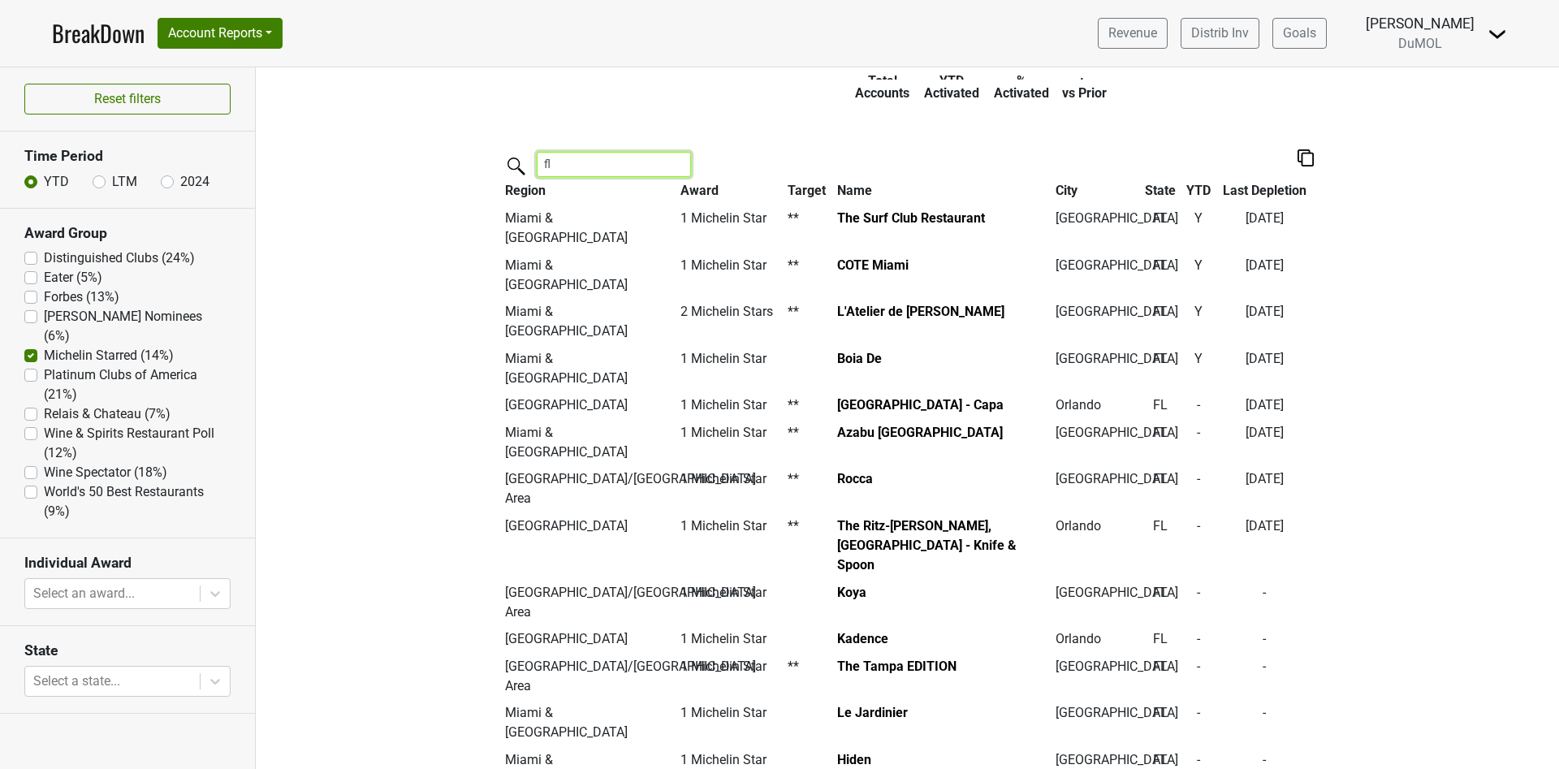
type input "f"
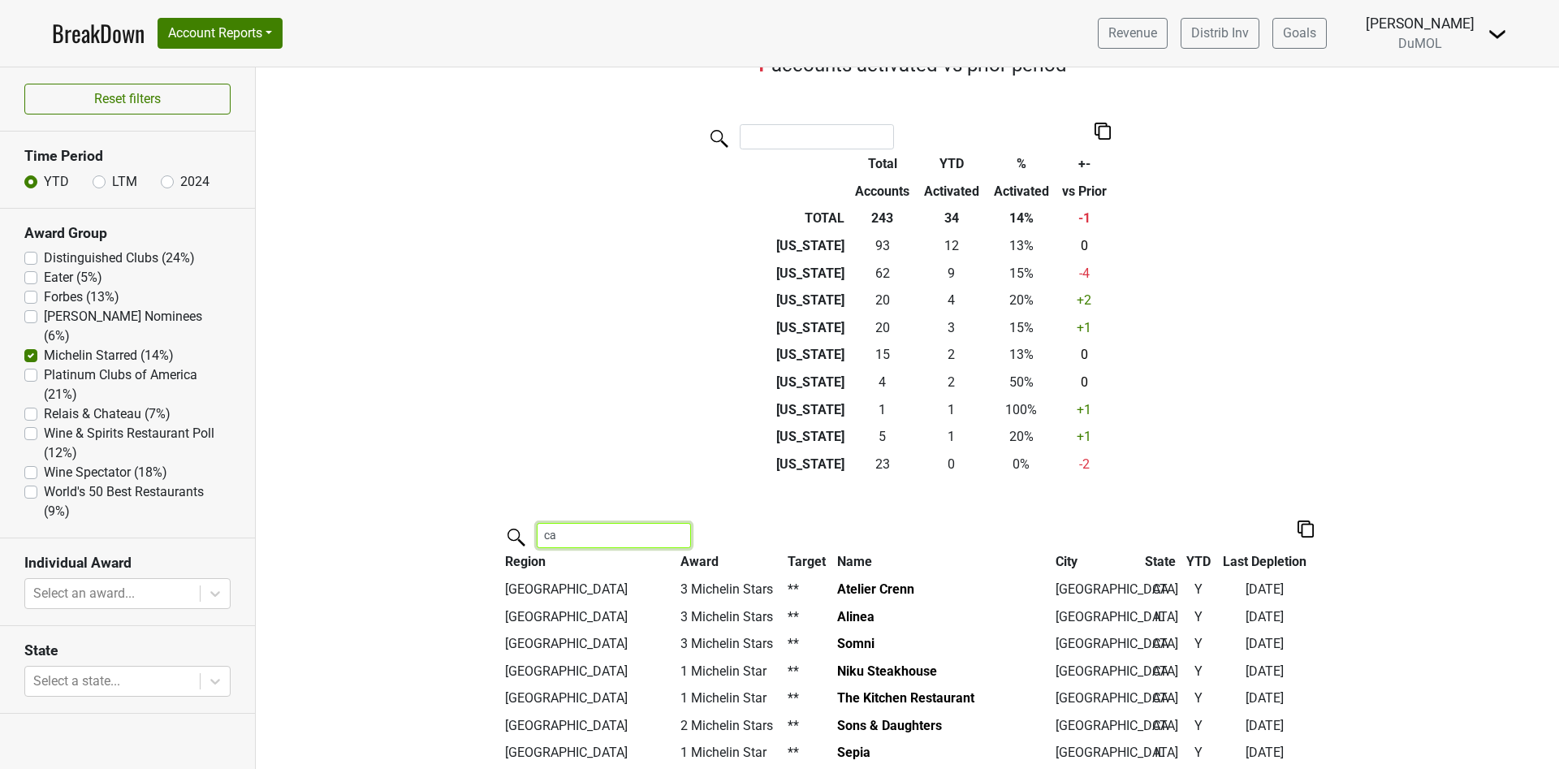
scroll to position [0, 0]
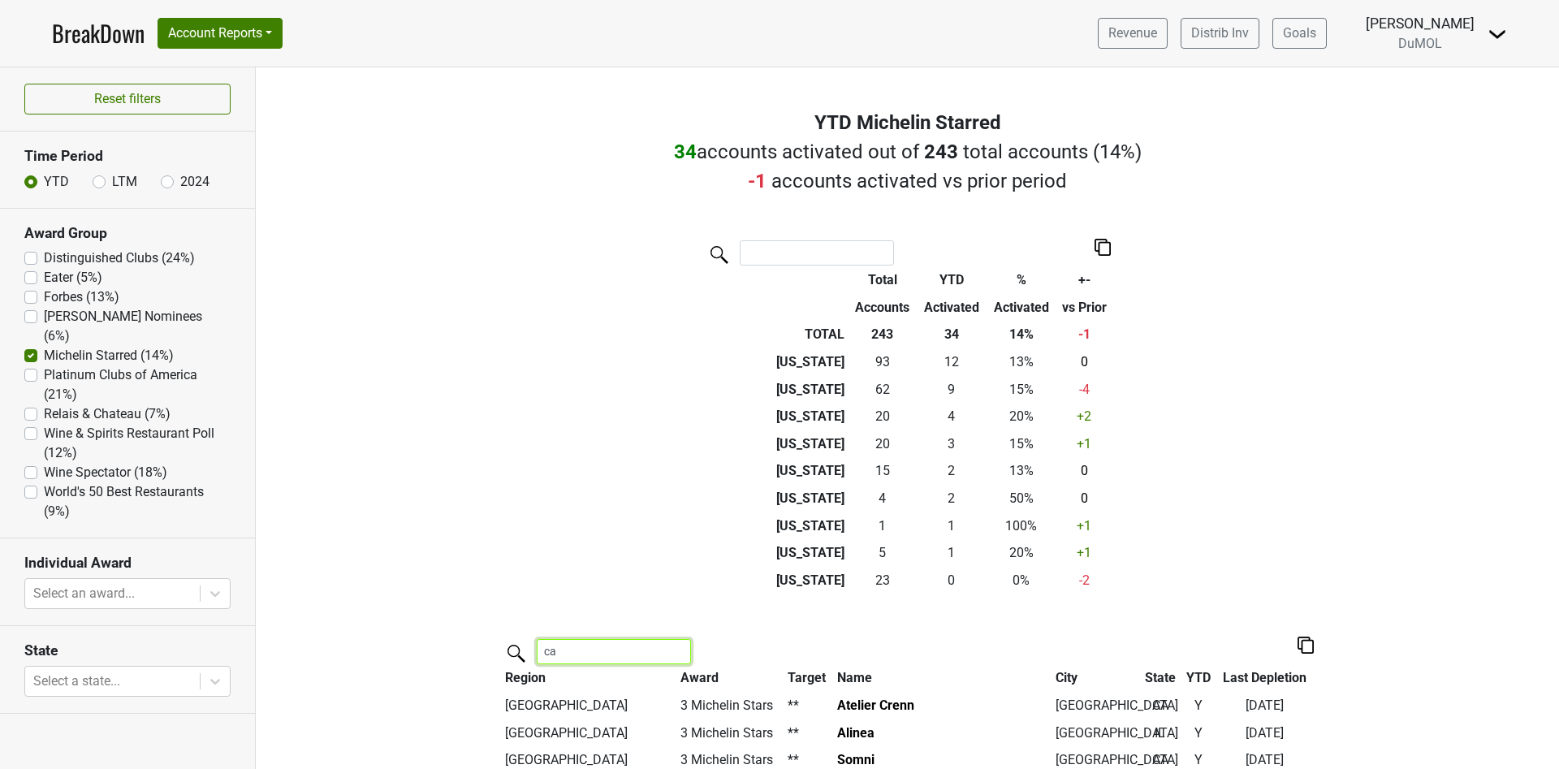
type input "ca"
click at [1094, 249] on img at bounding box center [1102, 247] width 16 height 17
click at [1100, 220] on div "Export to Excel" at bounding box center [1092, 217] width 81 height 24
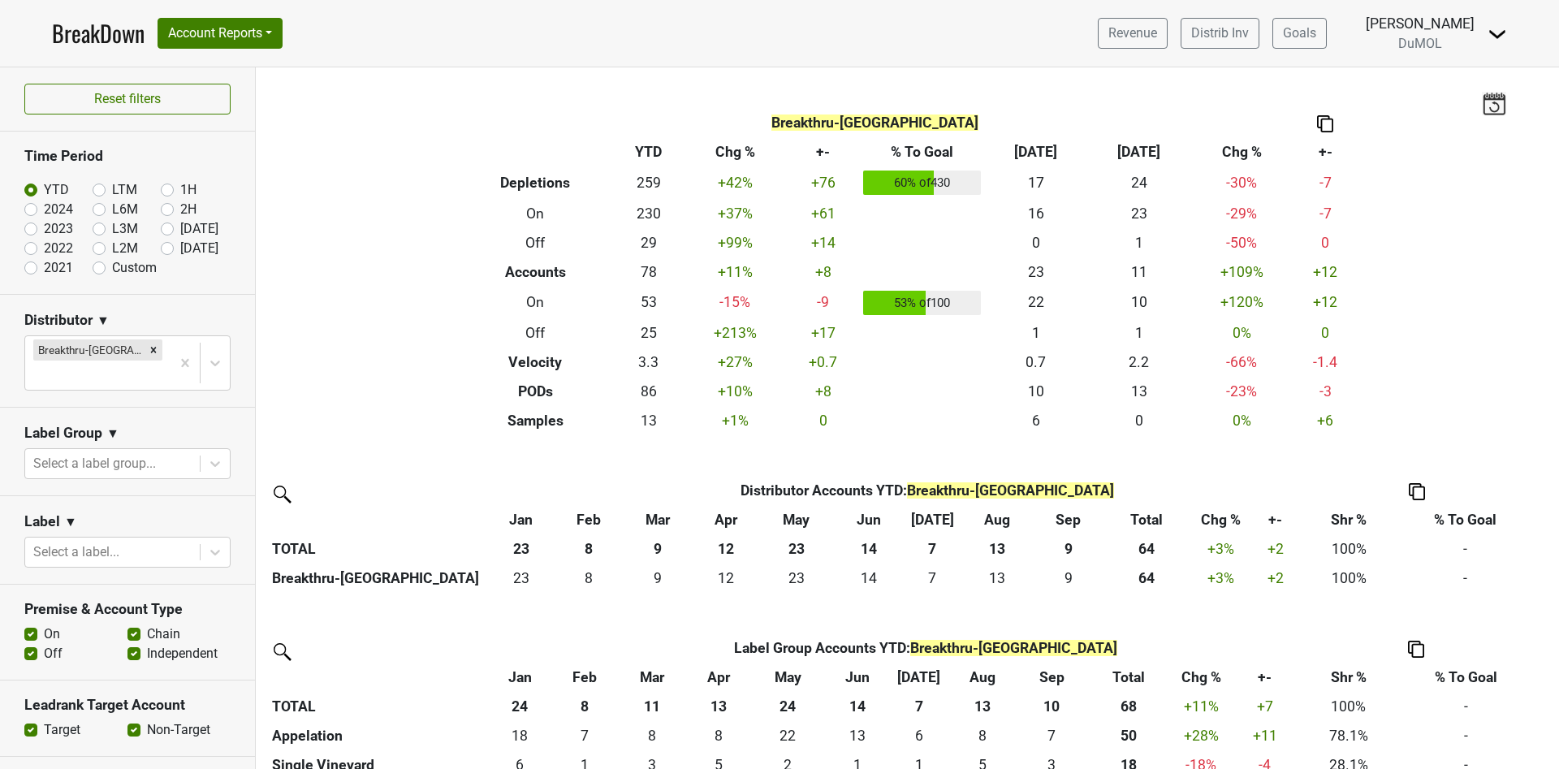
scroll to position [241, 0]
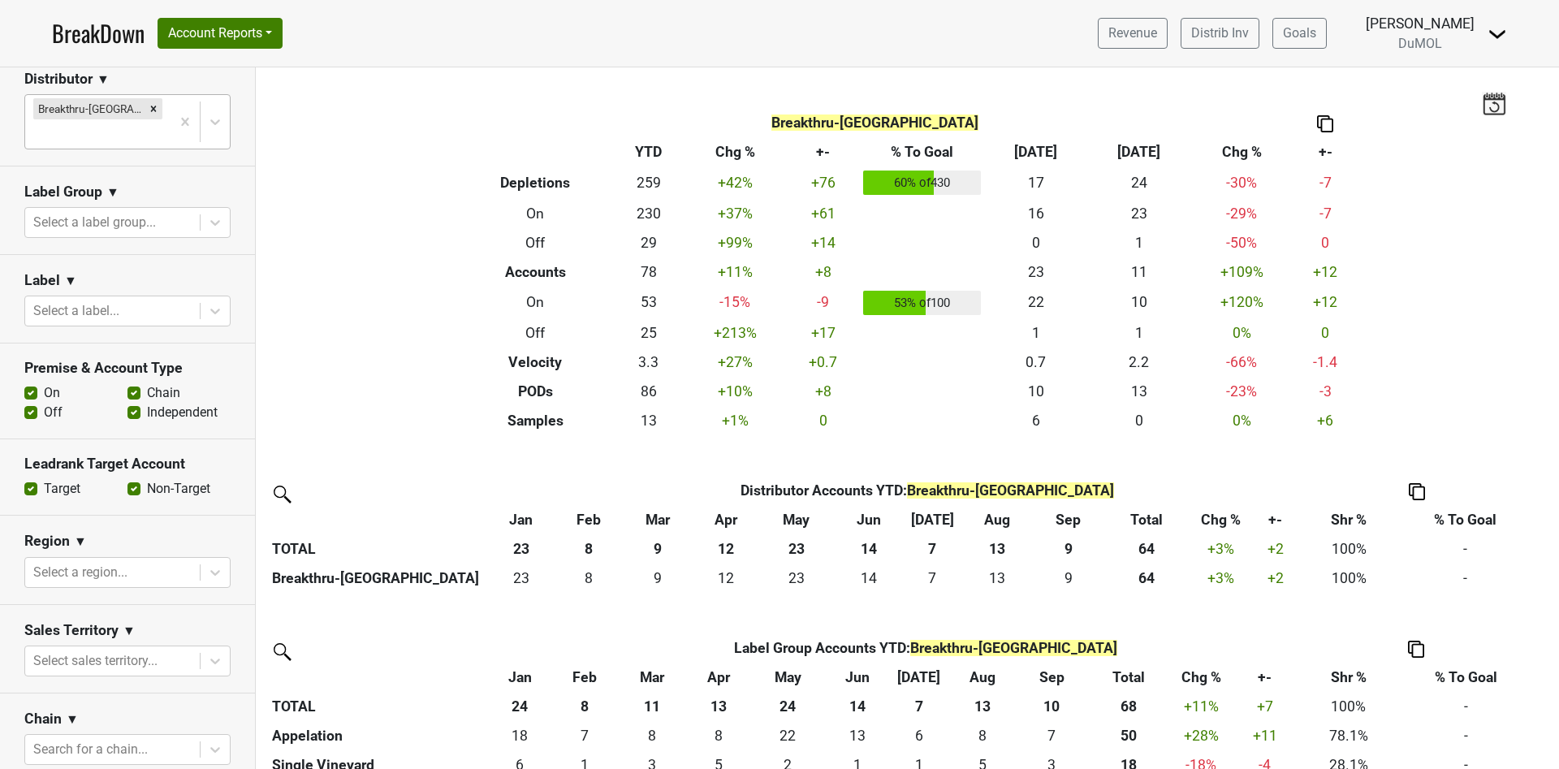
click at [37, 124] on input "text" at bounding box center [34, 133] width 3 height 19
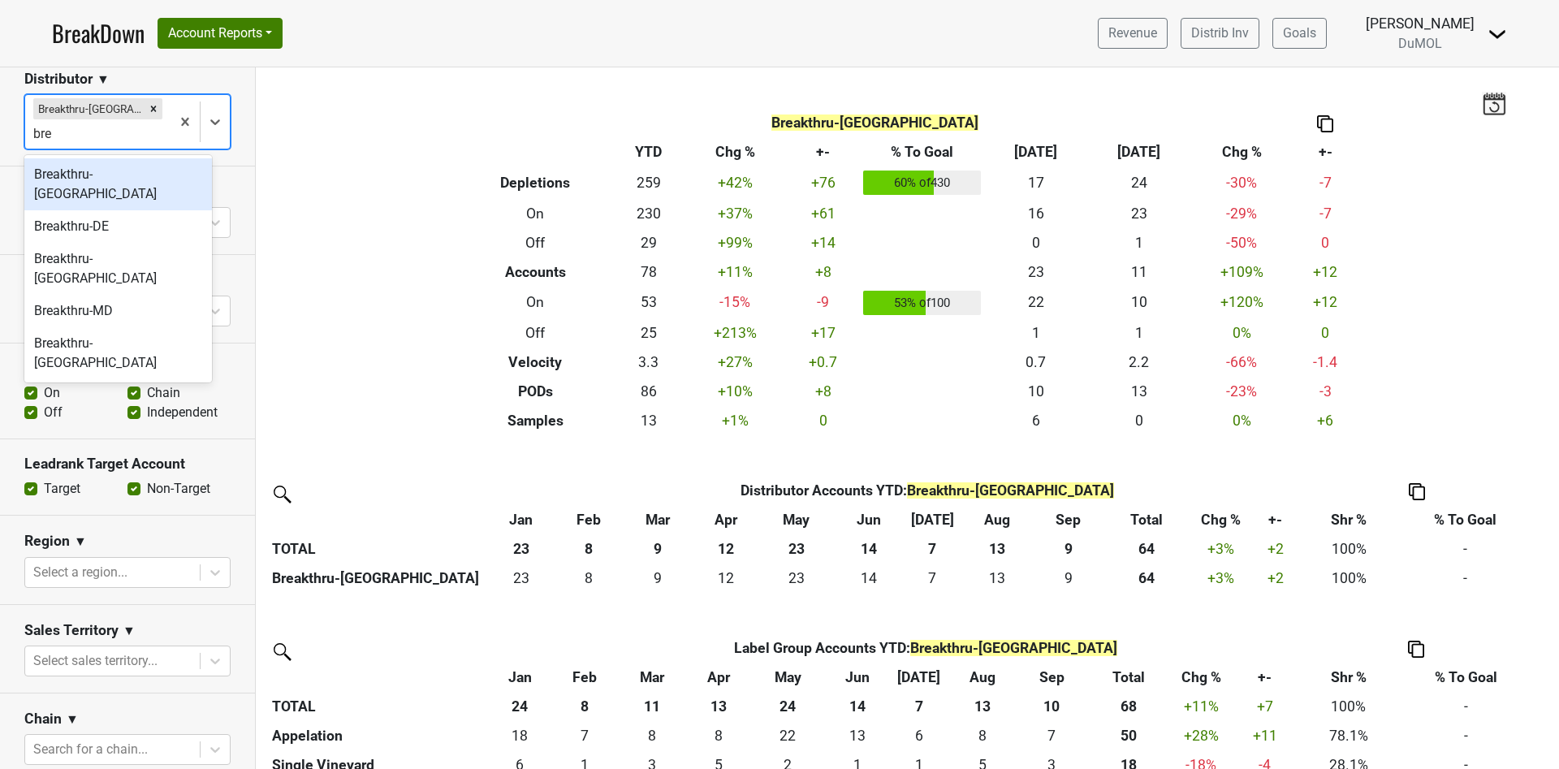
type input "brea"
click at [132, 173] on div "Breakthru-[GEOGRAPHIC_DATA]" at bounding box center [118, 184] width 188 height 52
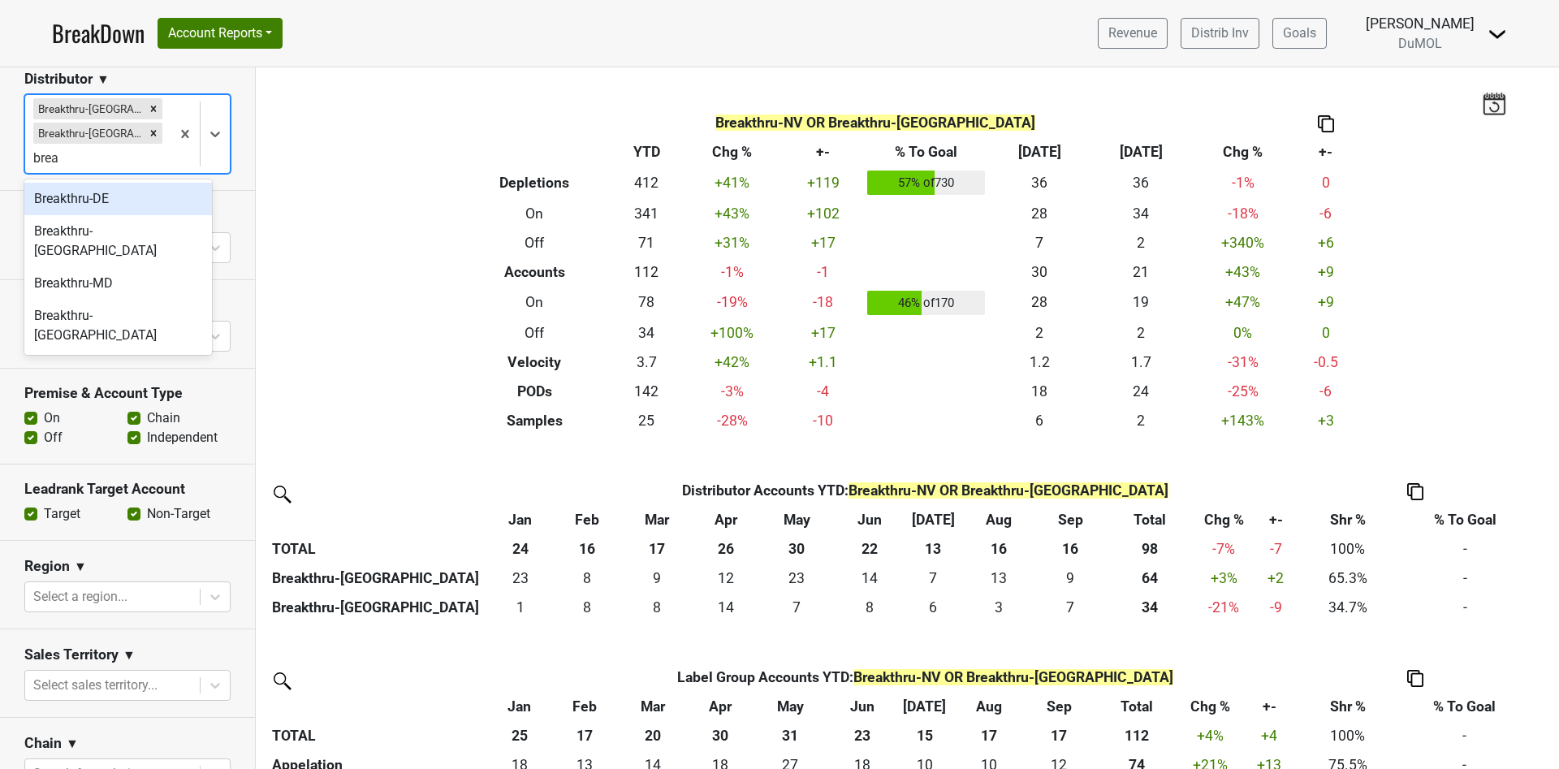
type input "break"
click at [125, 210] on div "Breakthru-DE" at bounding box center [118, 199] width 188 height 32
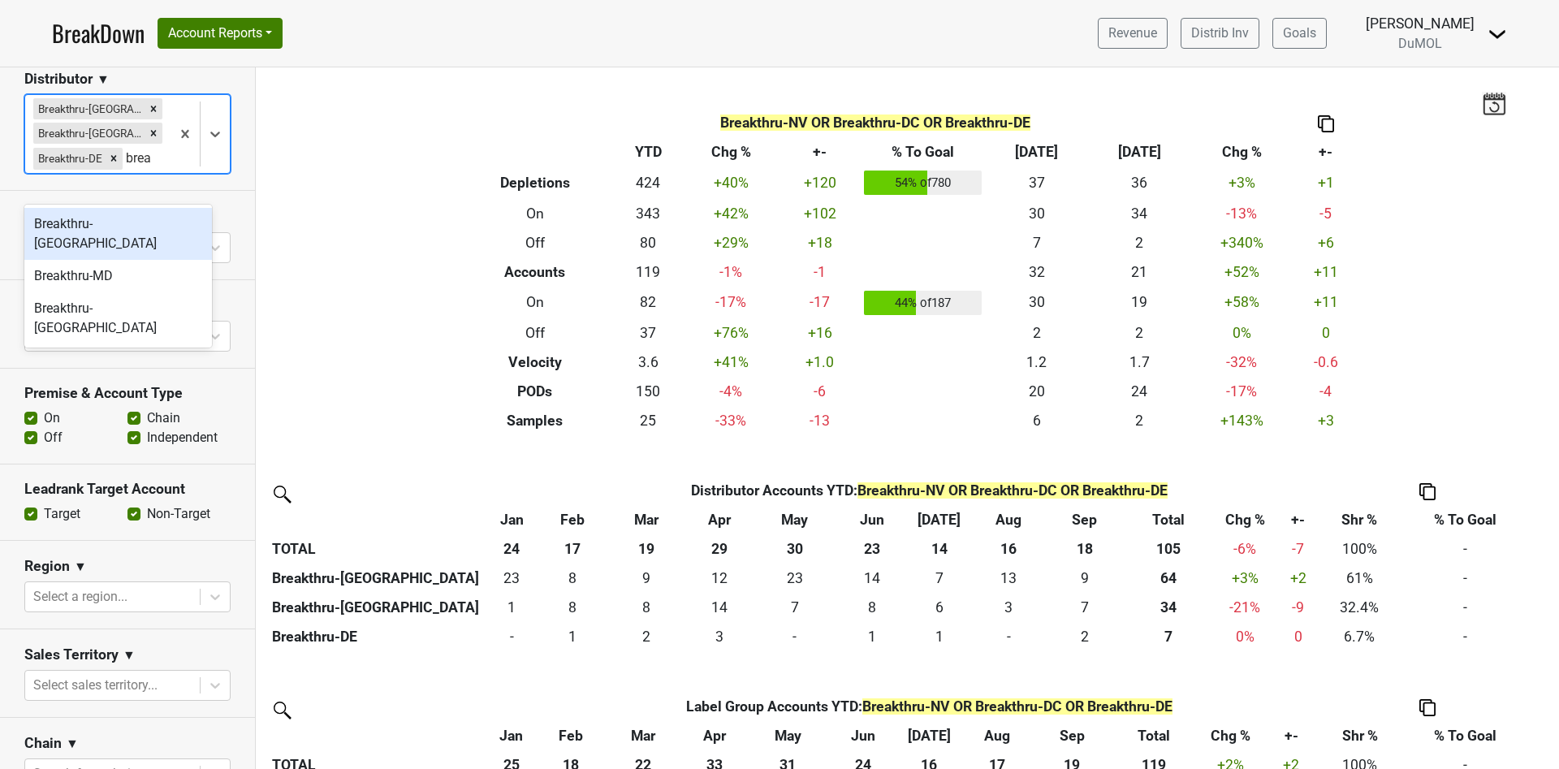
type input "break"
click at [113, 227] on div "Breakthru-[GEOGRAPHIC_DATA]" at bounding box center [118, 234] width 188 height 52
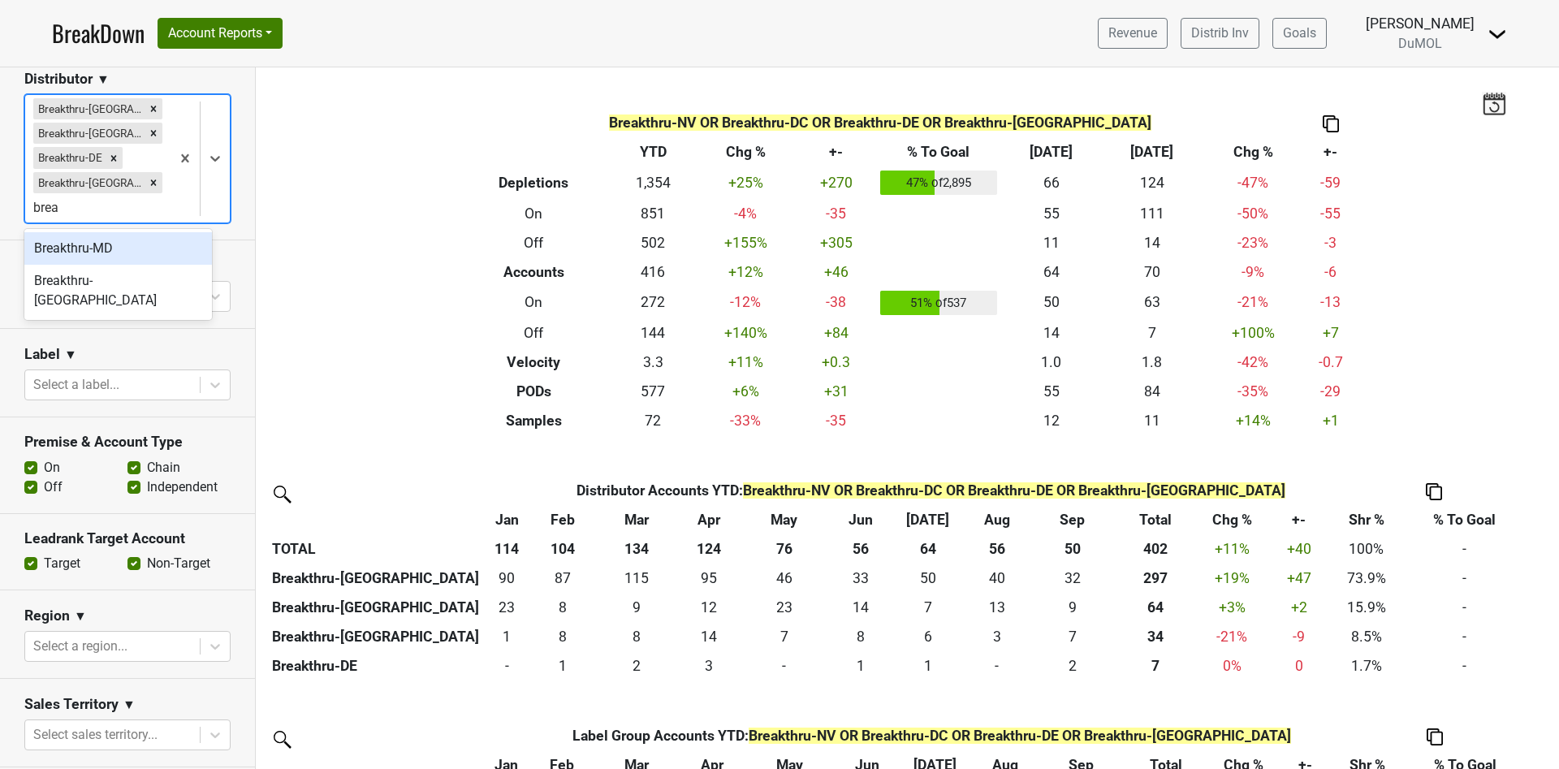
type input "break"
click at [117, 249] on div "Breakthru-MD" at bounding box center [118, 248] width 188 height 32
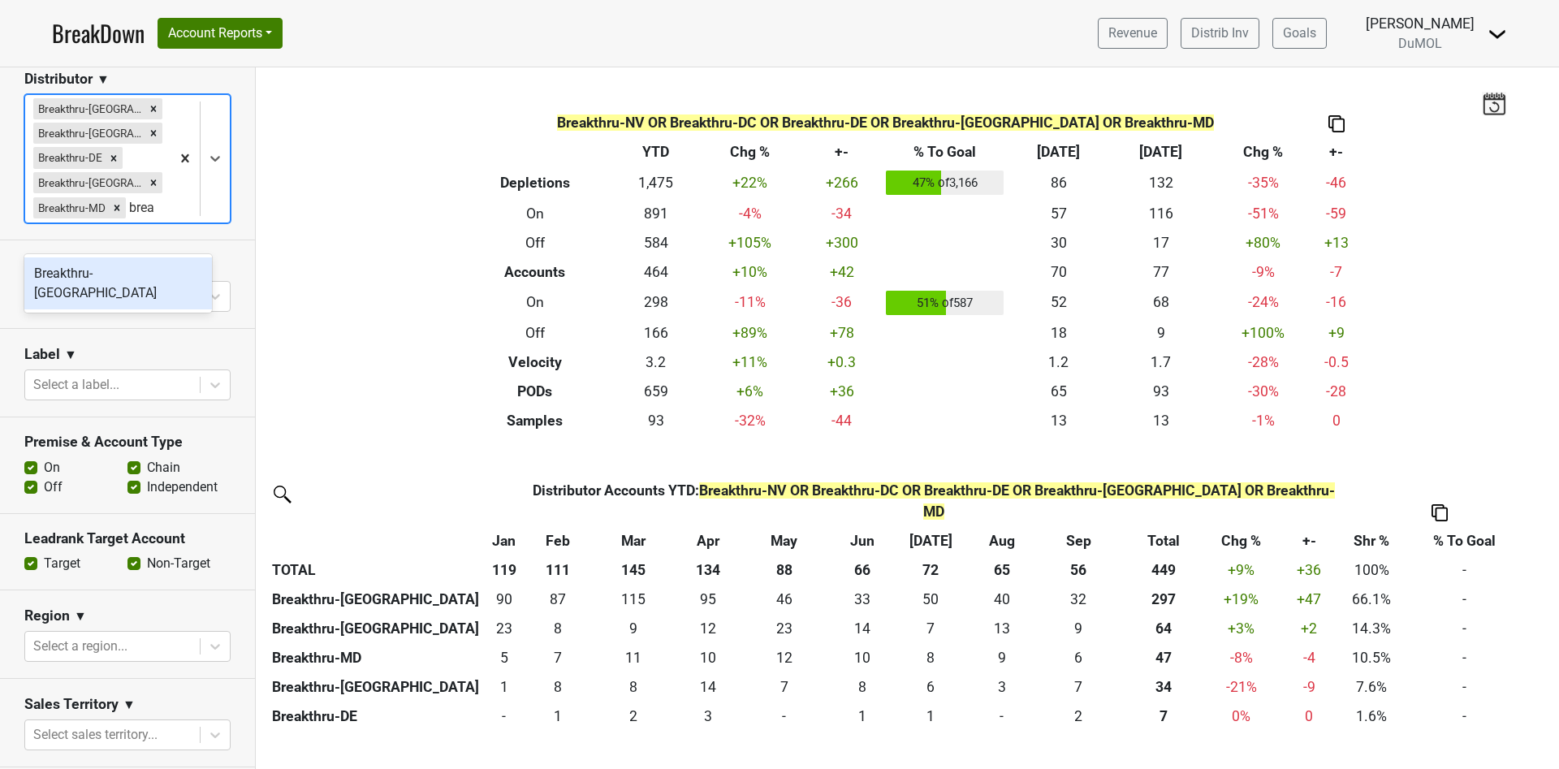
type input "break"
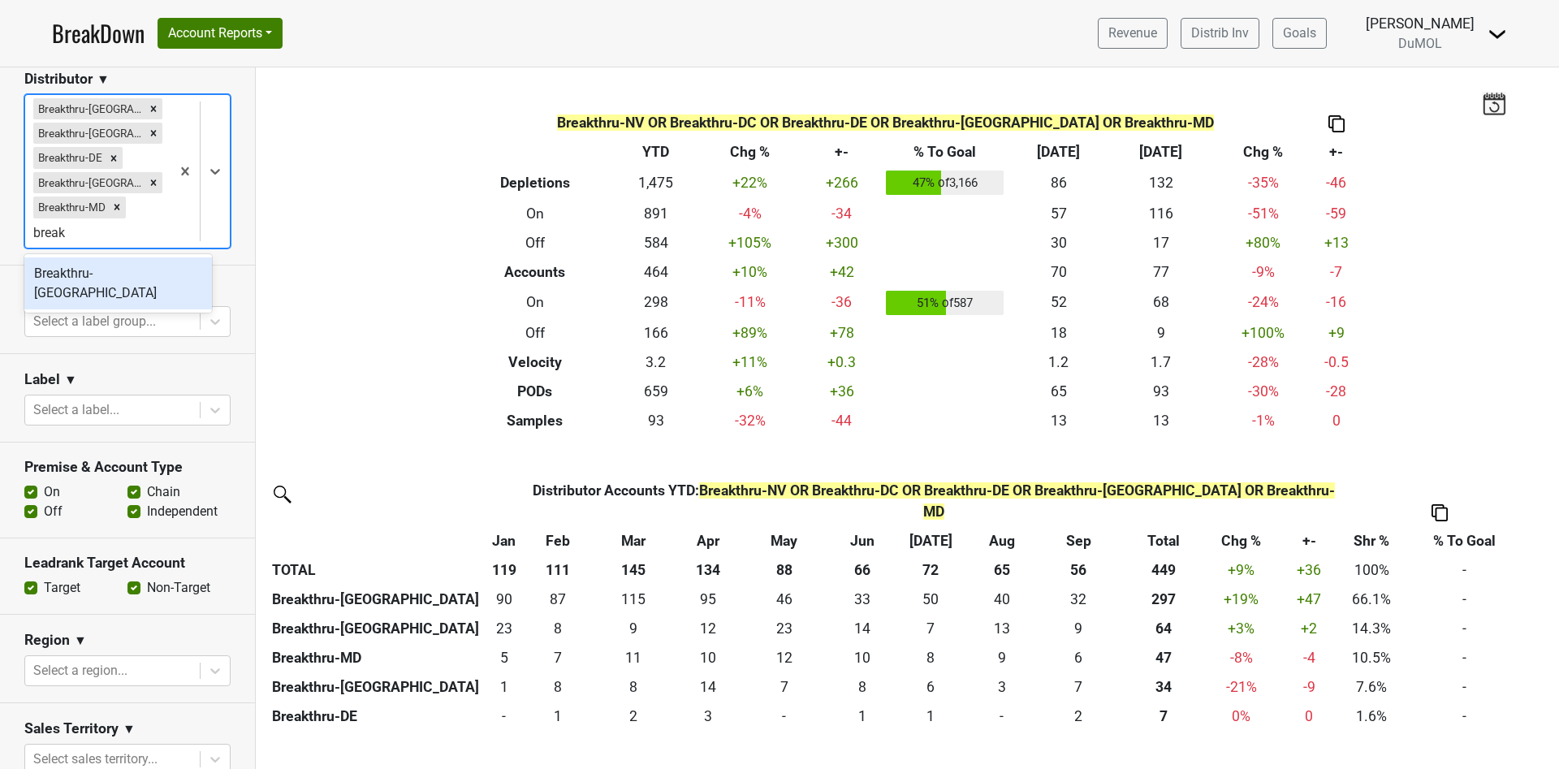
click at [119, 278] on div "Breakthru-[GEOGRAPHIC_DATA]" at bounding box center [118, 283] width 188 height 52
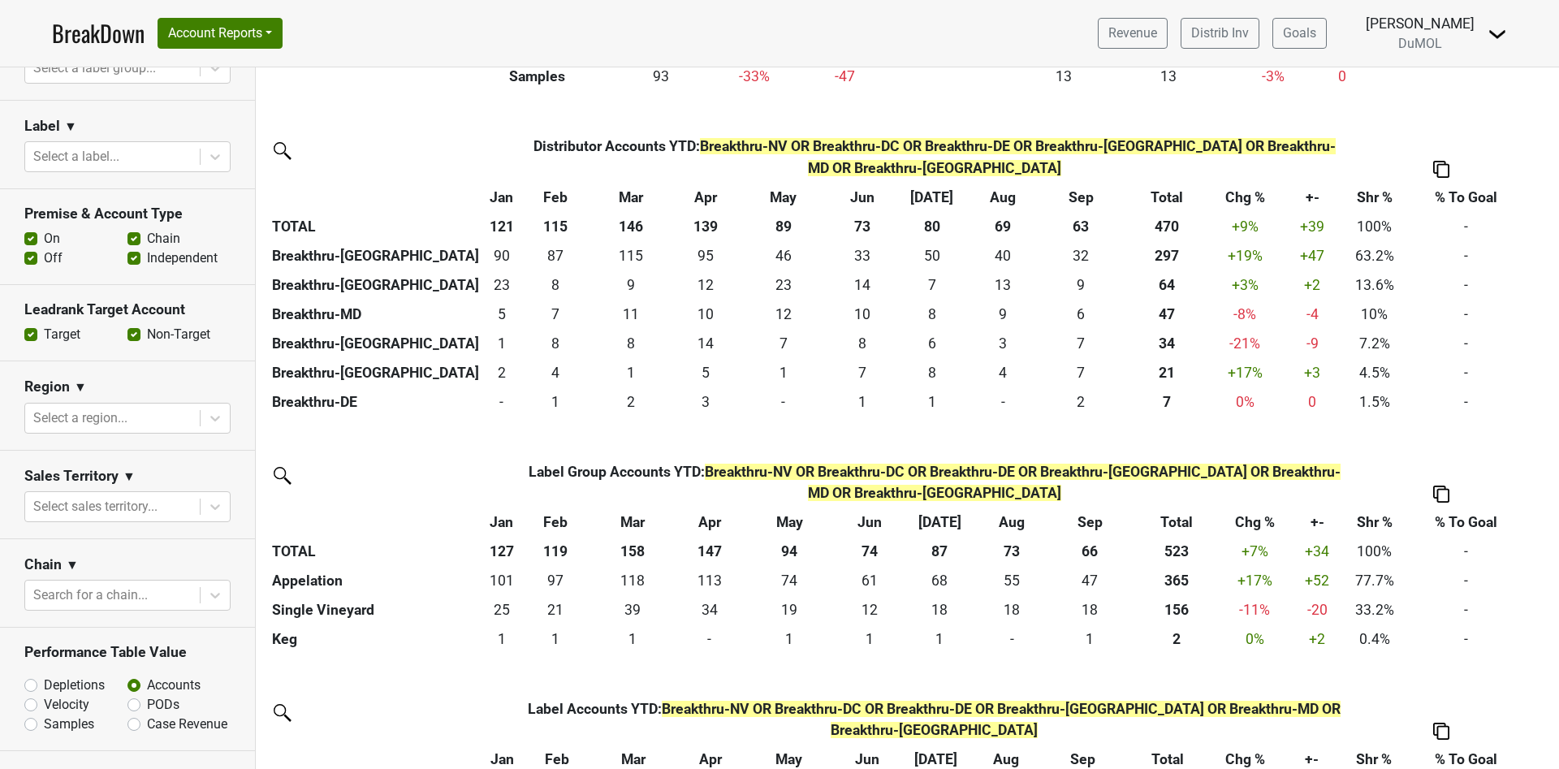
scroll to position [742, 0]
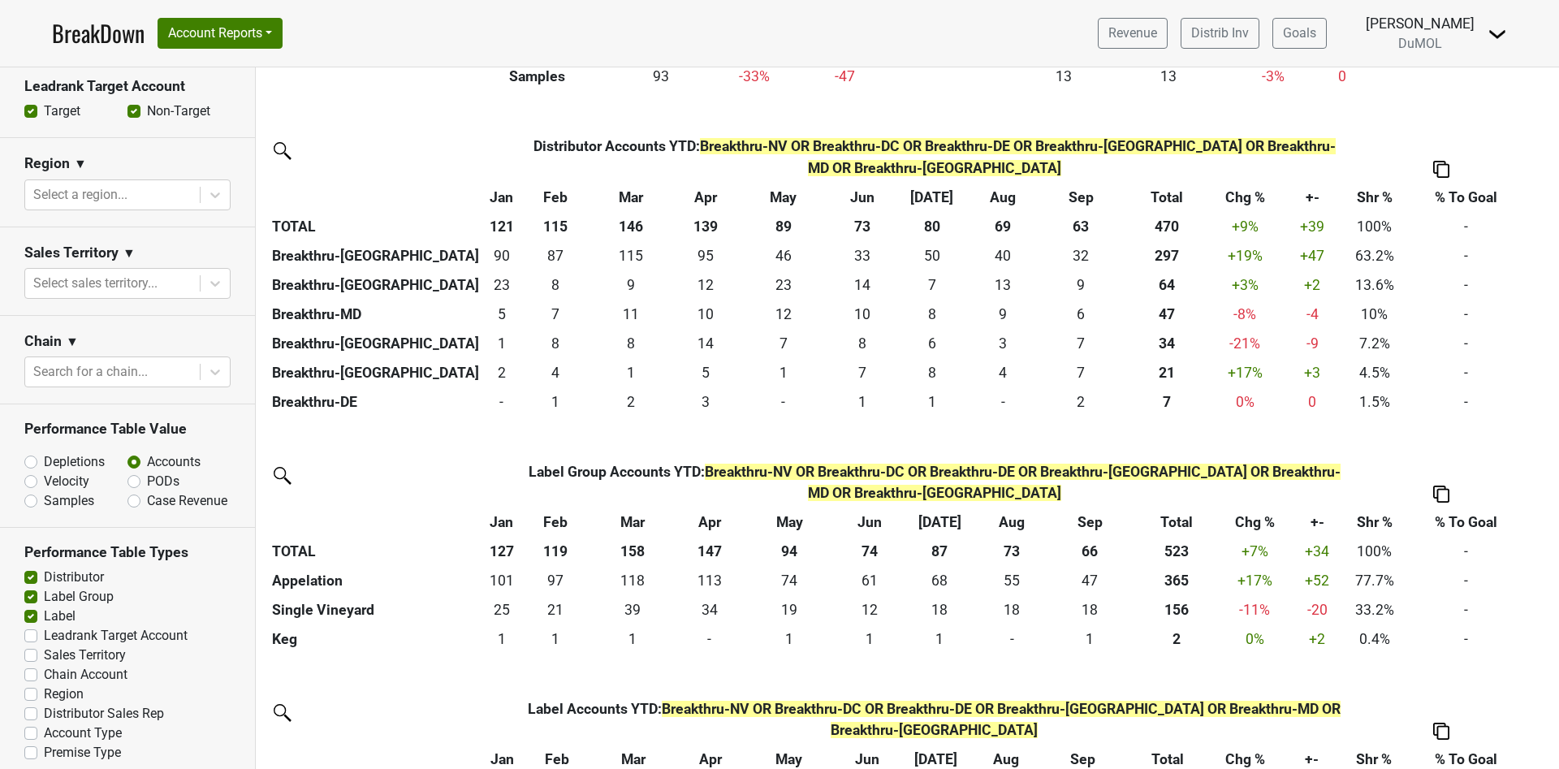
click at [44, 627] on label "Leadrank Target Account" at bounding box center [116, 635] width 144 height 19
click at [24, 627] on input "Leadrank Target Account" at bounding box center [30, 634] width 13 height 16
checkbox input "true"
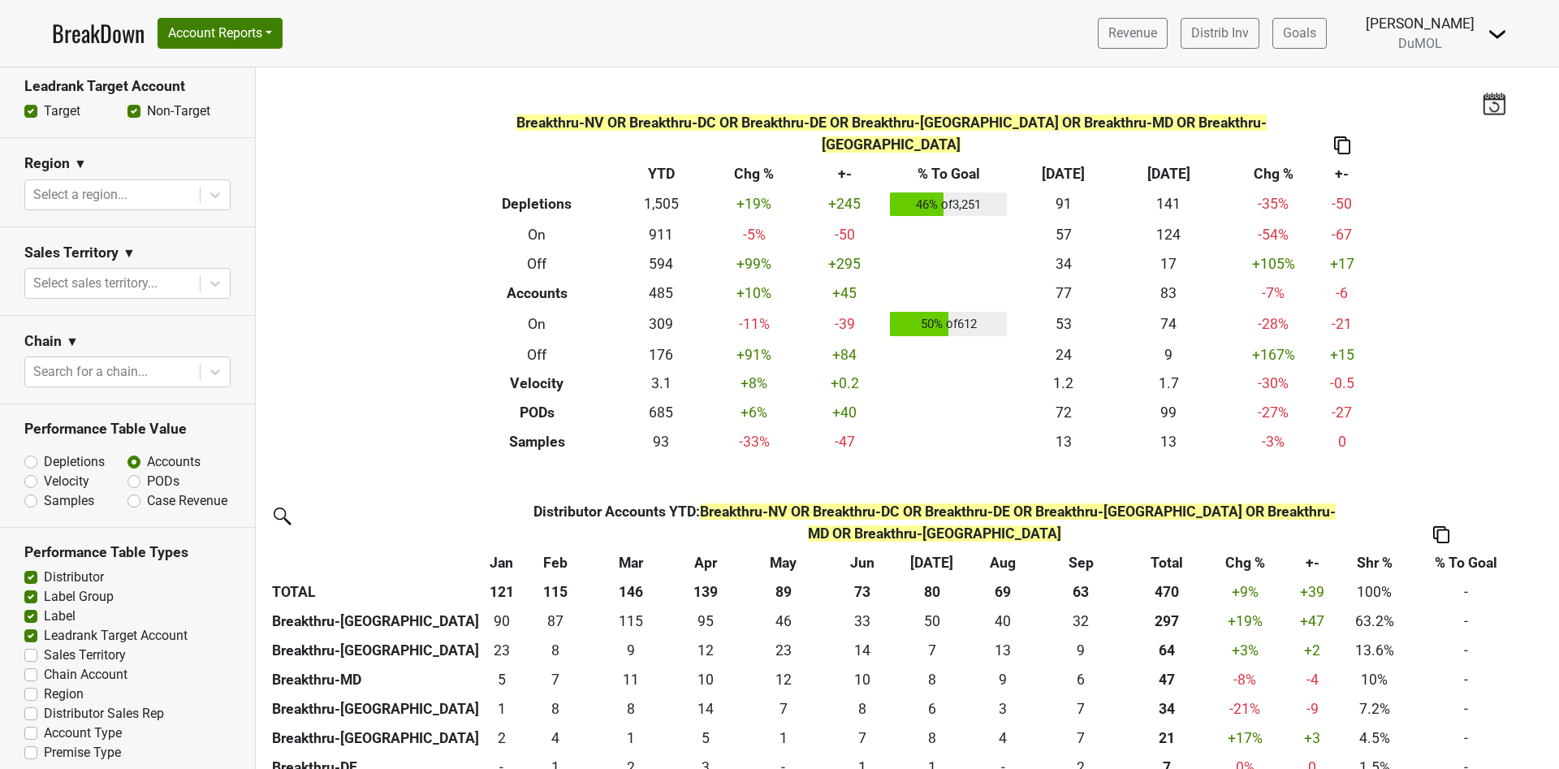
click at [32, 642] on div "Reset filters Time Period YTD LTM 1H 2024 L6M 2H 2023 L3M Sep '25 2022 L2M Oct …" at bounding box center [128, 417] width 256 height 701
click at [44, 645] on label "Sales Territory" at bounding box center [85, 654] width 82 height 19
click at [34, 645] on input "Sales Territory" at bounding box center [30, 653] width 13 height 16
checkbox input "true"
click at [44, 665] on label "Chain Account" at bounding box center [86, 674] width 84 height 19
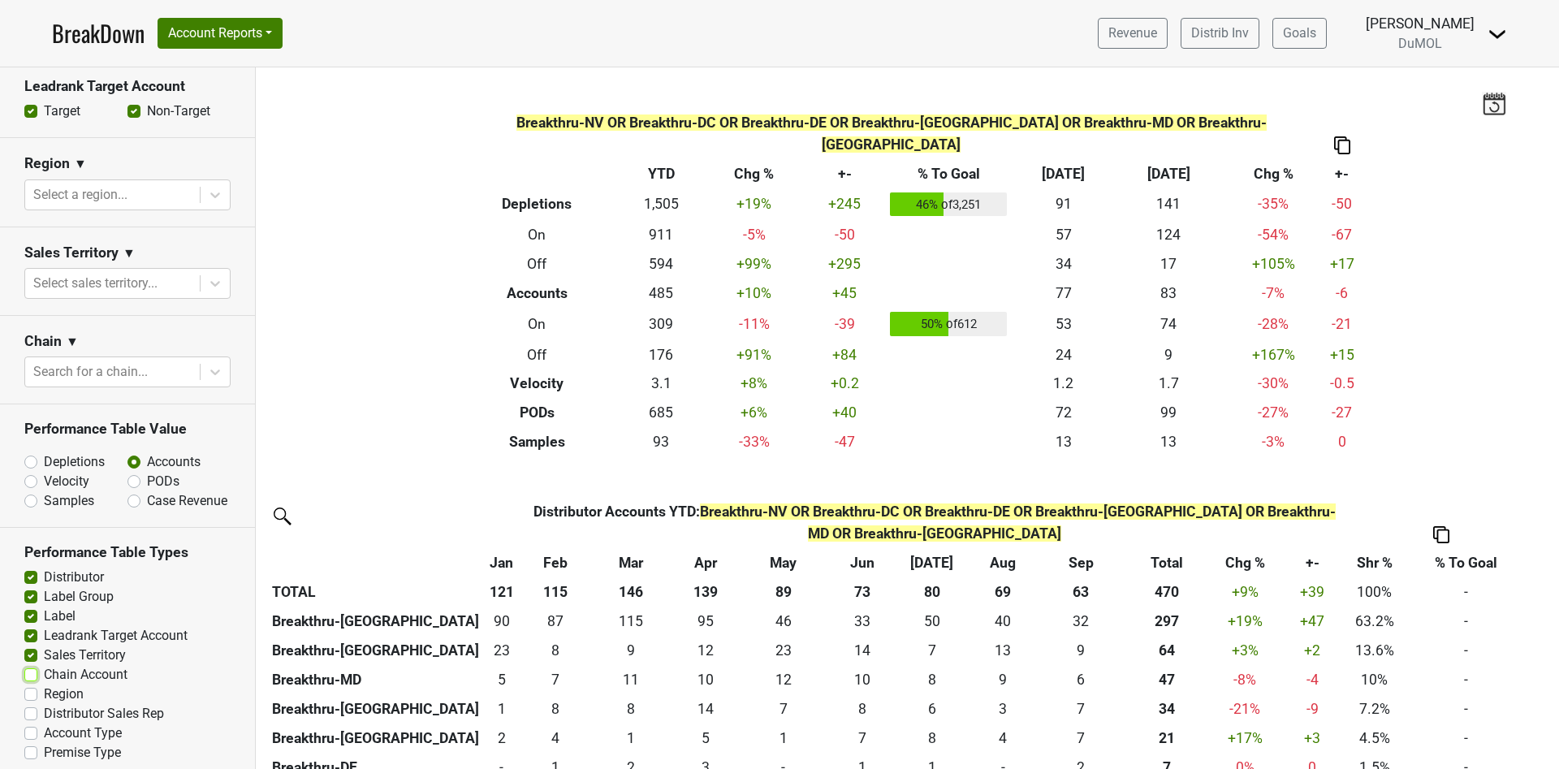
click at [32, 665] on input "Chain Account" at bounding box center [30, 673] width 13 height 16
checkbox input "true"
click at [44, 685] on label "Region" at bounding box center [64, 693] width 40 height 19
click at [30, 685] on input "Region" at bounding box center [30, 692] width 13 height 16
checkbox input "true"
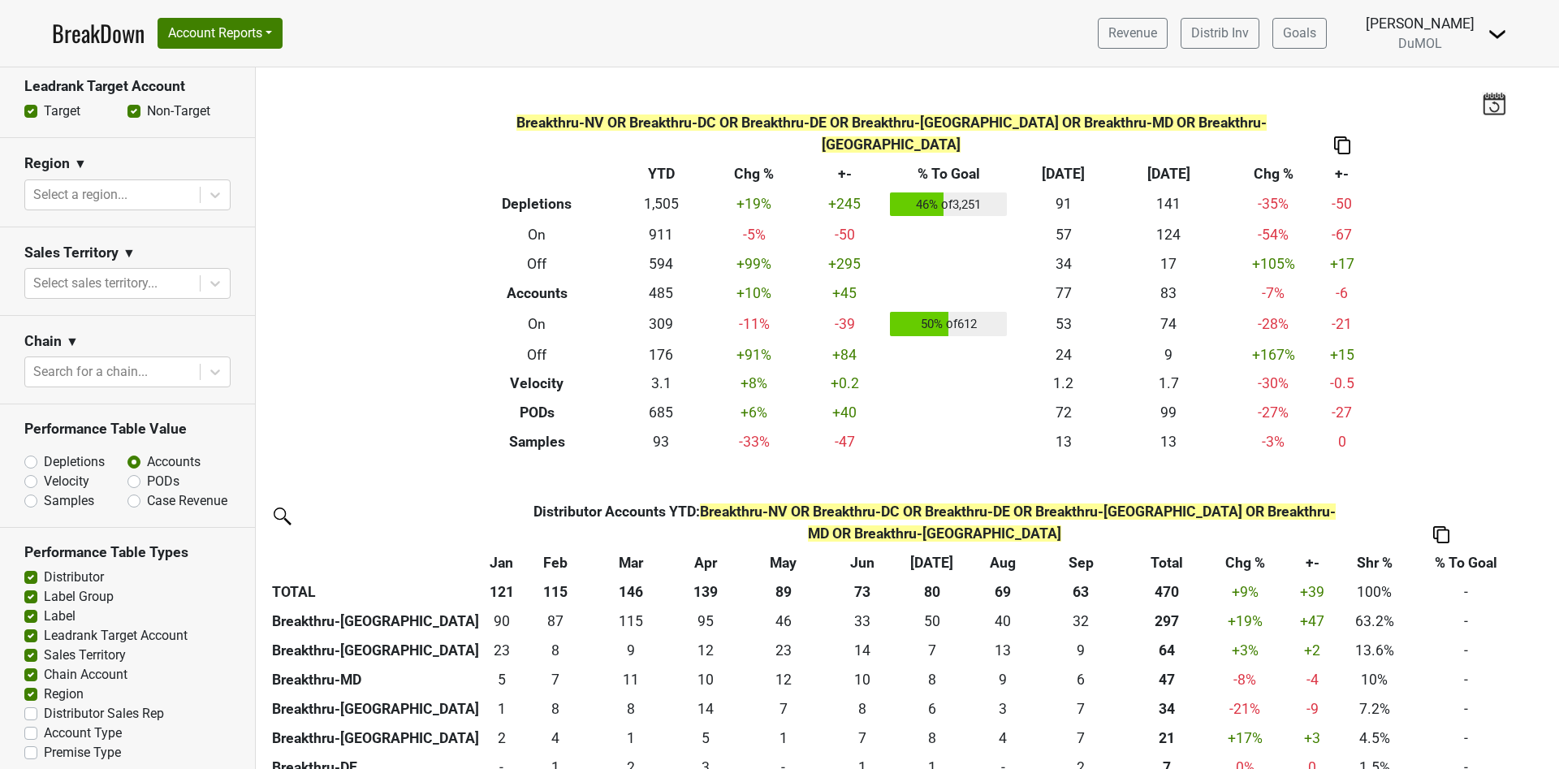
click at [44, 704] on label "Distributor Sales Rep" at bounding box center [104, 713] width 120 height 19
click at [34, 704] on input "Distributor Sales Rep" at bounding box center [30, 712] width 13 height 16
checkbox input "true"
click at [44, 723] on label "Account Type" at bounding box center [83, 732] width 78 height 19
click at [29, 723] on input "Account Type" at bounding box center [30, 731] width 13 height 16
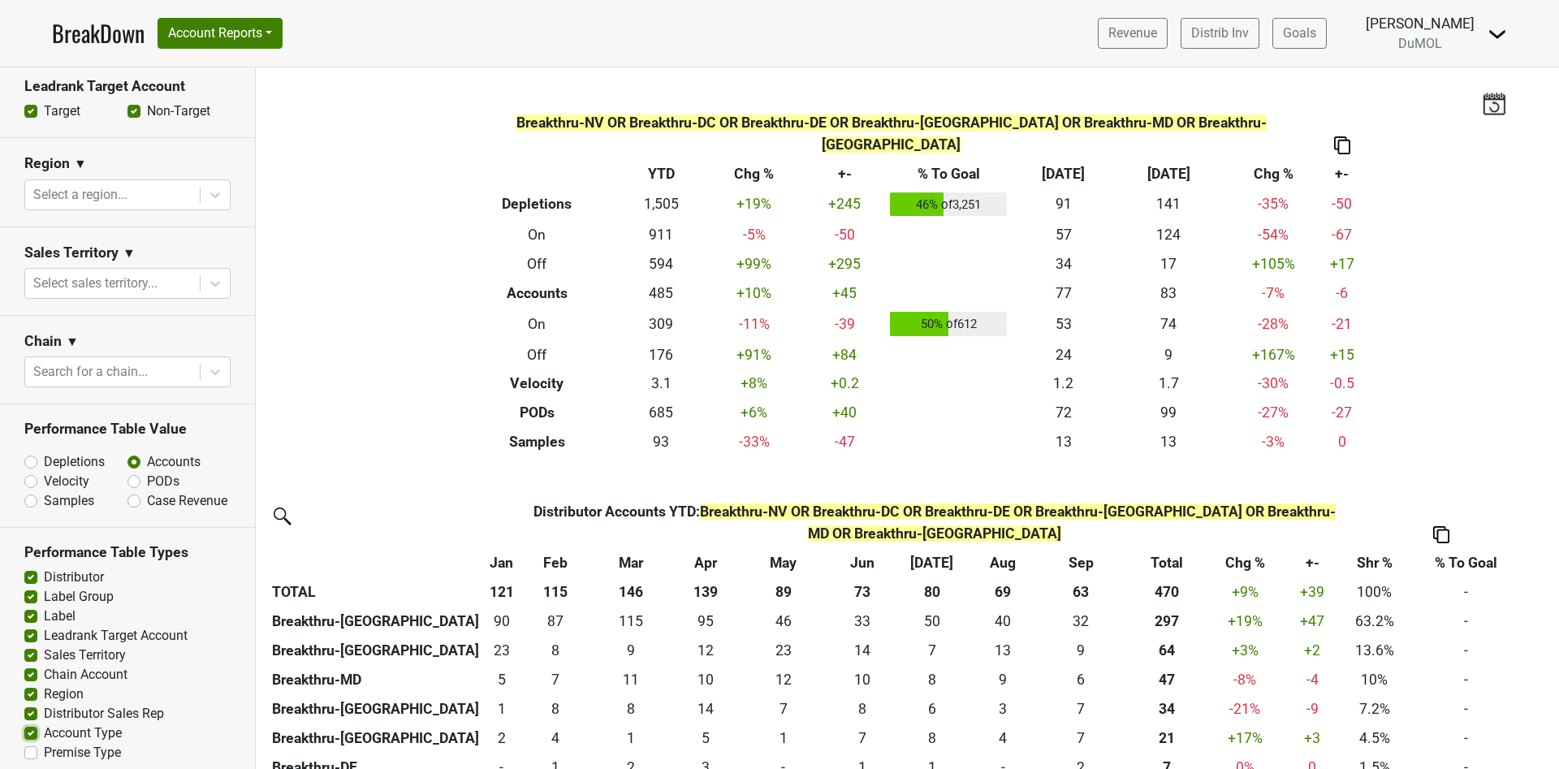
checkbox input "true"
click at [44, 743] on label "Premise Type" at bounding box center [82, 752] width 77 height 19
click at [26, 743] on input "Premise Type" at bounding box center [30, 751] width 13 height 16
checkbox input "true"
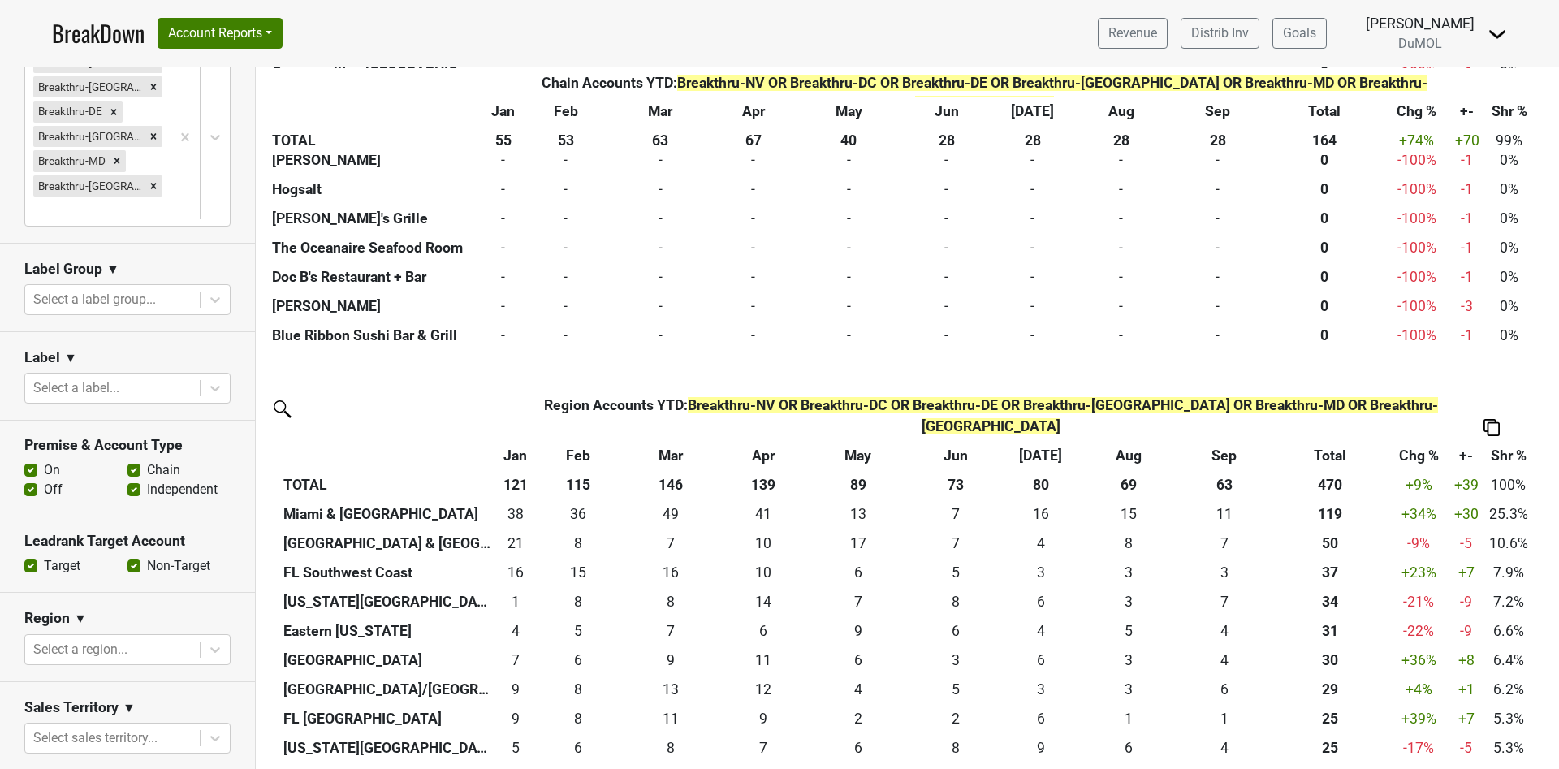
scroll to position [289, 0]
click at [147, 459] on label "Chain" at bounding box center [163, 468] width 33 height 19
click at [128, 459] on input "Chain" at bounding box center [133, 467] width 13 height 16
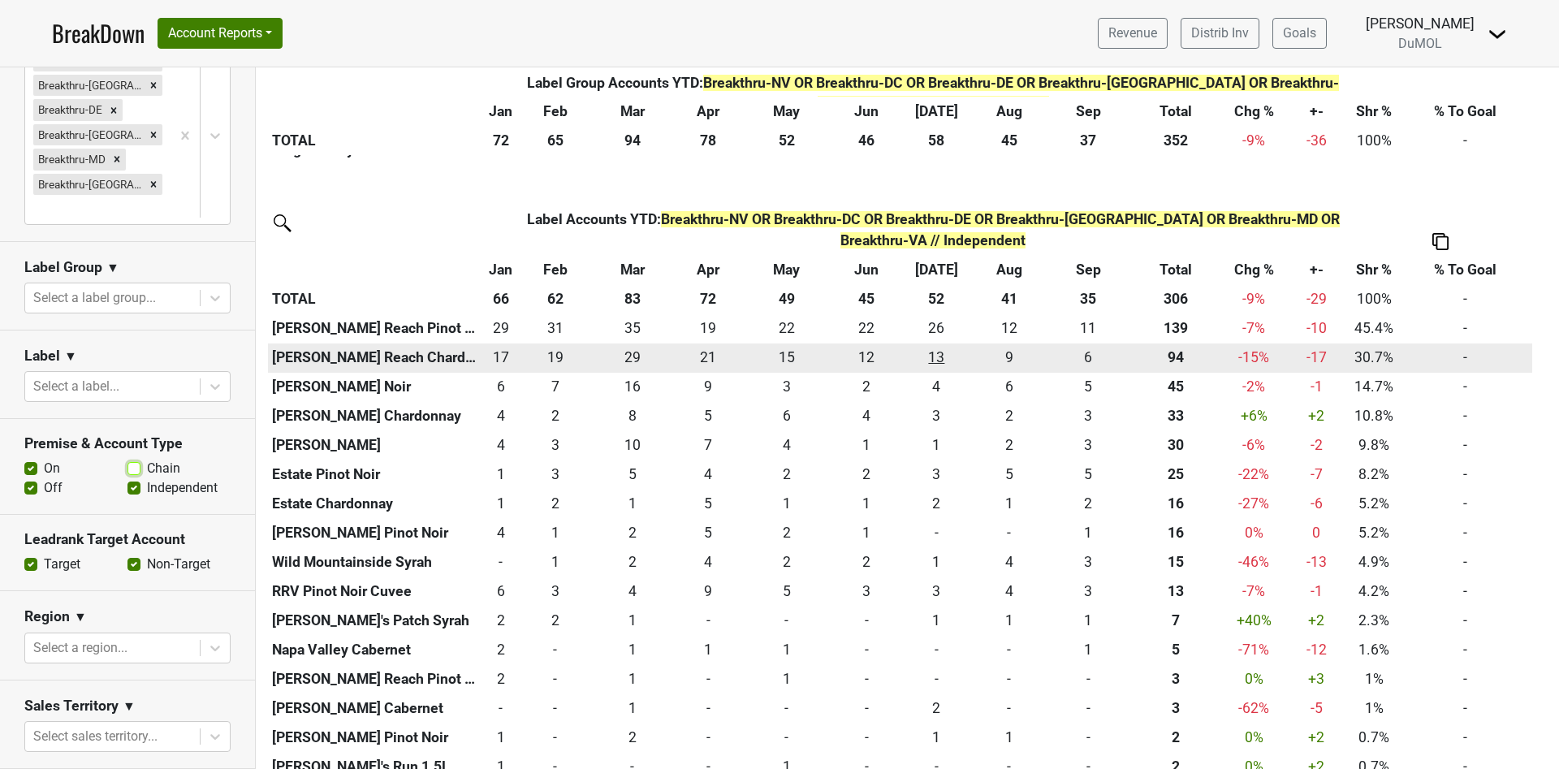
scroll to position [731, 0]
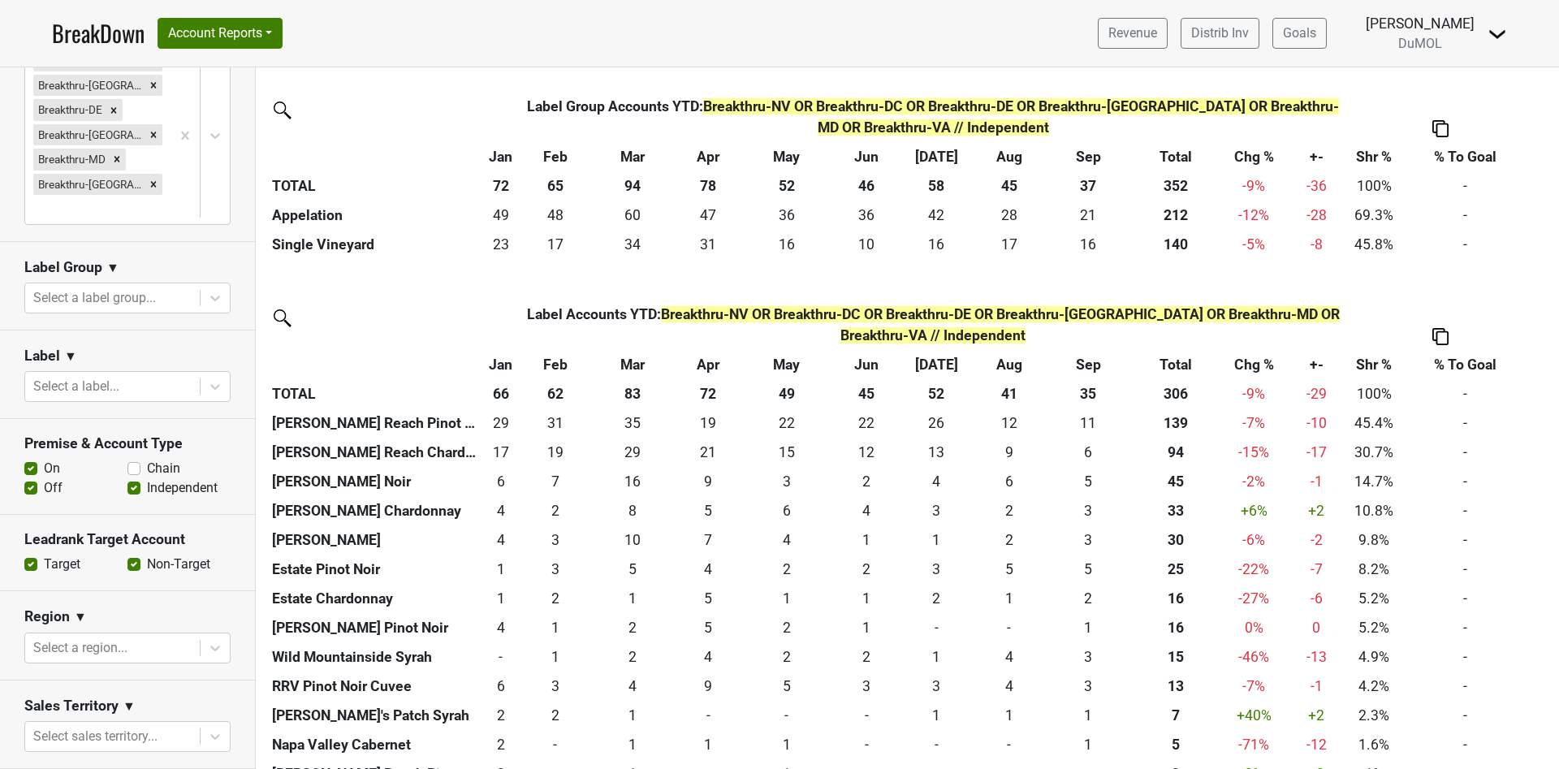
click at [147, 459] on label "Chain" at bounding box center [163, 468] width 33 height 19
click at [128, 459] on input "Chain" at bounding box center [133, 467] width 13 height 16
checkbox input "true"
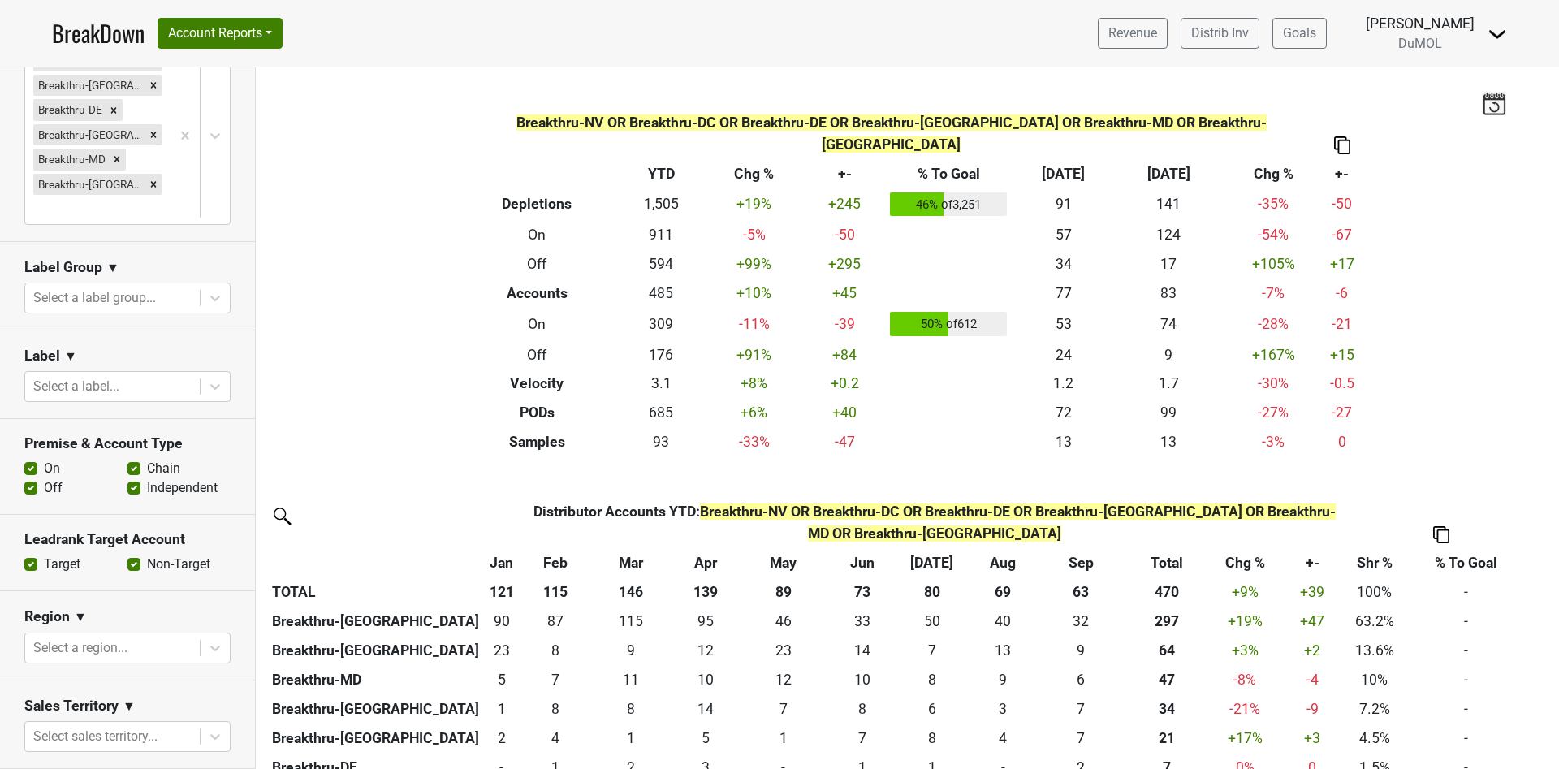
click at [44, 478] on label "Off" at bounding box center [53, 487] width 19 height 19
click at [32, 478] on input "Off" at bounding box center [30, 486] width 13 height 16
checkbox input "false"
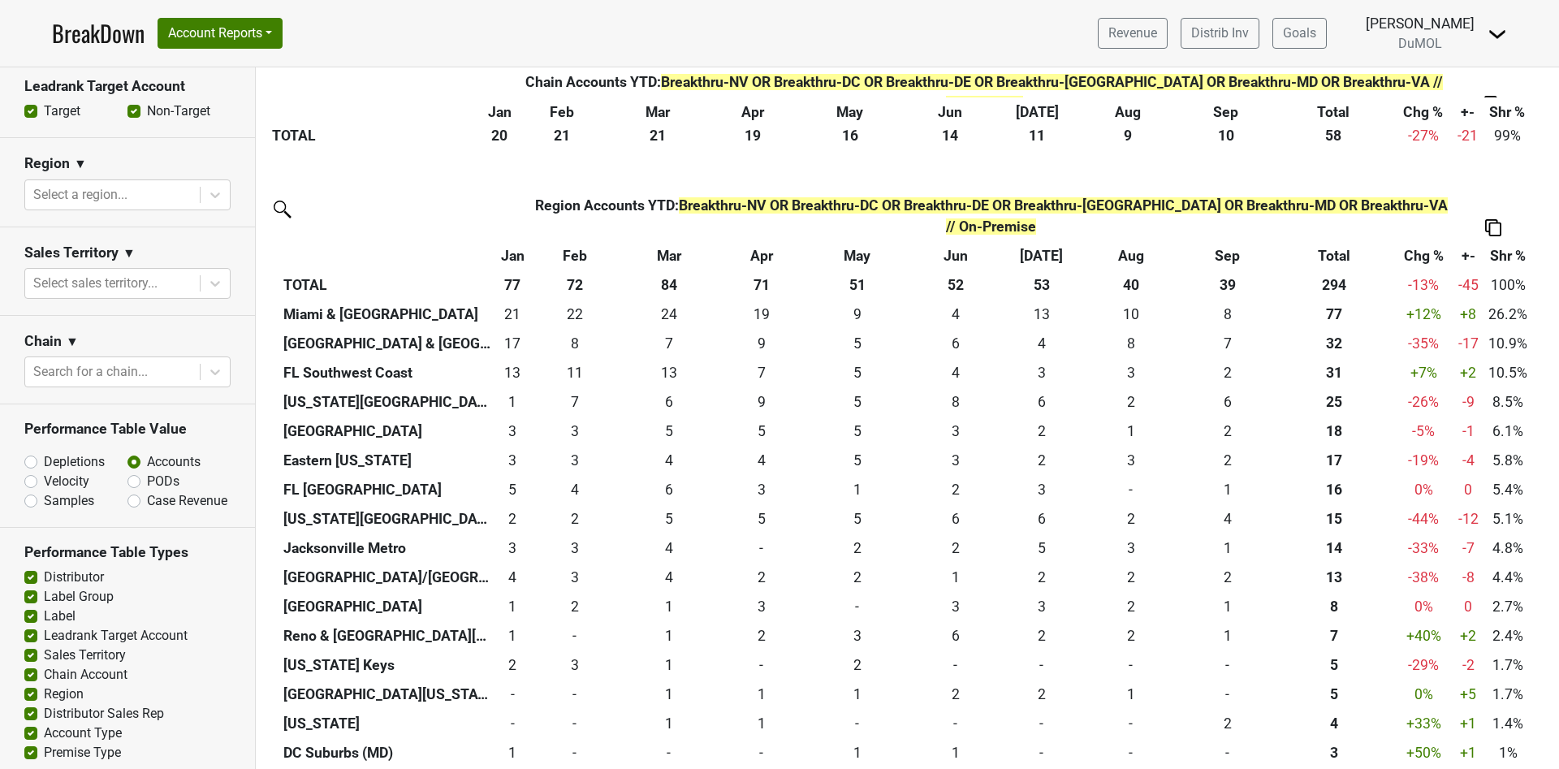
scroll to position [3872, 0]
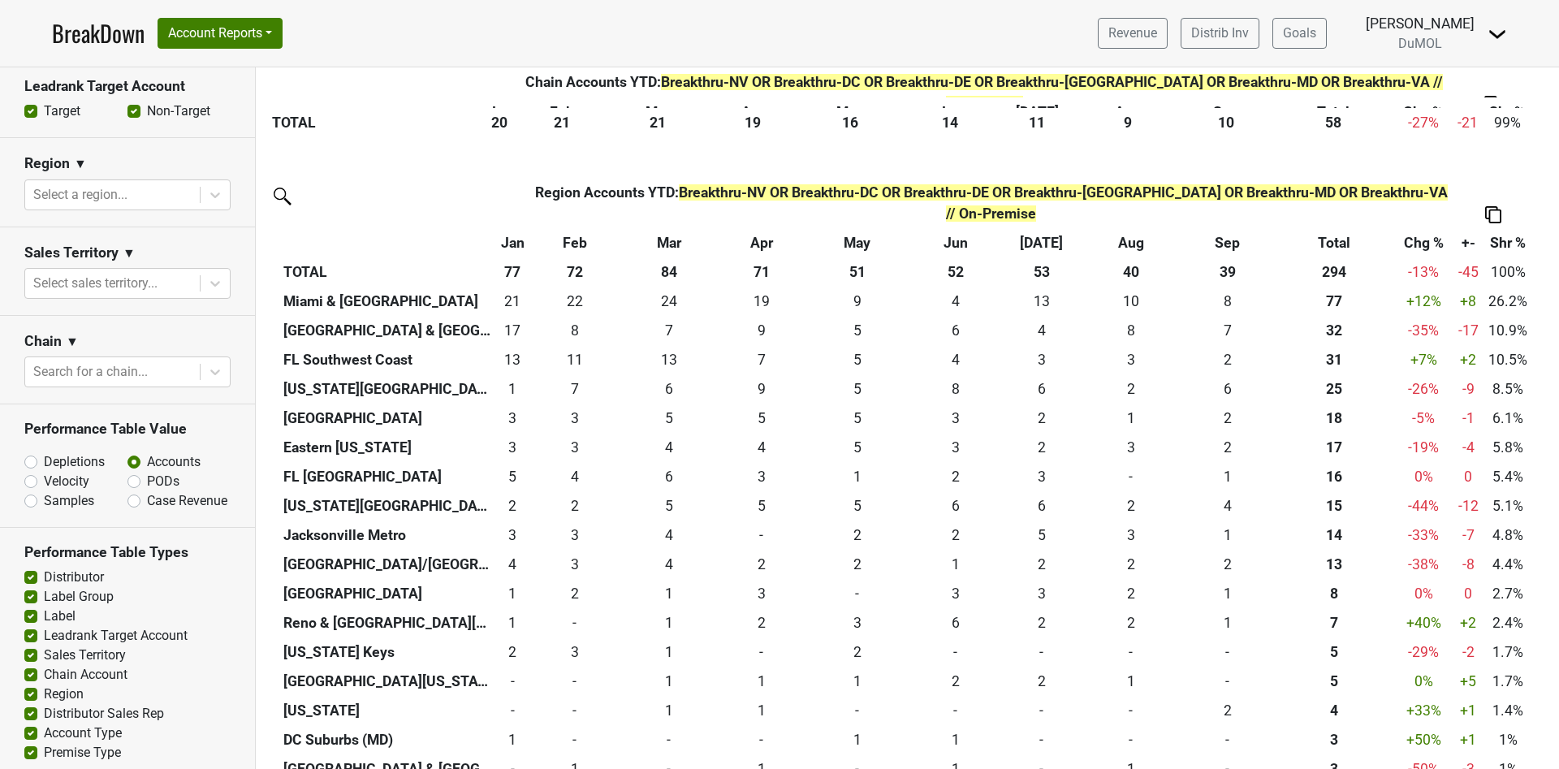
click at [1492, 206] on img at bounding box center [1493, 214] width 16 height 17
click at [1494, 32] on img at bounding box center [1496, 33] width 19 height 19
click at [1495, 33] on img at bounding box center [1496, 33] width 19 height 19
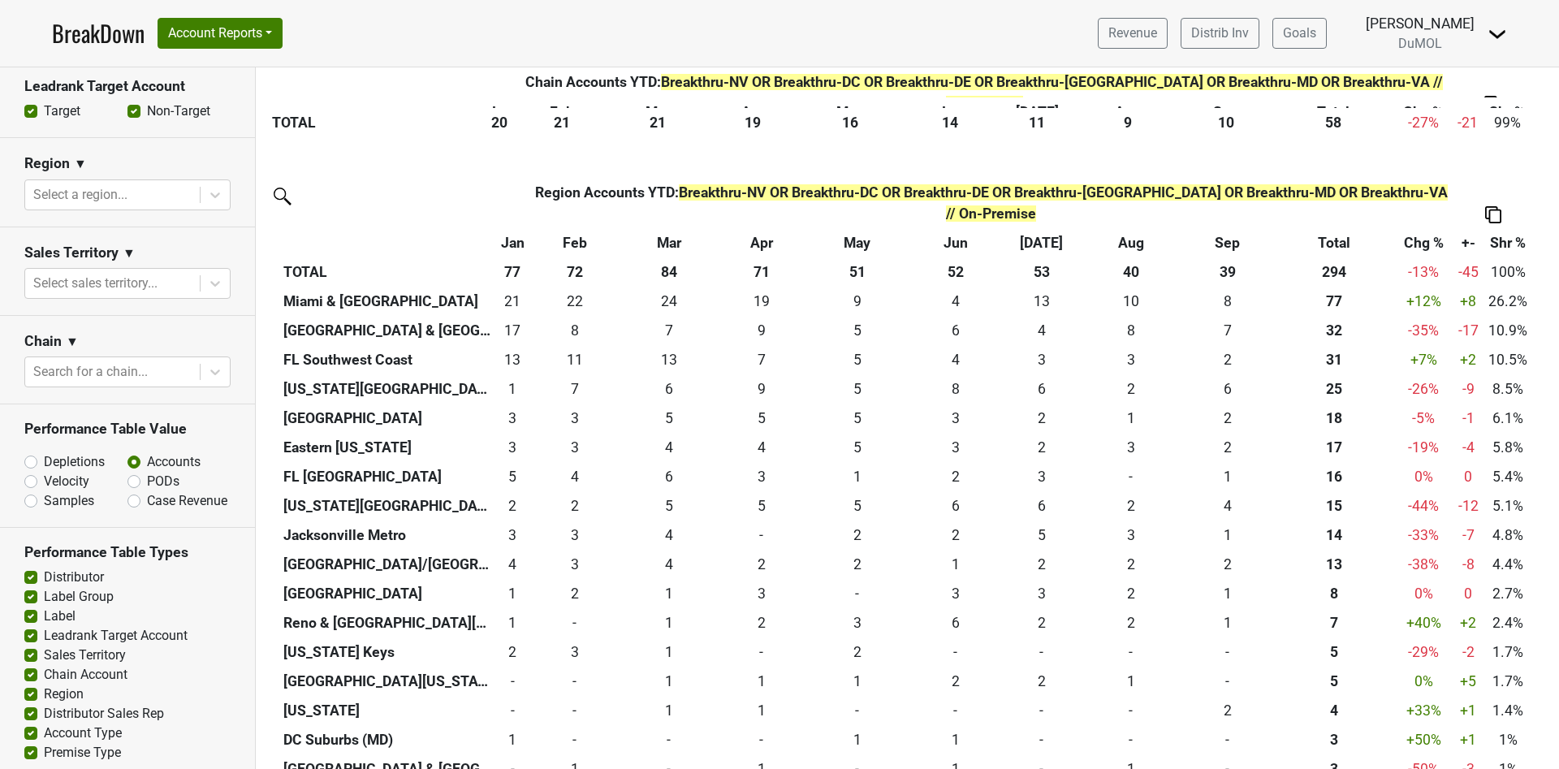
click at [1499, 206] on img at bounding box center [1493, 214] width 16 height 17
click at [1484, 112] on div "Export to Excel" at bounding box center [1492, 121] width 83 height 24
